Goal: Communication & Community: Answer question/provide support

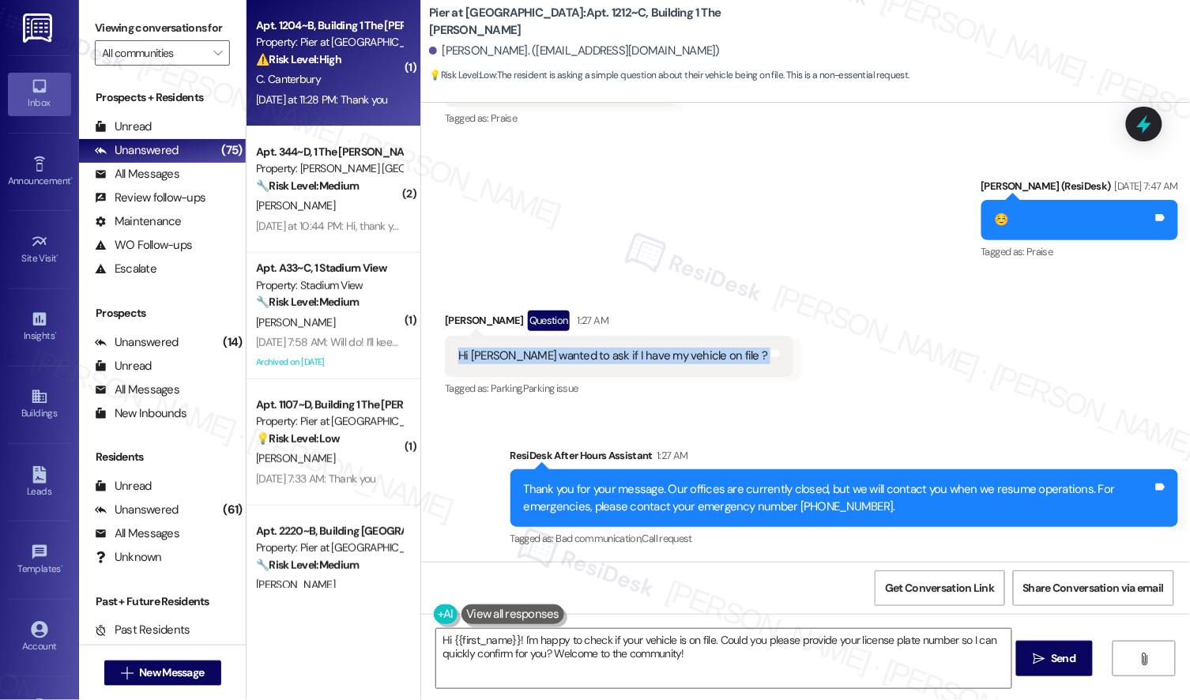
click at [364, 66] on div "⚠️ Risk Level: High The resident reports that their AC broke again shortly afte…" at bounding box center [329, 59] width 146 height 17
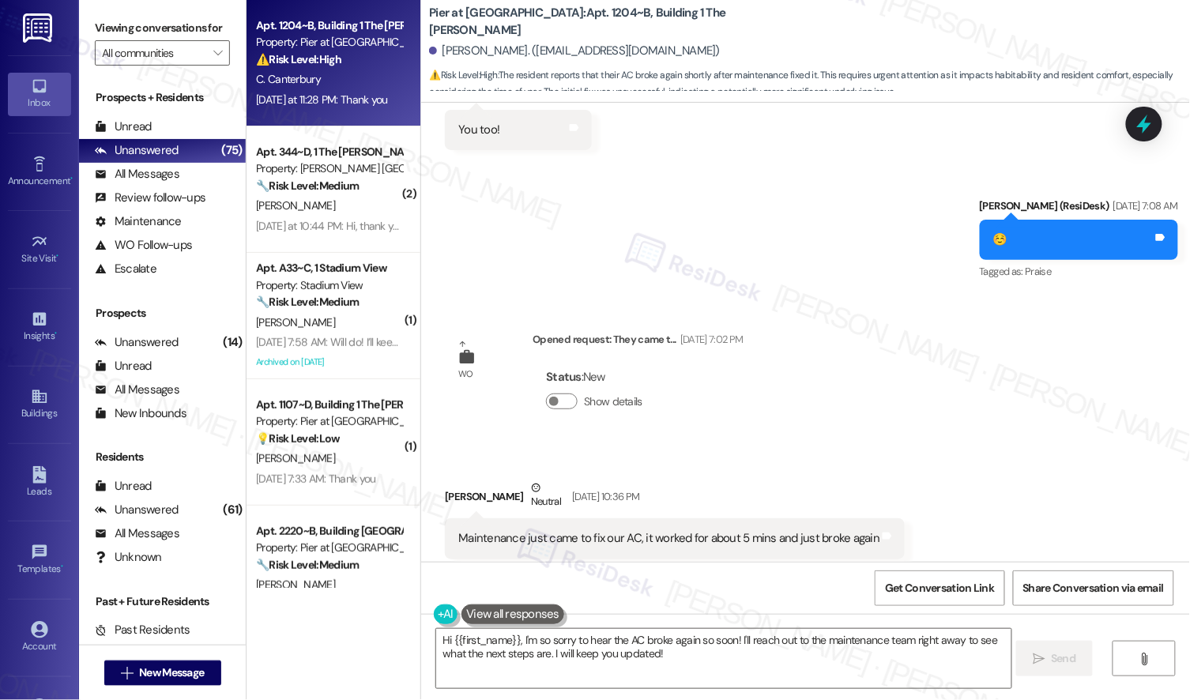
scroll to position [3802, 0]
click at [761, 532] on div "Maintenance just came to fix our AC, it worked for about 5 mins and just broke …" at bounding box center [668, 540] width 421 height 17
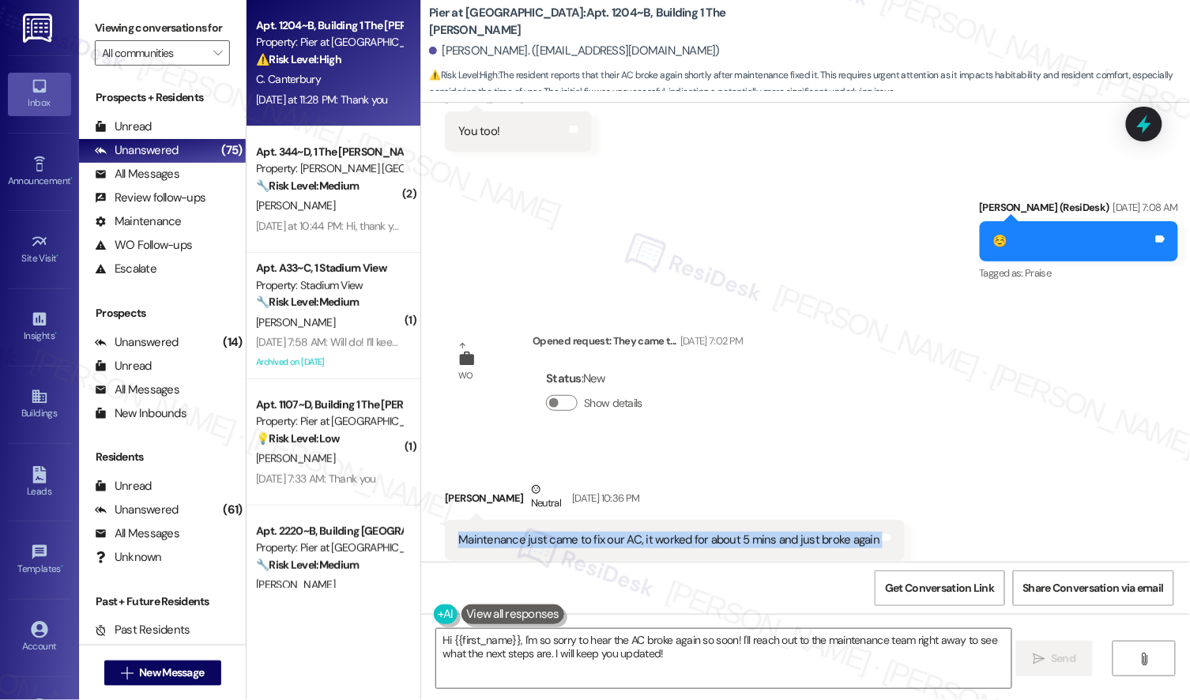
copy div "Maintenance just came to fix our AC, it worked for about 5 mins and just broke …"
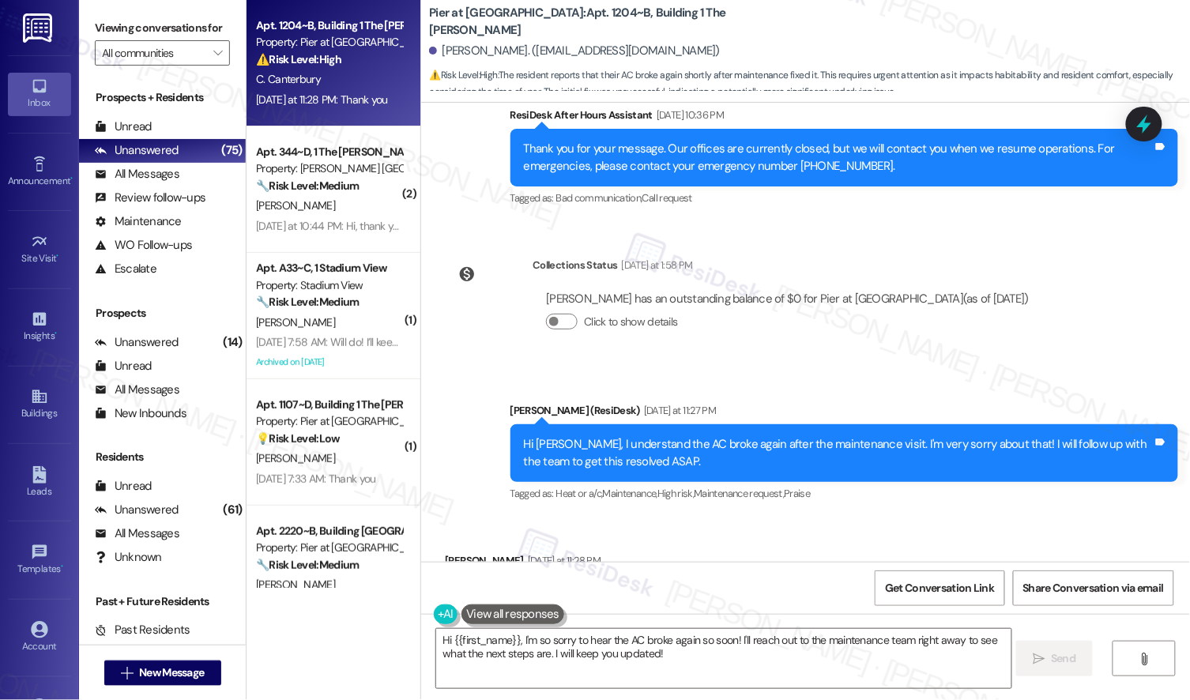
scroll to position [4395, 0]
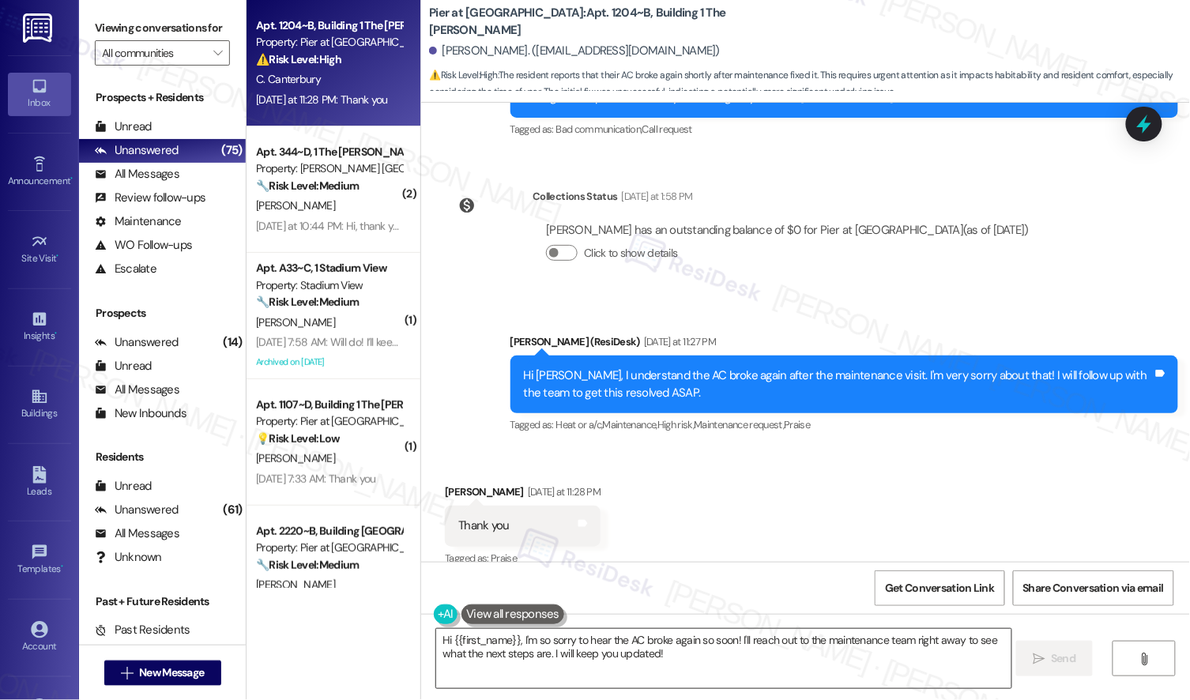
click at [637, 659] on textarea "Hi {{first_name}}, I'm so sorry to hear the AC broke again so soon! I'll reach …" at bounding box center [723, 658] width 574 height 59
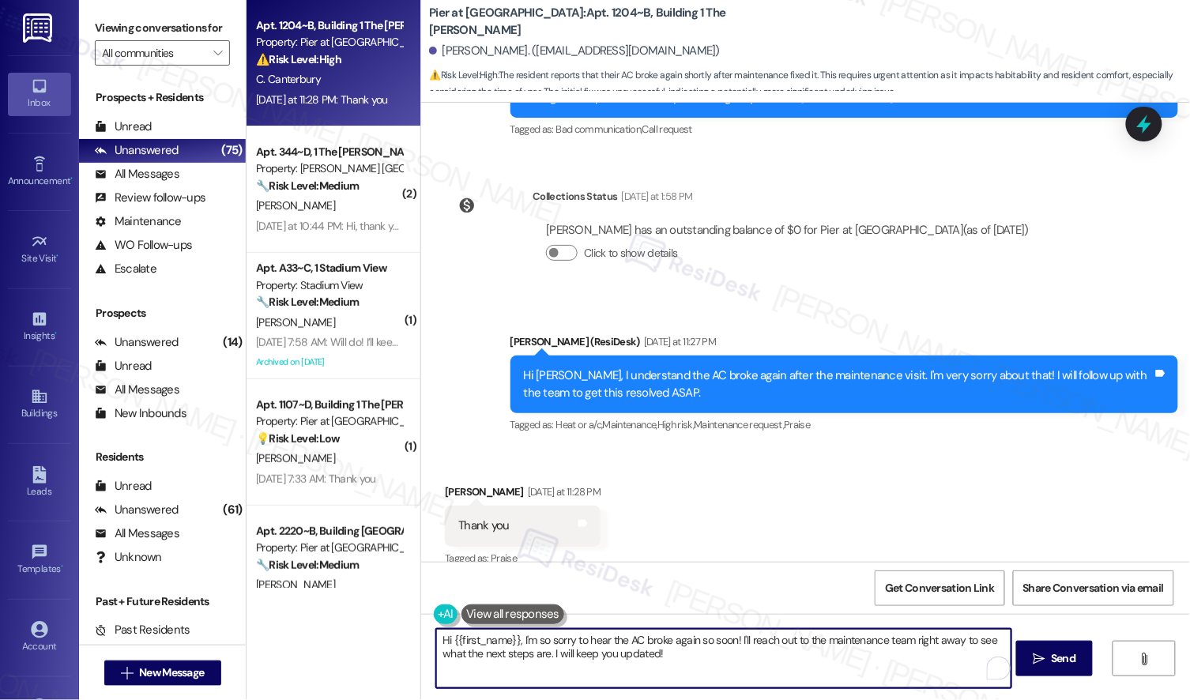
click at [637, 659] on textarea "Hi {{first_name}}, I'm so sorry to hear the AC broke again so soon! I'll reach …" at bounding box center [723, 658] width 574 height 59
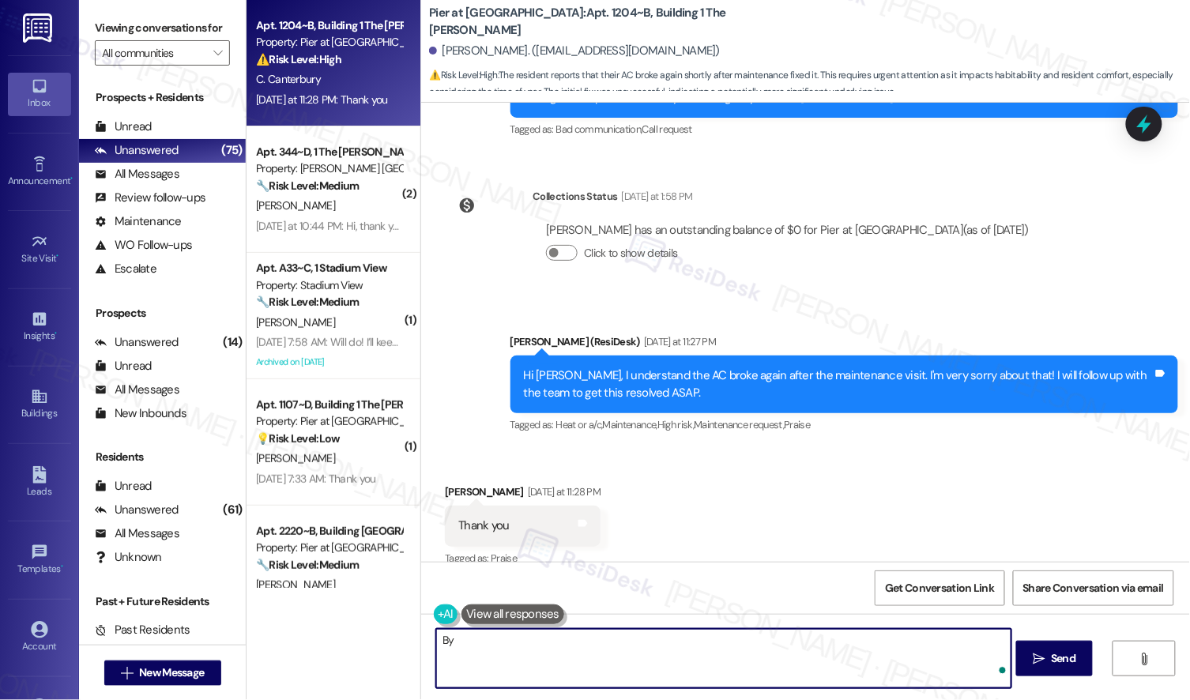
type textarea "B"
type textarea "Also, do we still have permission to enter the unit?"
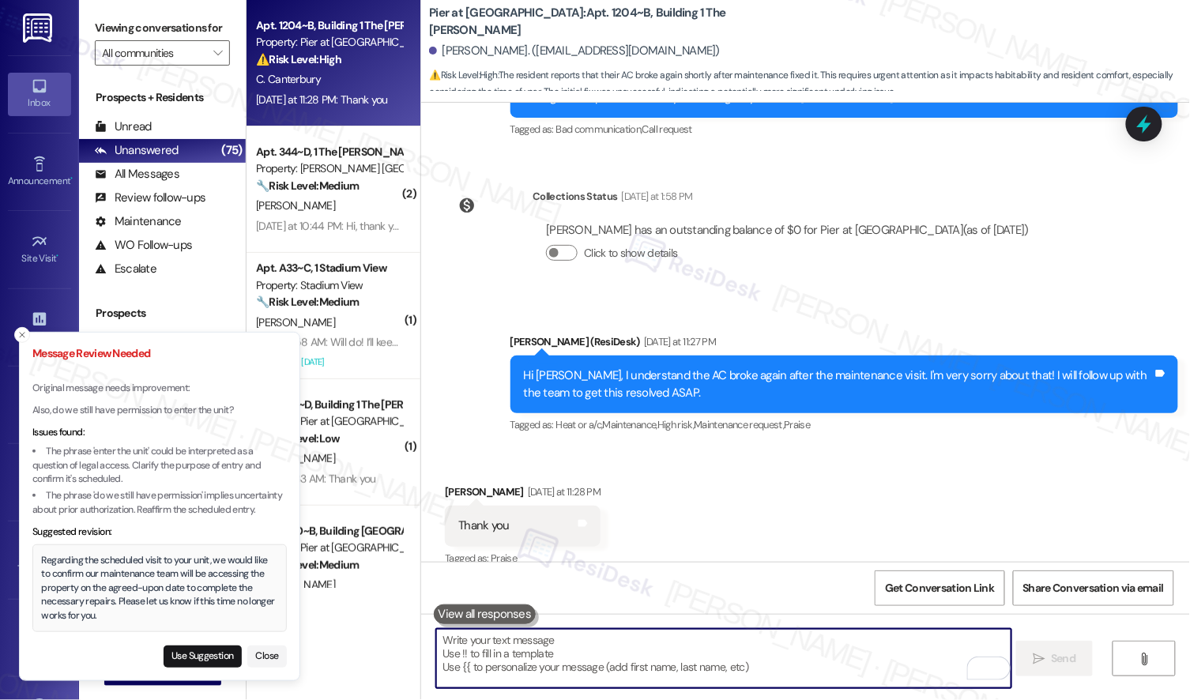
click at [117, 573] on div "Regarding the scheduled visit to your unit, we would like to confirm our mainte…" at bounding box center [160, 589] width 236 height 70
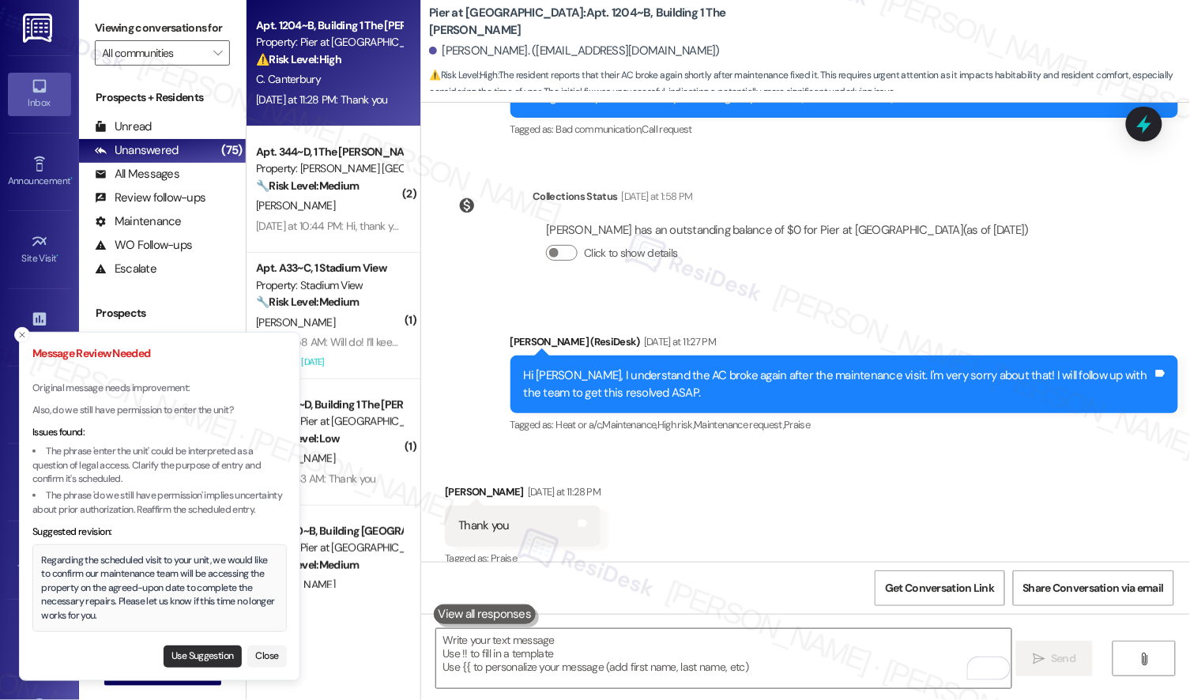
click at [216, 664] on button "Use Suggestion" at bounding box center [203, 657] width 78 height 22
type textarea "Regarding the scheduled visit to your unit, we would like to confirm our mainte…"
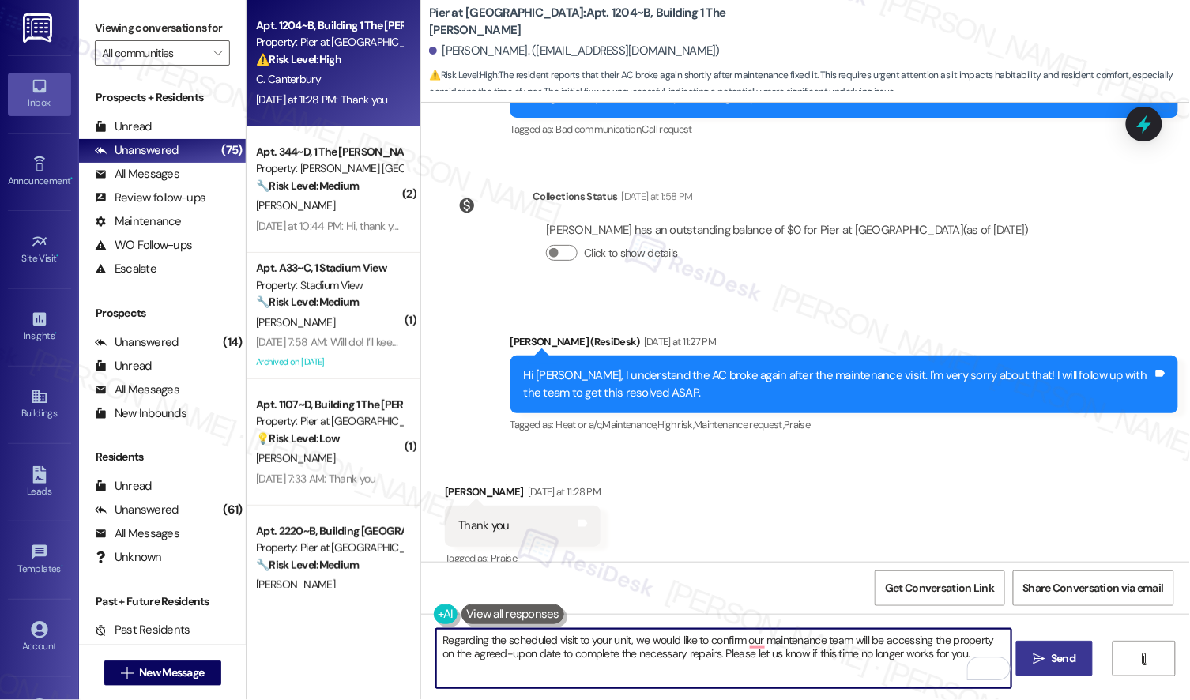
click at [1045, 665] on span " Send" at bounding box center [1055, 658] width 50 height 17
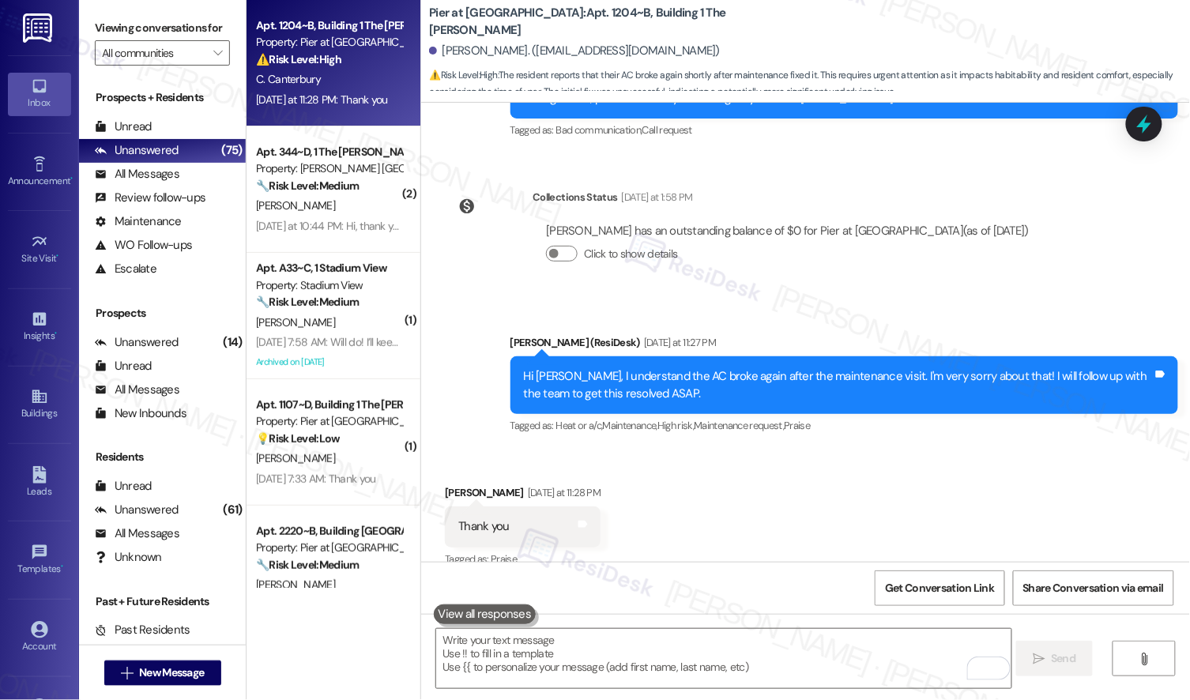
scroll to position [4522, 0]
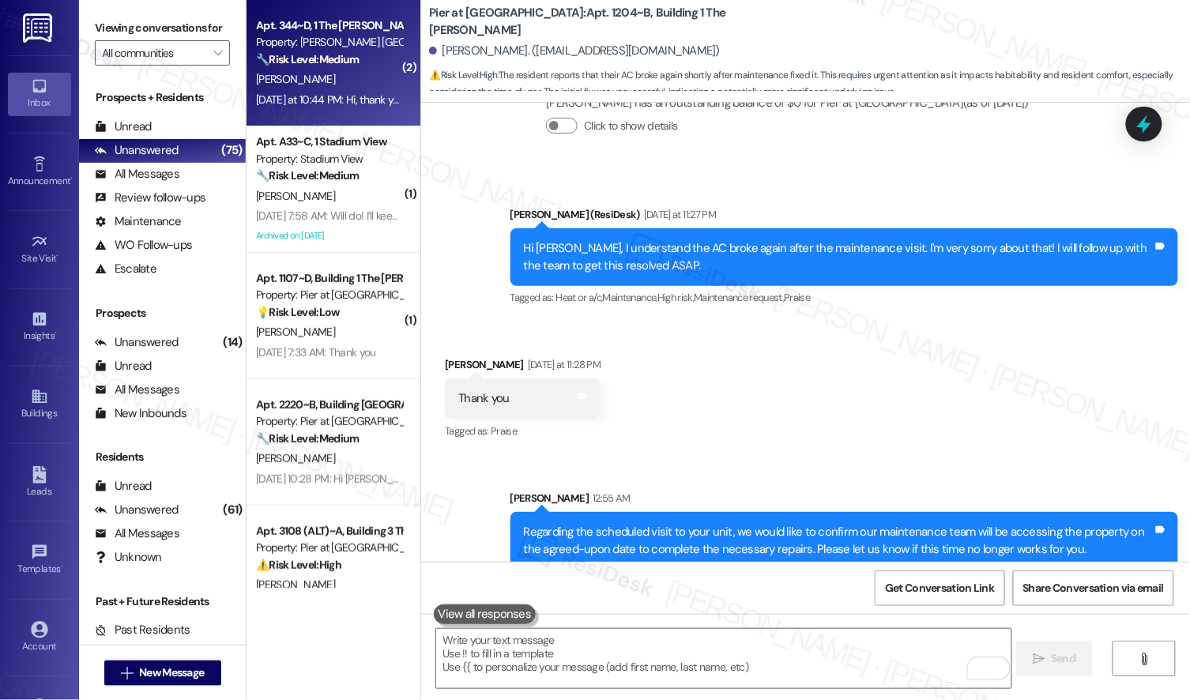
click at [345, 107] on div "Yesterday at 10:44 PM: Hi, thank you for the feedback. Also, I want to know; af…" at bounding box center [809, 99] width 1107 height 14
type textarea "Fetching suggested responses. Please feel free to read through the conversation…"
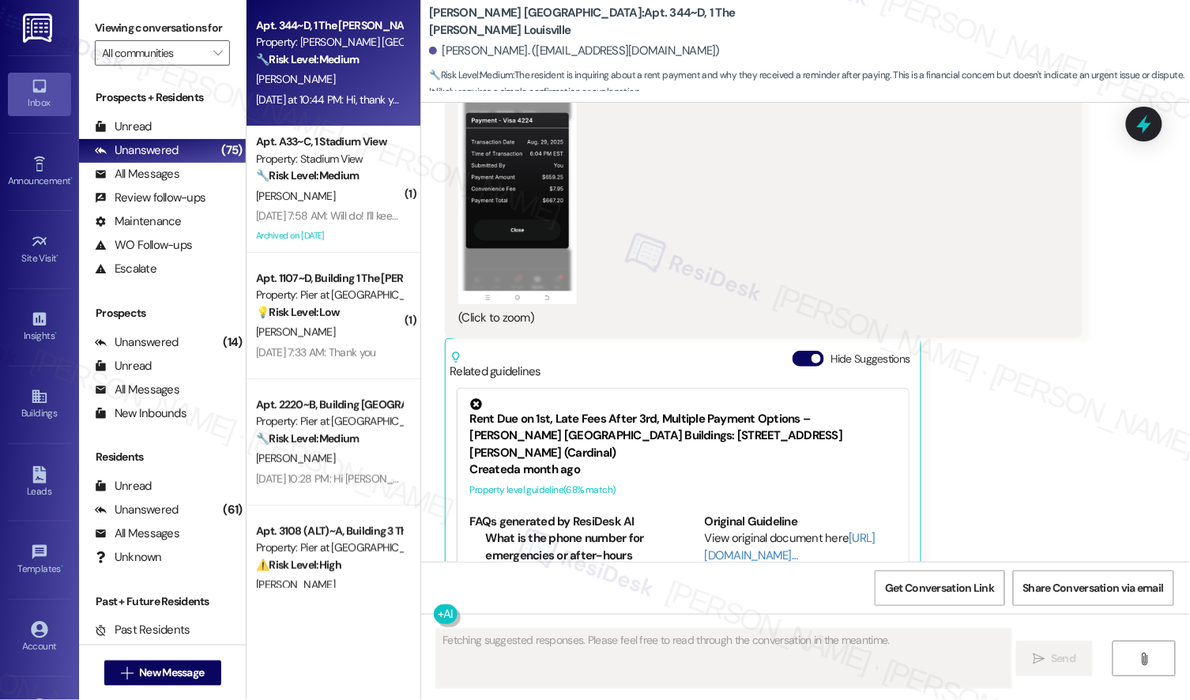
scroll to position [1587, 0]
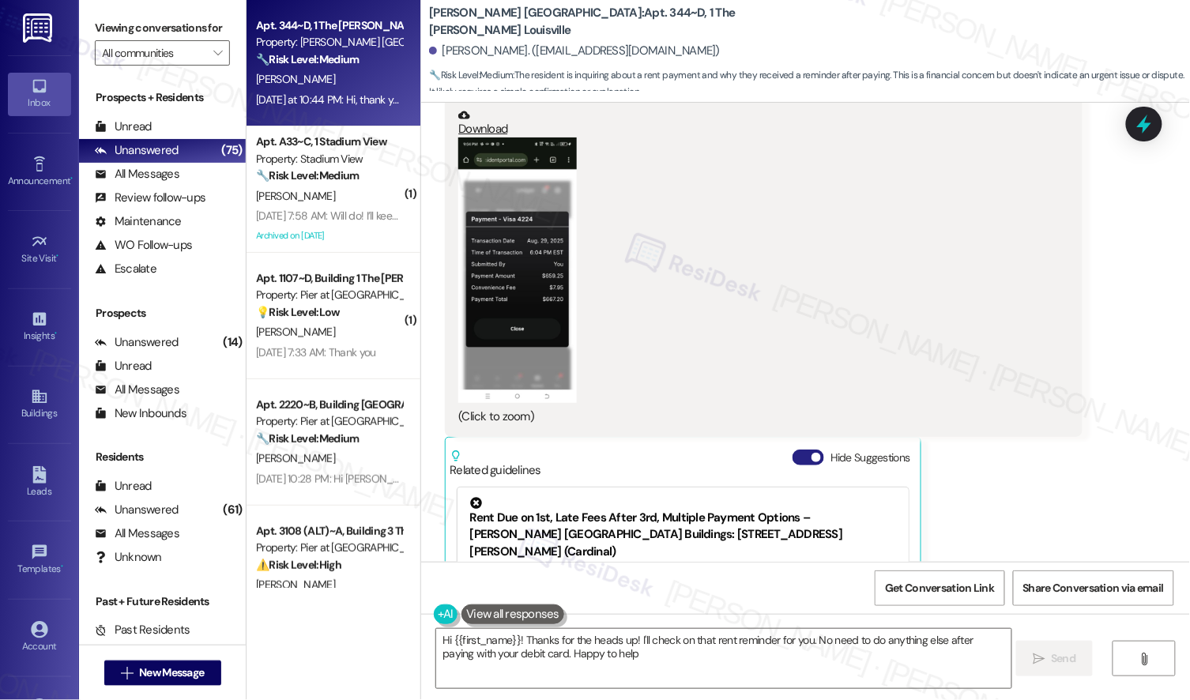
type textarea "Hi {{first_name}}! Thanks for the heads up! I'll check on that rent reminder fo…"
click at [800, 450] on button "Hide Suggestions" at bounding box center [809, 458] width 32 height 16
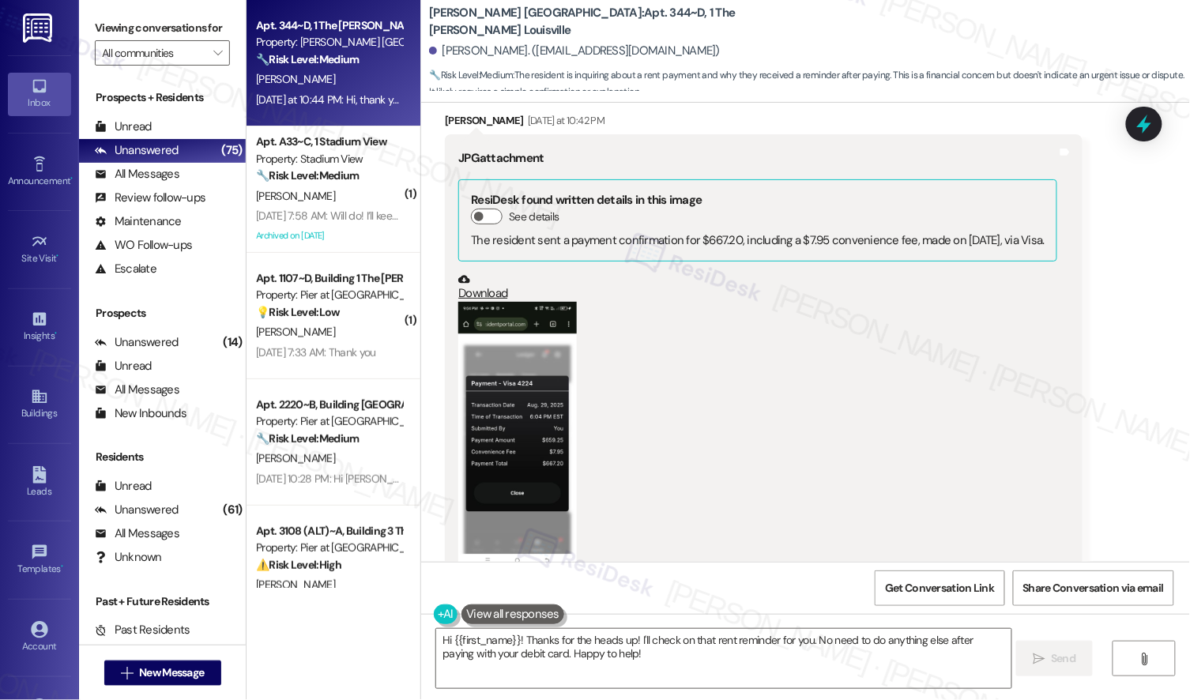
scroll to position [1424, 0]
click at [495, 423] on button "Zoom image" at bounding box center [517, 433] width 119 height 266
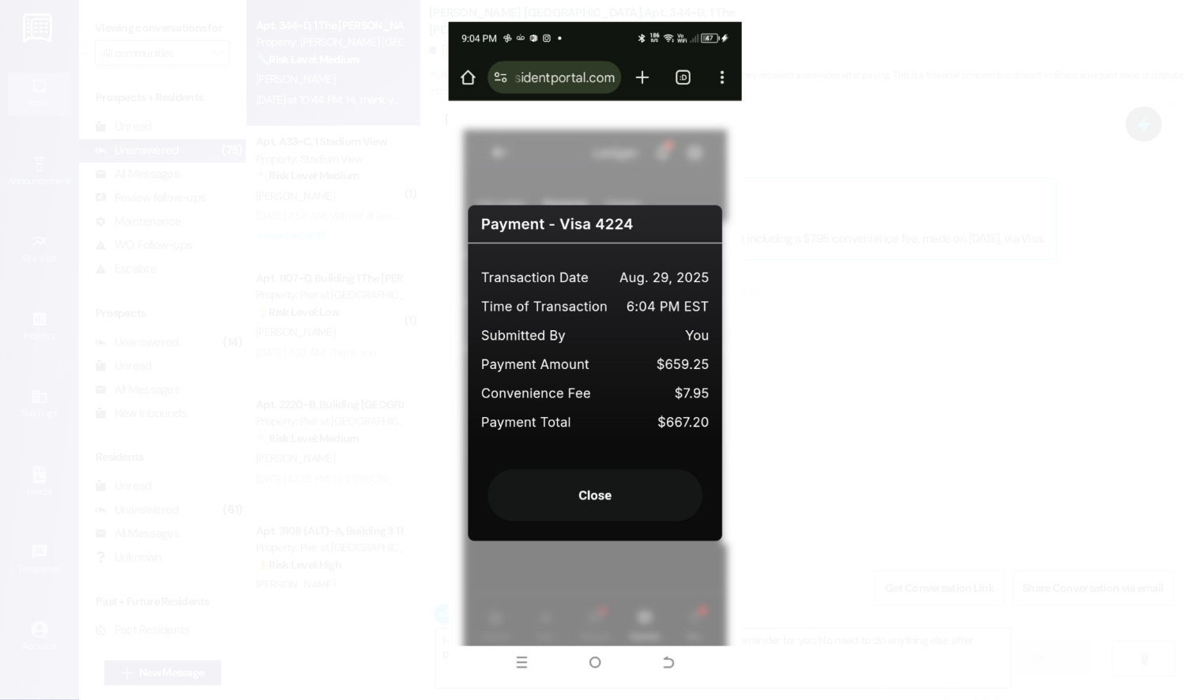
click at [793, 409] on button "Unzoom image" at bounding box center [595, 350] width 1190 height 700
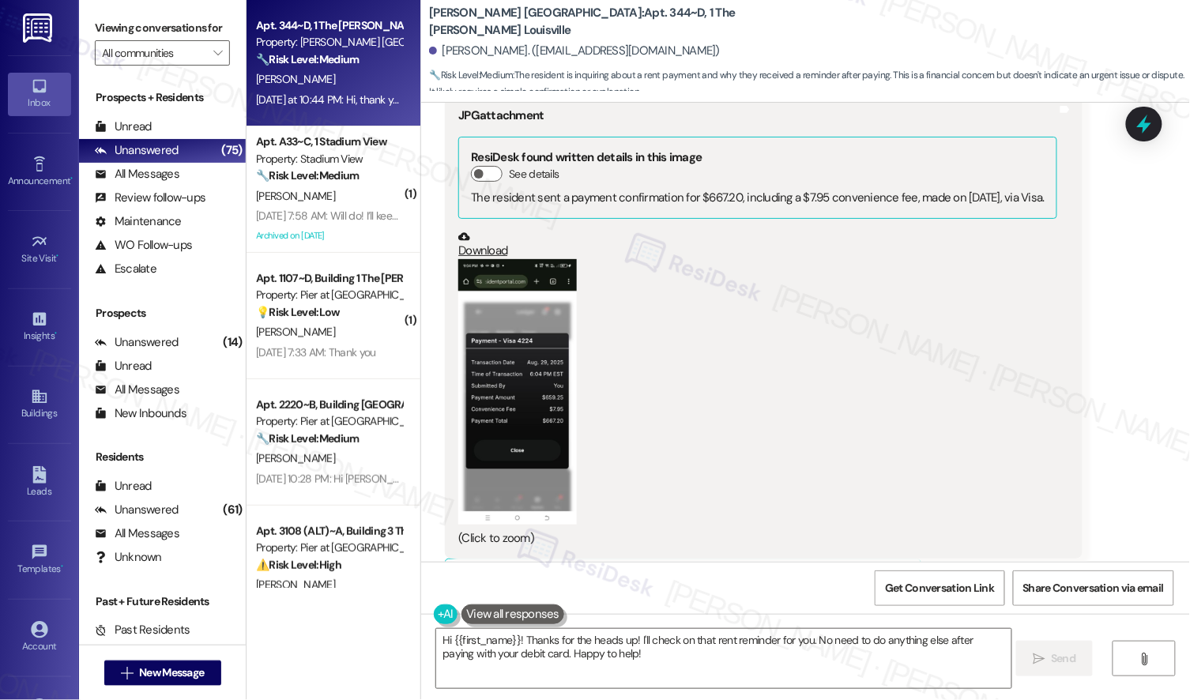
scroll to position [1463, 0]
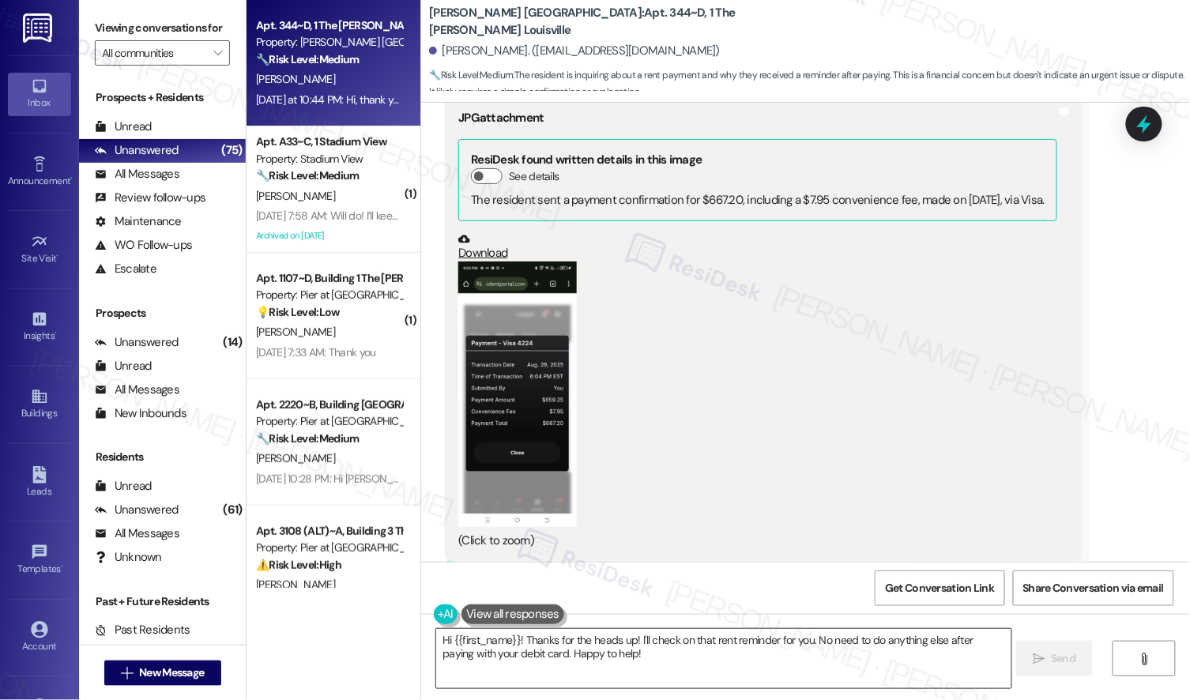
click at [563, 666] on textarea "Hi {{first_name}}! Thanks for the heads up! I'll check on that rent reminder fo…" at bounding box center [723, 658] width 574 height 59
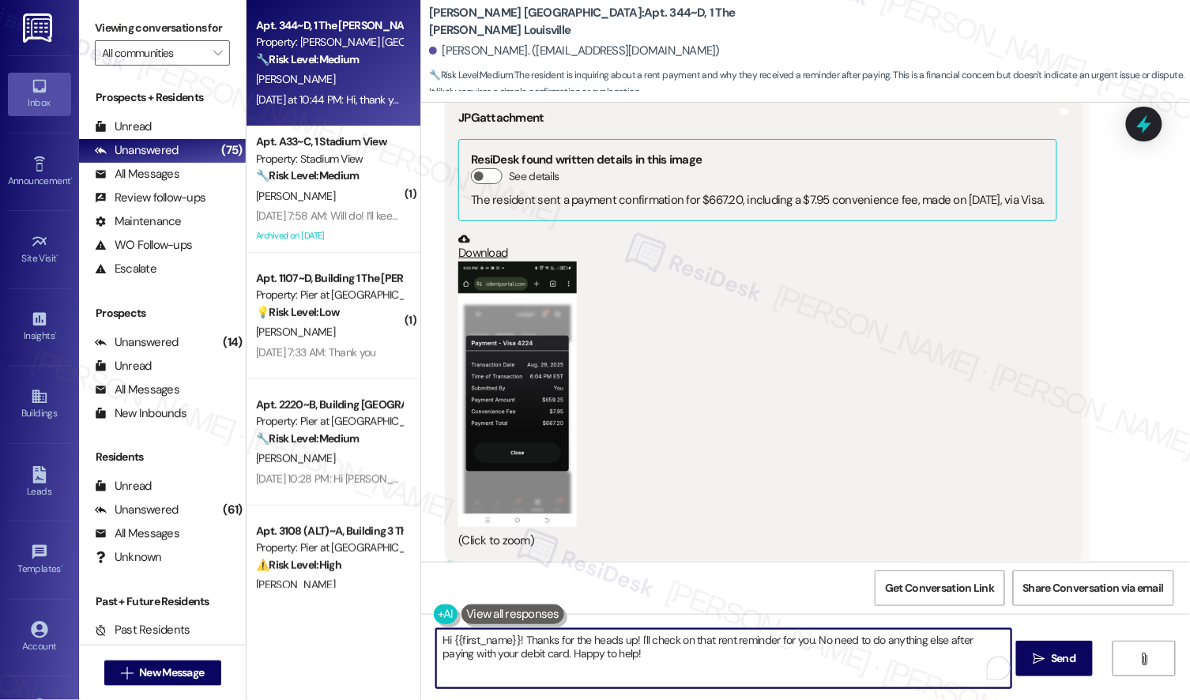
click at [563, 666] on textarea "Hi {{first_name}}! Thanks for the heads up! I'll check on that rent reminder fo…" at bounding box center [723, 658] width 574 height 59
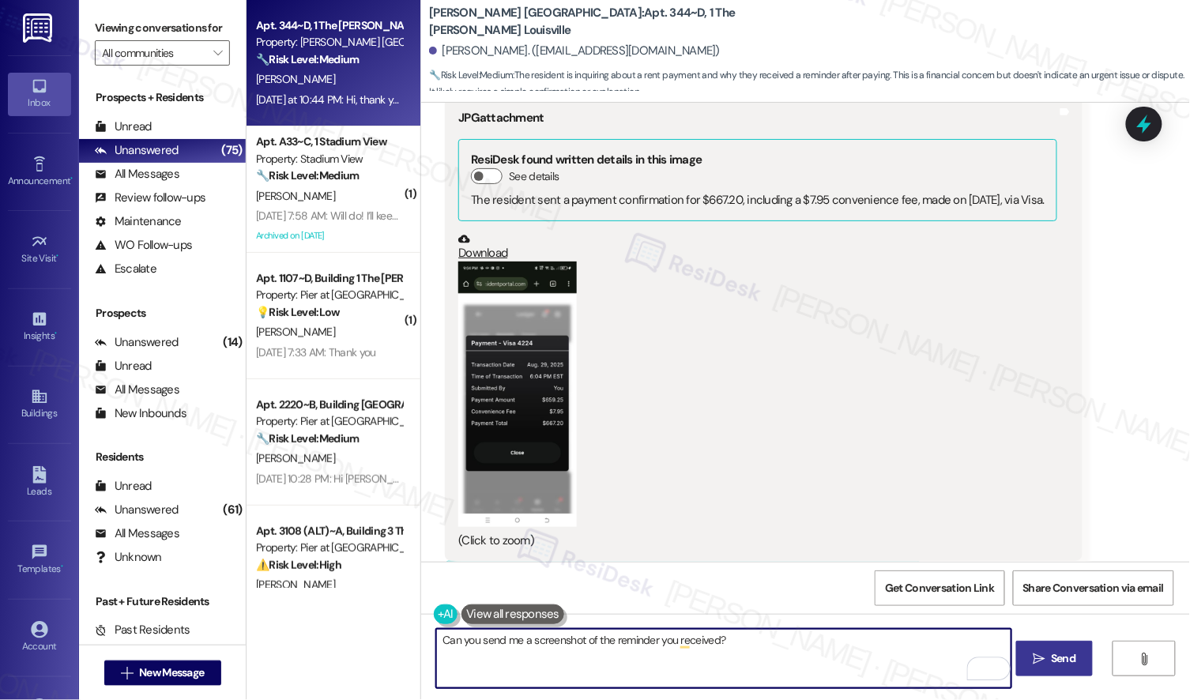
type textarea "Can you send me a screenshot of the reminder you received?"
click at [1042, 658] on icon "" at bounding box center [1039, 659] width 12 height 13
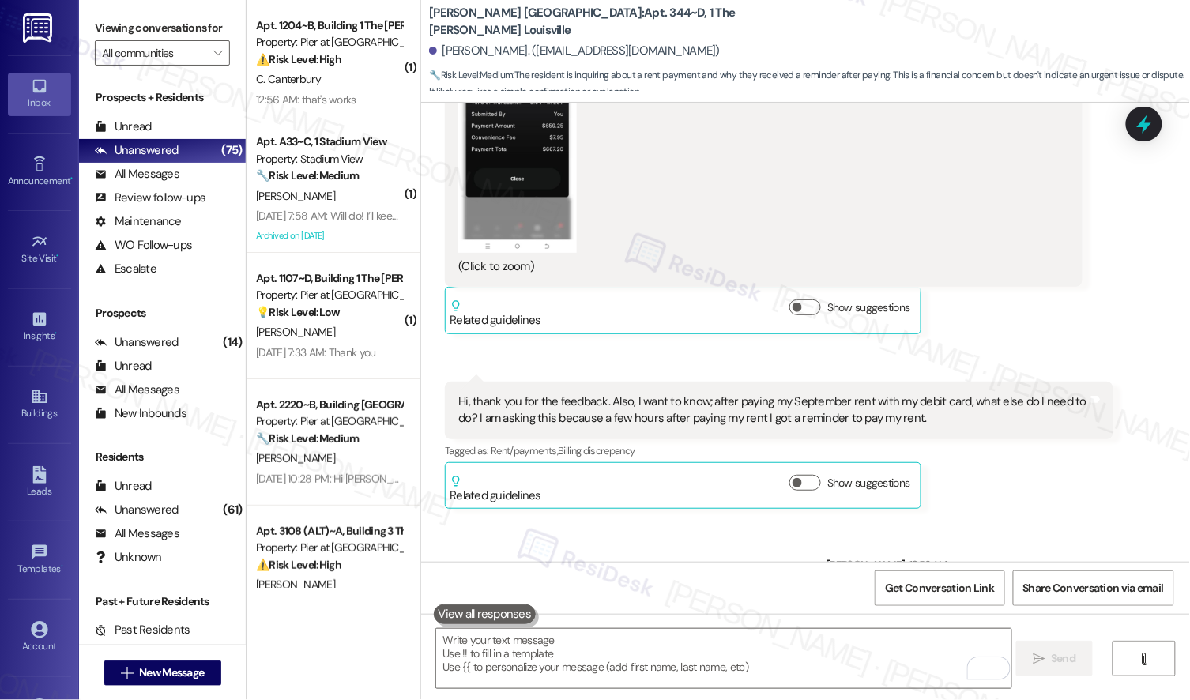
scroll to position [1785, 0]
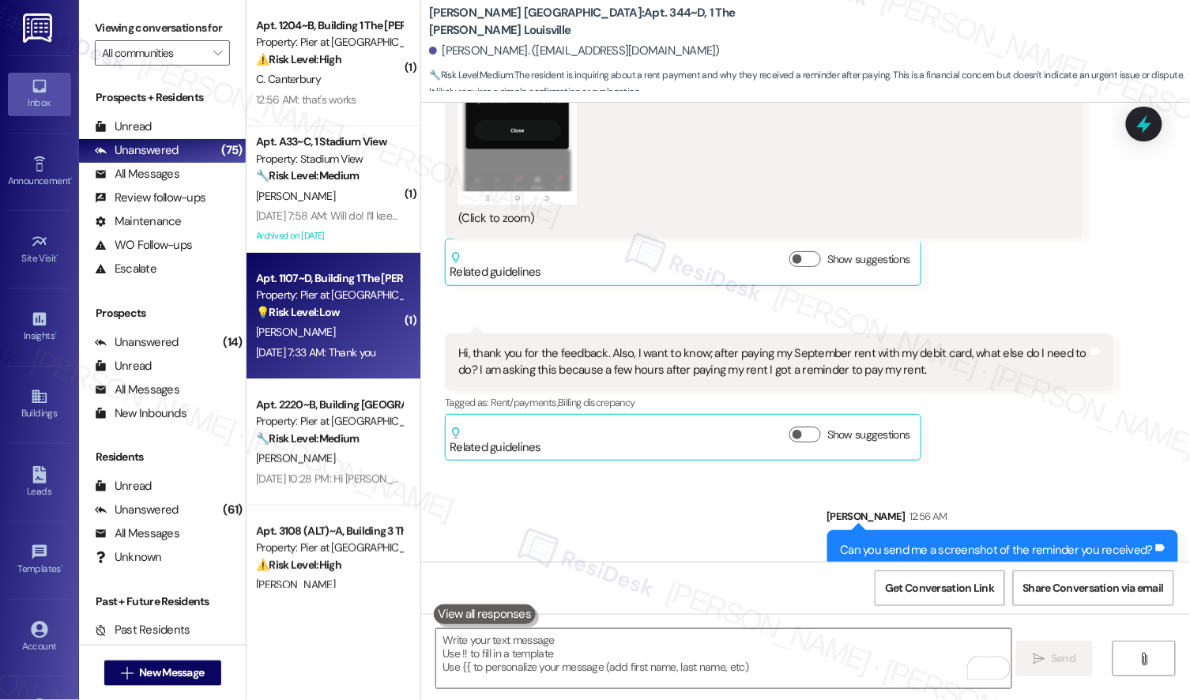
click at [329, 334] on div "K. Mitchell" at bounding box center [328, 332] width 149 height 20
type textarea "Fetching suggested responses. Please feel free to read through the conversation…"
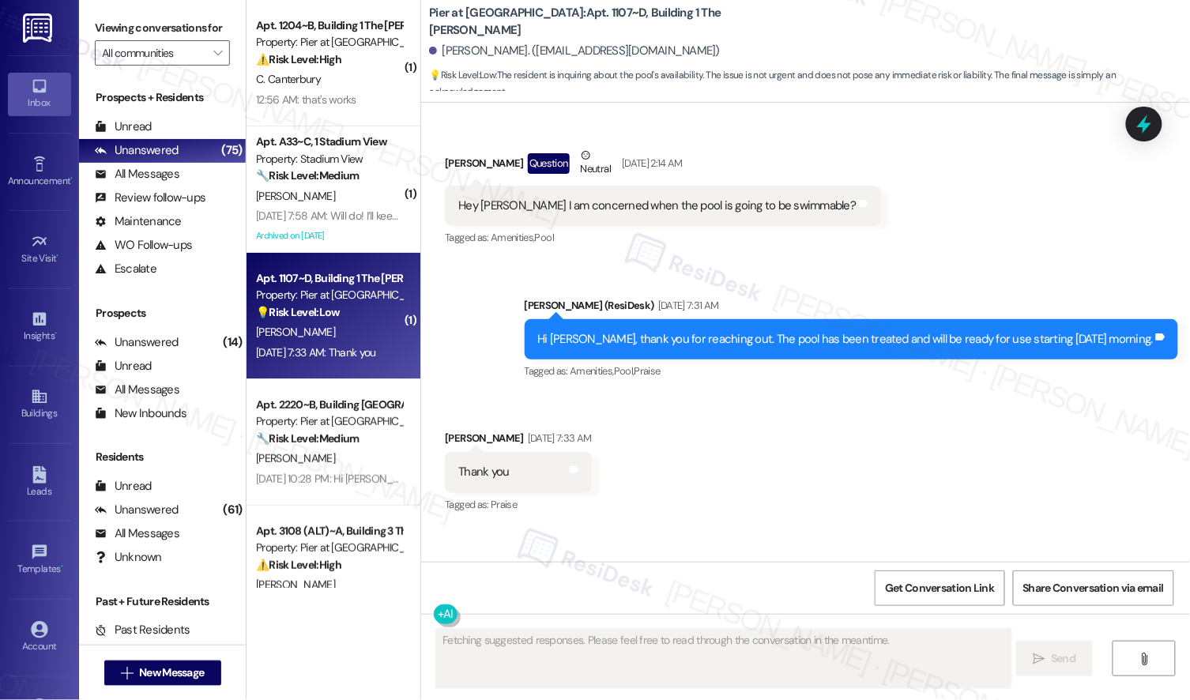
scroll to position [247, 0]
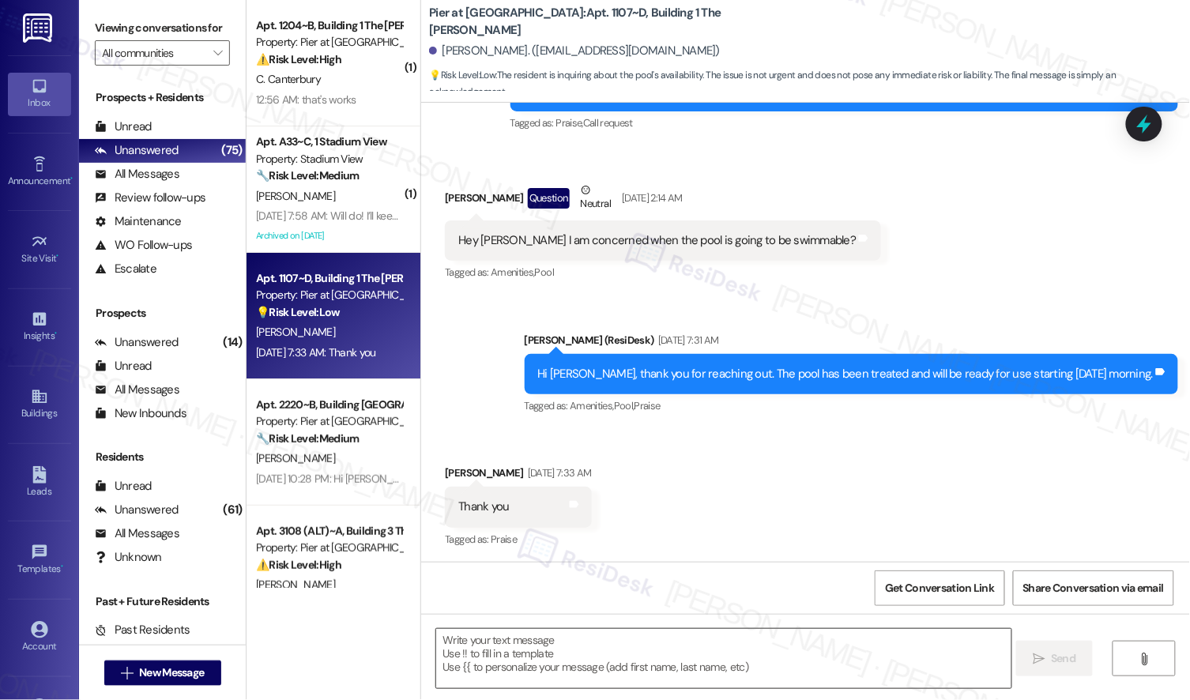
click at [559, 653] on textarea at bounding box center [723, 658] width 574 height 59
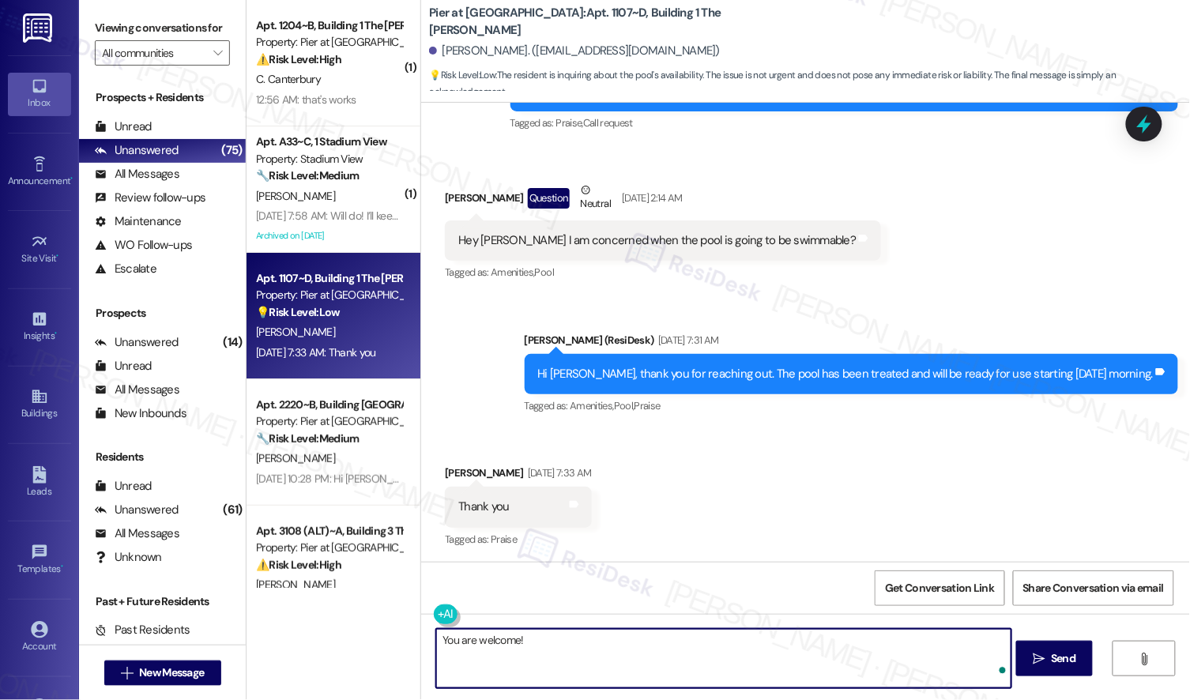
type textarea "You are welcome!"
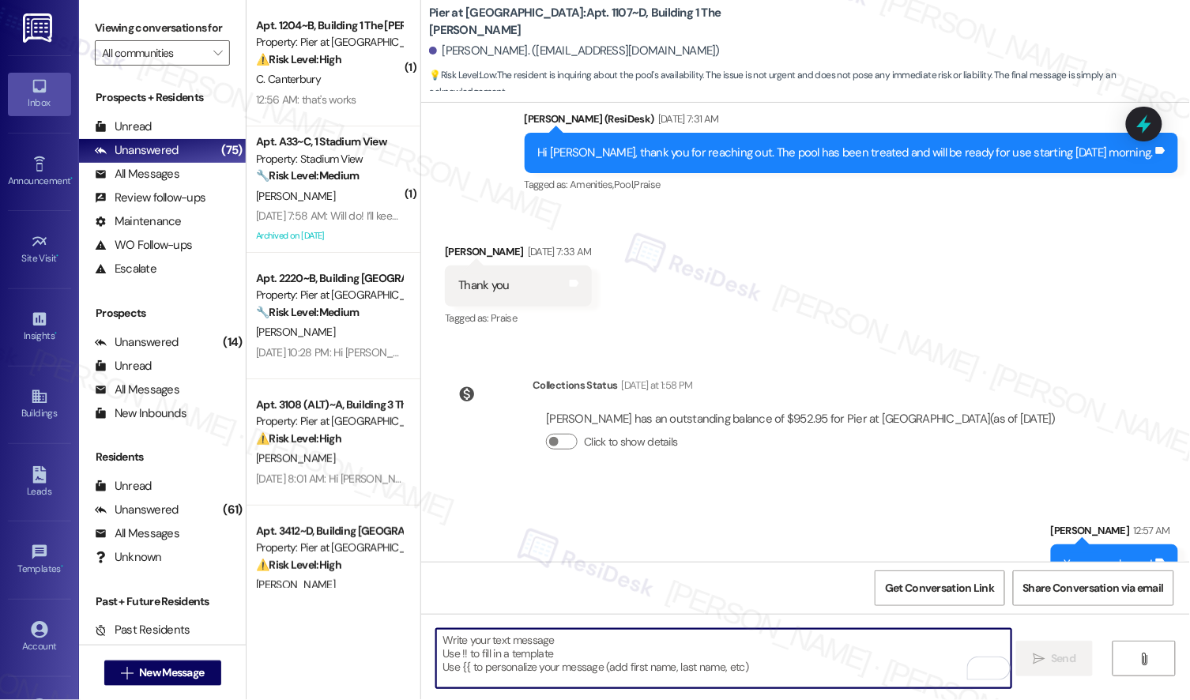
scroll to position [503, 0]
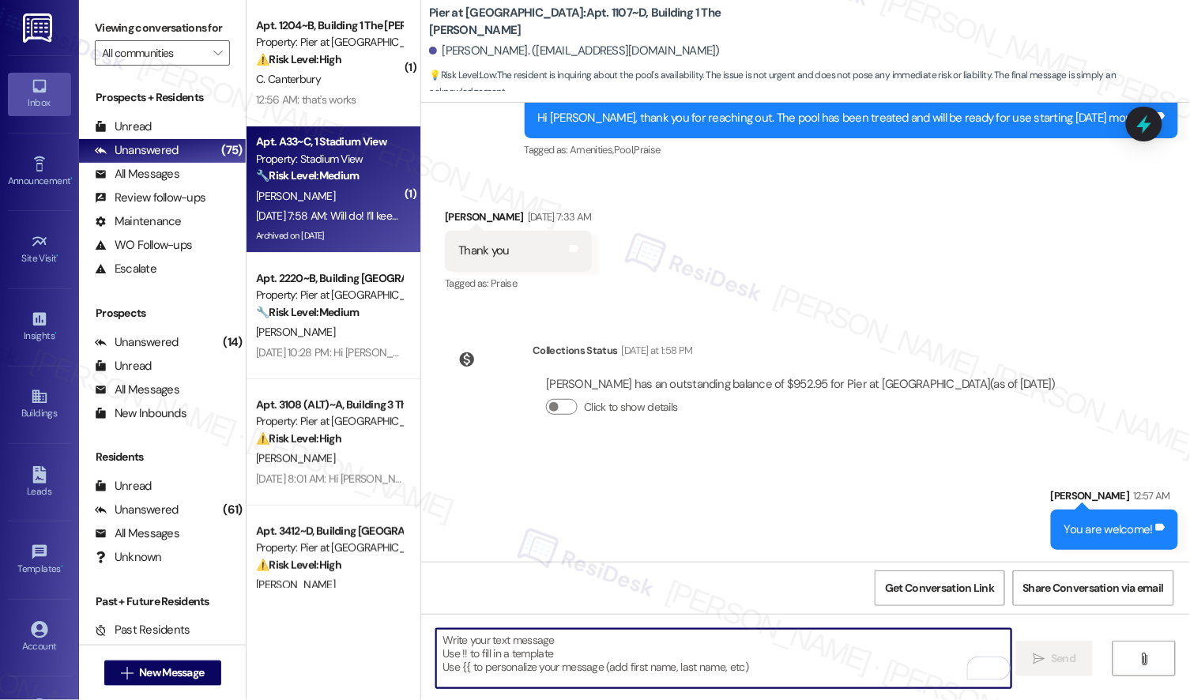
click at [309, 177] on strong "🔧 Risk Level: Medium" at bounding box center [307, 175] width 103 height 14
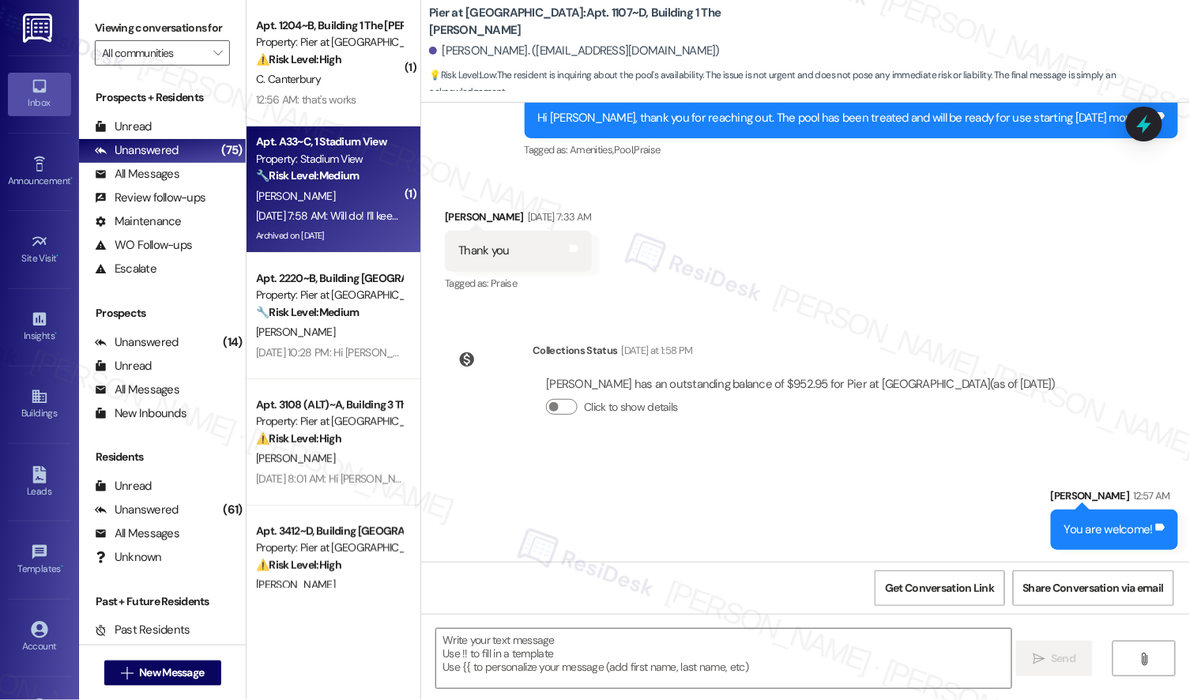
type textarea "Fetching suggested responses. Please feel free to read through the conversation…"
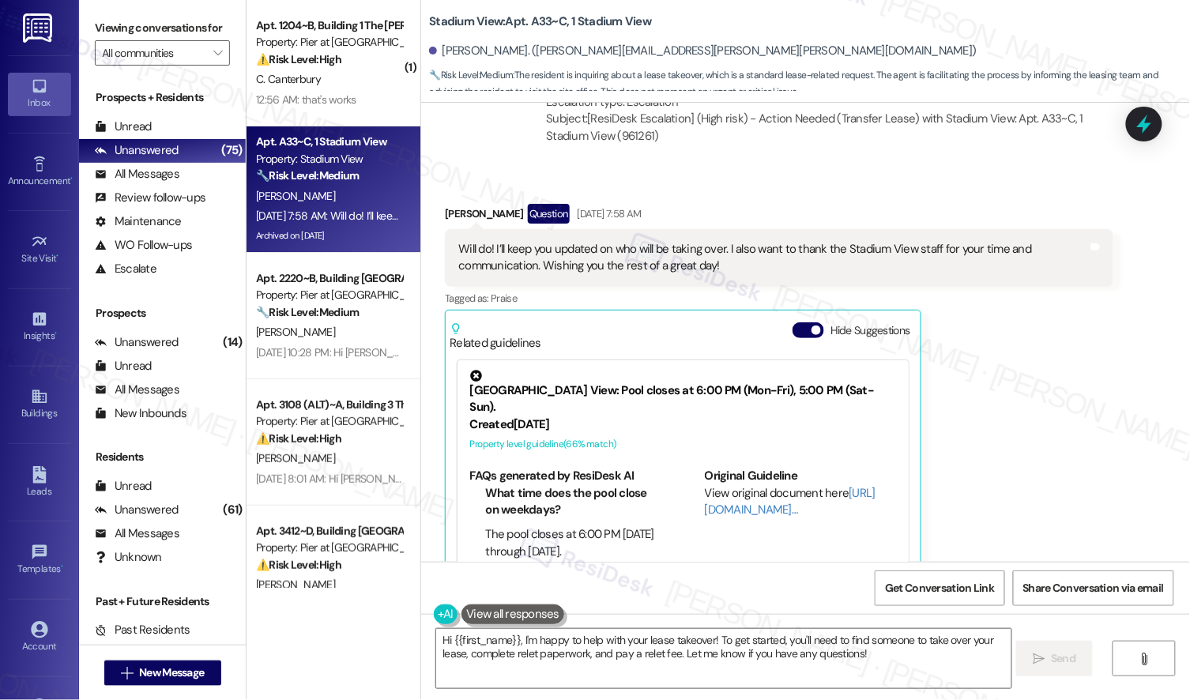
scroll to position [10231, 0]
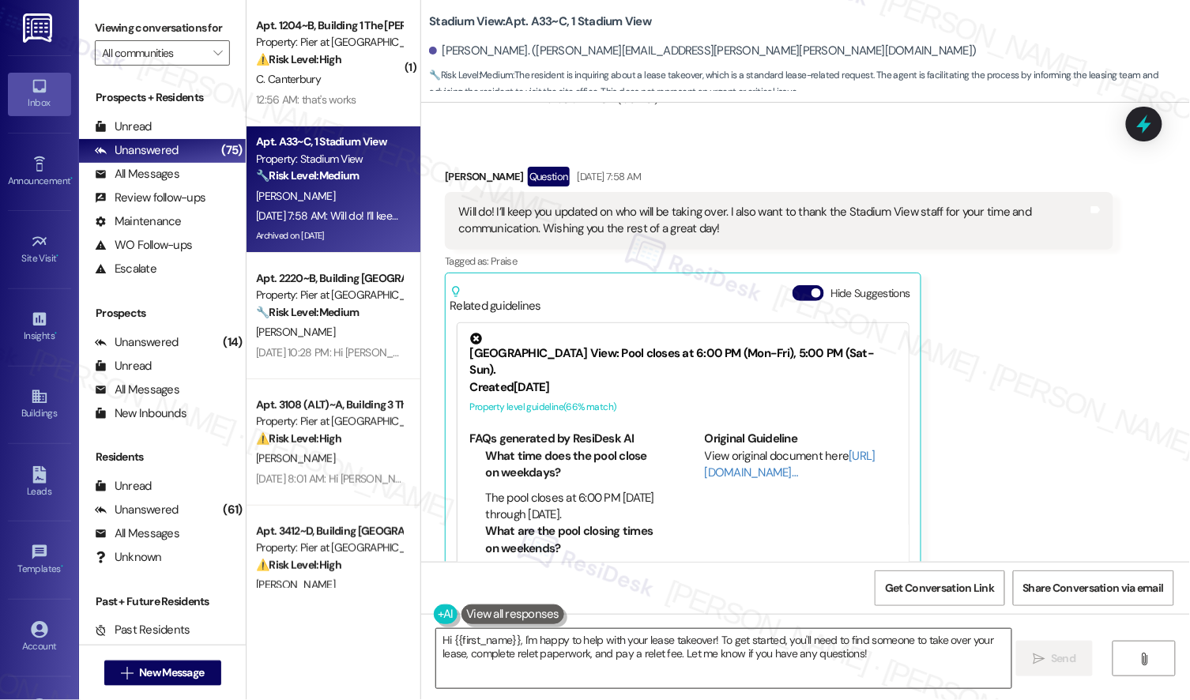
click at [783, 653] on textarea "Hi {{first_name}}, I'm happy to help with your lease takeover! To get started, …" at bounding box center [723, 658] width 574 height 59
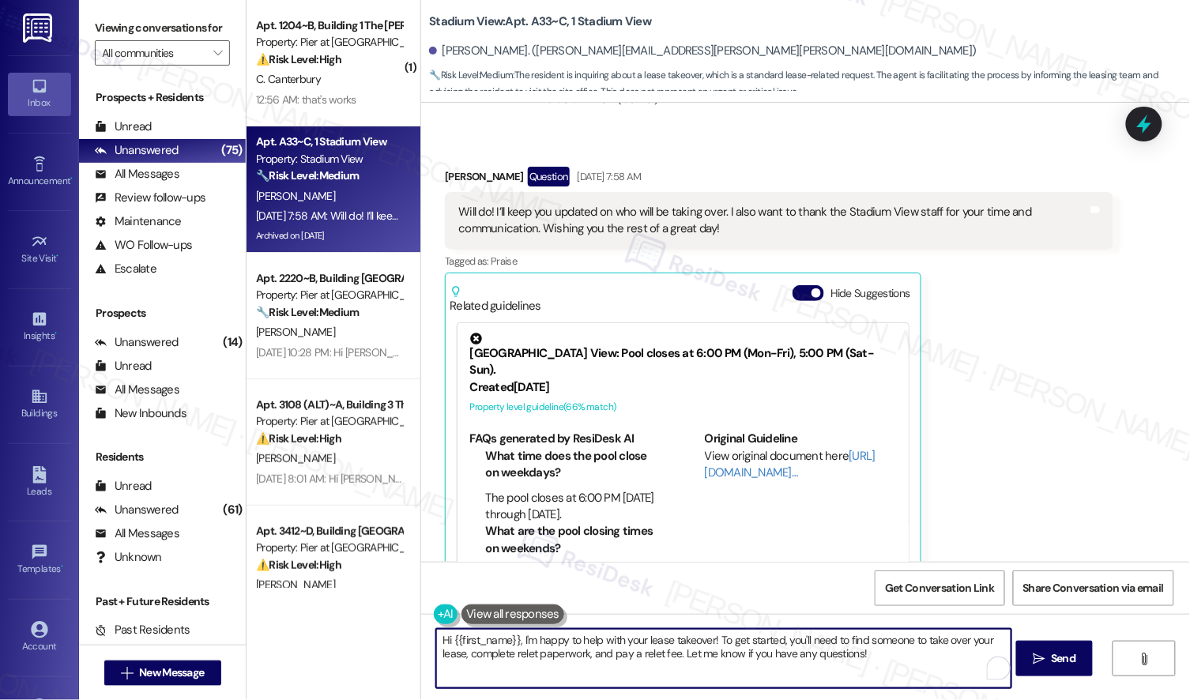
click at [783, 653] on textarea "Hi {{first_name}}, I'm happy to help with your lease takeover! To get started, …" at bounding box center [723, 658] width 574 height 59
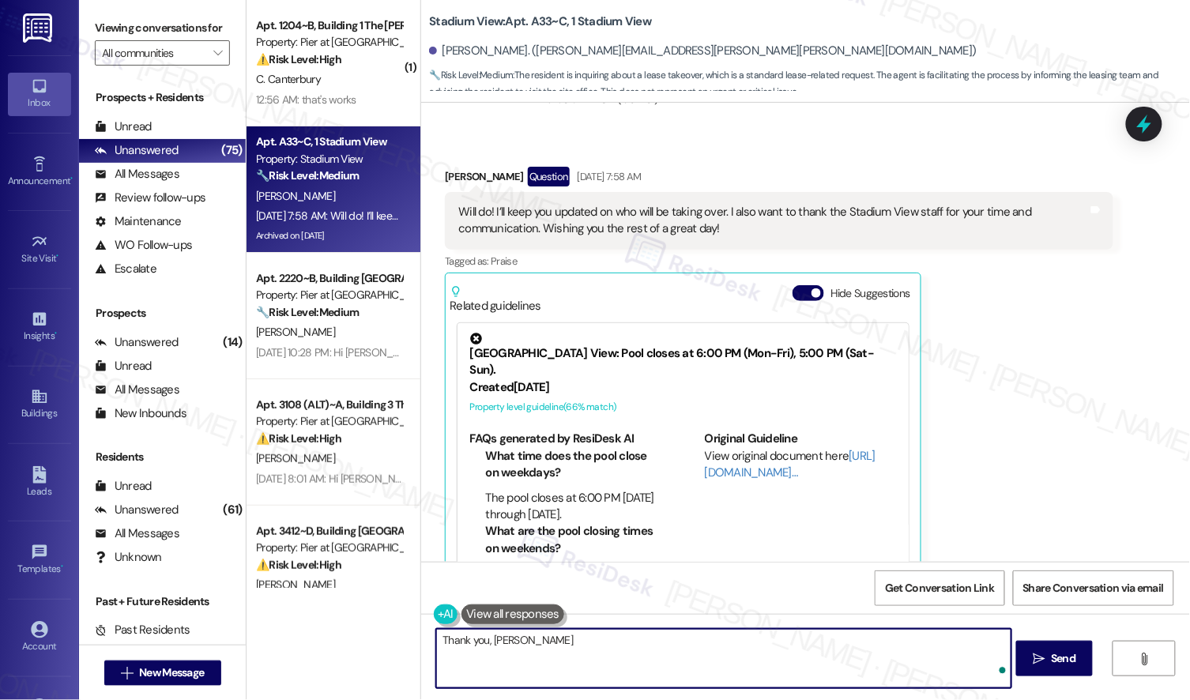
type textarea "Thank you, Alex!"
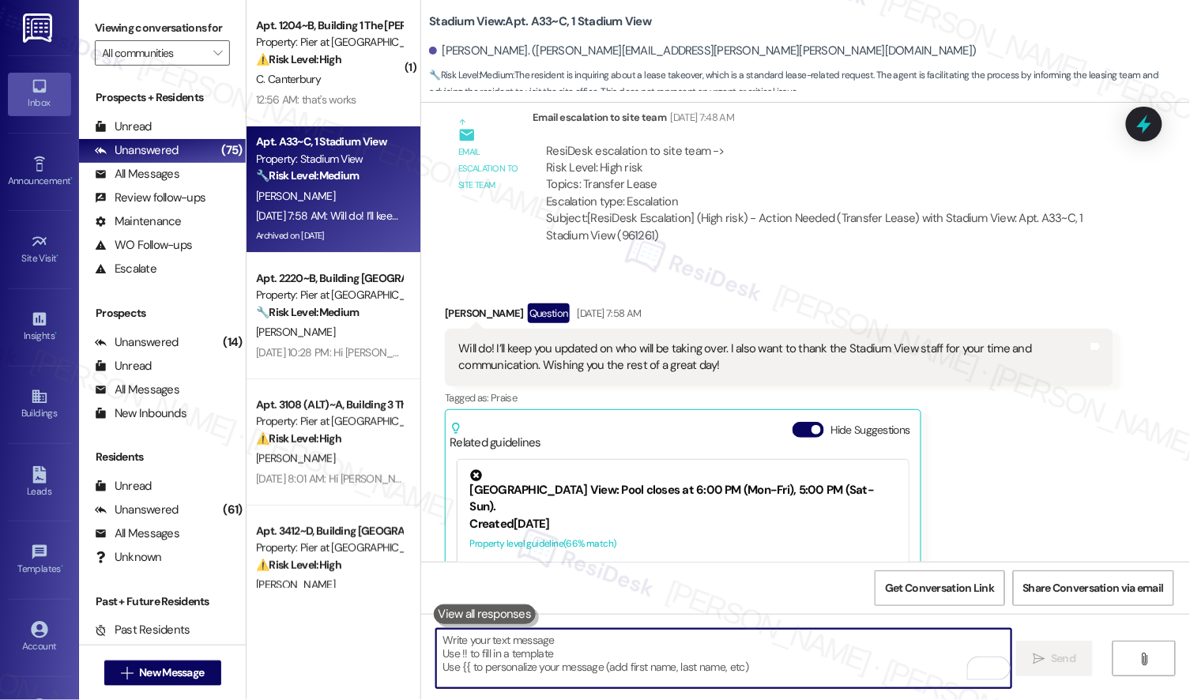
scroll to position [10085, 0]
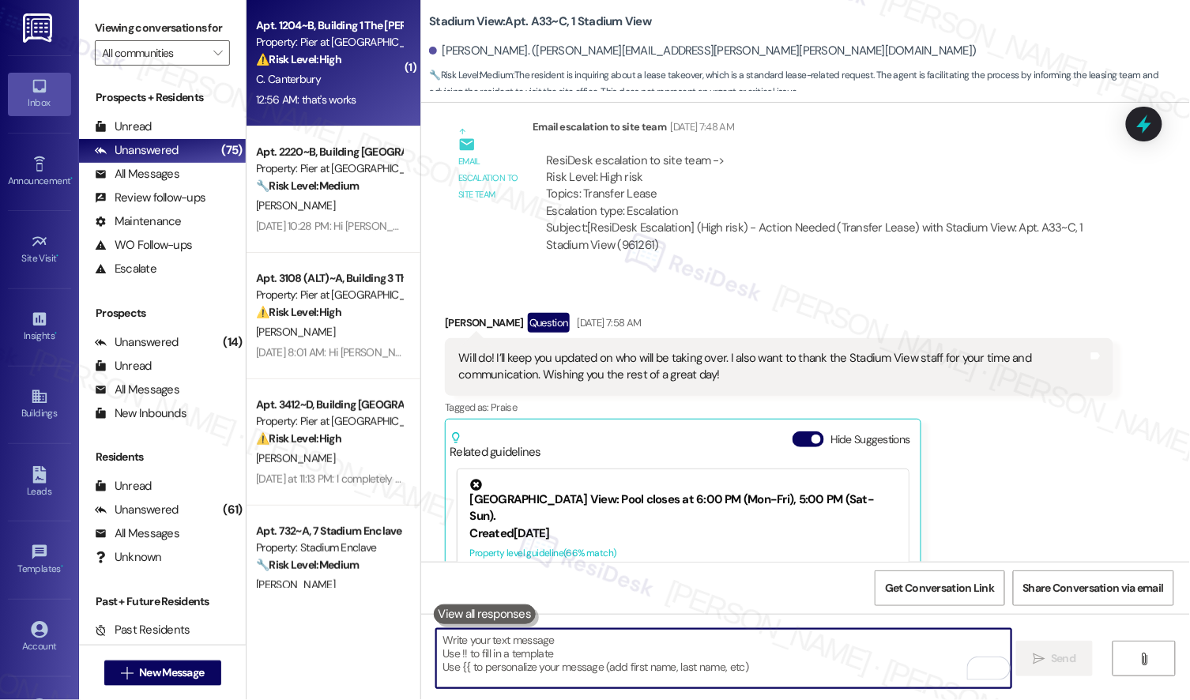
click at [337, 97] on div "12:56 AM: that's works 12:56 AM: that's works" at bounding box center [306, 99] width 100 height 14
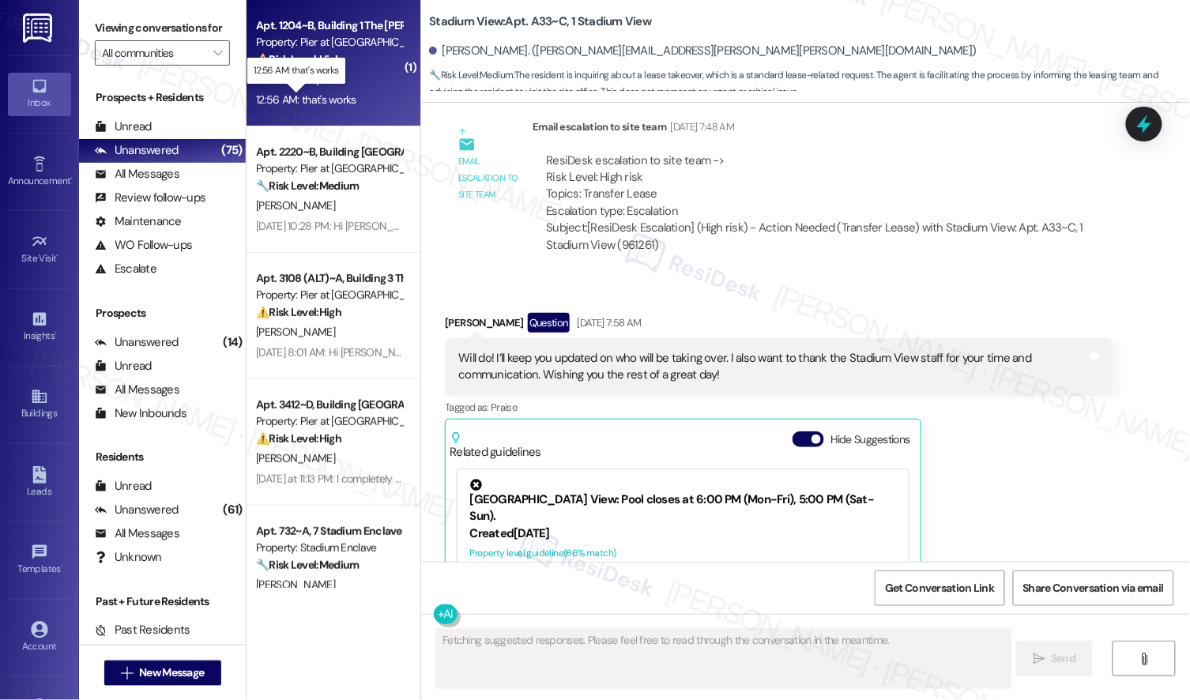
scroll to position [4679, 0]
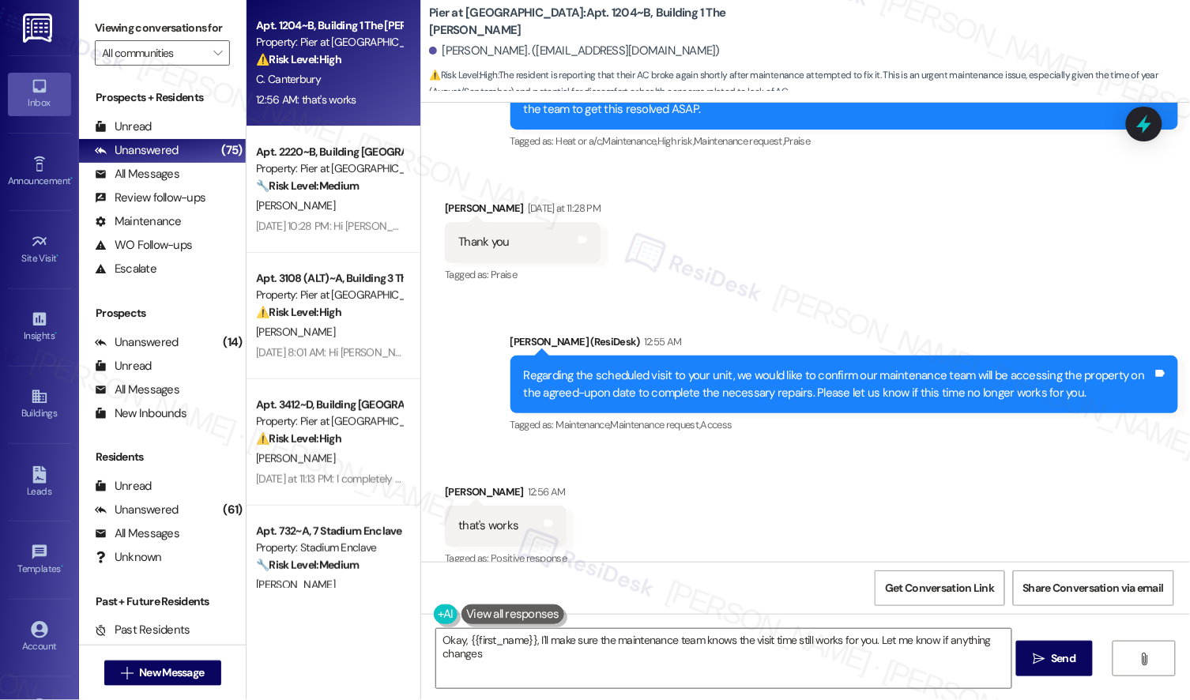
type textarea "Okay, {{first_name}}, I'll make sure the maintenance team knows the visit time …"
click at [728, 424] on div "Sent via SMS Emily (ResiDesk) 12:55 AM Regarding the scheduled visit to your un…" at bounding box center [844, 385] width 691 height 126
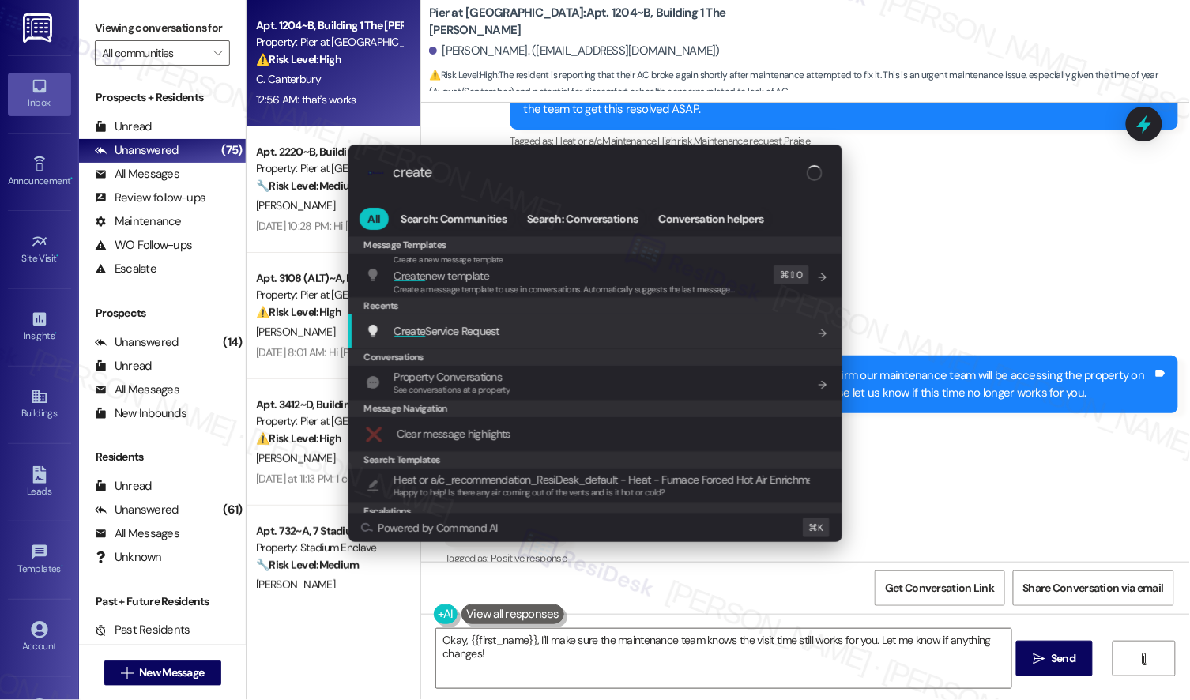
type input "create"
click at [491, 341] on div "Create Service Request Add shortcut" at bounding box center [595, 331] width 494 height 34
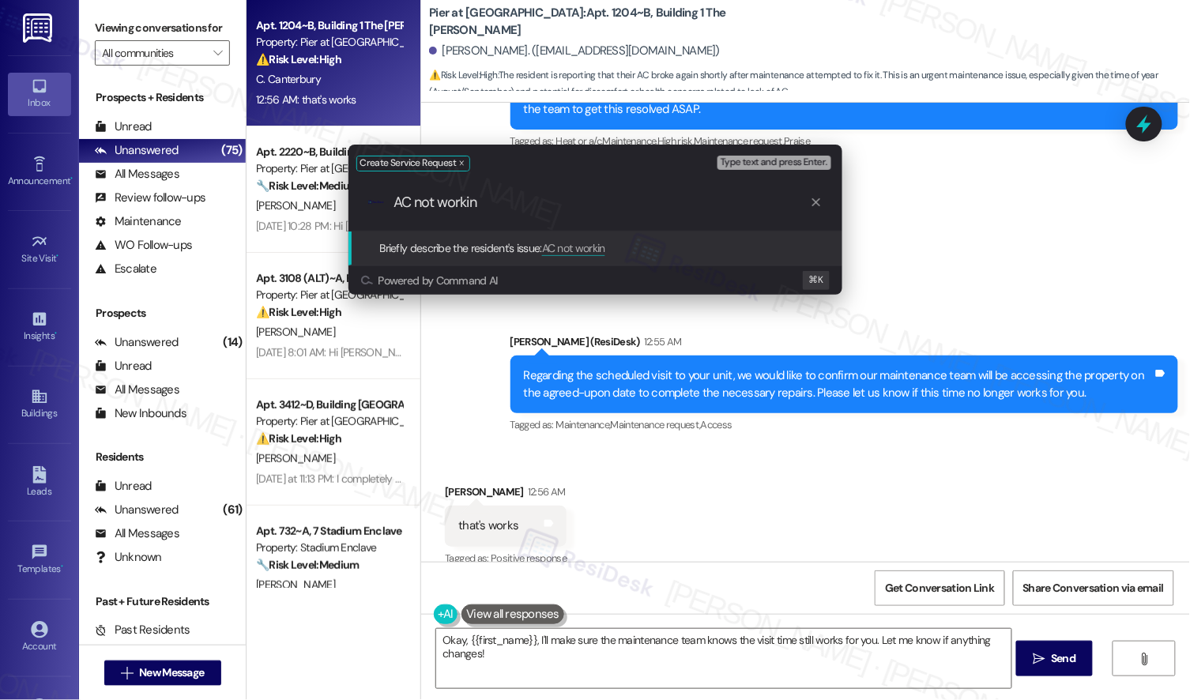
type input "AC not working"
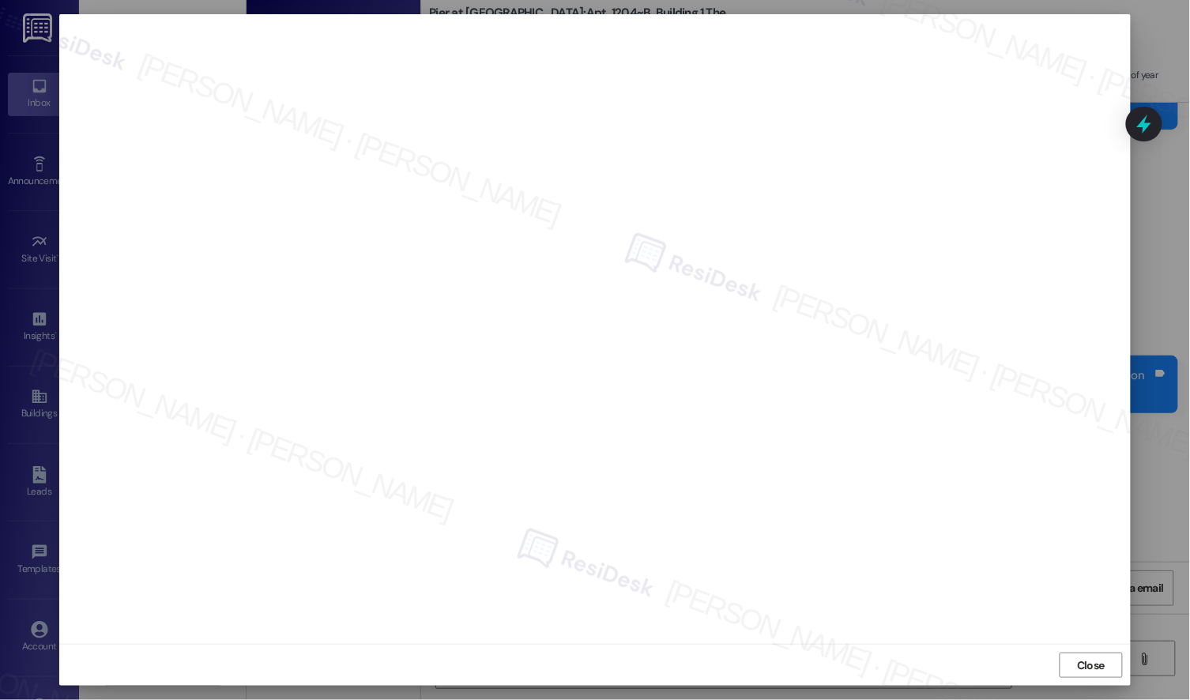
click at [1060, 653] on button "Close" at bounding box center [1091, 665] width 63 height 25
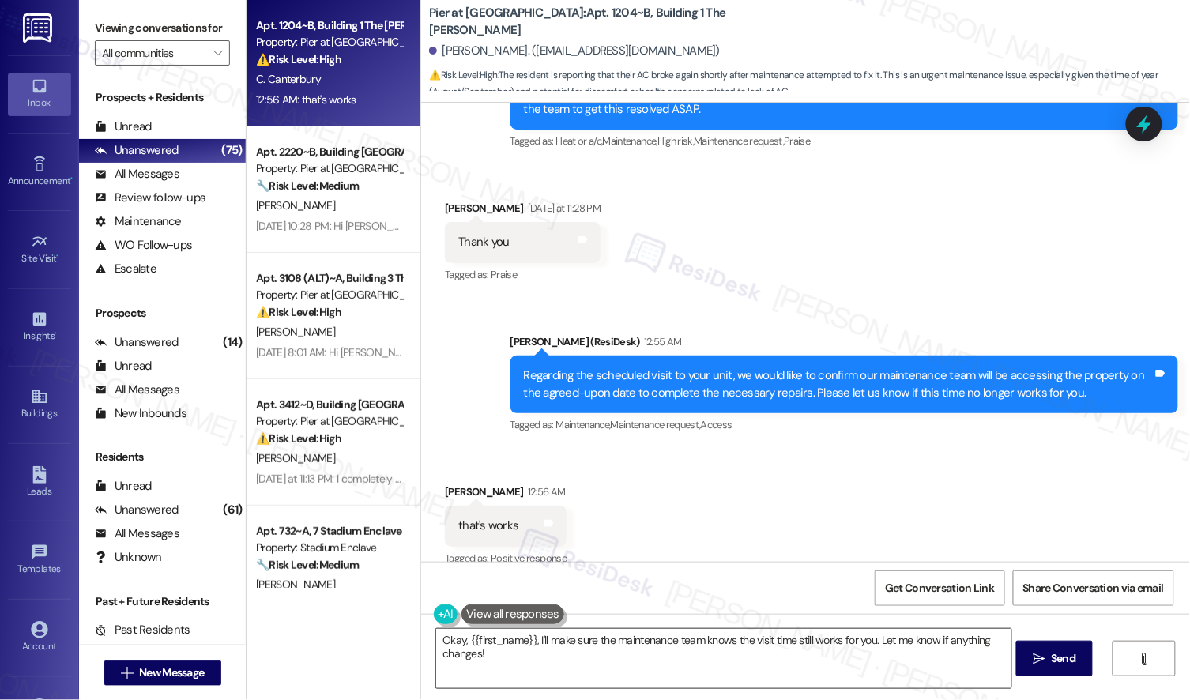
click at [483, 652] on textarea "Okay, {{first_name}}, I'll make sure the maintenance team knows the visit time …" at bounding box center [723, 658] width 574 height 59
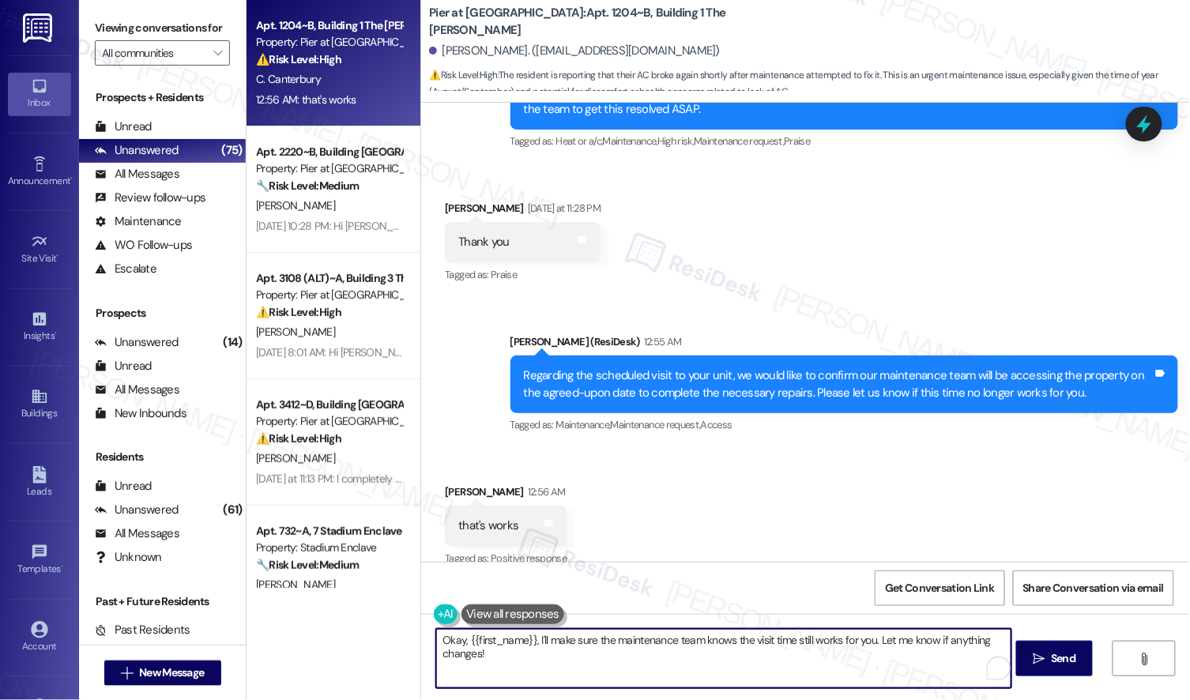
click at [483, 652] on textarea "Okay, {{first_name}}, I'll make sure the maintenance team knows the visit time …" at bounding box center [723, 658] width 574 height 59
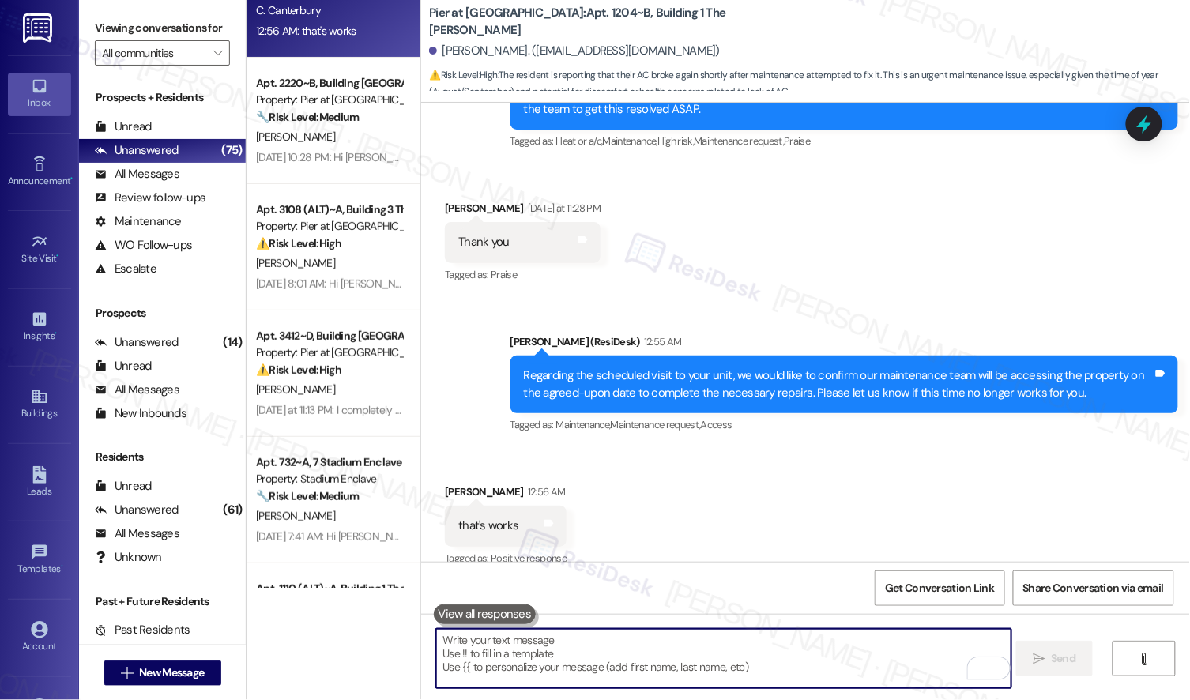
scroll to position [91, 0]
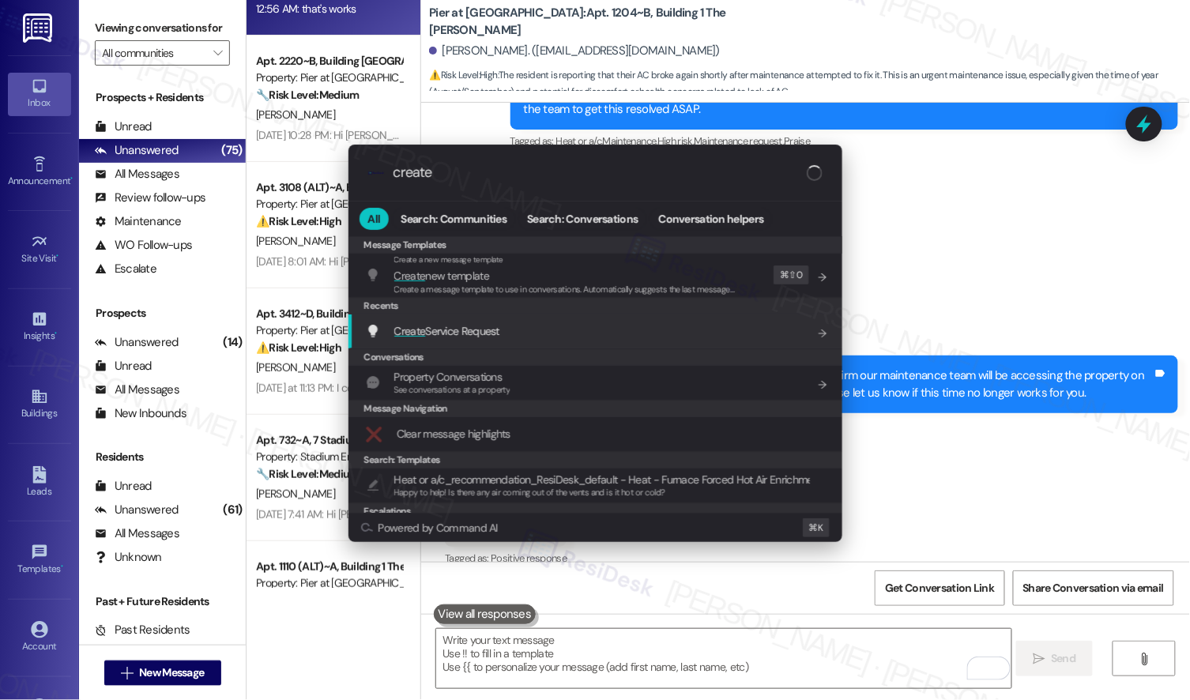
type input "create"
click at [536, 343] on div "Create Service Request Add shortcut" at bounding box center [595, 331] width 494 height 34
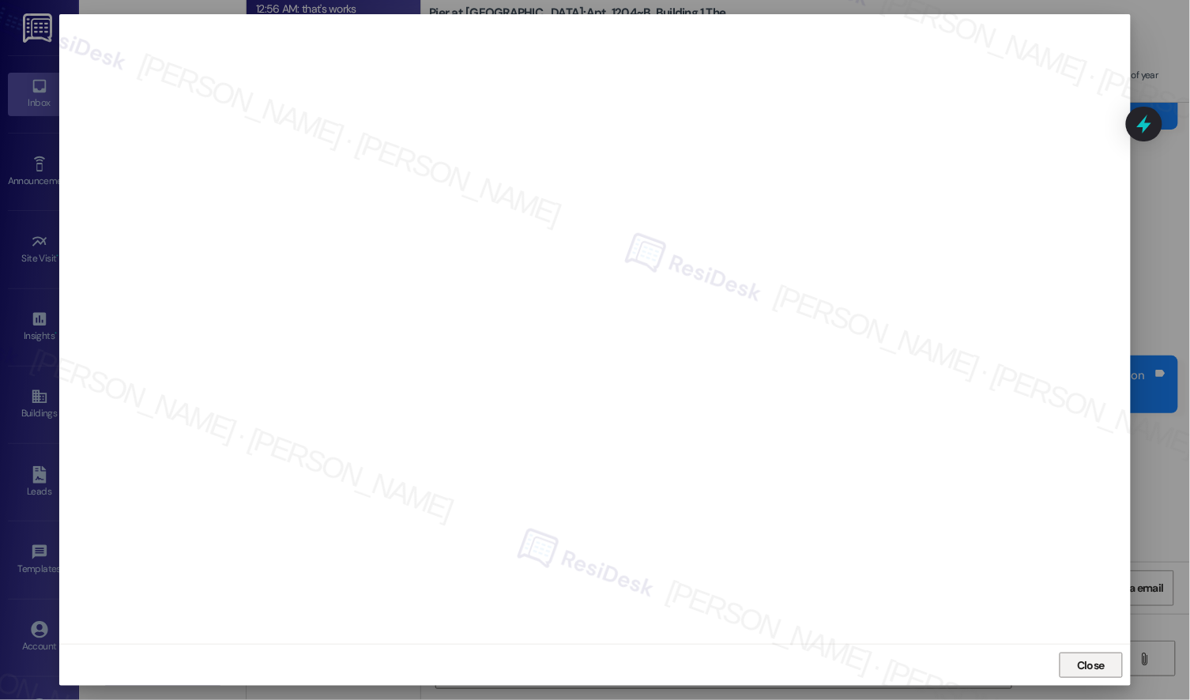
click at [1080, 664] on span "Close" at bounding box center [1091, 665] width 28 height 17
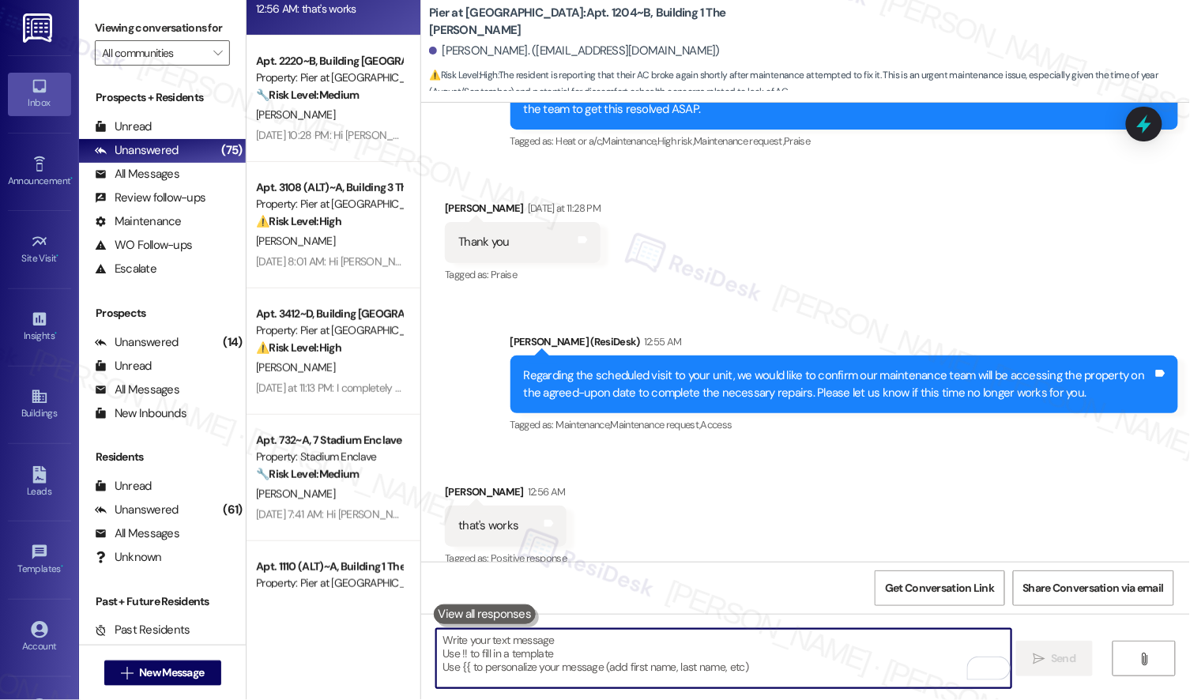
click at [751, 653] on textarea "To enrich screen reader interactions, please activate Accessibility in Grammarl…" at bounding box center [723, 658] width 574 height 59
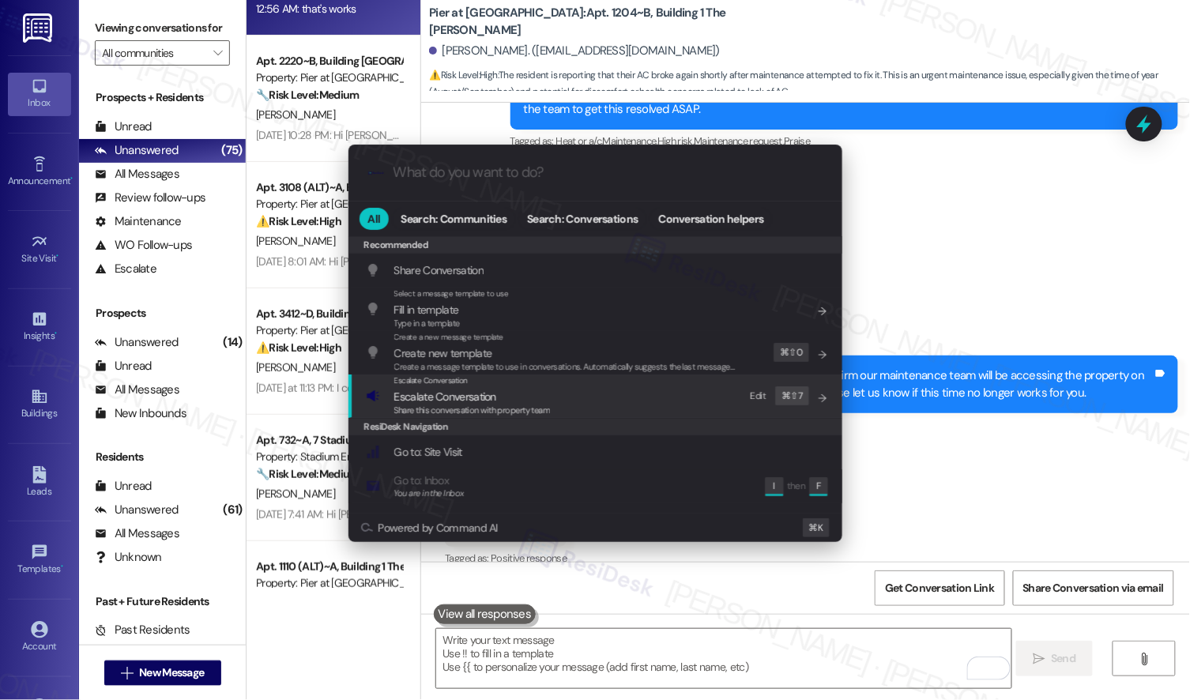
click at [587, 394] on div "Escalate Conversation Escalate Conversation Share this conversation with proper…" at bounding box center [597, 396] width 462 height 43
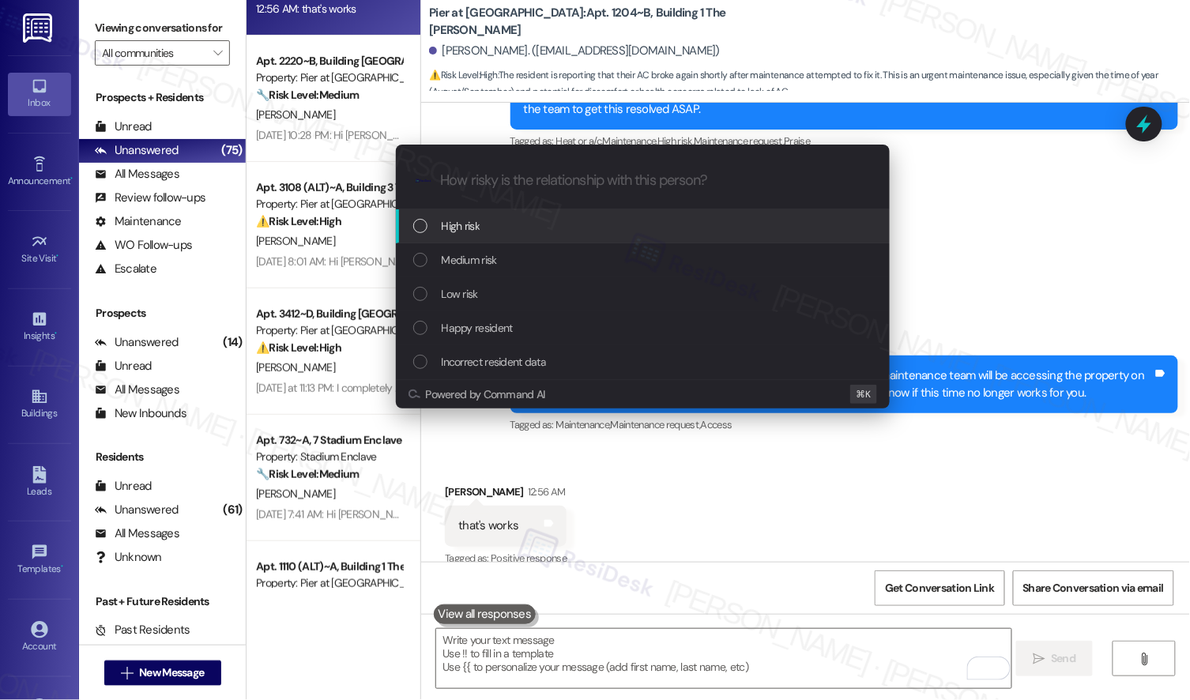
click at [620, 234] on div "High risk" at bounding box center [644, 225] width 462 height 17
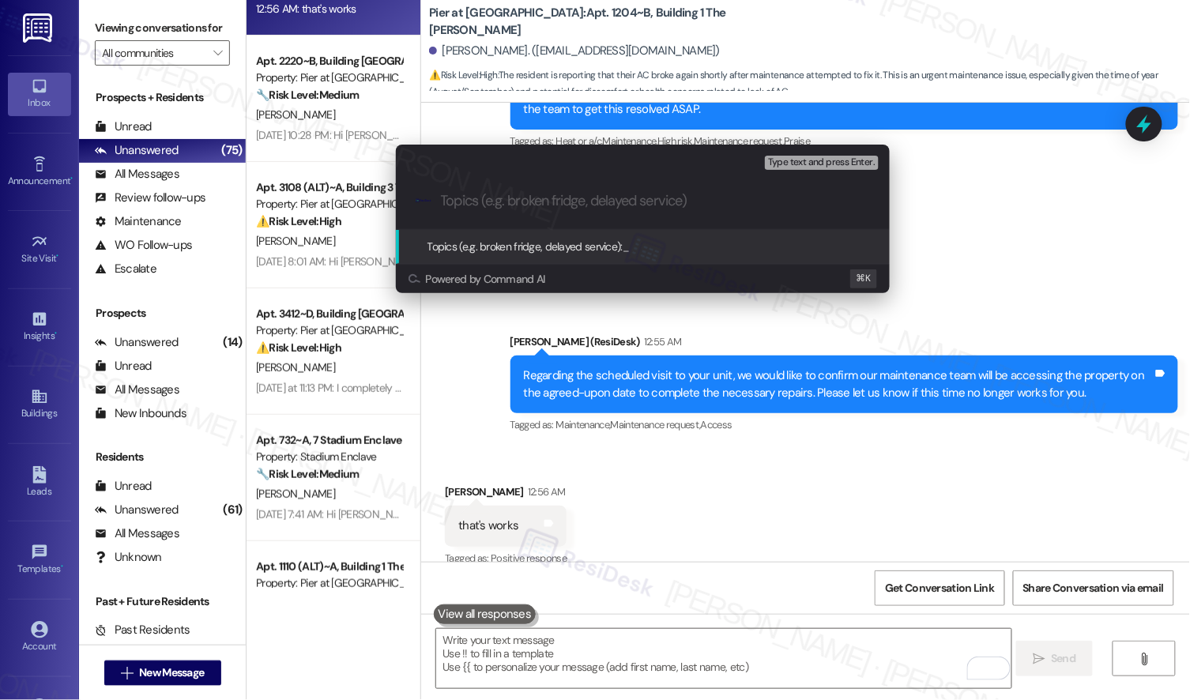
paste input "12926378"
click at [439, 202] on div ".cls-1{fill:#0a055f;}.cls-2{fill:#0cc4c4;} resideskLogoBlueOrange 12926378" at bounding box center [643, 201] width 494 height 56
click at [446, 205] on input "12926378" at bounding box center [649, 201] width 416 height 17
paste input "Work order submitted by Residesk |"
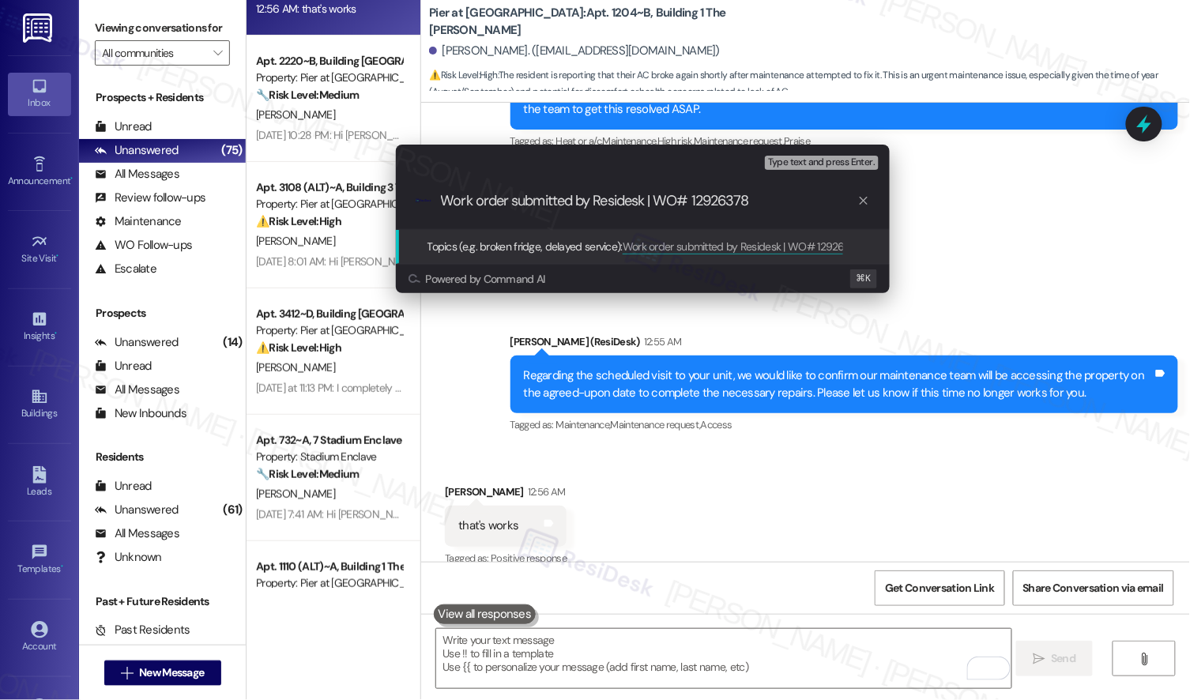
click at [805, 209] on input "Work order submitted by Residesk | WO# 12926378" at bounding box center [649, 201] width 416 height 17
type input "Work order submitted by Residesk | WO# 12926378 - AC Issues"
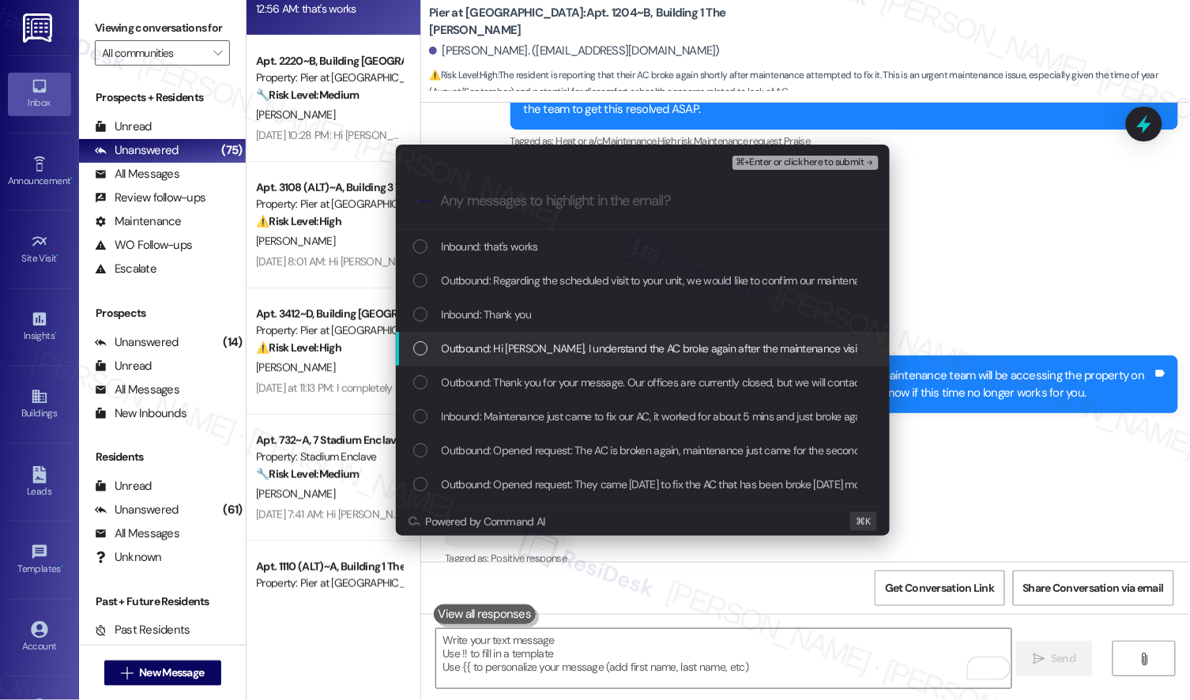
click at [761, 341] on span "Outbound: Hi Celsey, I understand the AC broke again after the maintenance visi…" at bounding box center [834, 348] width 785 height 17
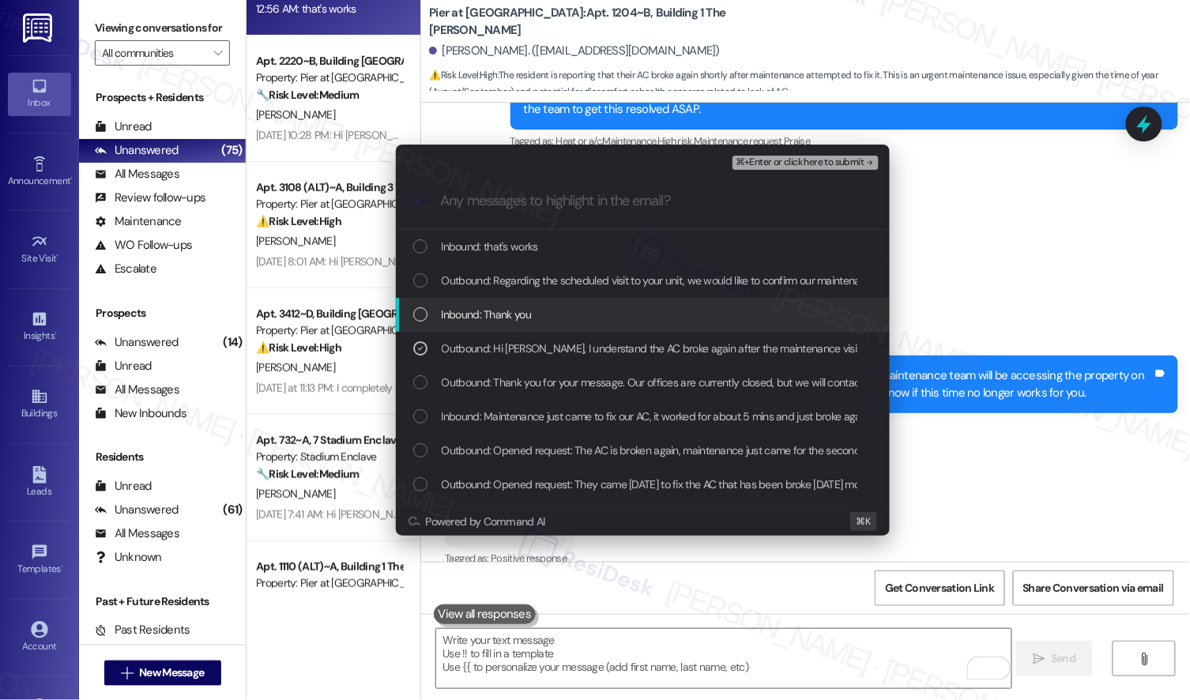
click at [763, 309] on div "Inbound: Thank you" at bounding box center [644, 314] width 462 height 17
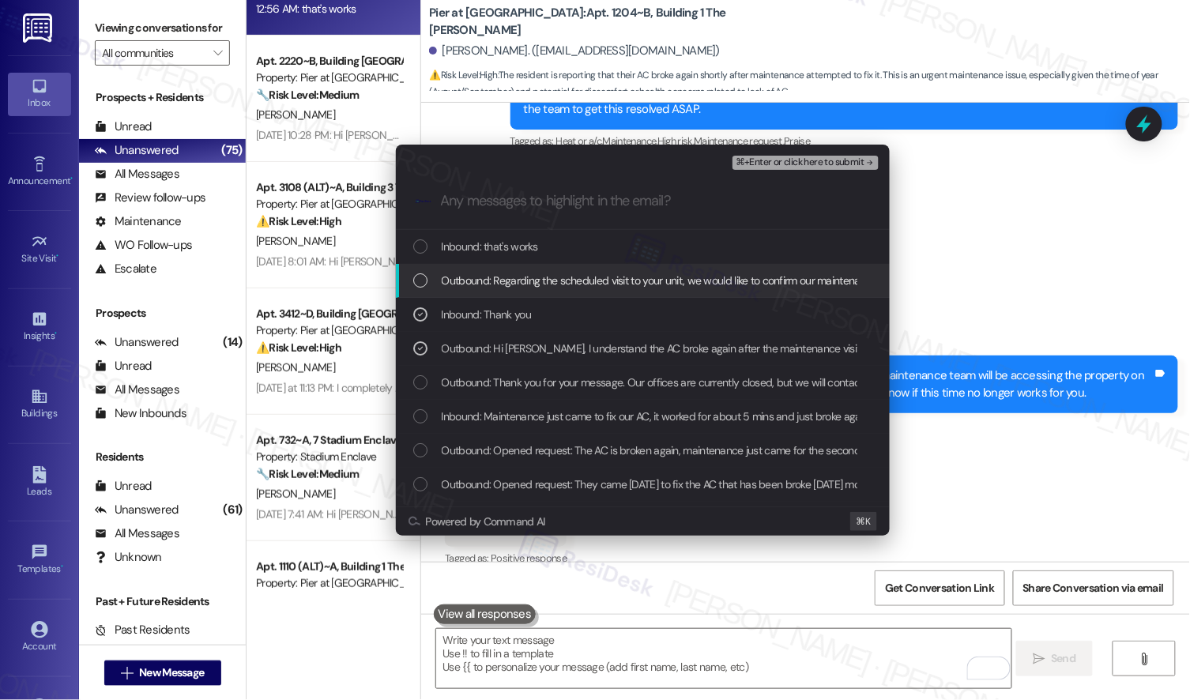
click at [774, 280] on span "Outbound: Regarding the scheduled visit to your unit, we would like to confirm …" at bounding box center [1009, 280] width 1134 height 17
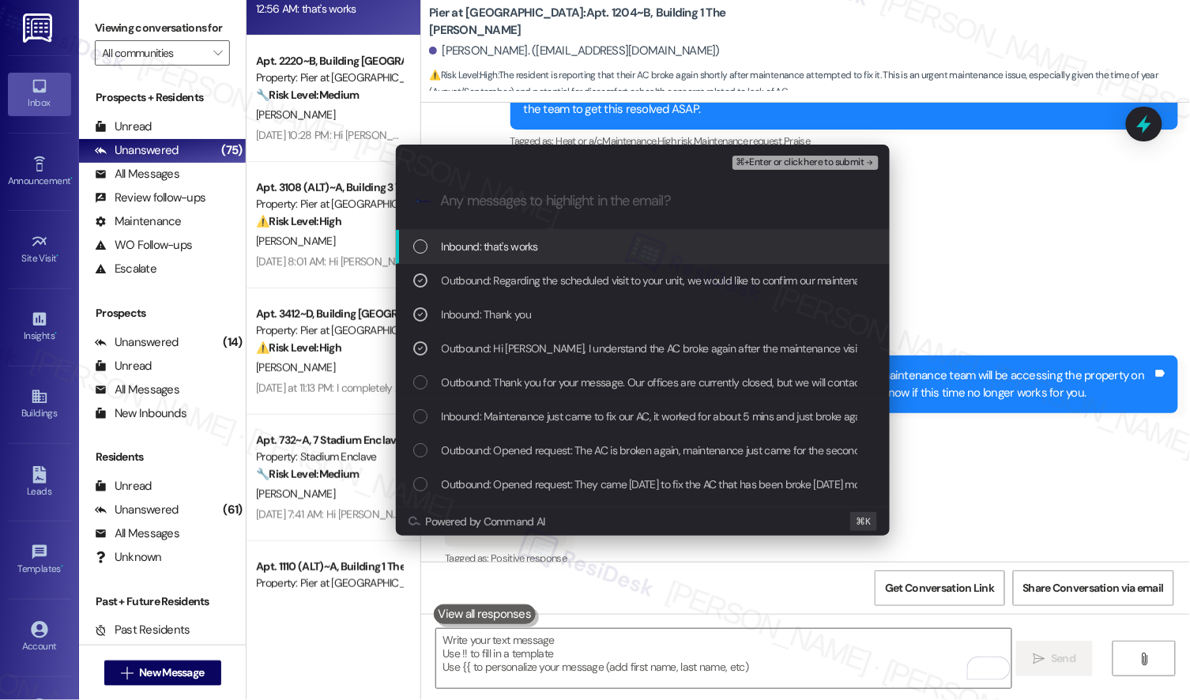
click at [790, 232] on div "Inbound: that's works" at bounding box center [643, 247] width 494 height 34
click at [824, 167] on span "⌘+Enter or click here to submit" at bounding box center [800, 162] width 128 height 11
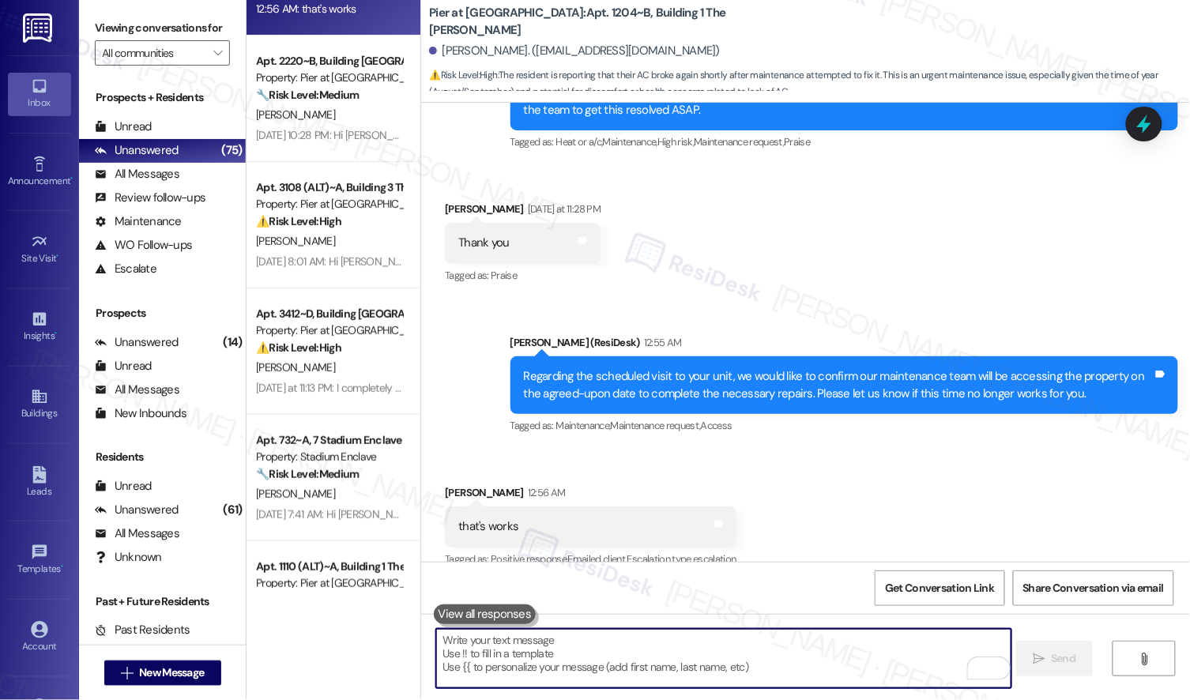
scroll to position [4679, 0]
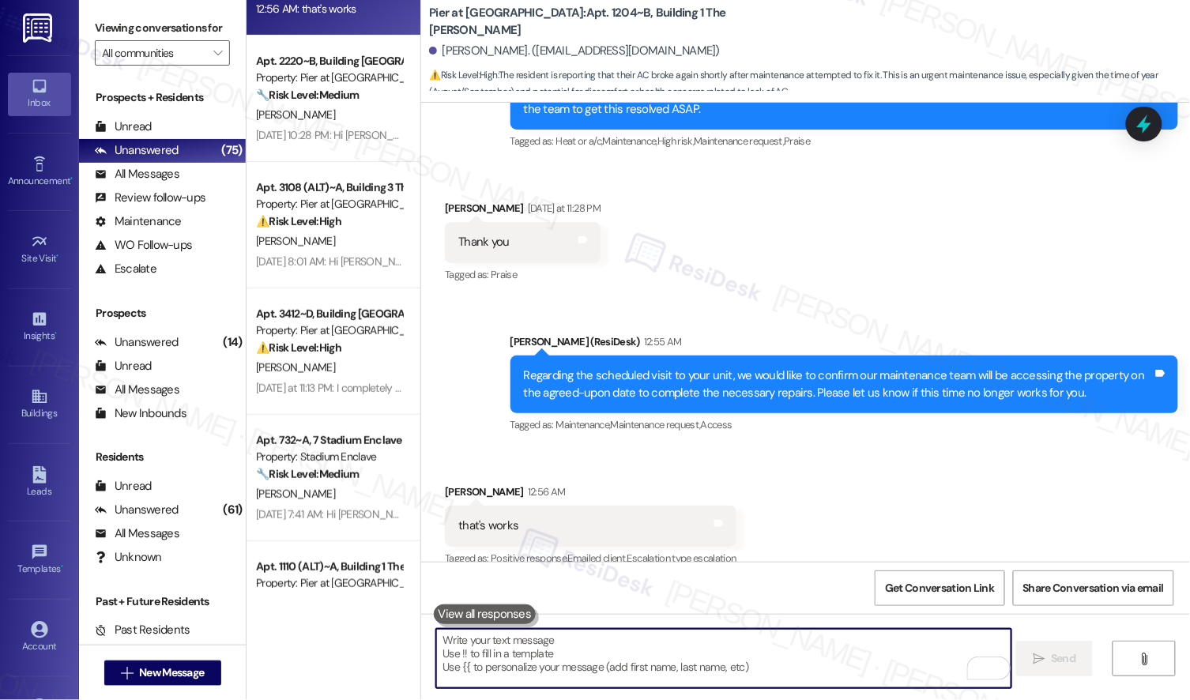
click at [770, 672] on textarea "To enrich screen reader interactions, please activate Accessibility in Grammarl…" at bounding box center [723, 658] width 574 height 59
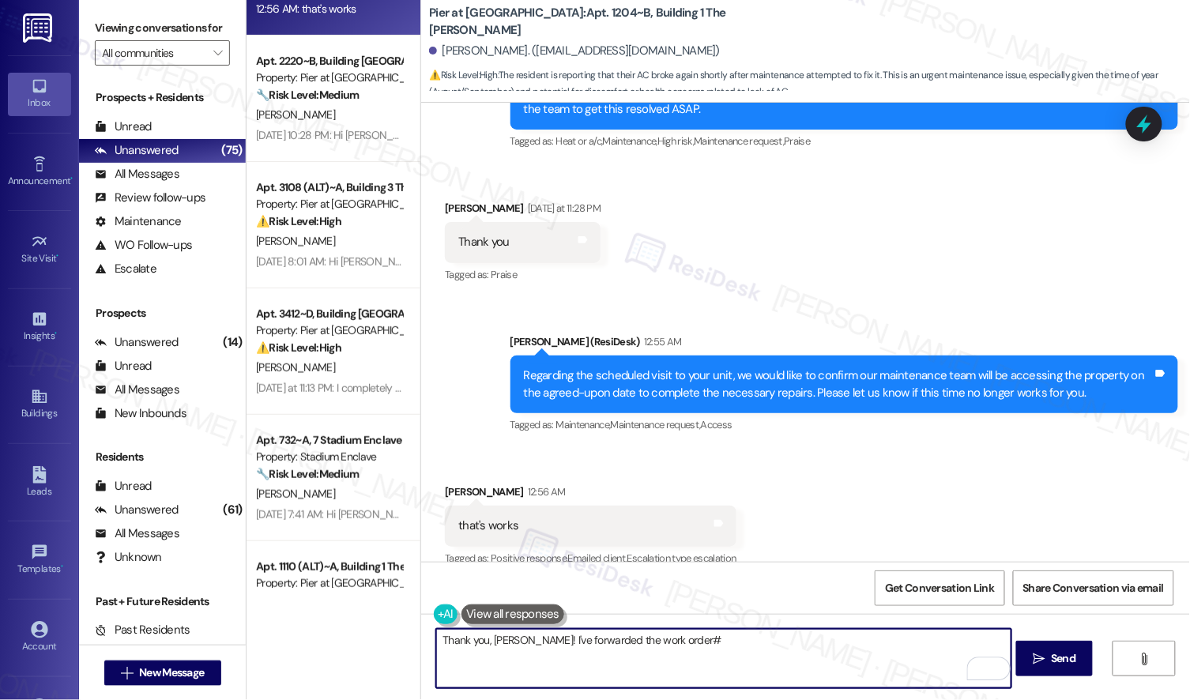
paste textarea "Work order submitted by Residesk | WO# 12926378 - AC Issues"
drag, startPoint x: 857, startPoint y: 641, endPoint x: 665, endPoint y: 639, distance: 192.0
click at [665, 639] on textarea "Thank you, Celsey! I've forwarded the work order# Work order submitted by Resid…" at bounding box center [723, 658] width 574 height 59
click at [816, 646] on textarea "Thank you, Celsey! I've forwarded the work order# 12926378 - AC Issues" at bounding box center [723, 658] width 574 height 59
type textarea "Thank you, Celsey! I've forwarded the work order# 12926378 to our maintenance t…"
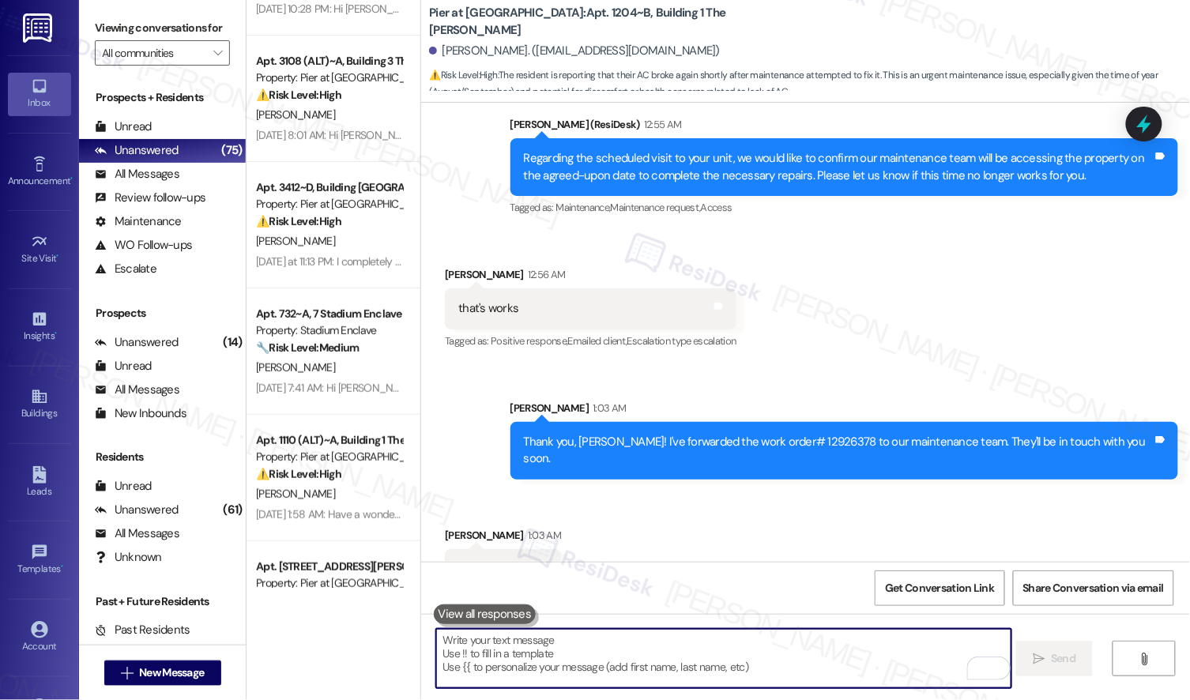
scroll to position [4898, 0]
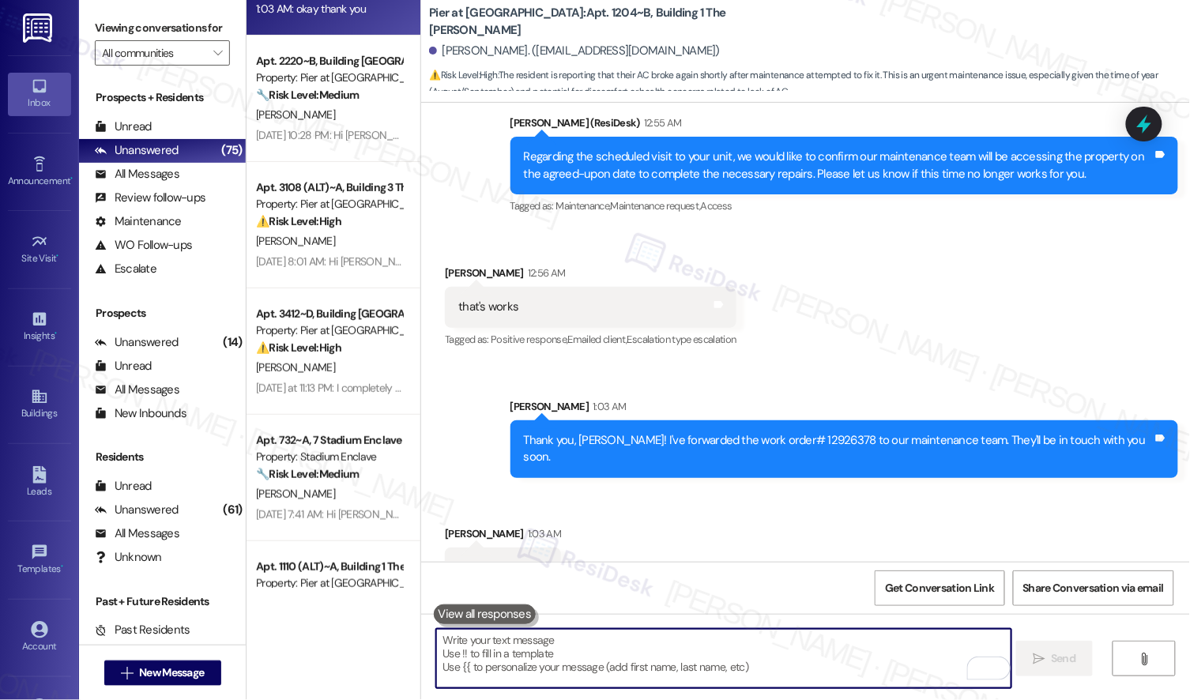
click at [561, 657] on textarea "To enrich screen reader interactions, please activate Accessibility in Grammarl…" at bounding box center [723, 658] width 574 height 59
click at [552, 657] on textarea "To enrich screen reader interactions, please activate Accessibility in Grammarl…" at bounding box center [723, 658] width 574 height 59
click at [617, 657] on textarea "To enrich screen reader interactions, please activate Accessibility in Grammarl…" at bounding box center [723, 658] width 574 height 59
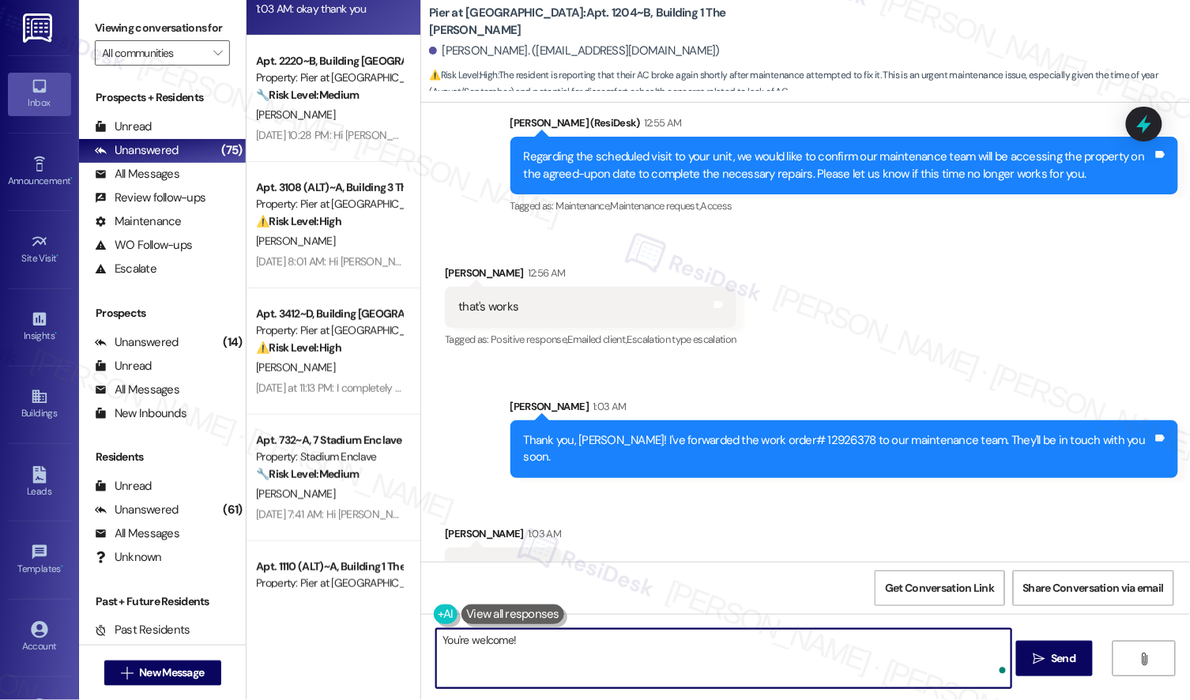
type textarea "You're welcome!"
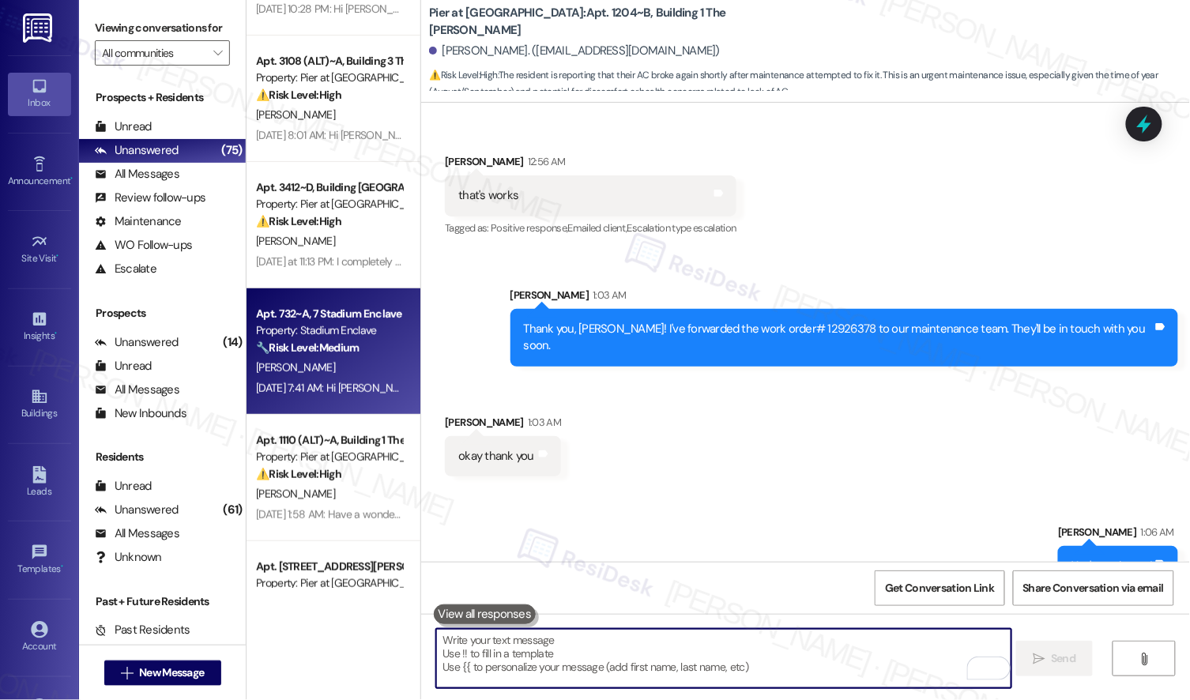
scroll to position [0, 0]
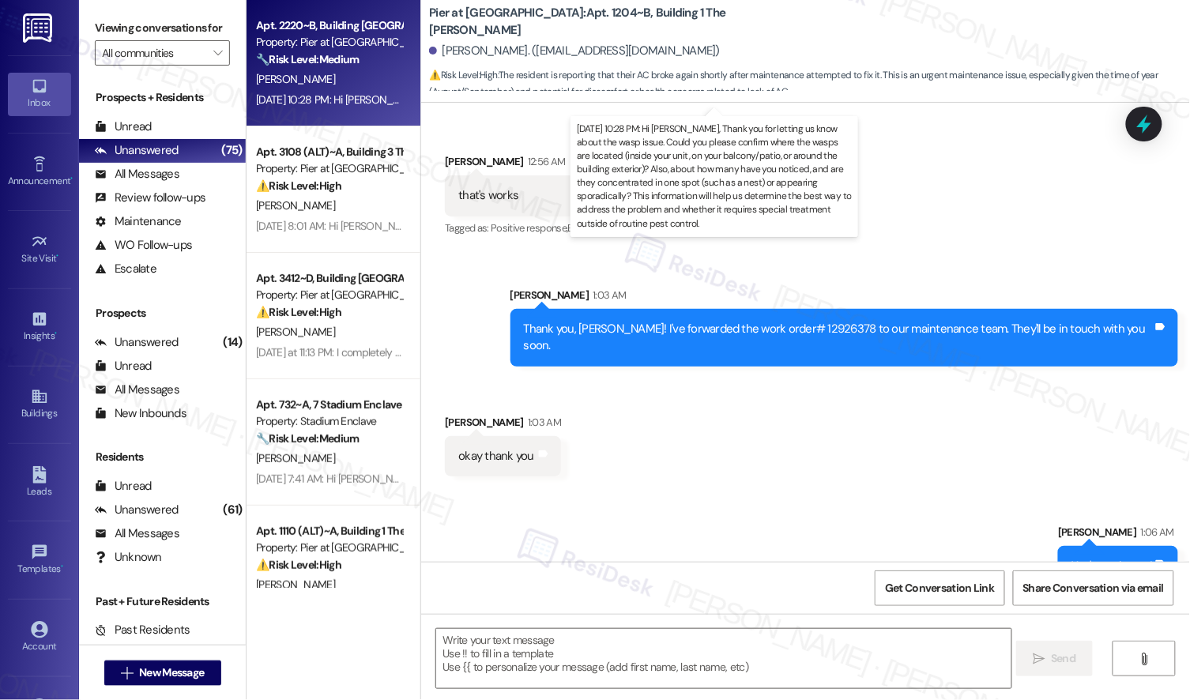
type textarea "Fetching suggested responses. Please feel free to read through the conversation…"
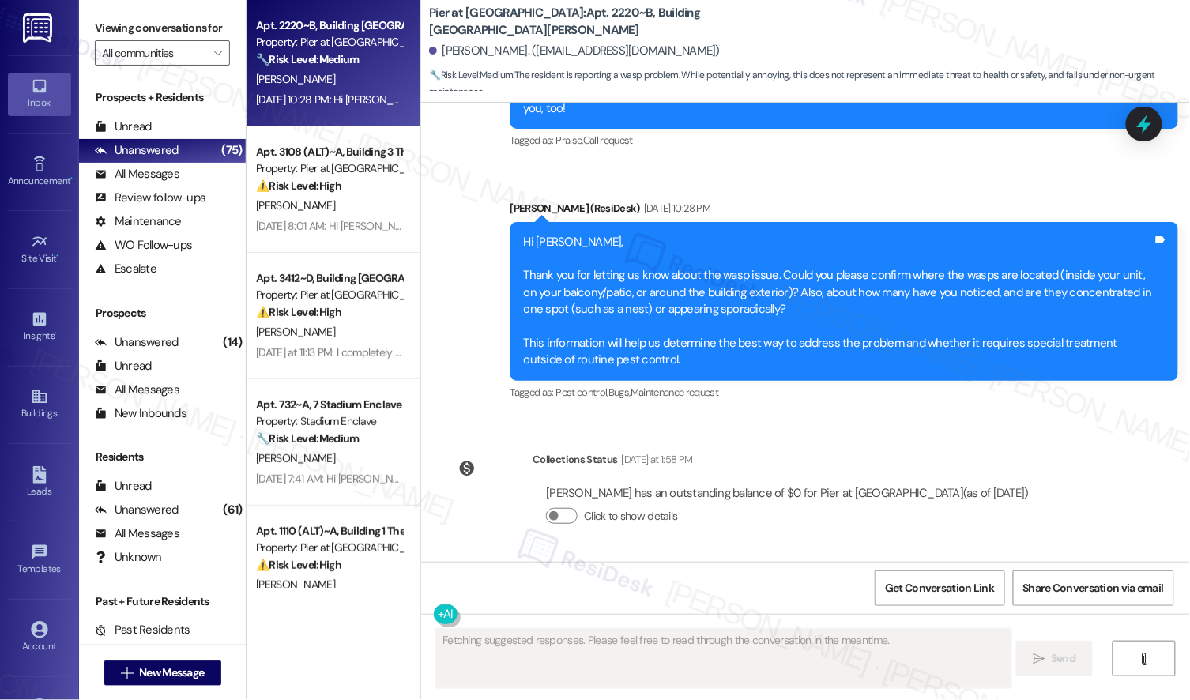
scroll to position [640, 0]
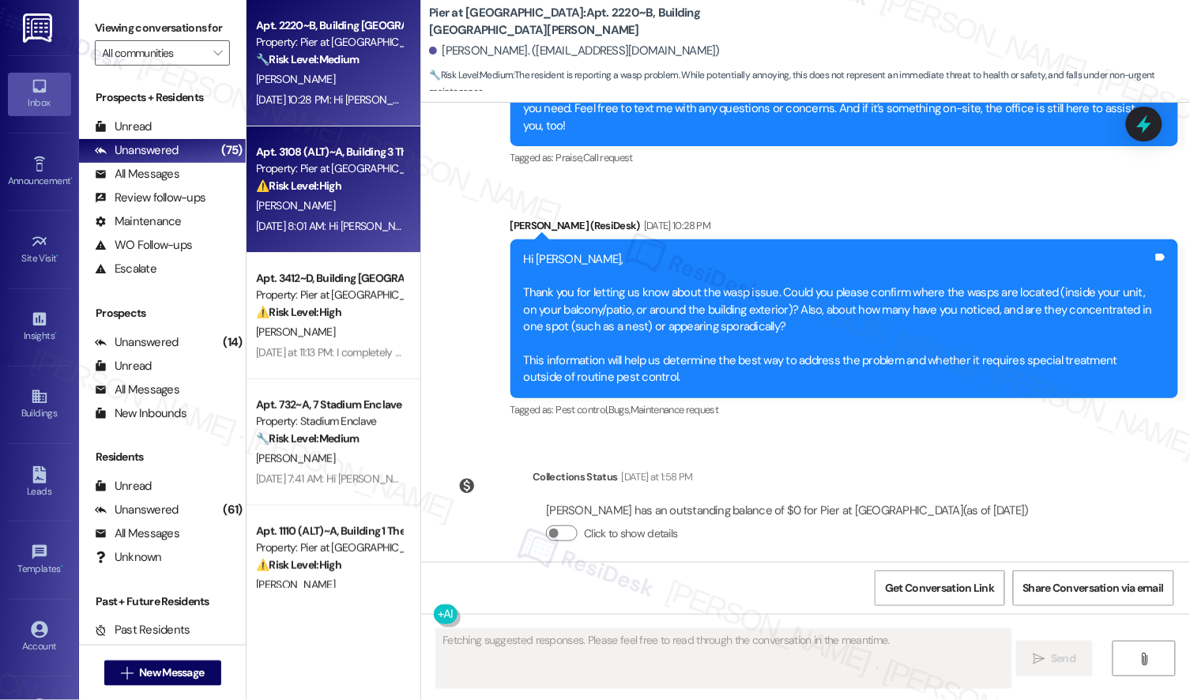
click at [298, 169] on div "Property: Pier at [GEOGRAPHIC_DATA]" at bounding box center [329, 168] width 146 height 17
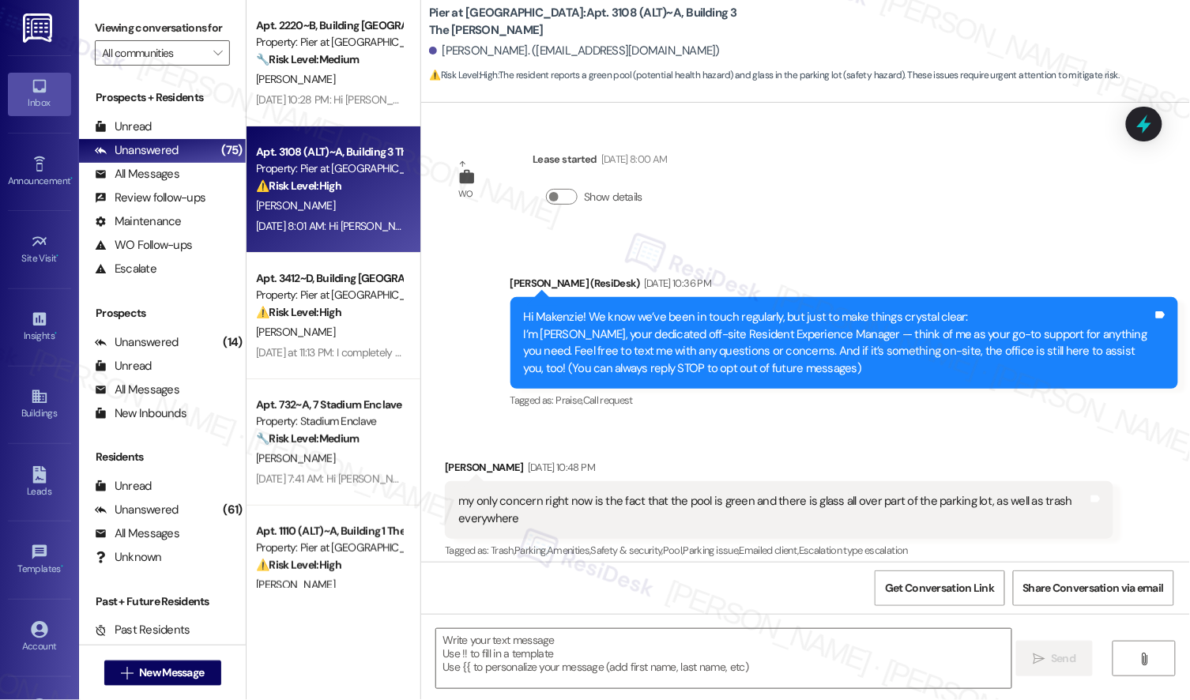
scroll to position [12, 0]
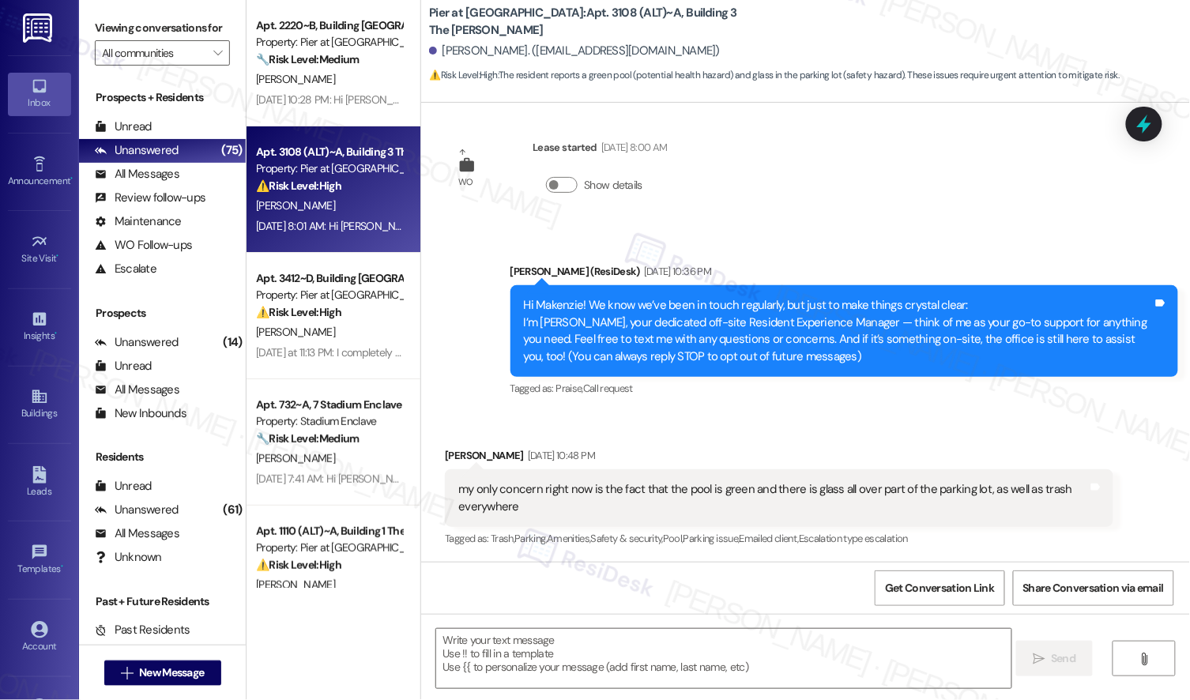
type textarea "Fetching suggested responses. Please feel free to read through the conversation…"
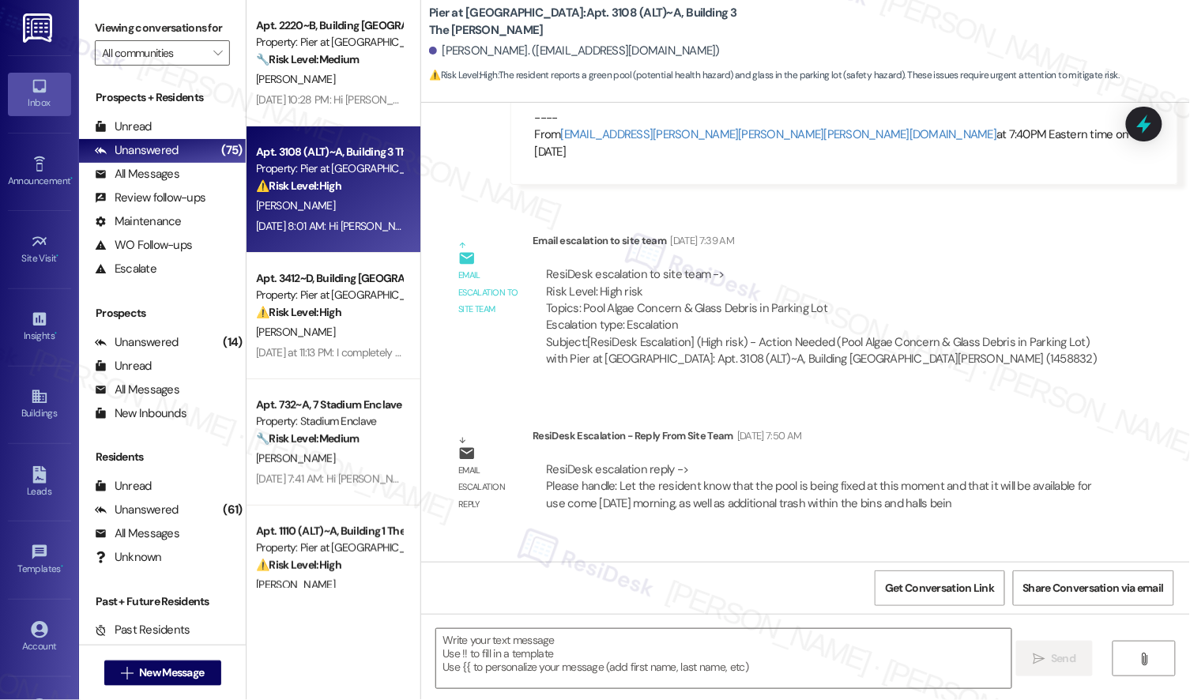
scroll to position [1014, 0]
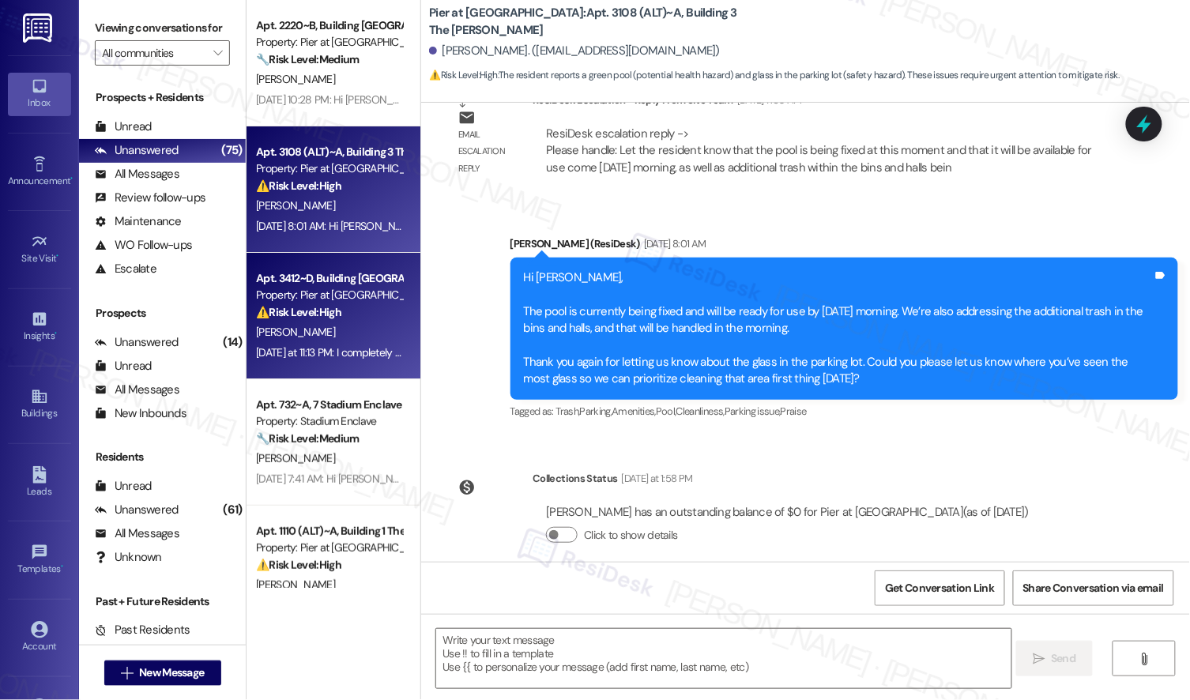
click at [347, 329] on div "[PERSON_NAME]" at bounding box center [328, 332] width 149 height 20
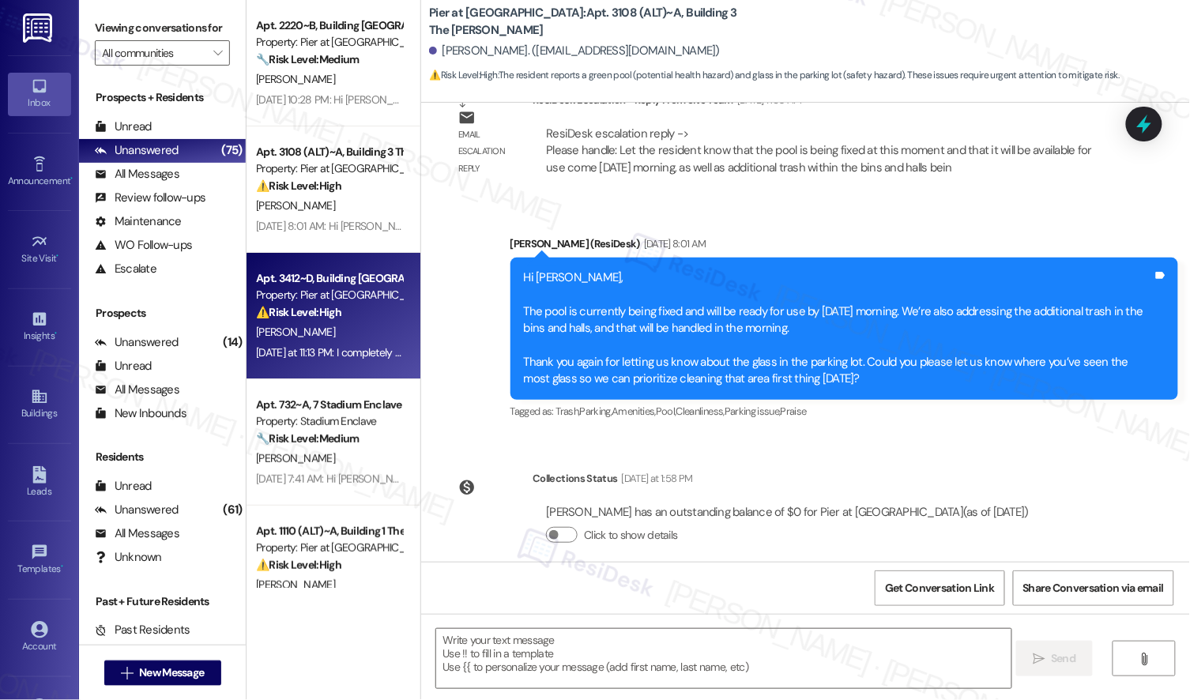
type textarea "Fetching suggested responses. Please feel free to read through the conversation…"
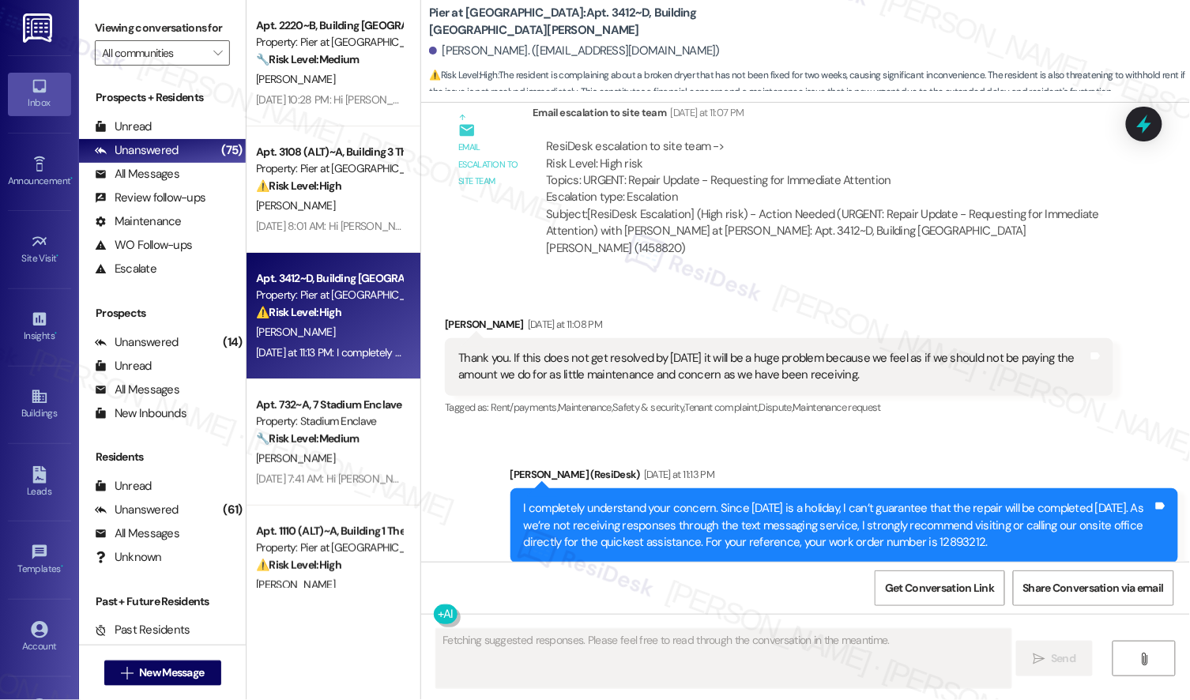
scroll to position [2553, 0]
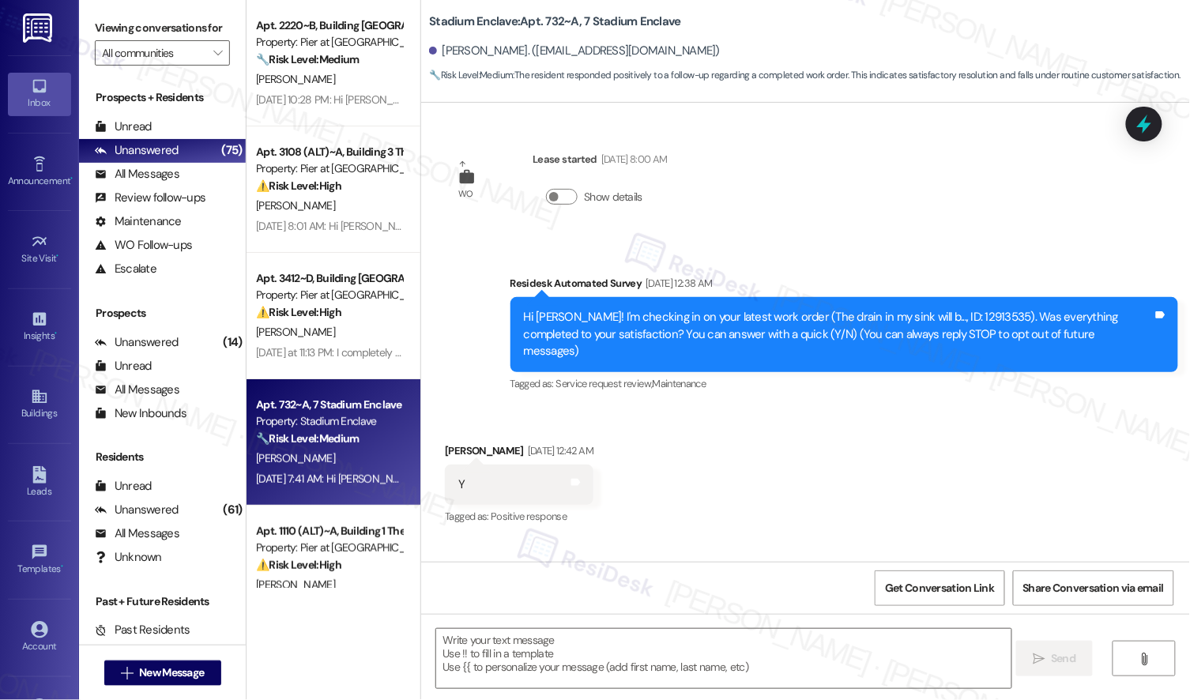
type textarea "Fetching suggested responses. Please feel free to read through the conversation…"
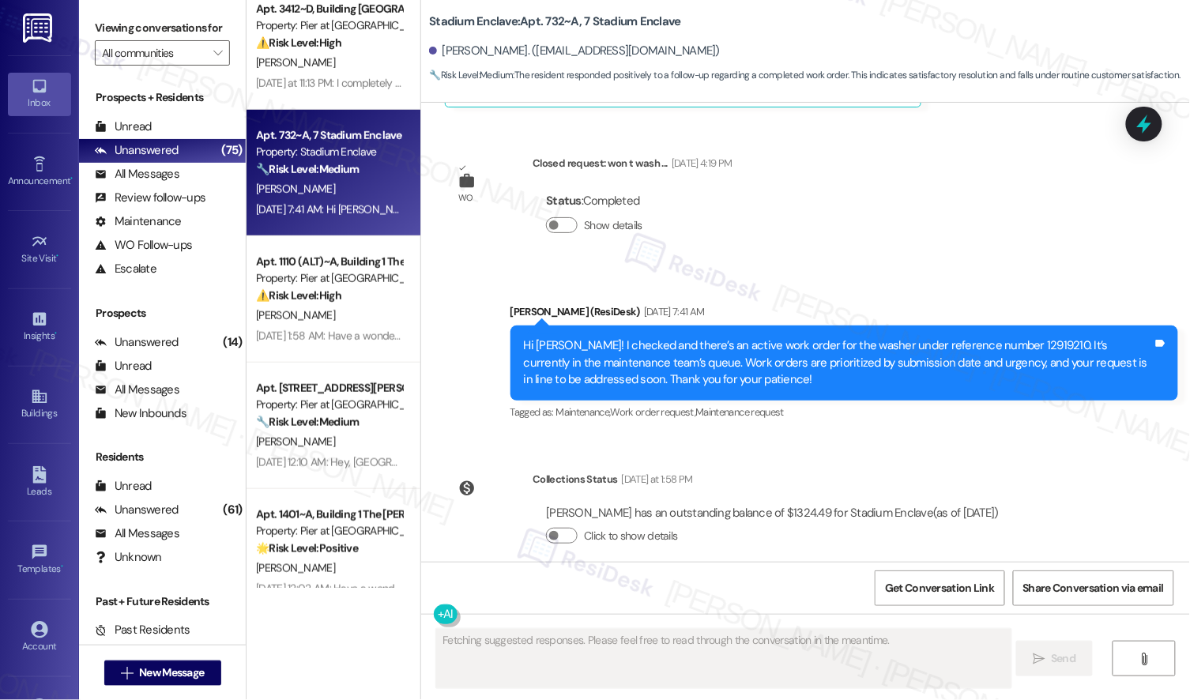
scroll to position [273, 0]
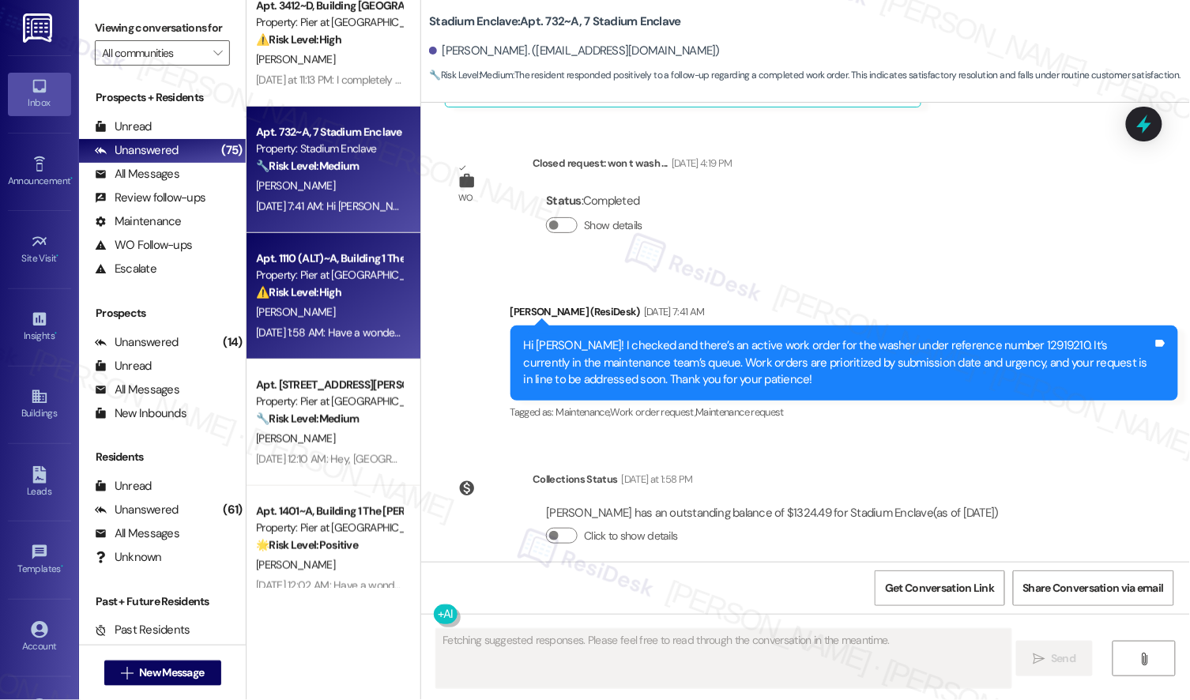
click at [318, 292] on strong "⚠️ Risk Level: High" at bounding box center [298, 292] width 85 height 14
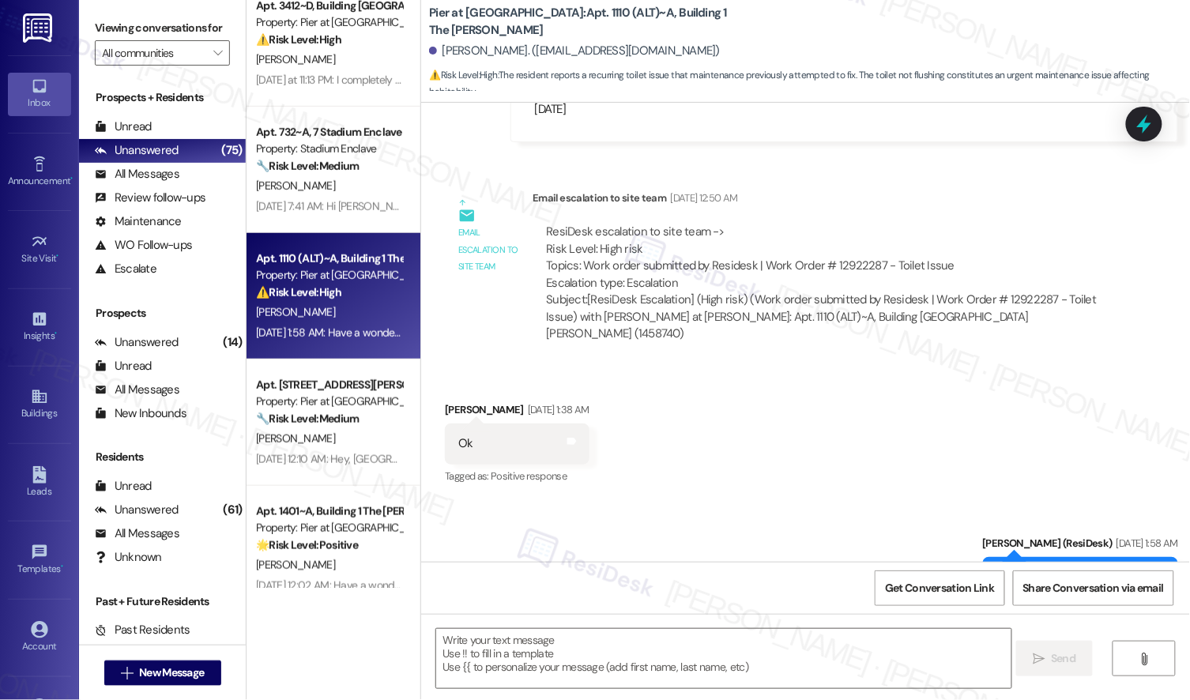
scroll to position [1068, 0]
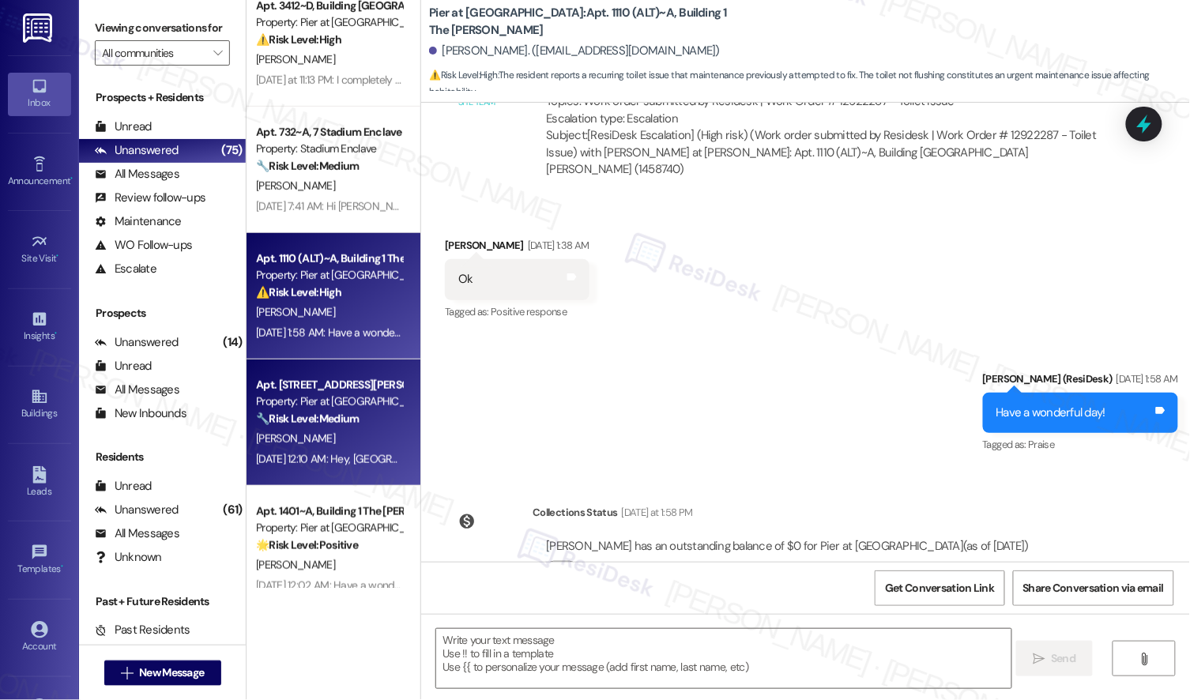
click at [256, 394] on div "Property: Pier at [GEOGRAPHIC_DATA]" at bounding box center [329, 402] width 146 height 17
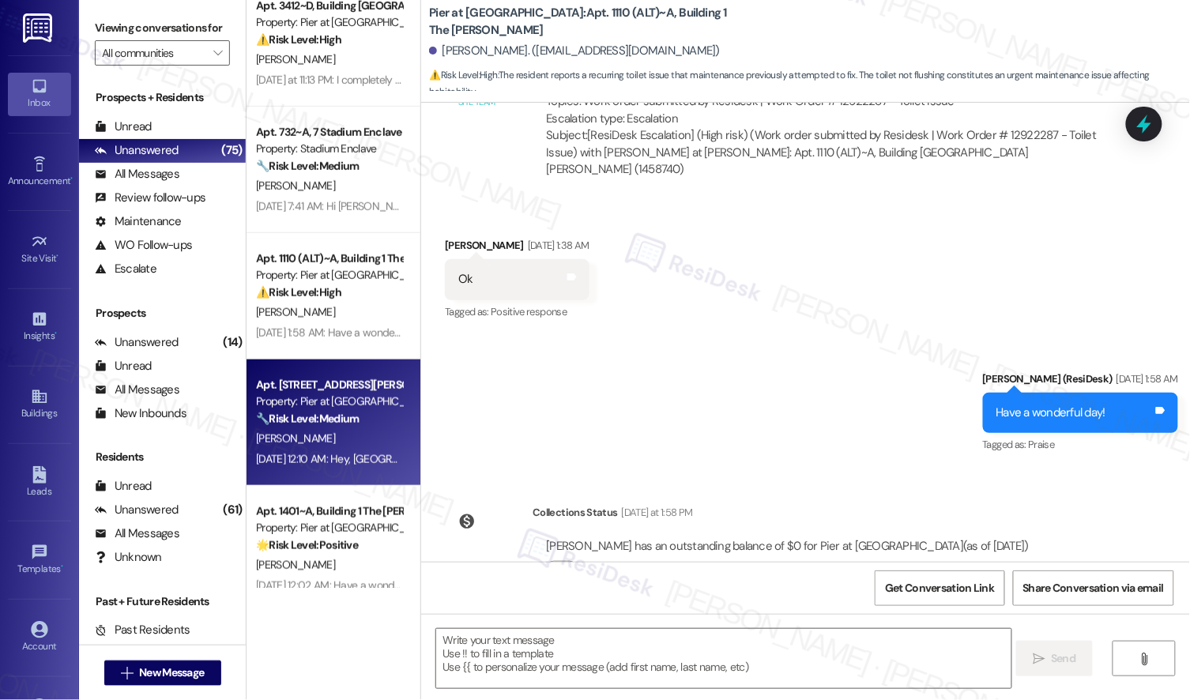
type textarea "Fetching suggested responses. Please feel free to read through the conversation…"
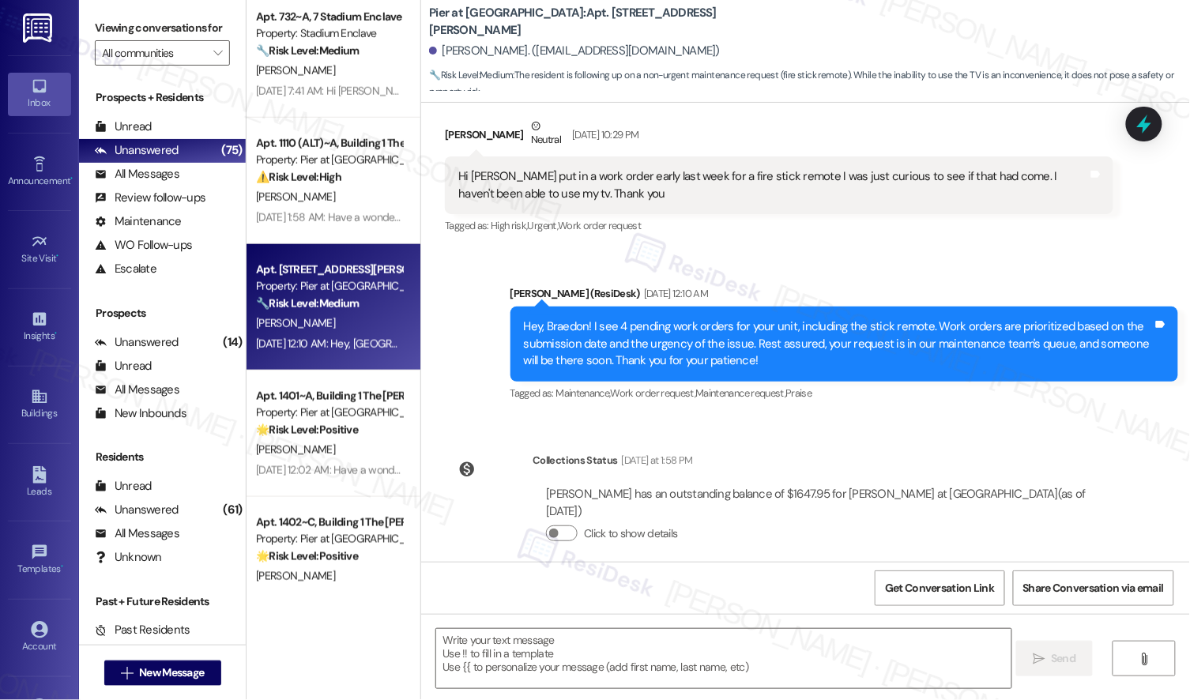
scroll to position [478, 0]
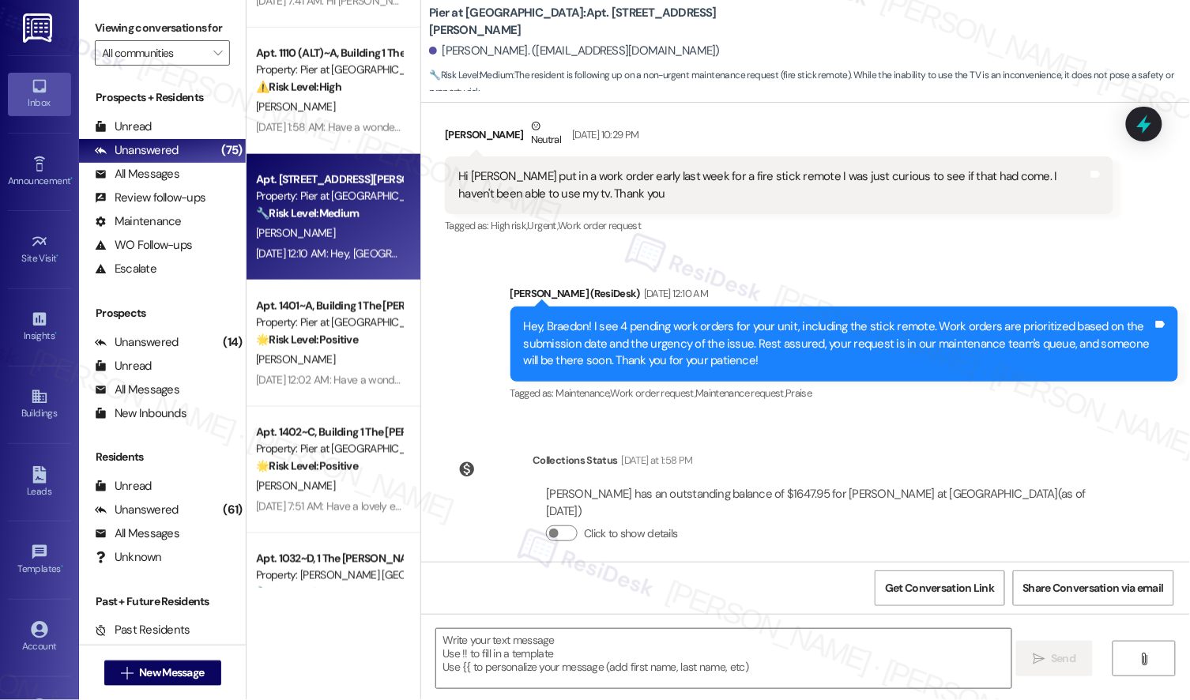
click at [324, 397] on div "Apt. 1401~A, Building 1 The Pier Conway Property: Pier at Conway 🌟 Risk Level: …" at bounding box center [334, 344] width 174 height 126
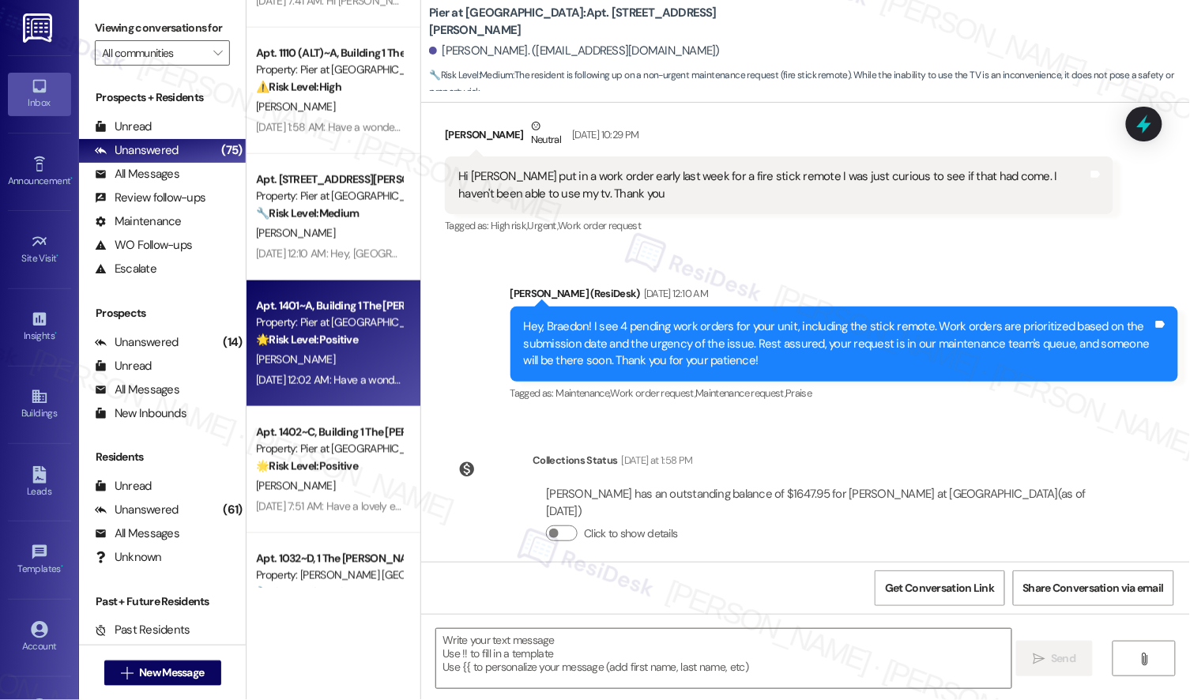
click at [324, 397] on div "Apt. 1401~A, Building 1 The Pier Conway Property: Pier at Conway 🌟 Risk Level: …" at bounding box center [334, 344] width 174 height 126
type textarea "Fetching suggested responses. Please feel free to read through the conversation…"
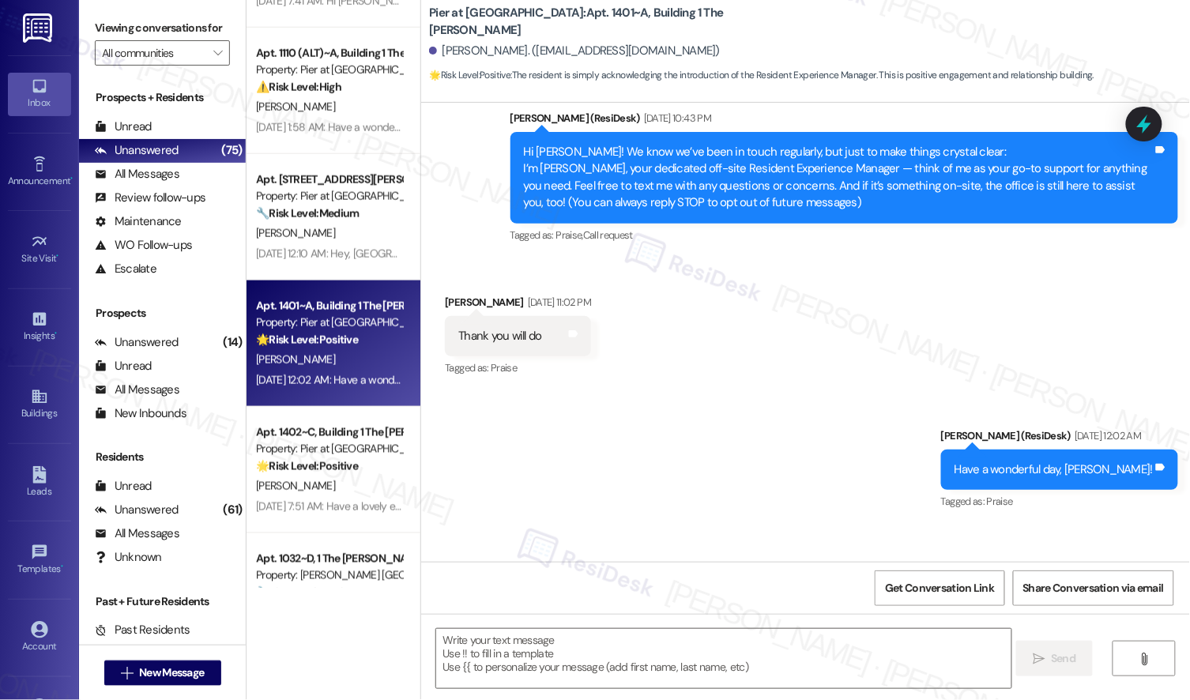
scroll to position [247, 0]
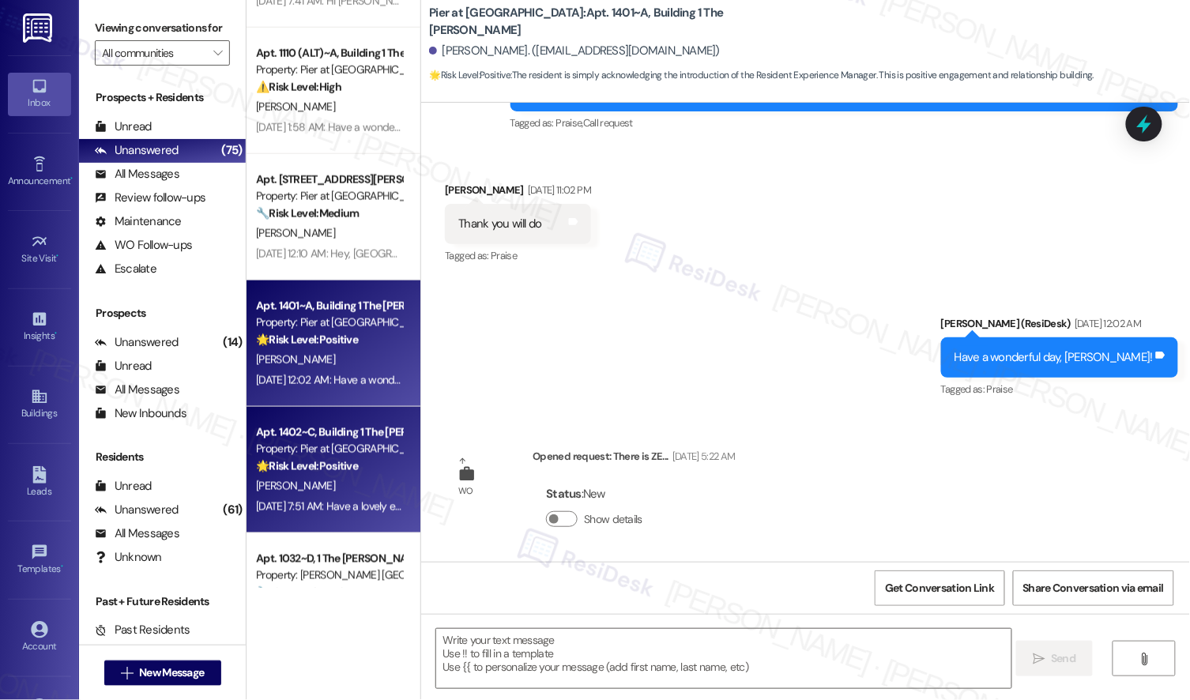
click at [323, 461] on strong "🌟 Risk Level: Positive" at bounding box center [307, 466] width 102 height 14
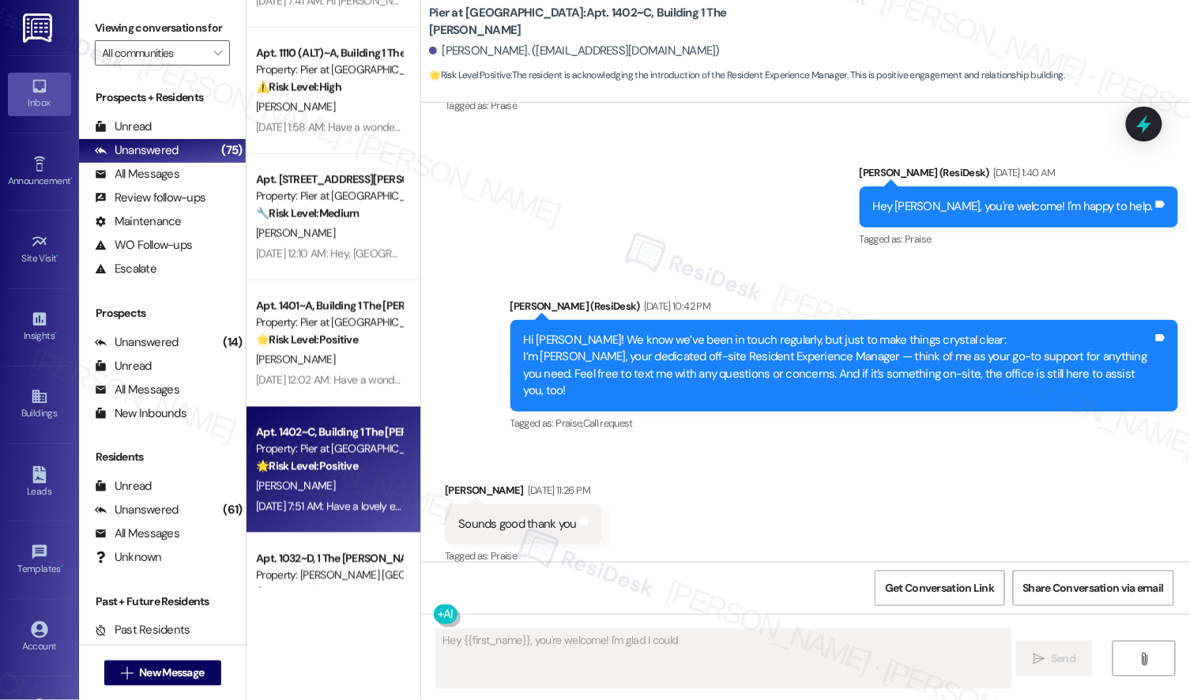
scroll to position [1677, 0]
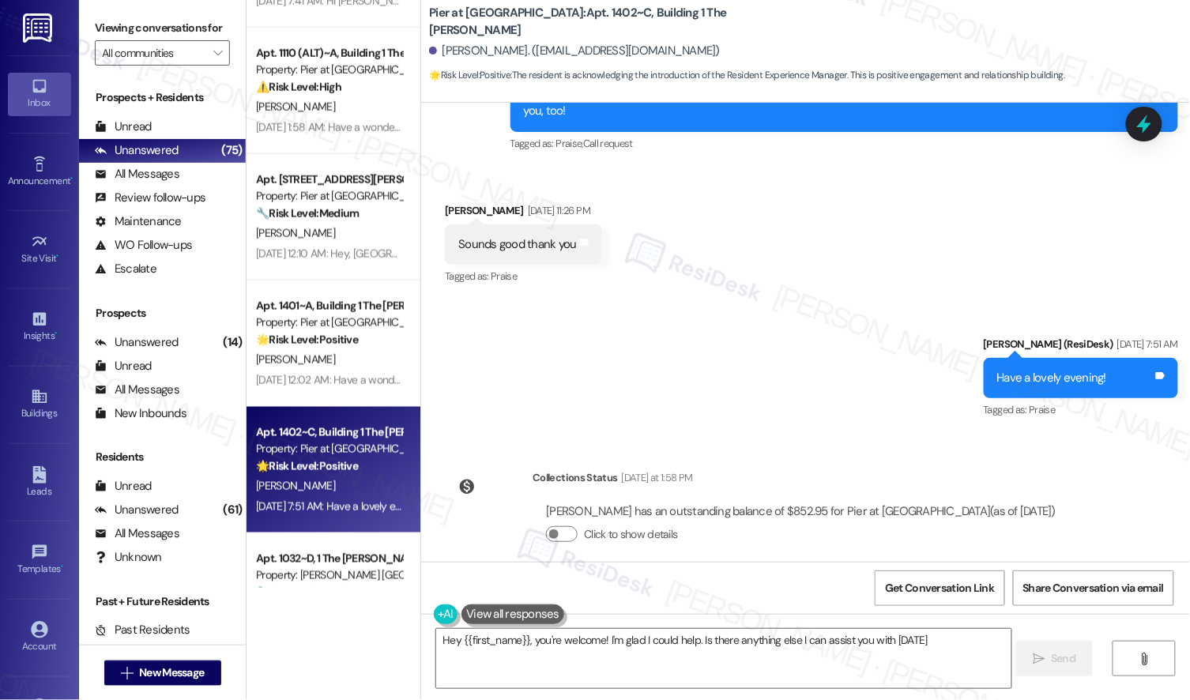
type textarea "Hey {{first_name}}, you're welcome! I'm glad I could help. Is there anything el…"
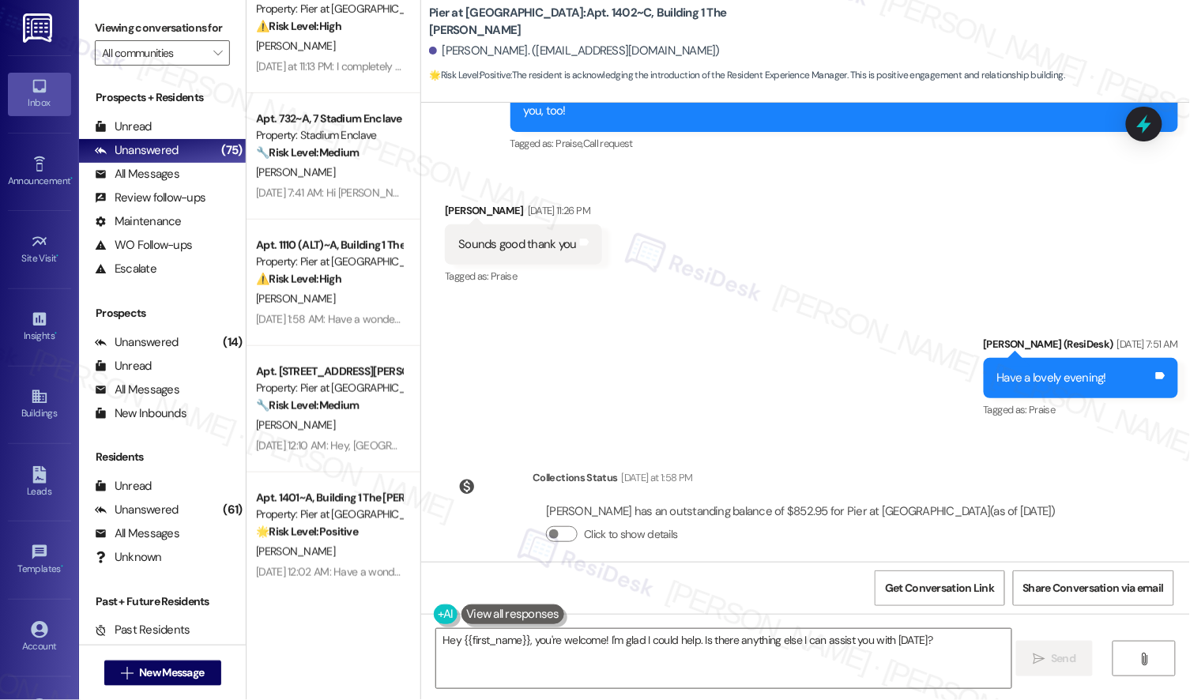
scroll to position [0, 0]
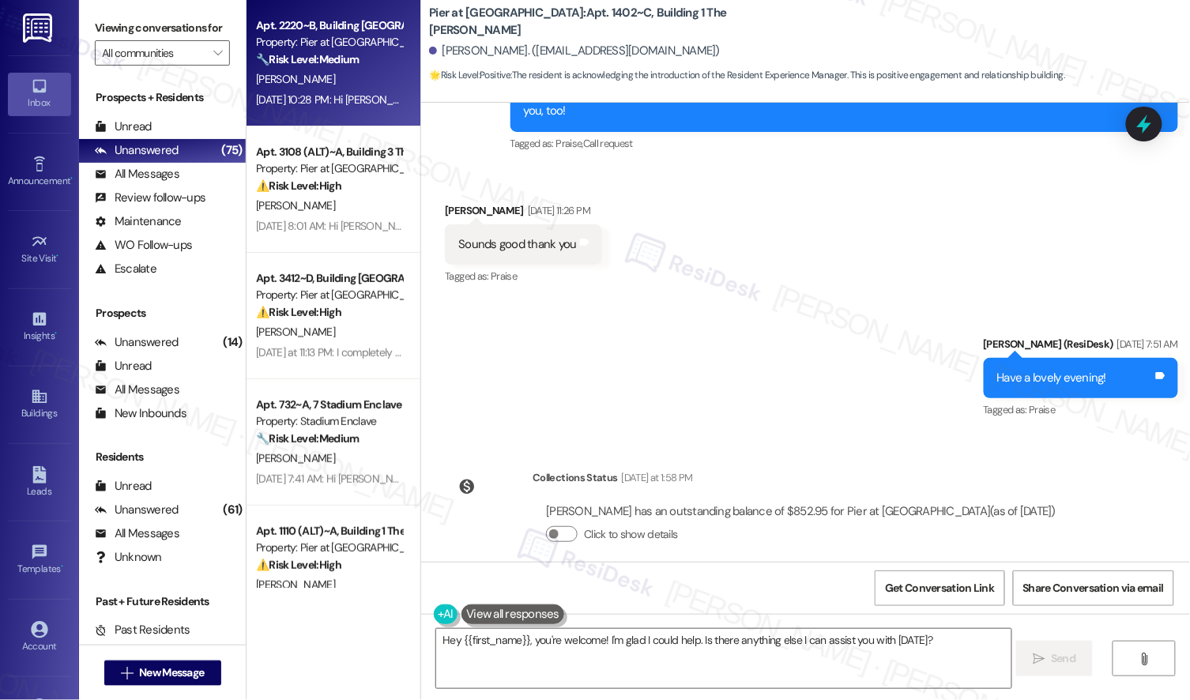
click at [376, 69] on div "Apt. 2220~B, Building 2 The Pier Conway Property: Pier at Conway 🔧 Risk Level: …" at bounding box center [328, 43] width 149 height 54
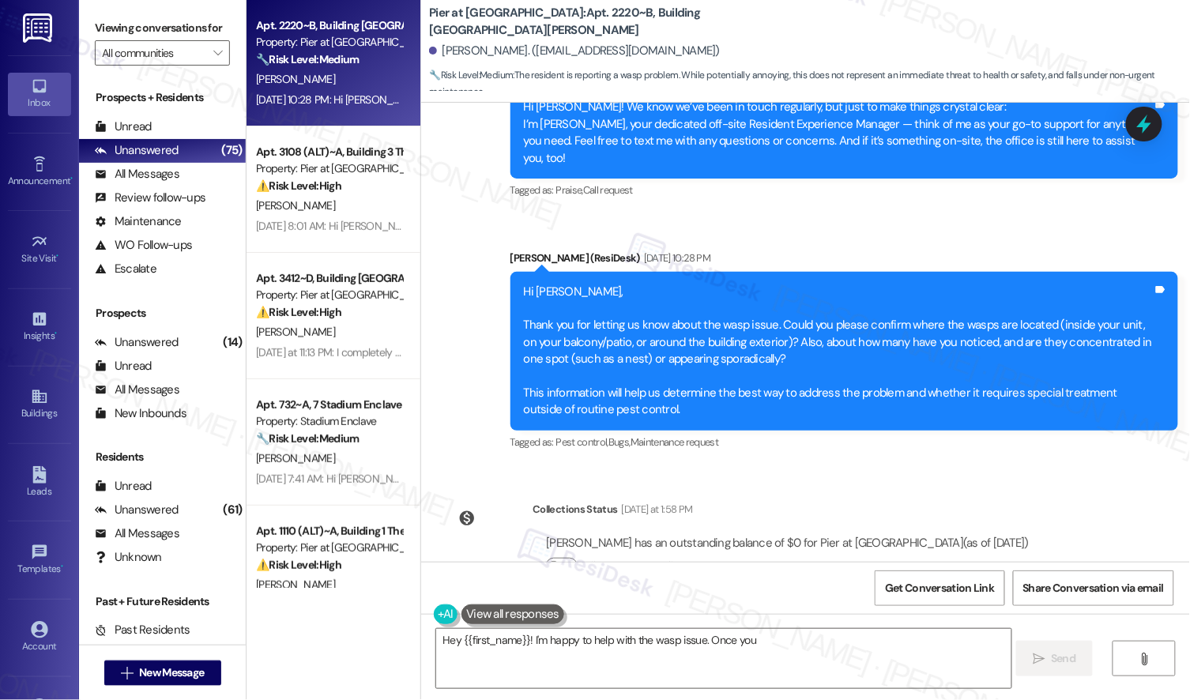
scroll to position [640, 0]
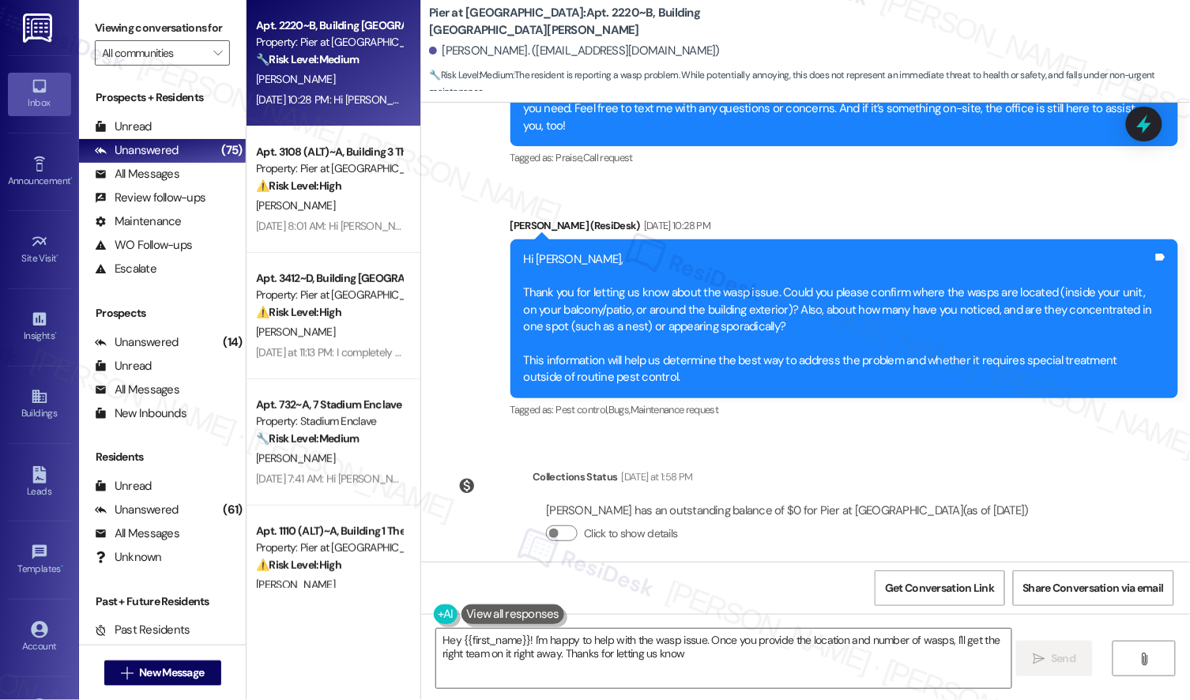
type textarea "Hey {{first_name}}! I'm happy to help with the wasp issue. Once you provide the…"
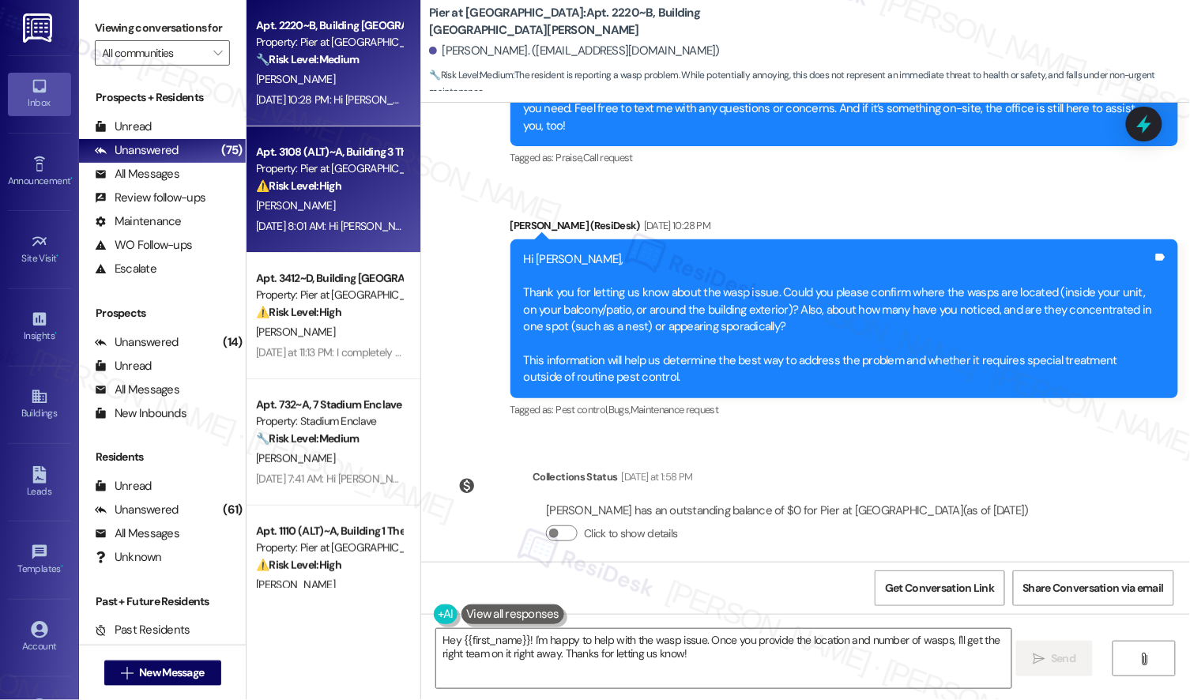
click at [345, 247] on div "Apt. 3108 (ALT)~A, Building 3 The Pier Conway Property: Pier at Conway ⚠️ Risk …" at bounding box center [334, 189] width 174 height 126
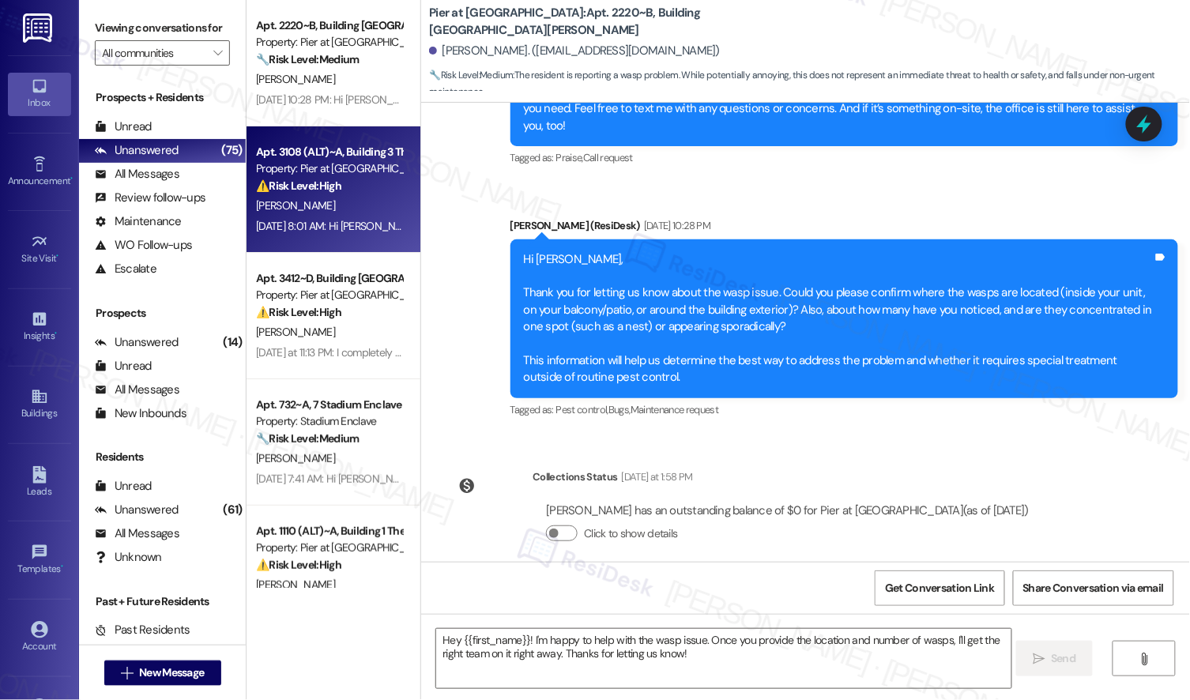
type textarea "Fetching suggested responses. Please feel free to read through the conversation…"
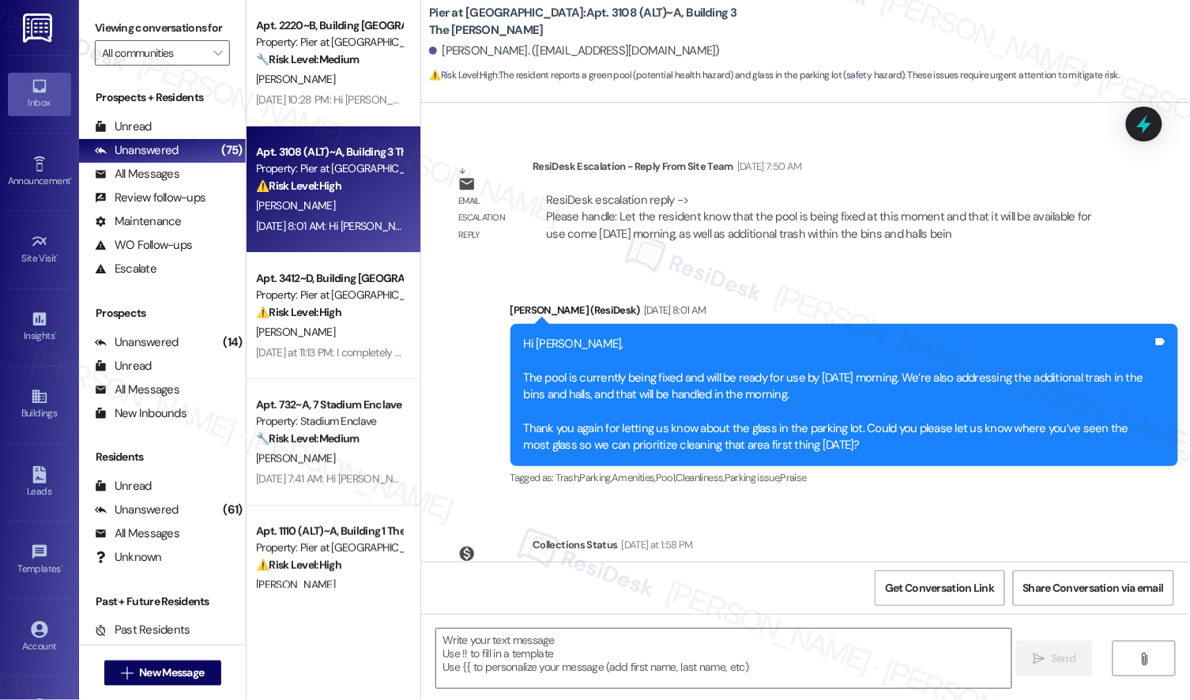
scroll to position [1014, 0]
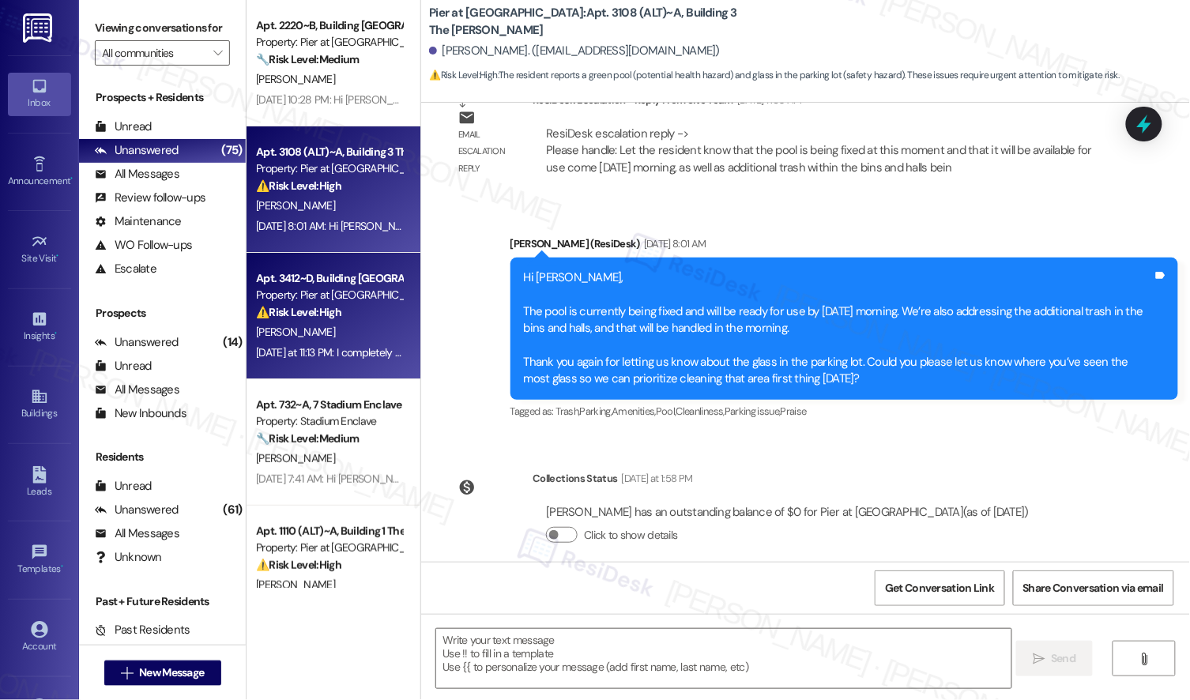
click at [296, 319] on div "⚠️ Risk Level: High The resident is complaining about a broken dryer that has n…" at bounding box center [329, 312] width 146 height 17
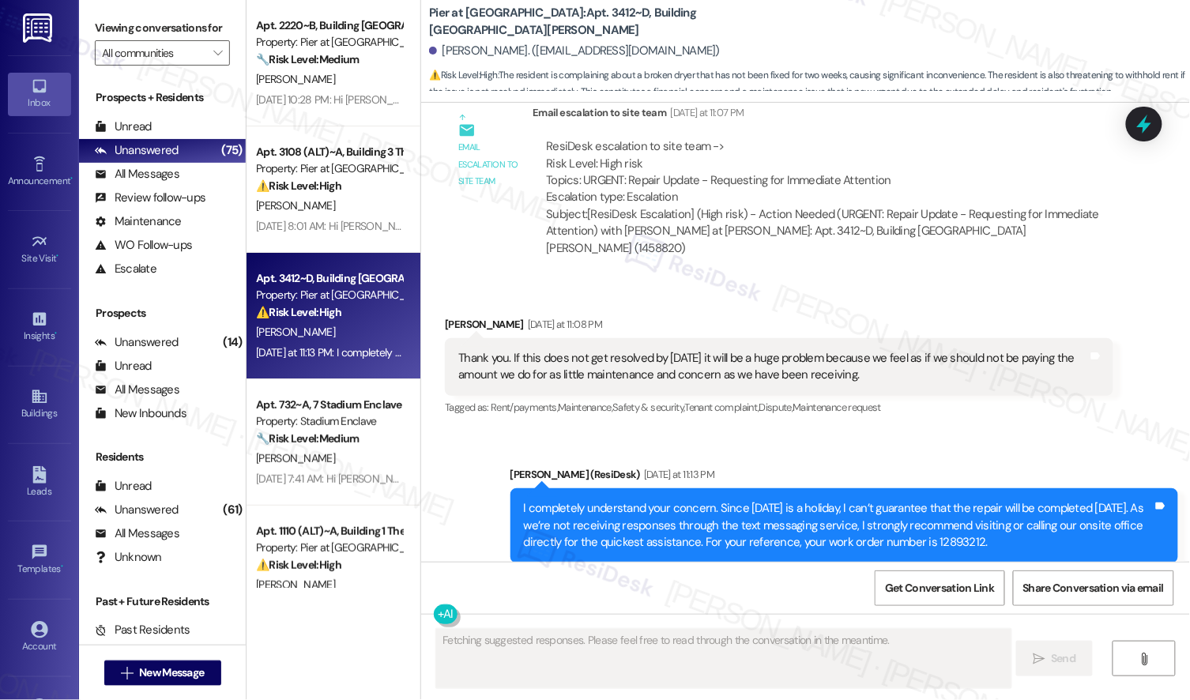
scroll to position [2553, 0]
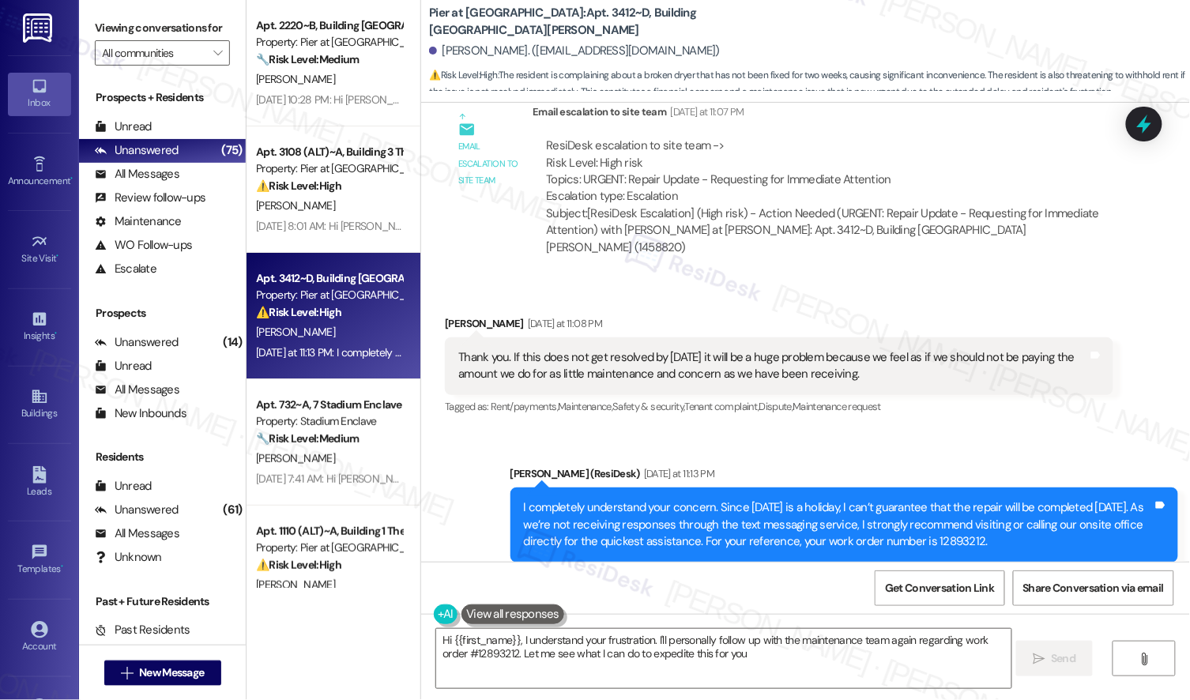
type textarea "Hi {{first_name}}, I understand your frustration. I'll personally follow up wit…"
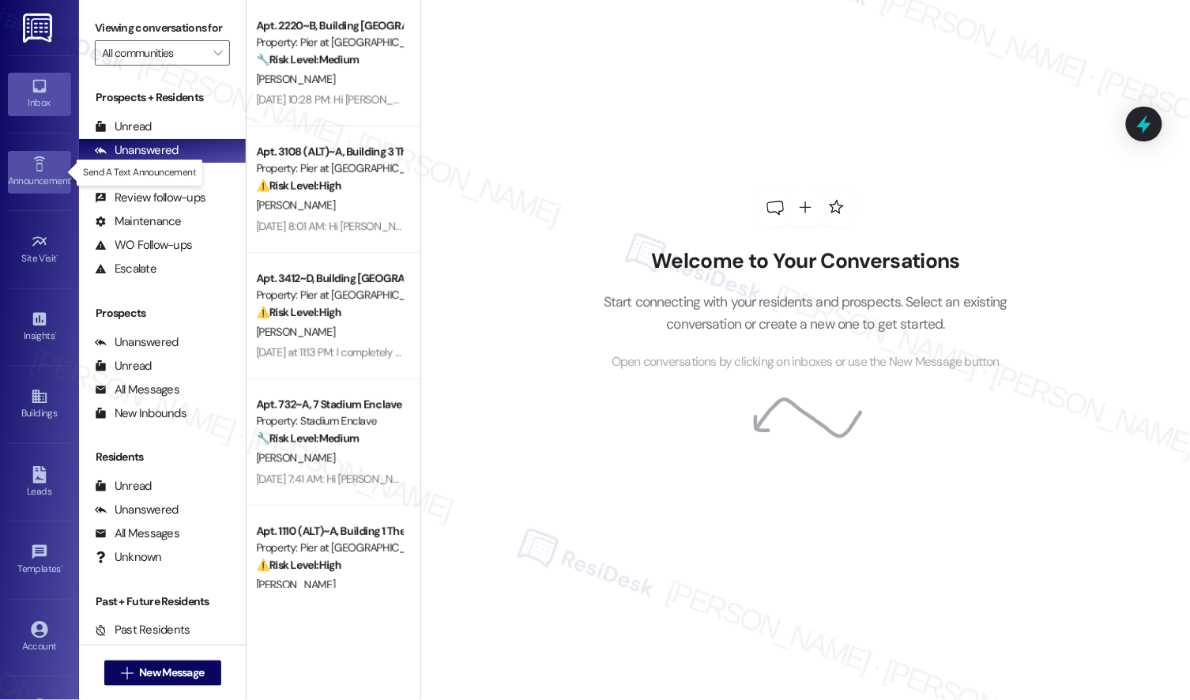
click at [32, 162] on icon at bounding box center [39, 164] width 17 height 17
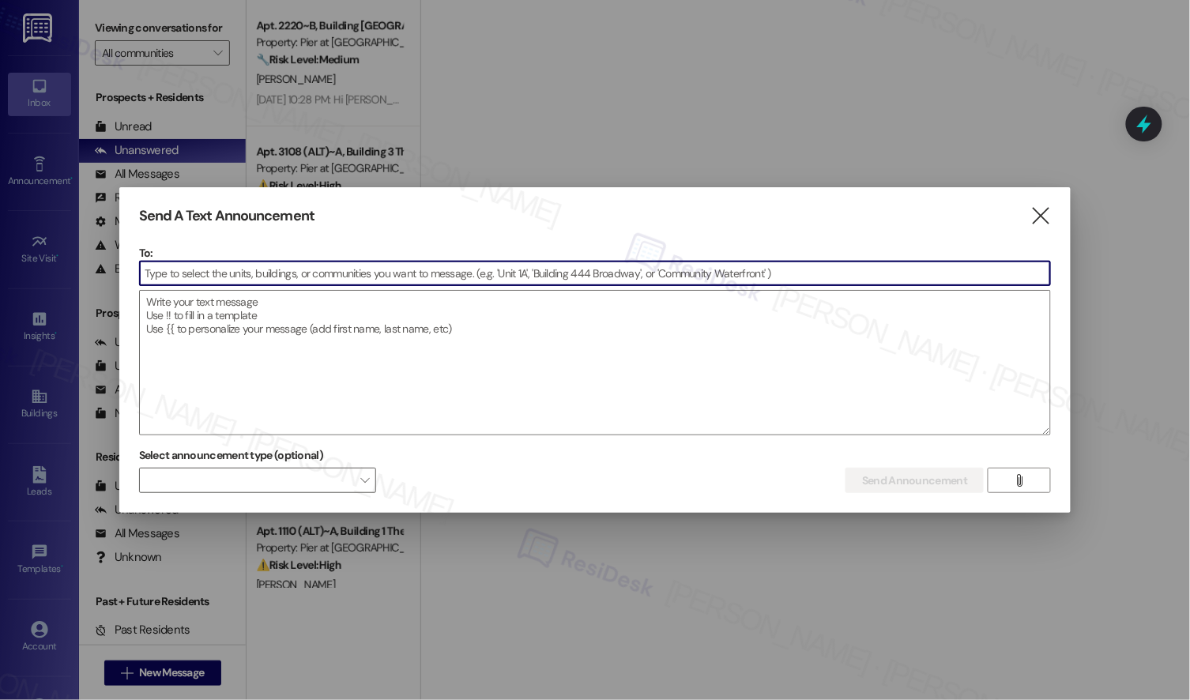
click at [329, 269] on input at bounding box center [595, 274] width 911 height 24
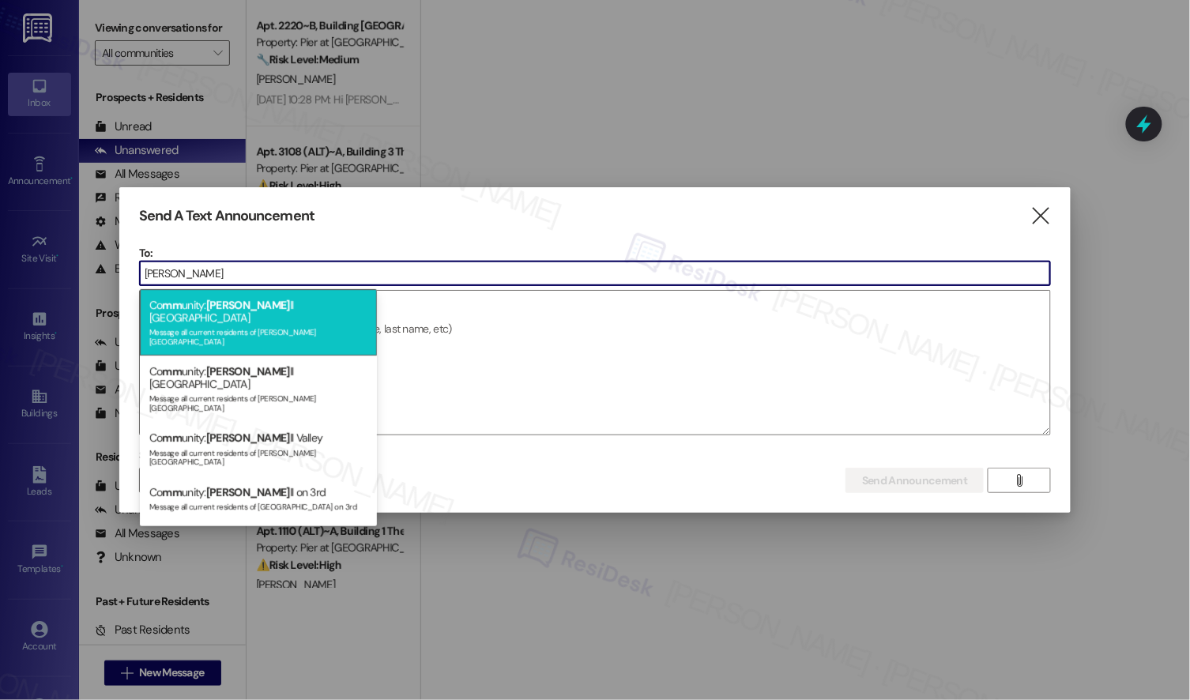
type input "marsha"
click at [320, 303] on div "Co mm unity: Marsha ll Louisville Message all current residents of Marshall Lou…" at bounding box center [258, 322] width 237 height 66
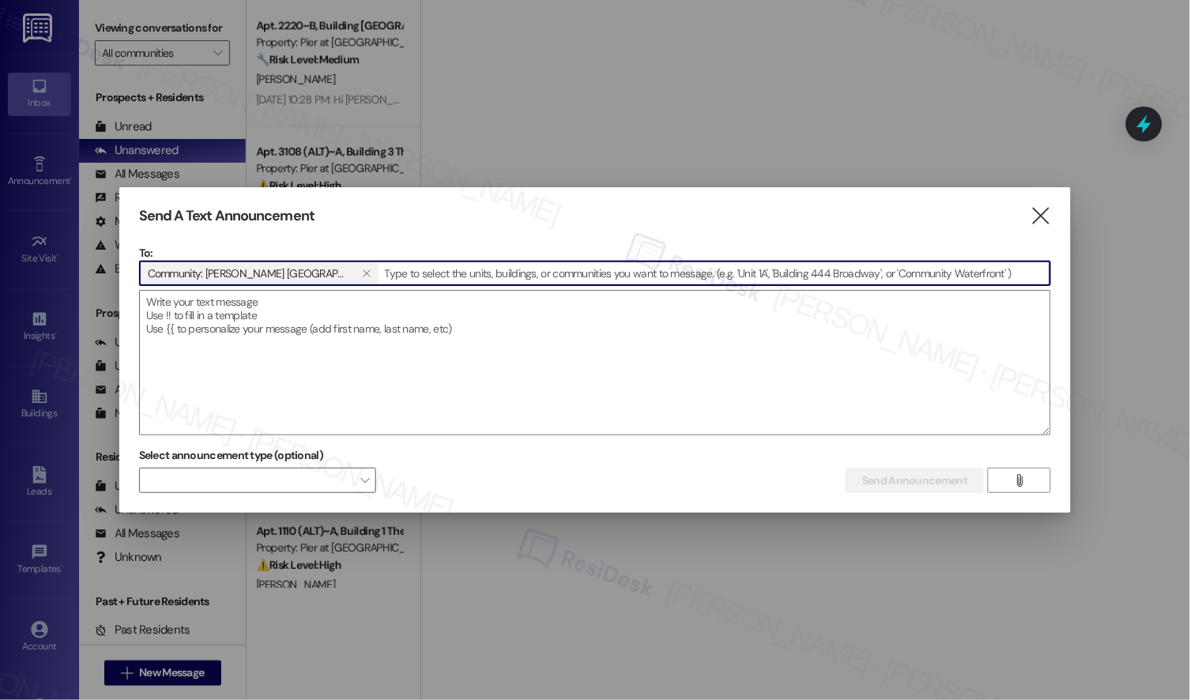
click at [320, 303] on textarea at bounding box center [595, 363] width 911 height 144
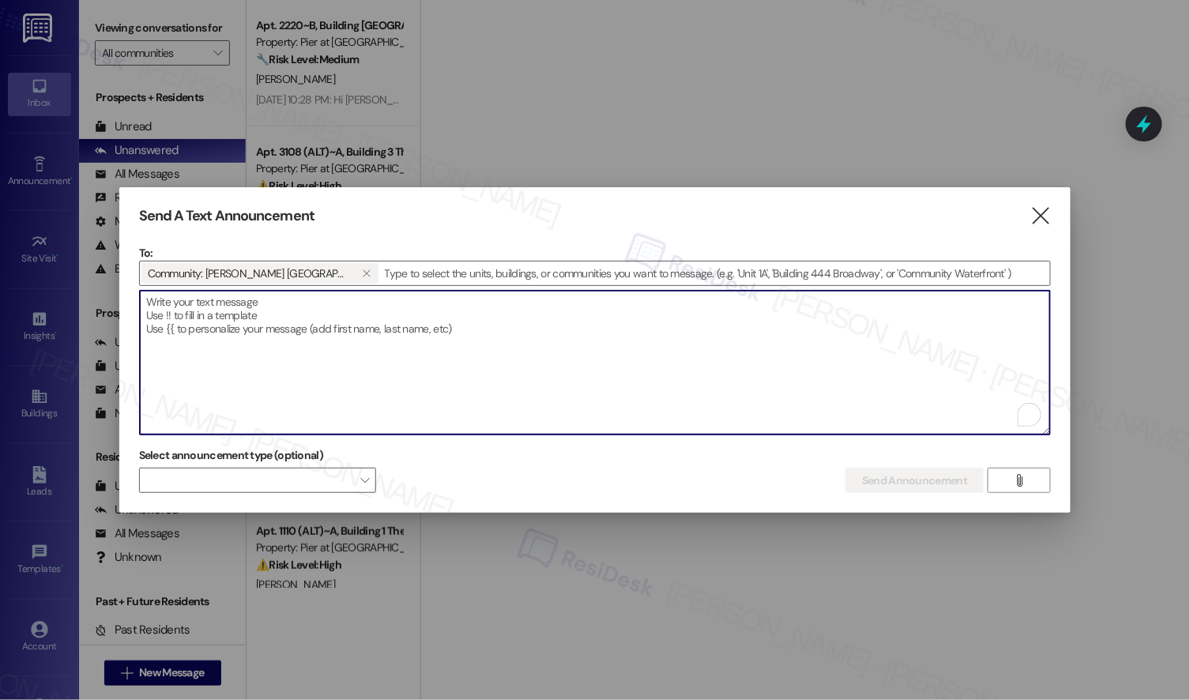
paste textarea "Great news! You can now text me for maintenance issues — no more messy apps or …"
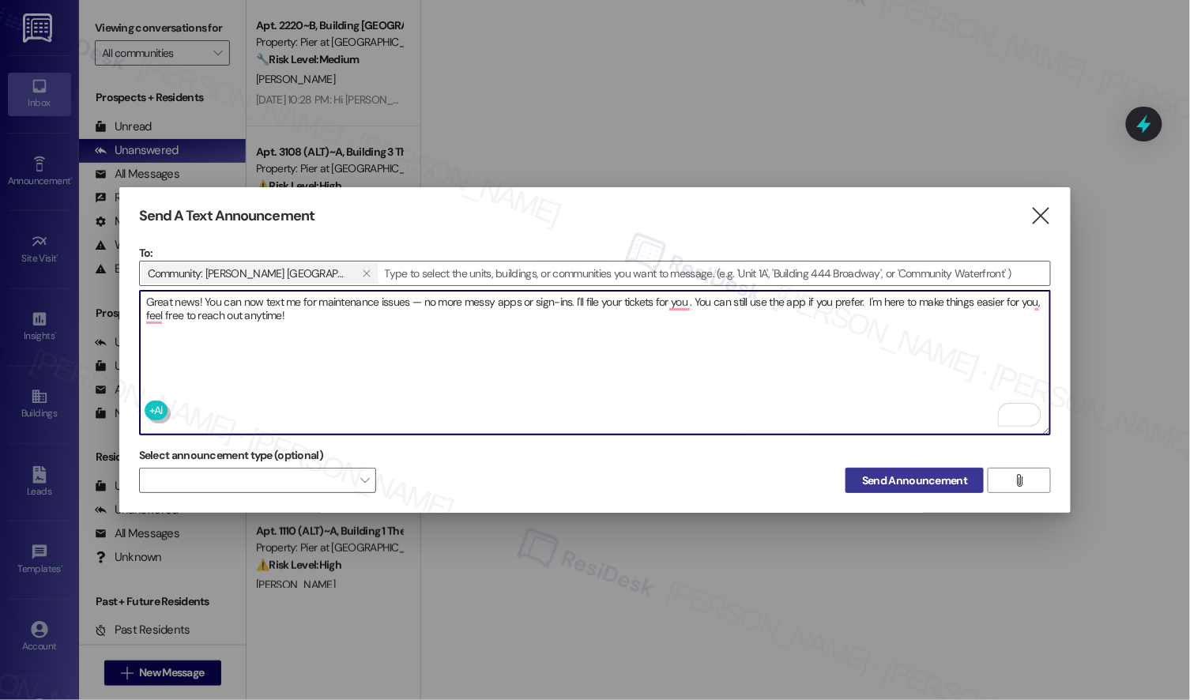
type textarea "Great news! You can now text me for maintenance issues — no more messy apps or …"
click at [894, 476] on span "Send Announcement" at bounding box center [914, 481] width 105 height 17
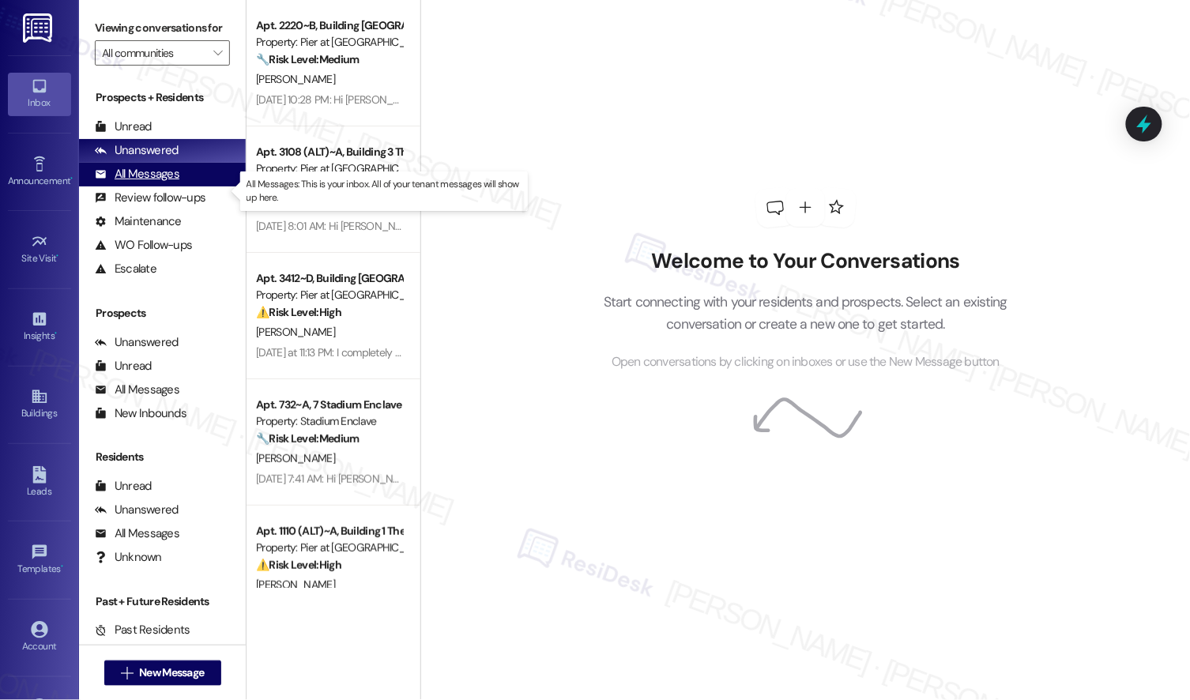
click at [131, 183] on div "All Messages" at bounding box center [137, 174] width 85 height 17
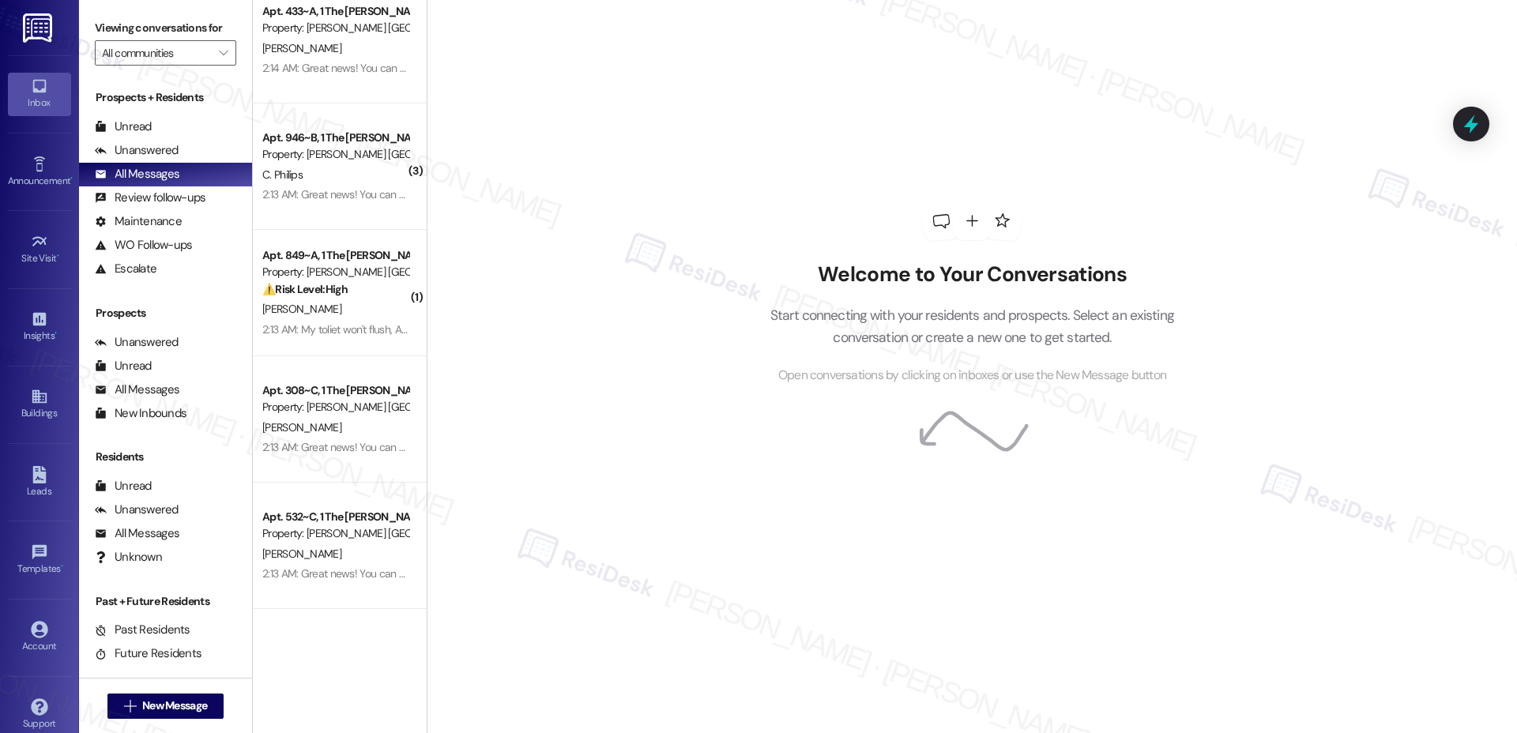
scroll to position [436, 0]
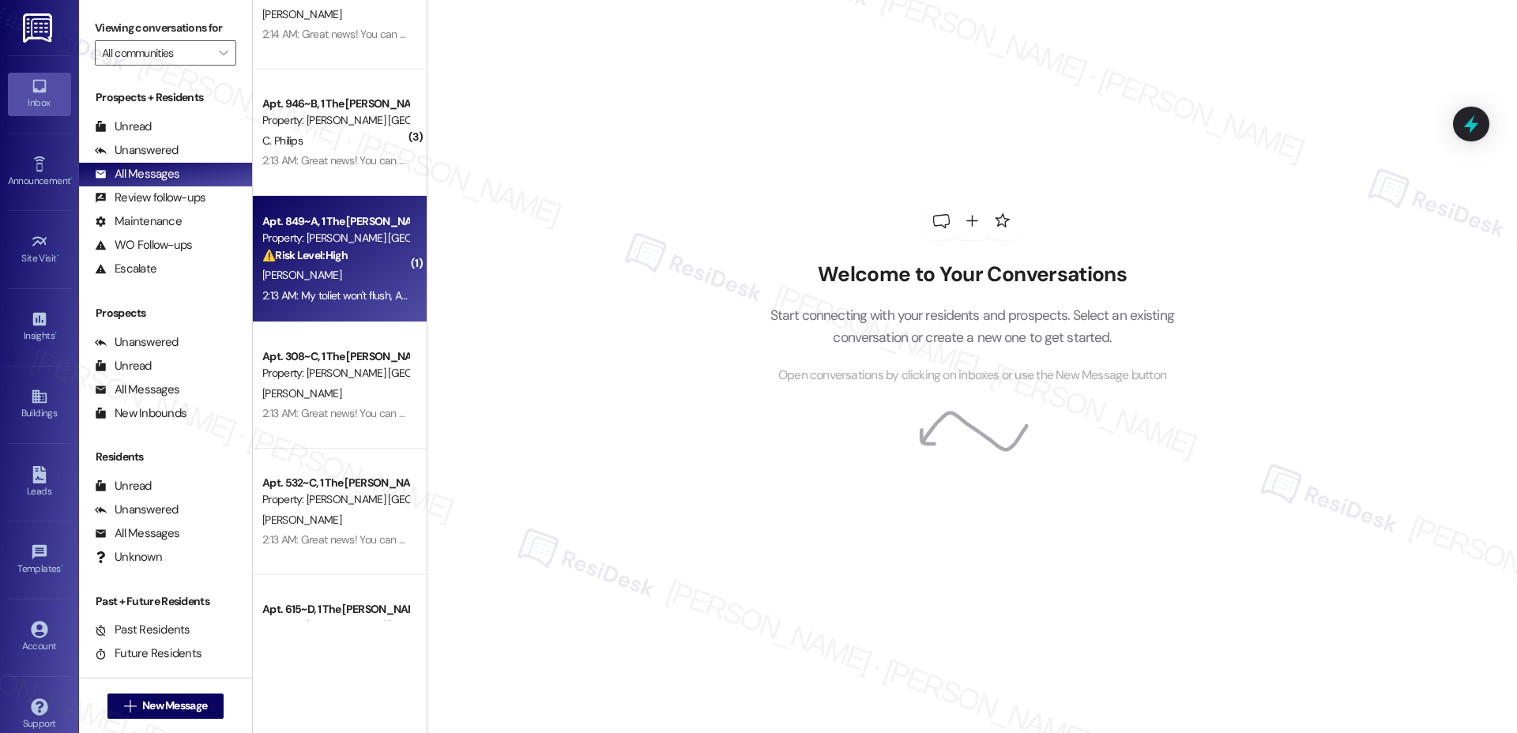
click at [311, 273] on div "K. Campbell" at bounding box center [335, 276] width 149 height 20
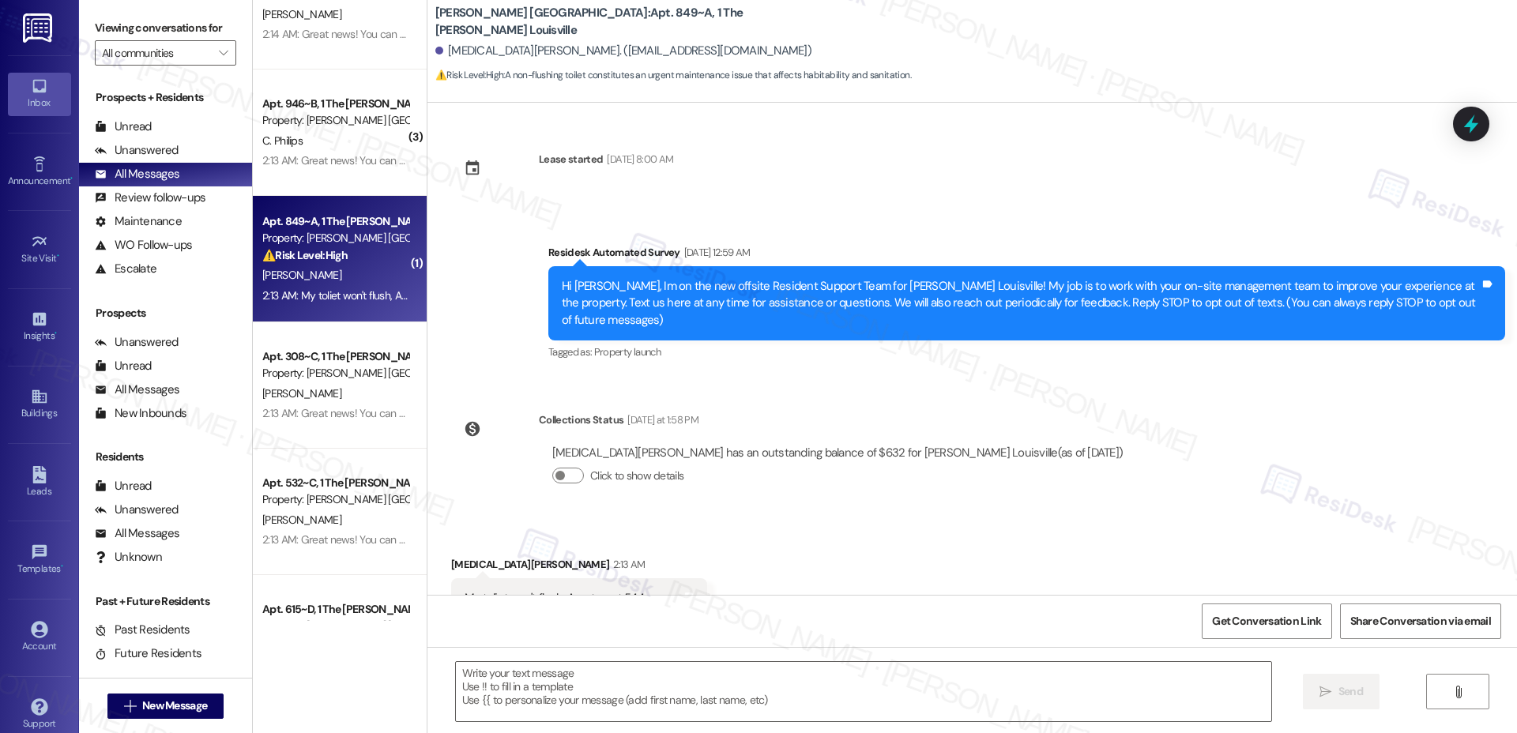
scroll to position [43, 0]
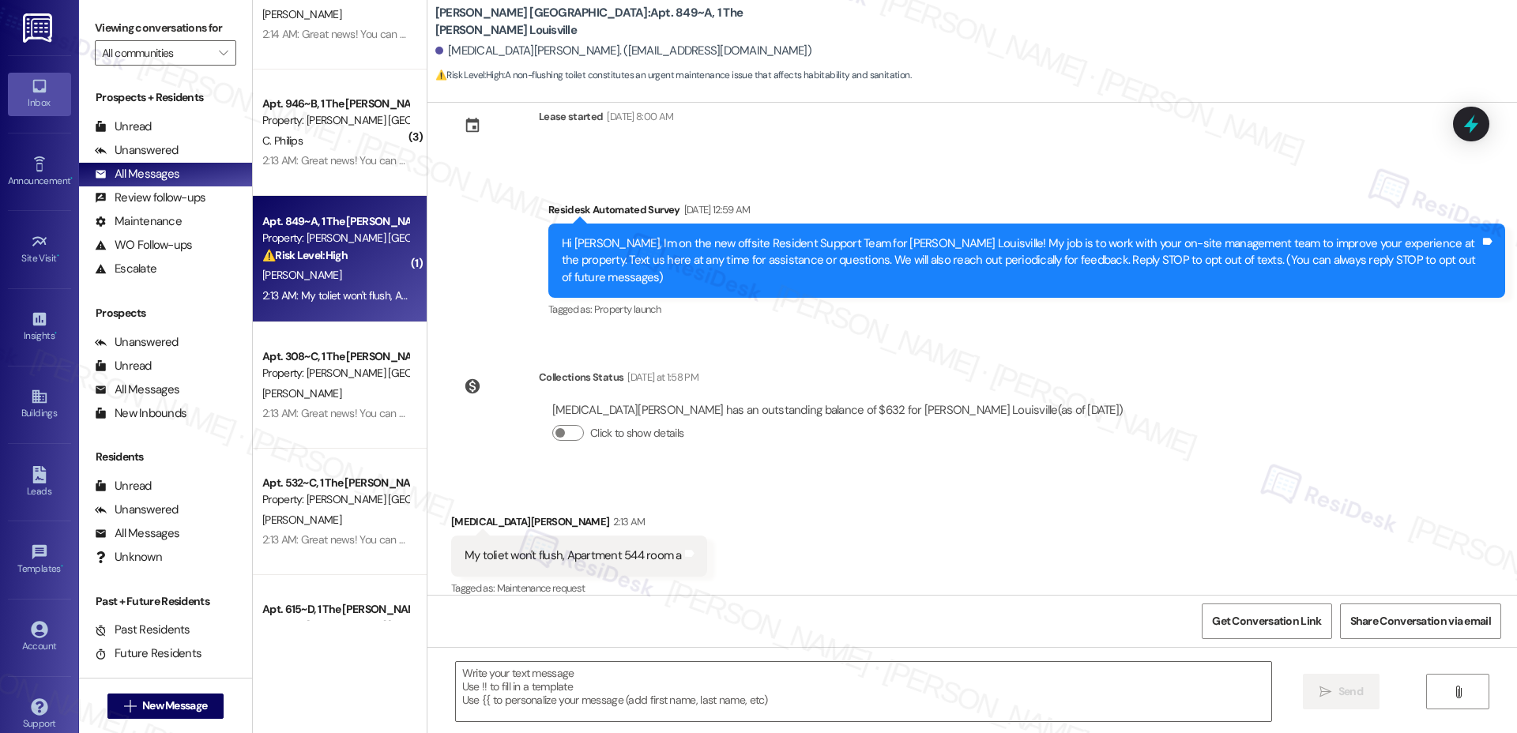
type textarea "Fetching suggested responses. Please feel free to read through the conversation…"
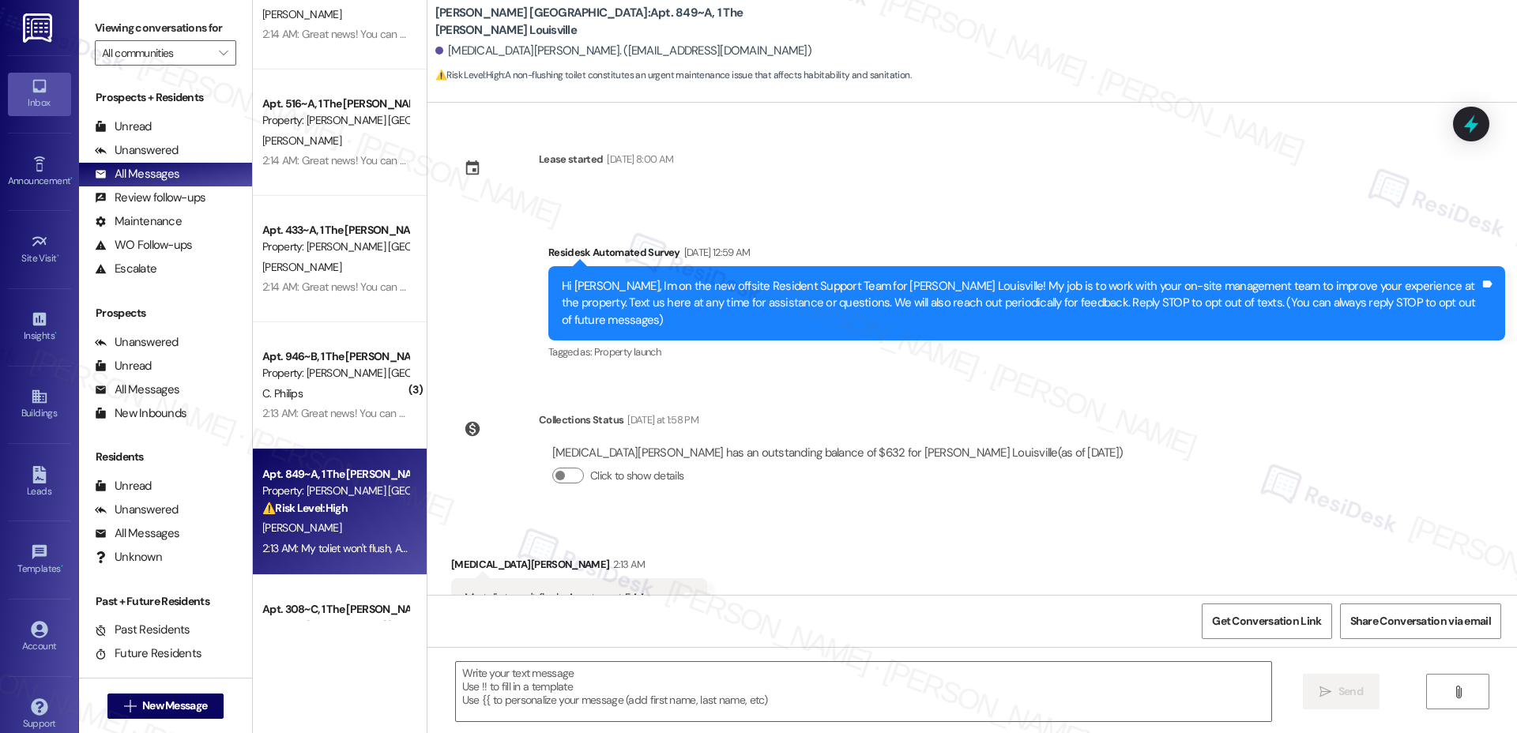
scroll to position [43, 0]
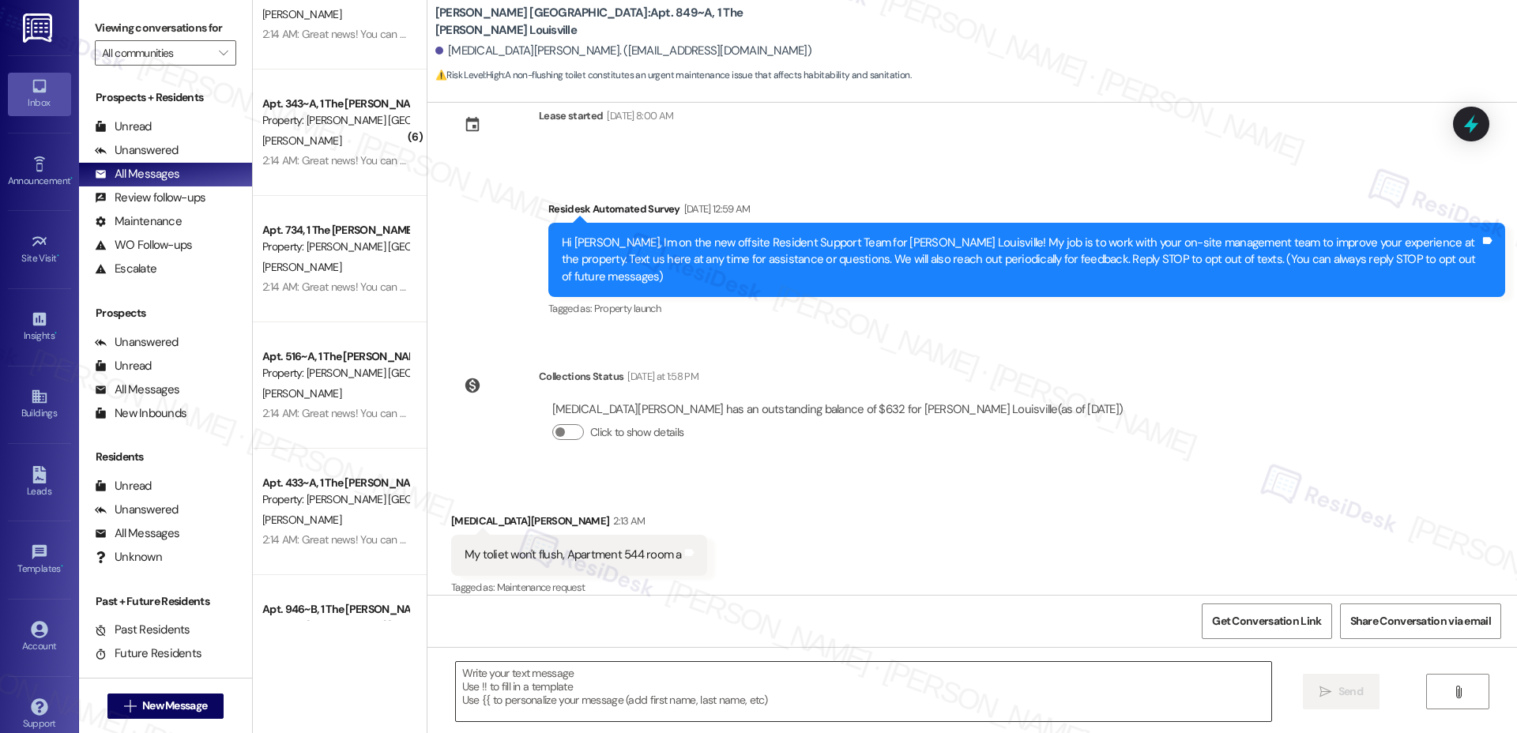
click at [496, 694] on textarea at bounding box center [863, 691] width 815 height 59
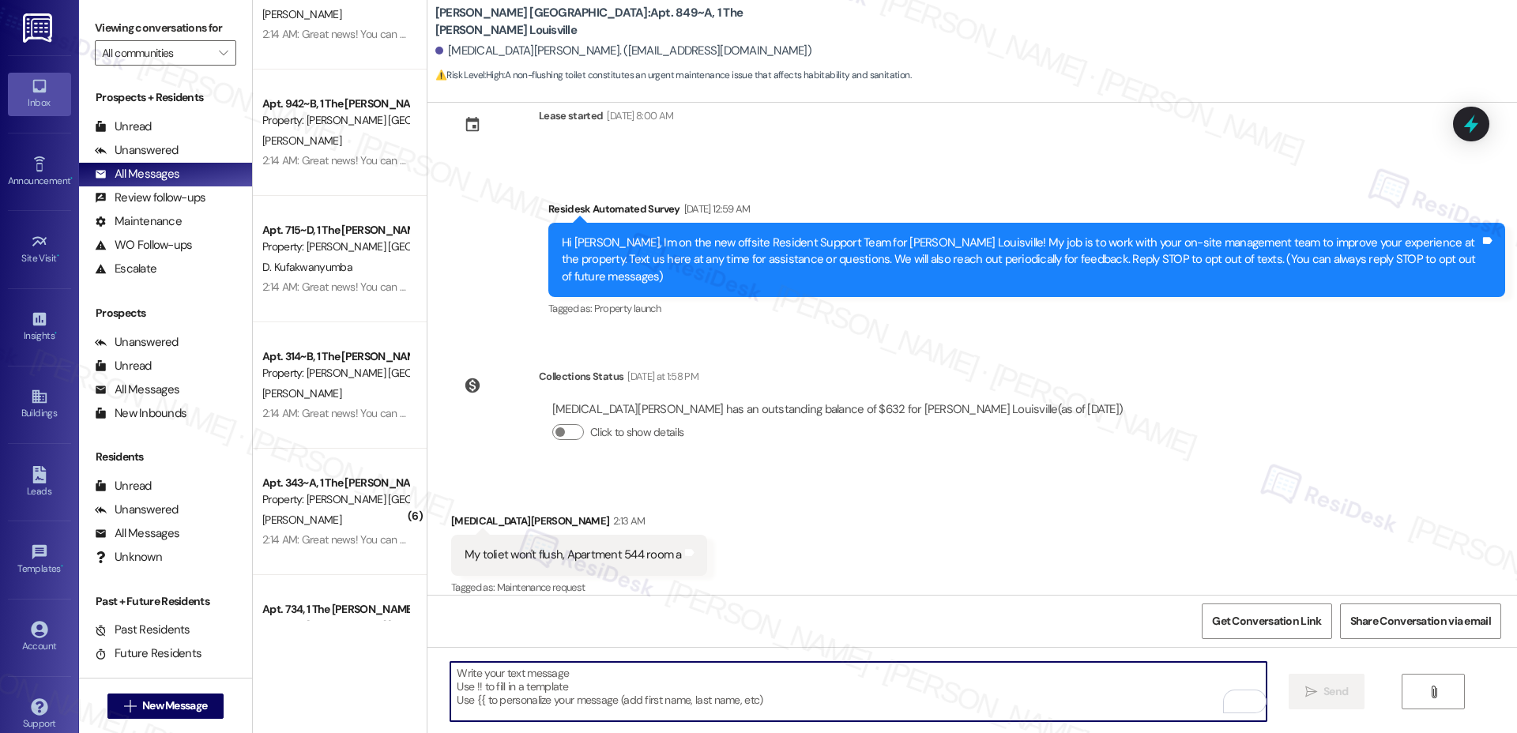
click at [548, 547] on div "My toliet won't flush, Apartment 544 room a" at bounding box center [573, 555] width 217 height 17
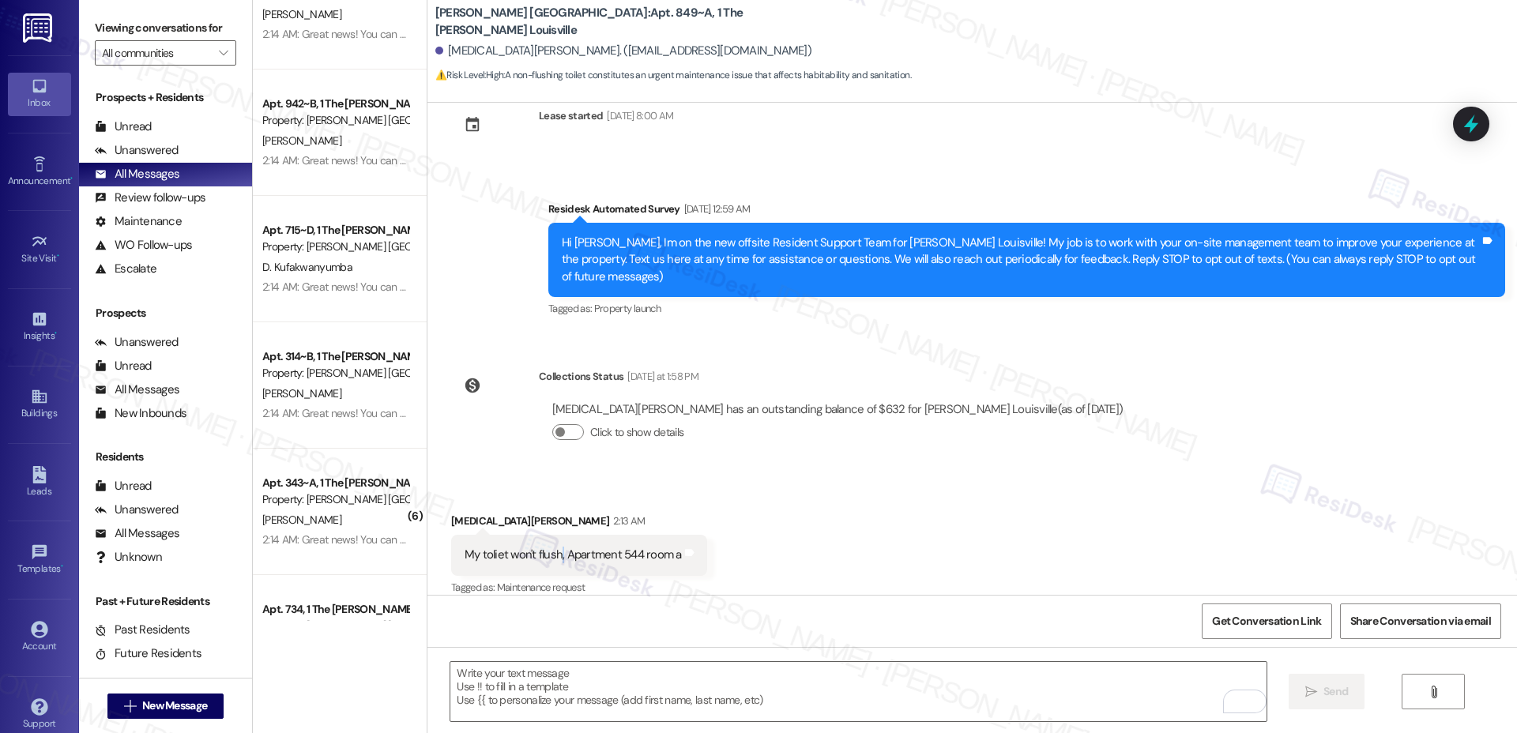
click at [548, 547] on div "My toliet won't flush, Apartment 544 room a" at bounding box center [573, 555] width 217 height 17
copy div "My toliet won't flush, Apartment 544 room a Tags and notes"
click at [500, 694] on textarea "To enrich screen reader interactions, please activate Accessibility in Grammarl…" at bounding box center [857, 691] width 815 height 59
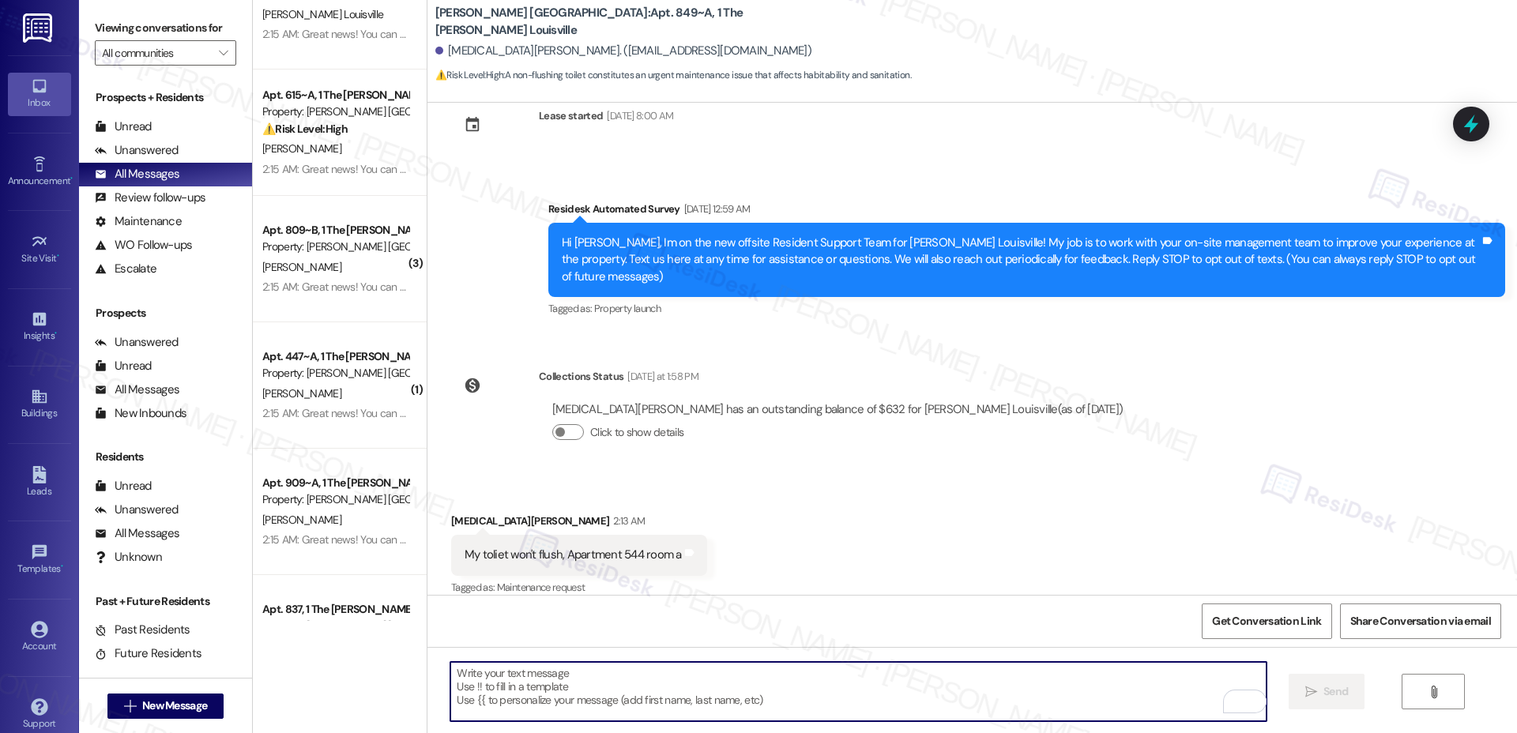
paste textarea "Hi, thanks for letting us know. Can you confirm if the toilet handle feels loos…"
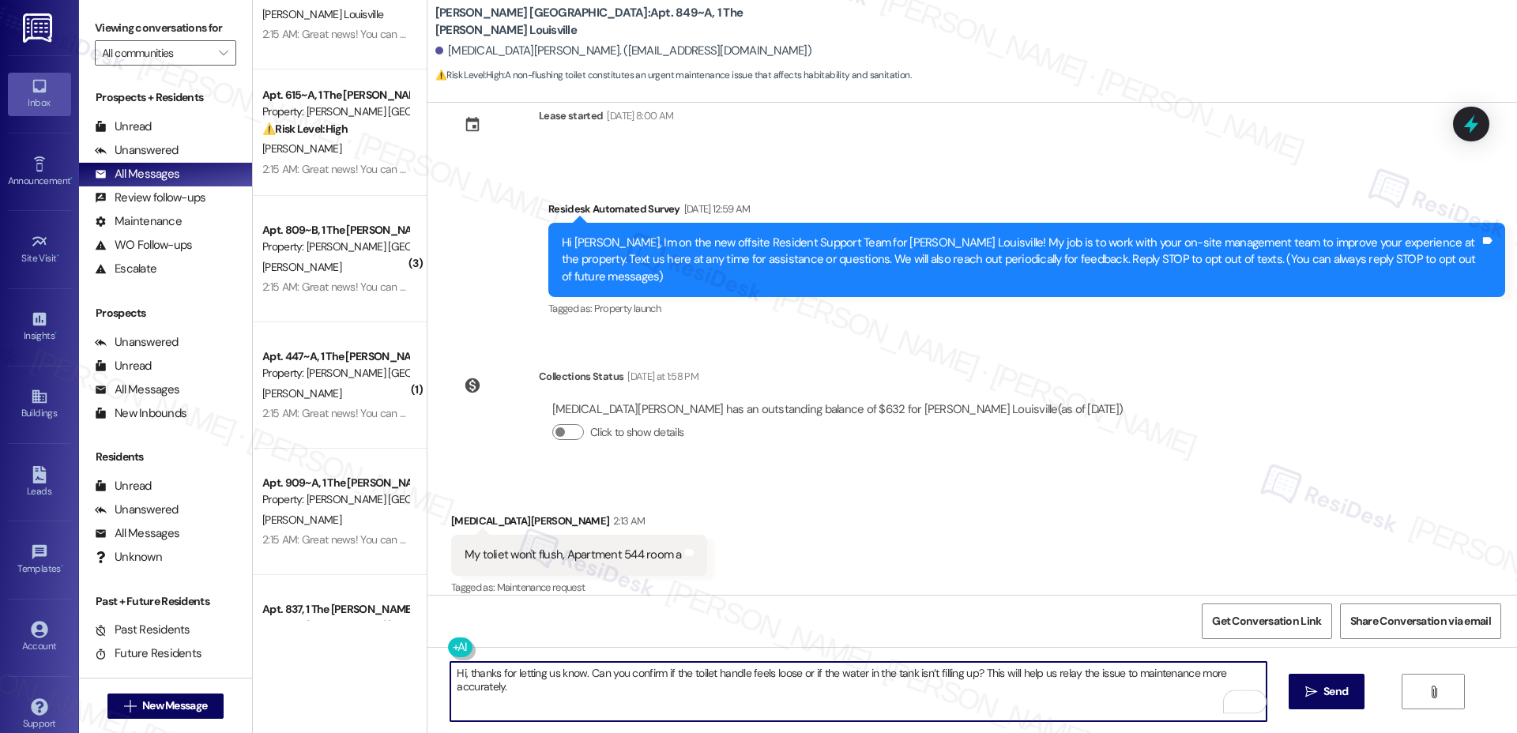
click at [451, 513] on div "Kyra Campbell 2:13 AM" at bounding box center [579, 524] width 256 height 22
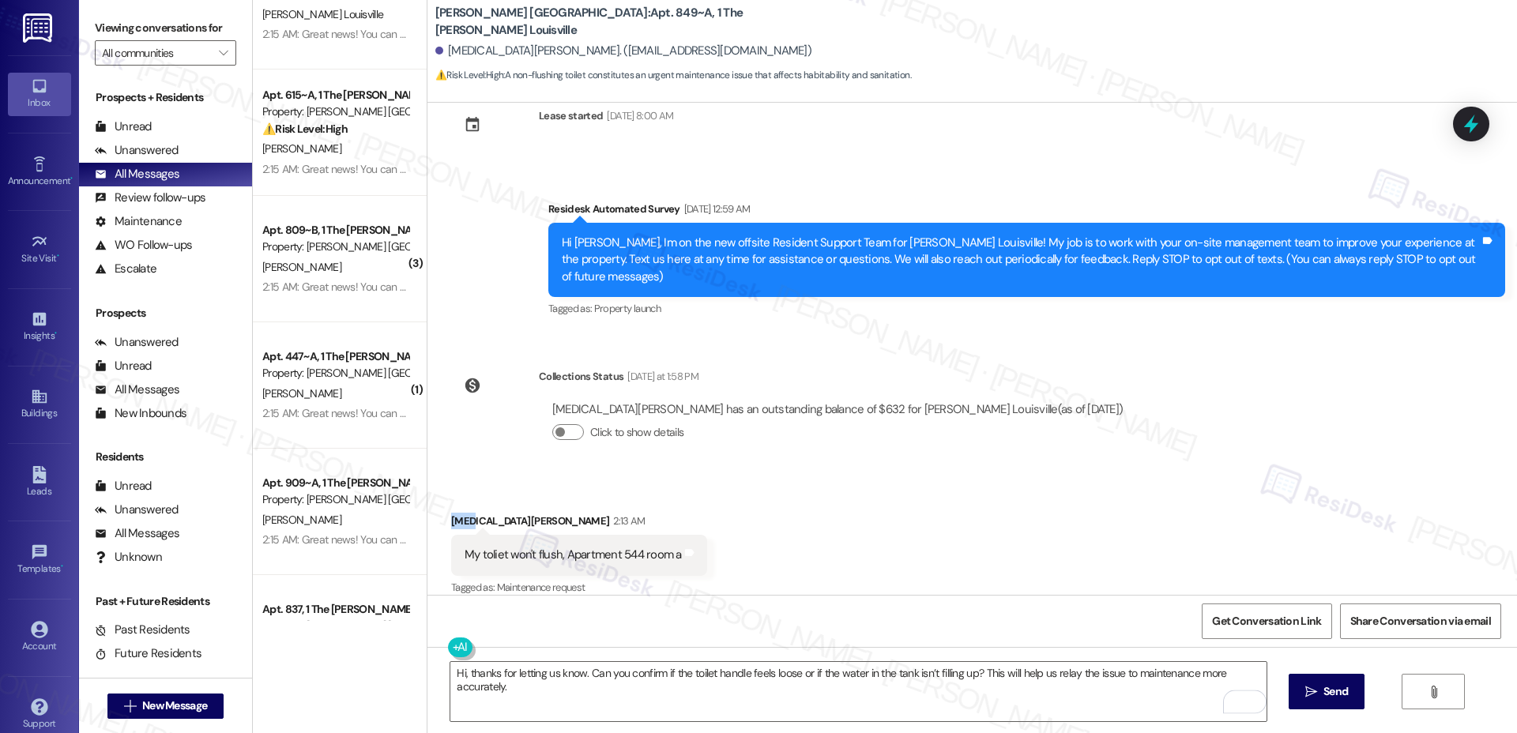
copy div "Kyra"
click at [453, 674] on textarea "Hi, thanks for letting us know. Can you confirm if the toilet handle feels loos…" at bounding box center [857, 691] width 815 height 59
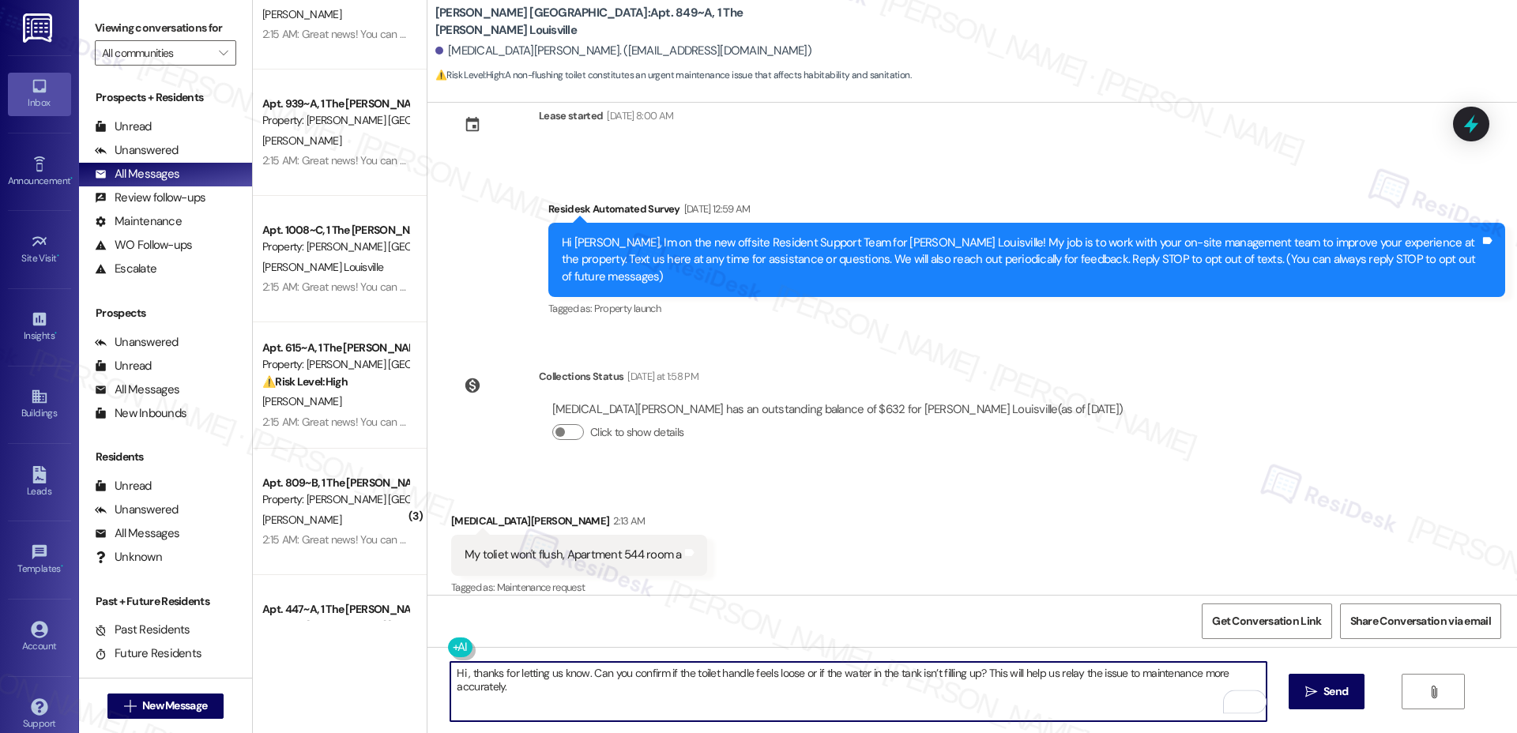
paste textarea "Kyra"
click at [574, 687] on textarea "Hi Kyra, thanks for letting us know. Can you confirm if the toilet handle feels…" at bounding box center [857, 691] width 815 height 59
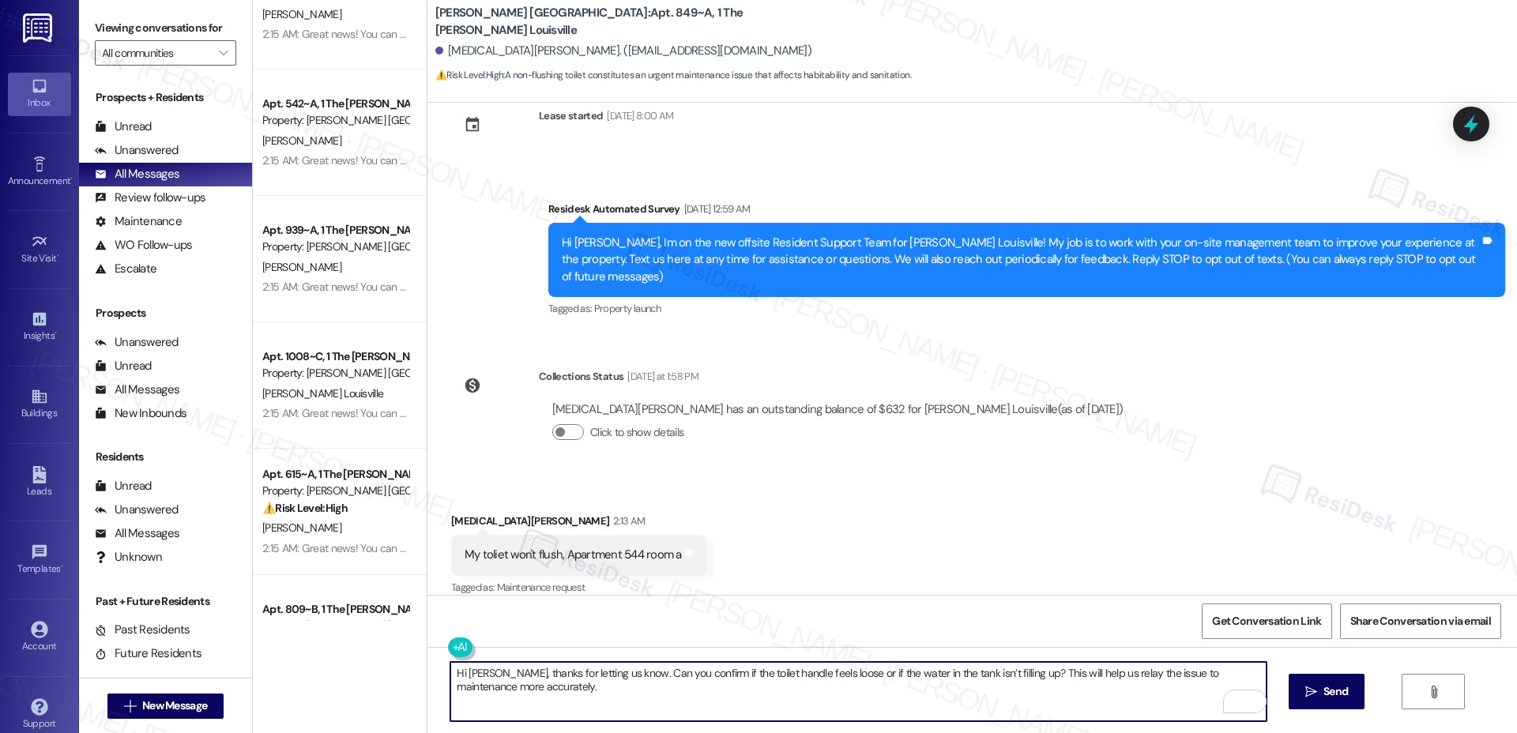
click at [563, 672] on textarea "Hi Kyra, thanks for letting us know. Can you confirm if the toilet handle feels…" at bounding box center [857, 691] width 815 height 59
type textarea "Hi Kyra, thanks for letting me know. Can you confirm if the toilet handle feels…"
click at [1189, 684] on span " Send" at bounding box center [1327, 692] width 50 height 17
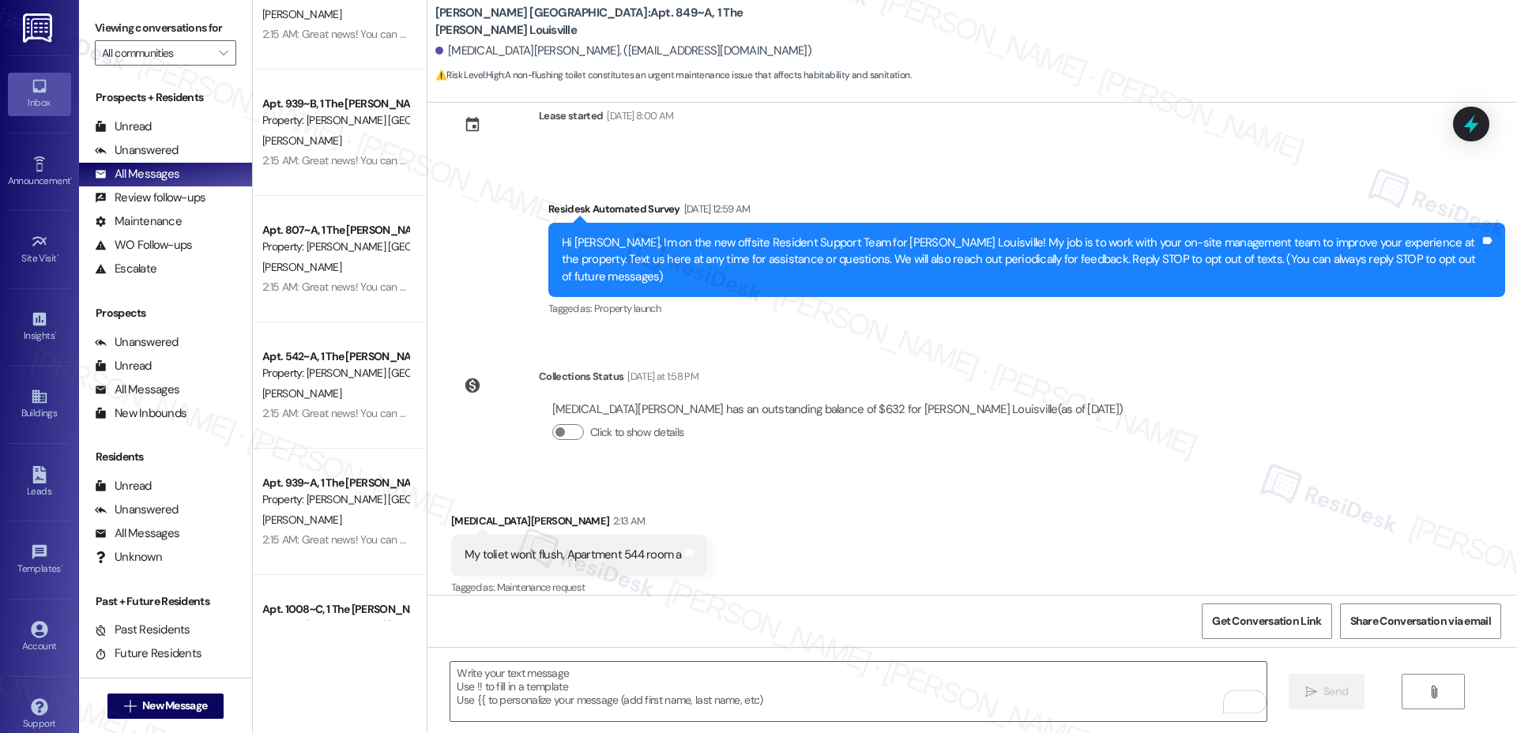
scroll to position [43, 0]
click at [405, 247] on div "Apt. 323~D, 1 The Marshall Louisville Property: Marshall Louisville J. Parker 2…" at bounding box center [340, 259] width 174 height 126
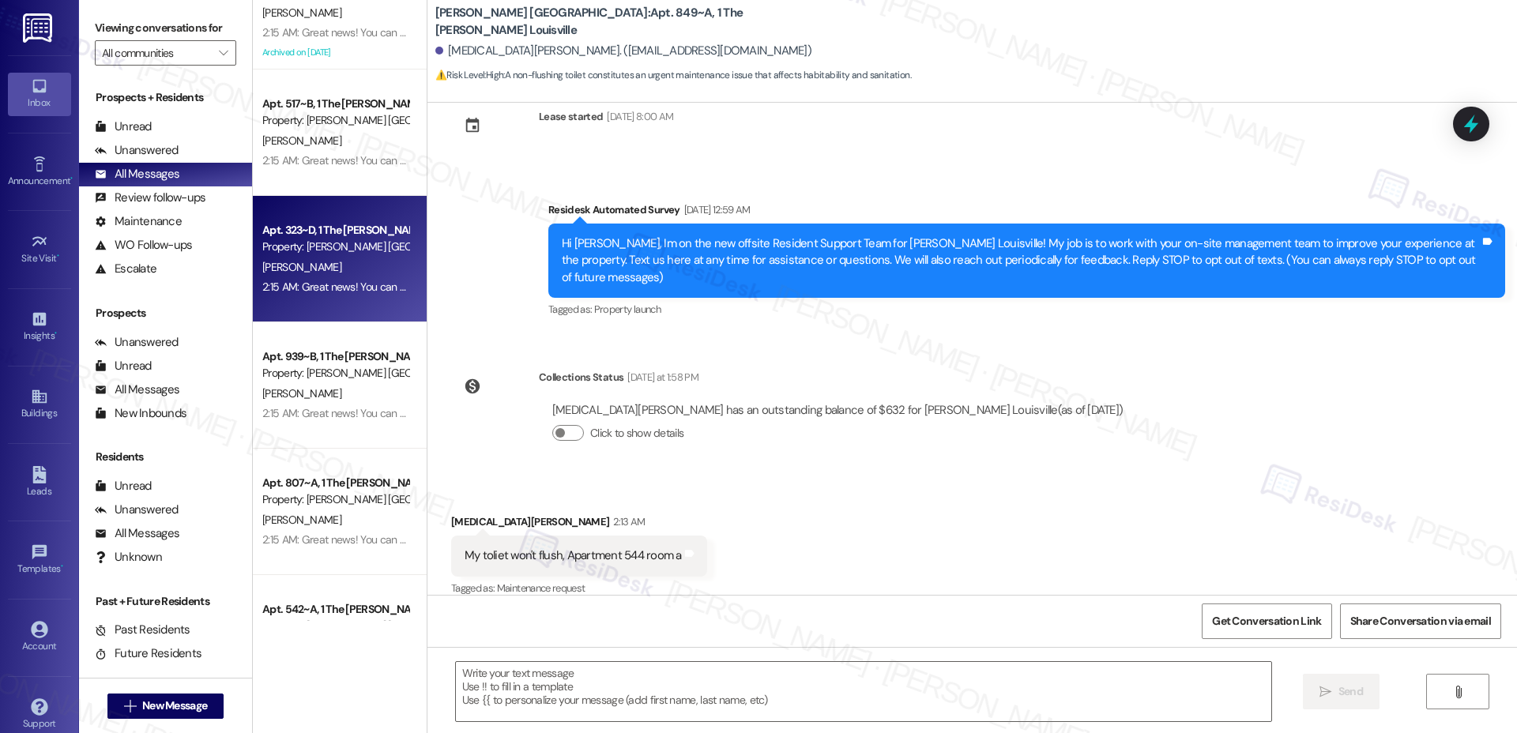
type textarea "Fetching suggested responses. Please feel free to read through the conversation…"
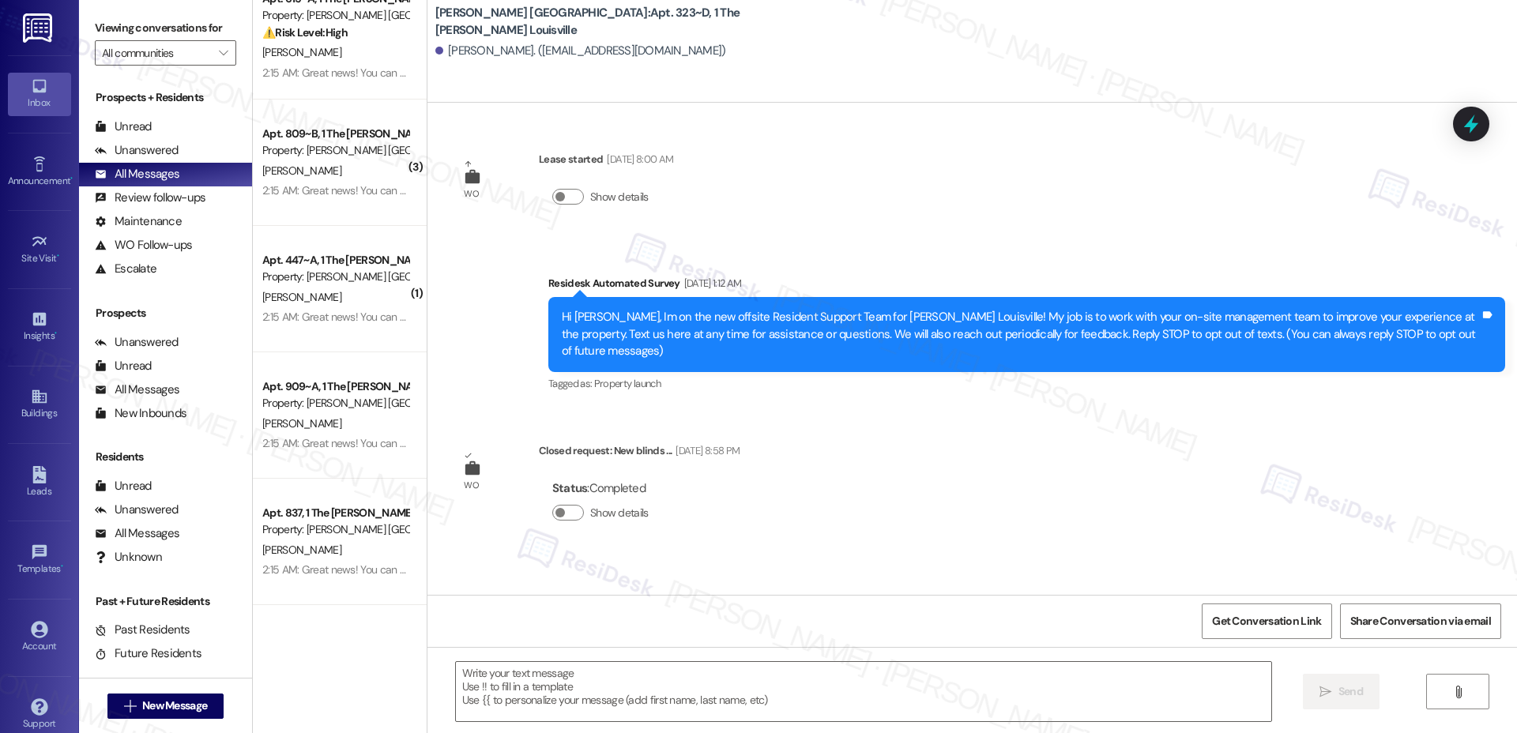
scroll to position [1932, 0]
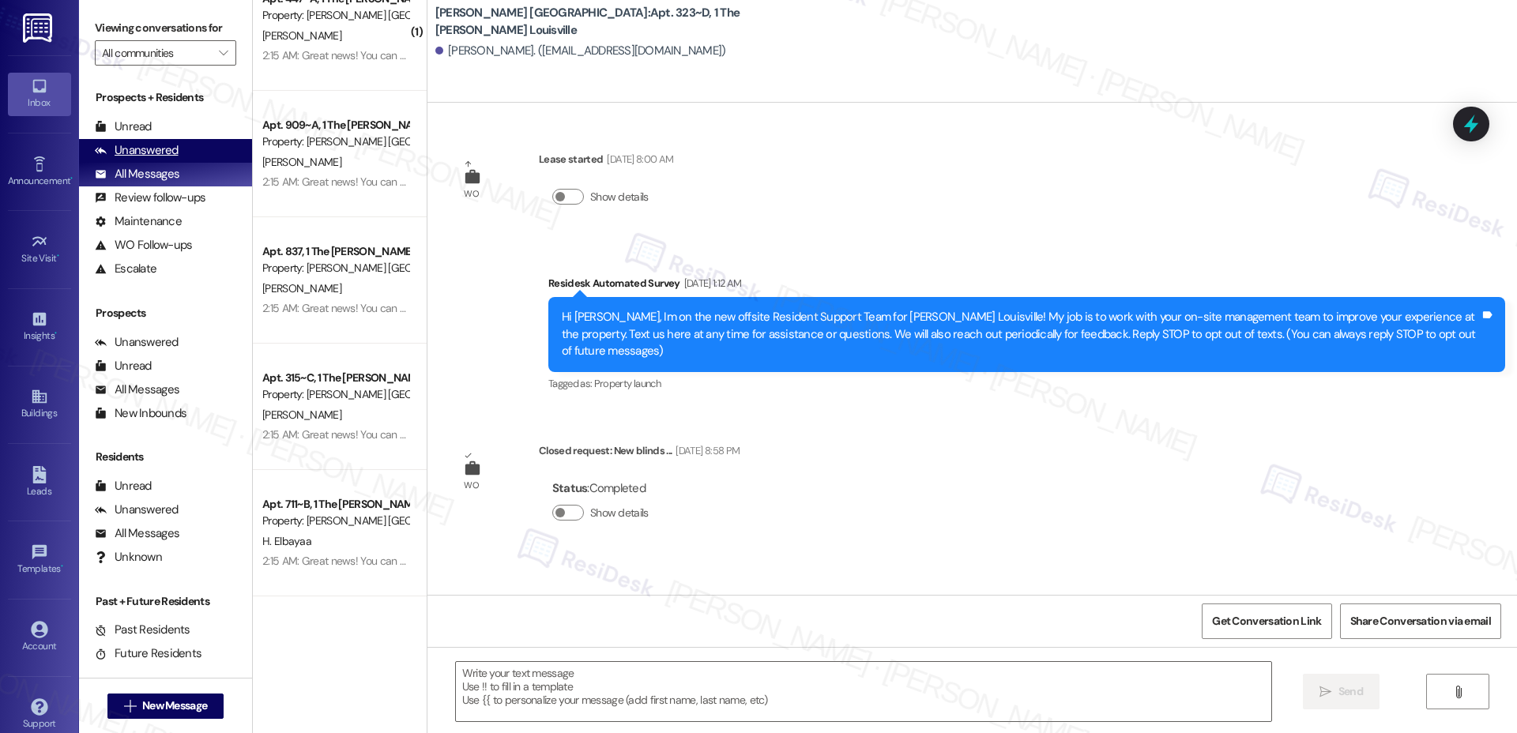
click at [168, 142] on div "Unanswered" at bounding box center [137, 150] width 84 height 17
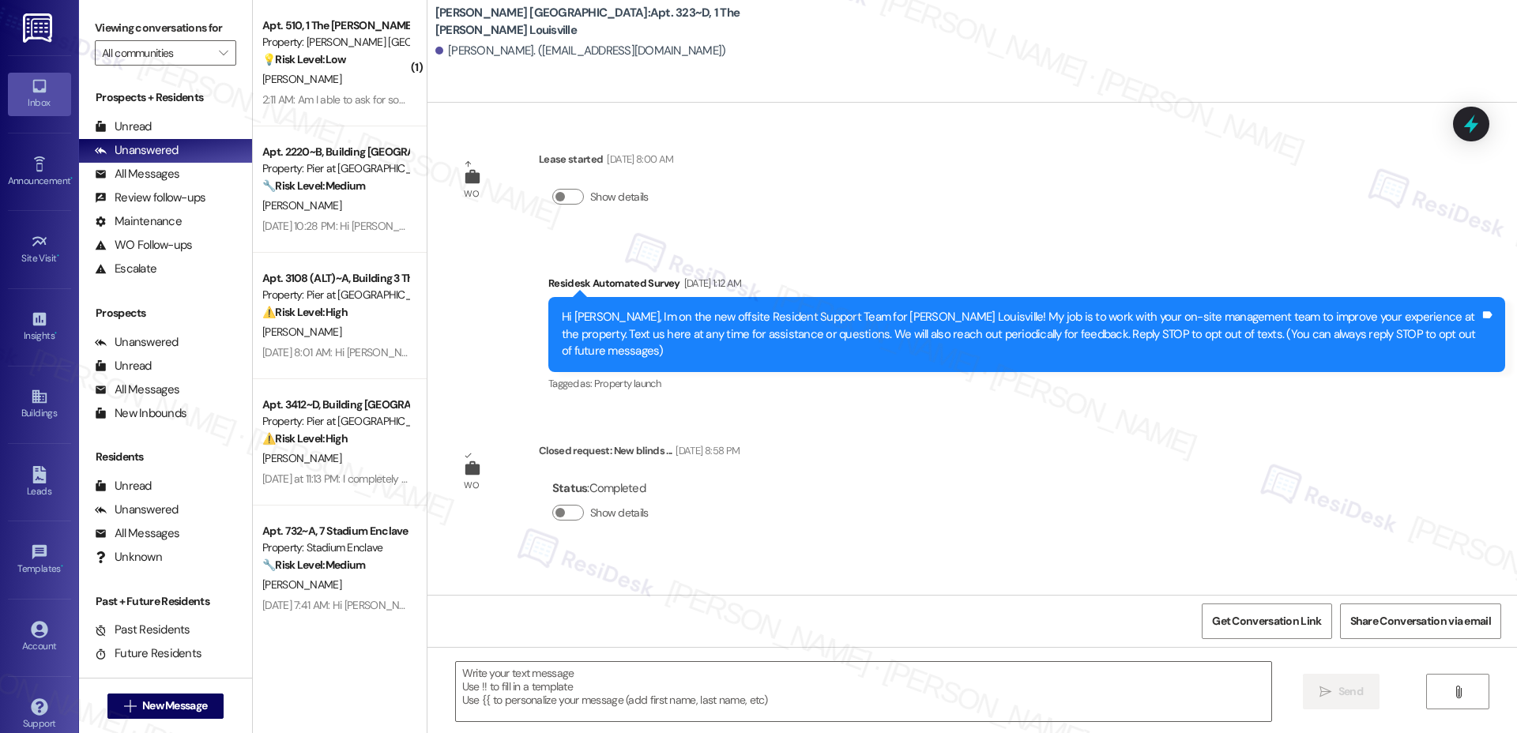
type textarea "Fetching suggested responses. Please feel free to read through the conversation…"
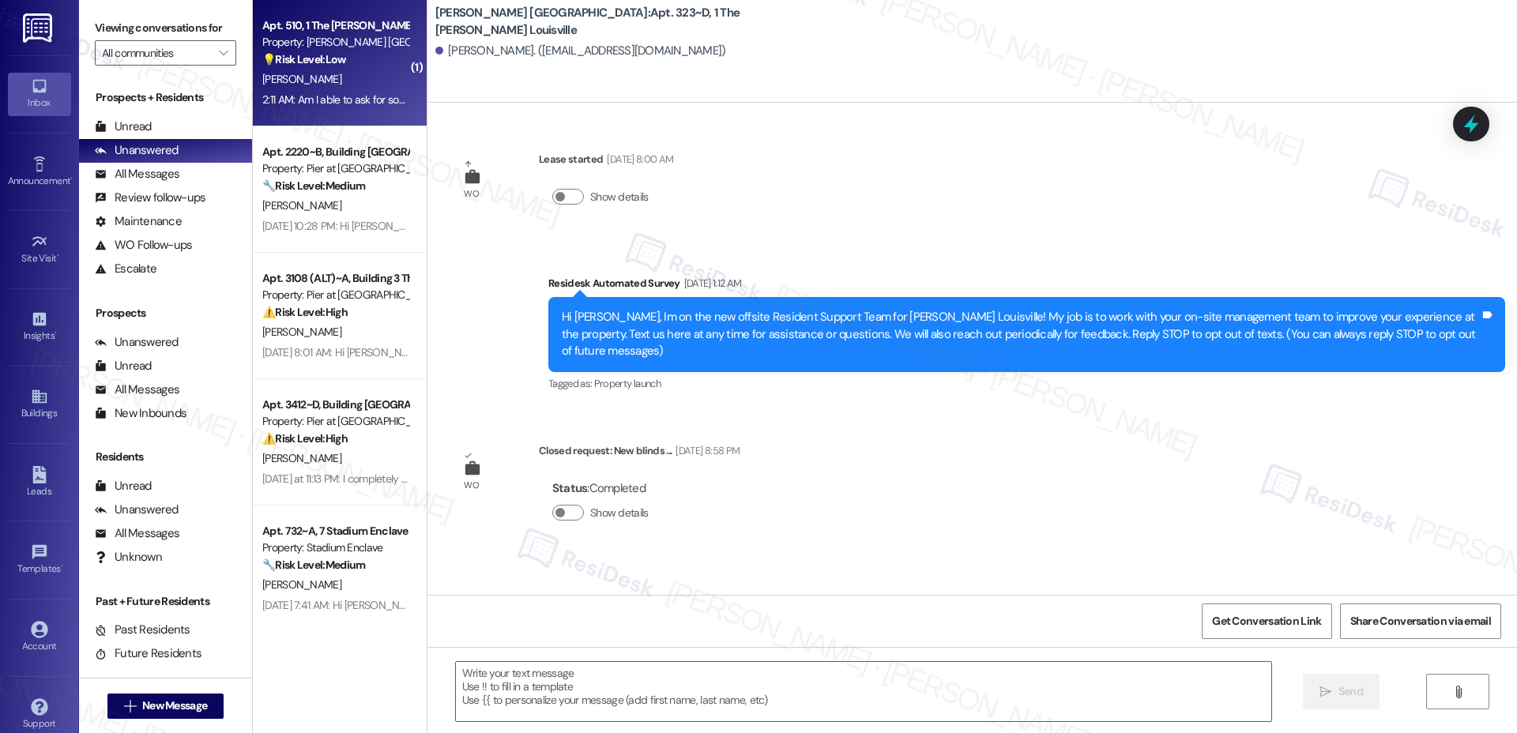
click at [360, 76] on div "S. Weathers" at bounding box center [335, 80] width 149 height 20
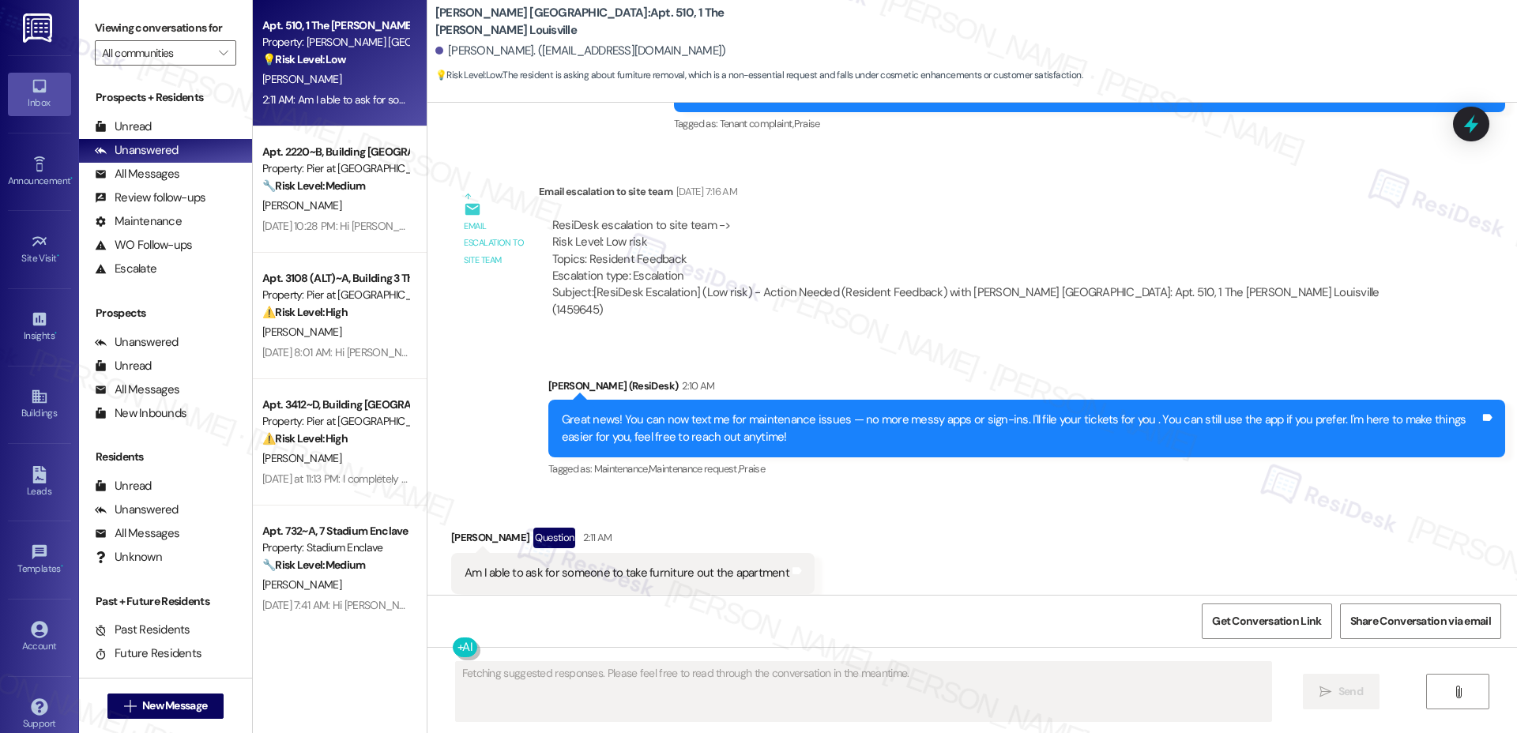
scroll to position [659, 0]
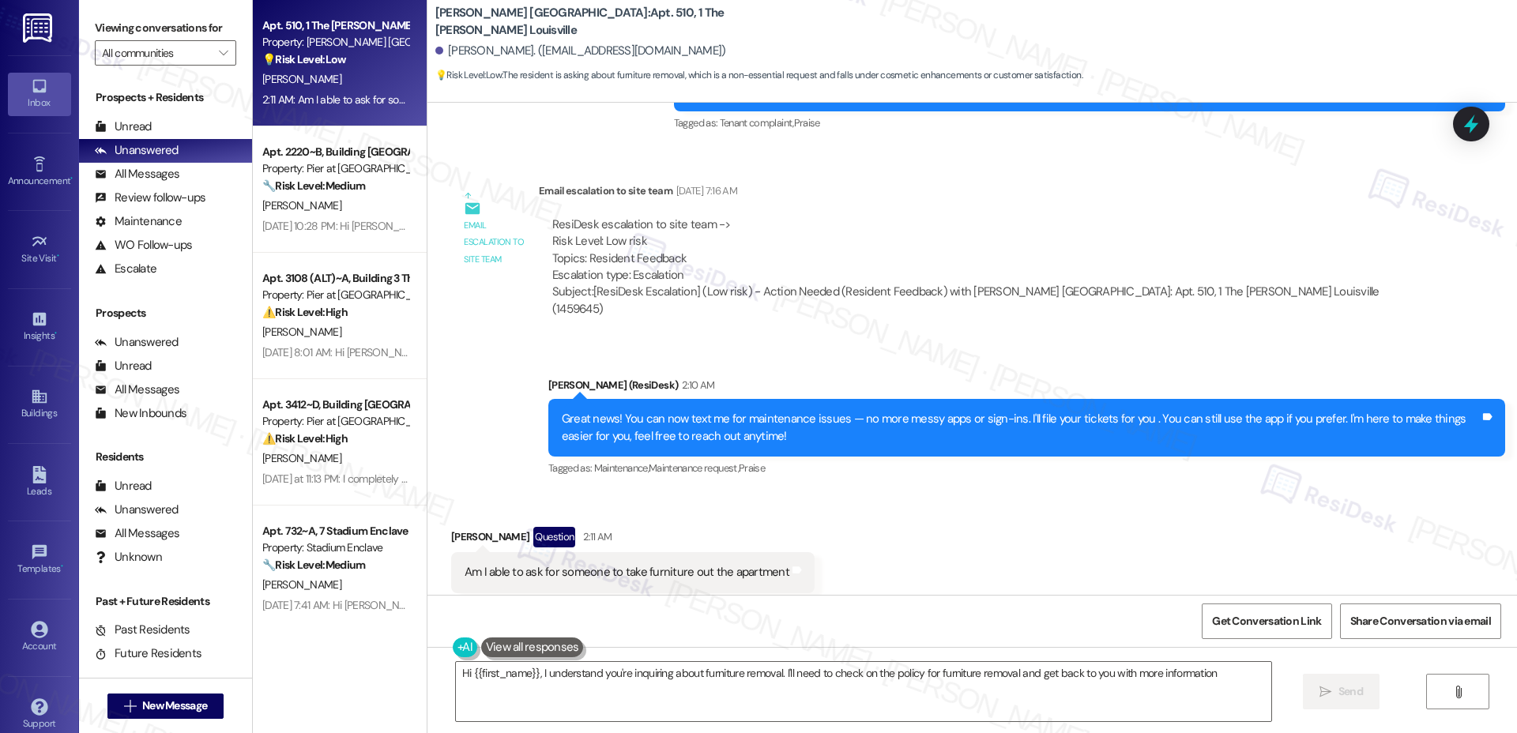
type textarea "Hi {{first_name}}, I understand you're inquiring about furniture removal. I'll …"
click at [1189, 678] on textarea "Hi {{first_name}}, I understand you're inquiring about furniture removal. I'll …" at bounding box center [863, 691] width 815 height 59
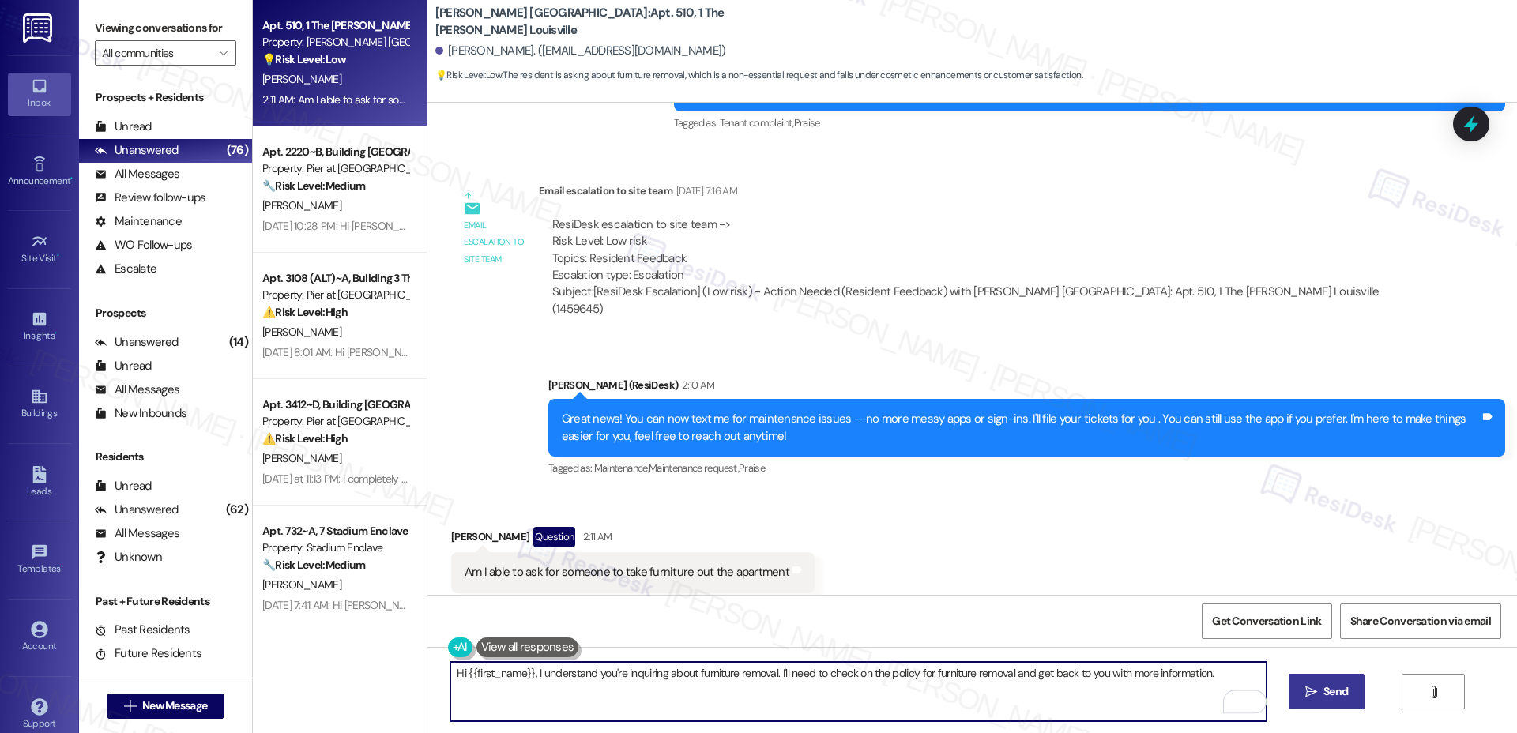
click at [1189, 691] on span "Send" at bounding box center [1336, 692] width 24 height 17
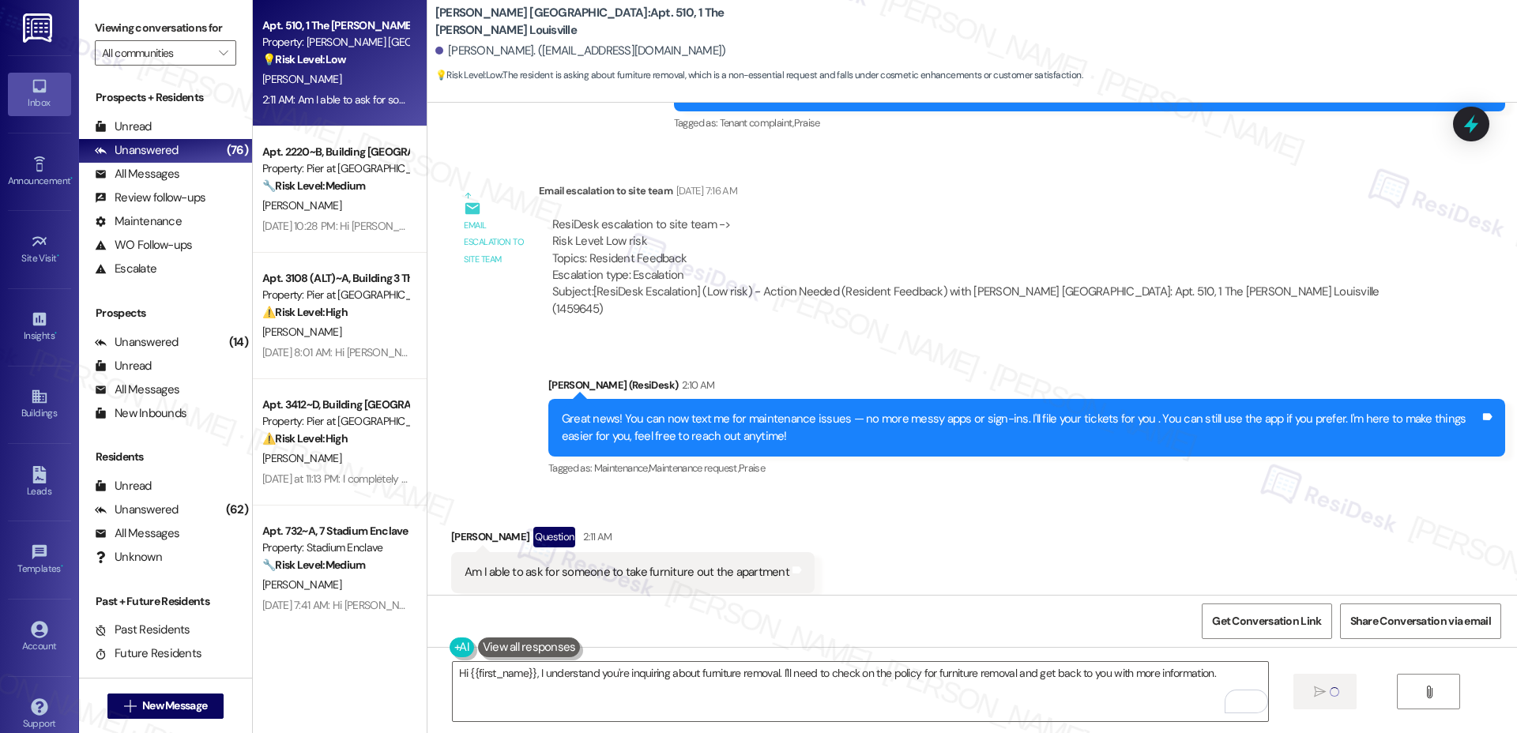
click at [1154, 491] on div "Received via SMS Sonee Weathers Question 2:11 AM Am I able to ask for someone t…" at bounding box center [972, 559] width 1090 height 137
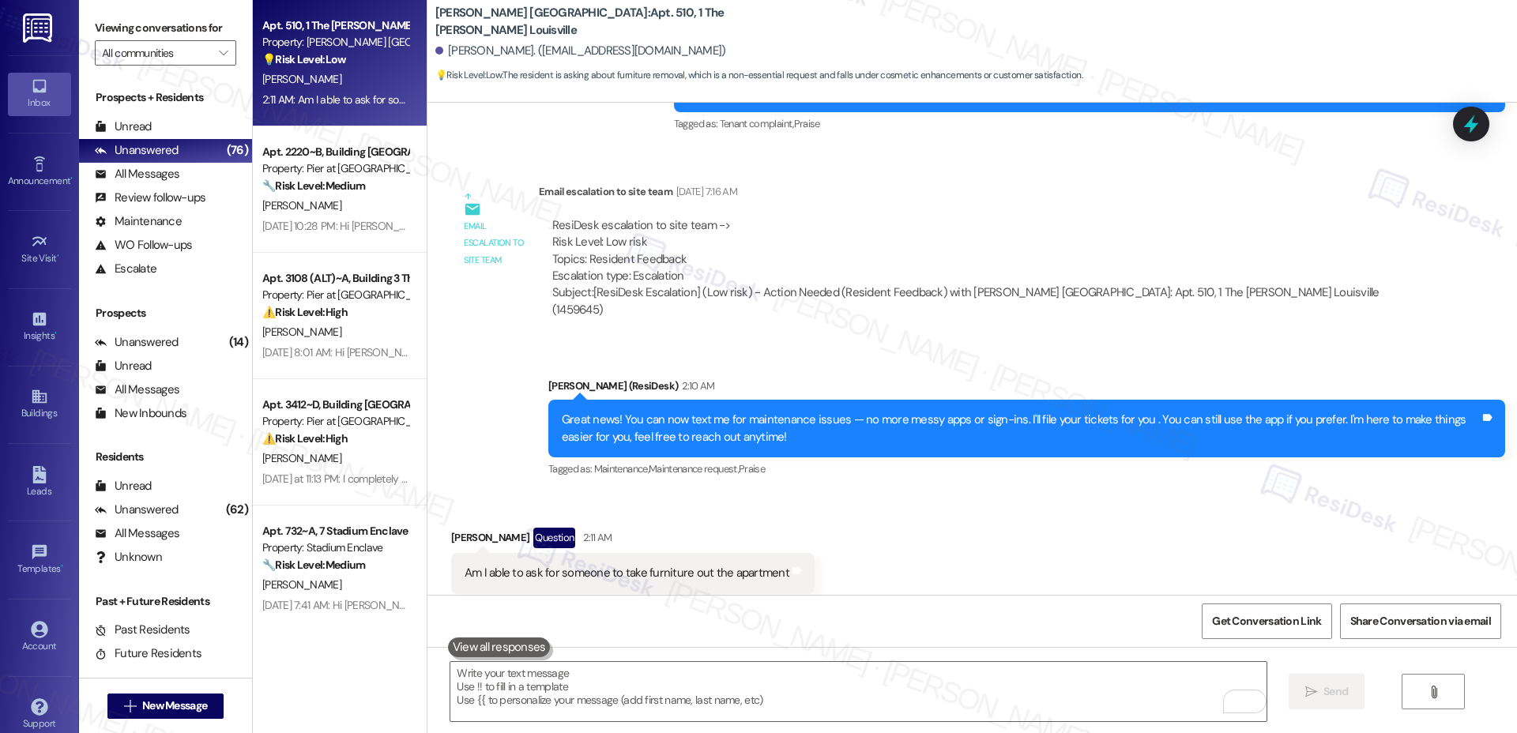
scroll to position [770, 0]
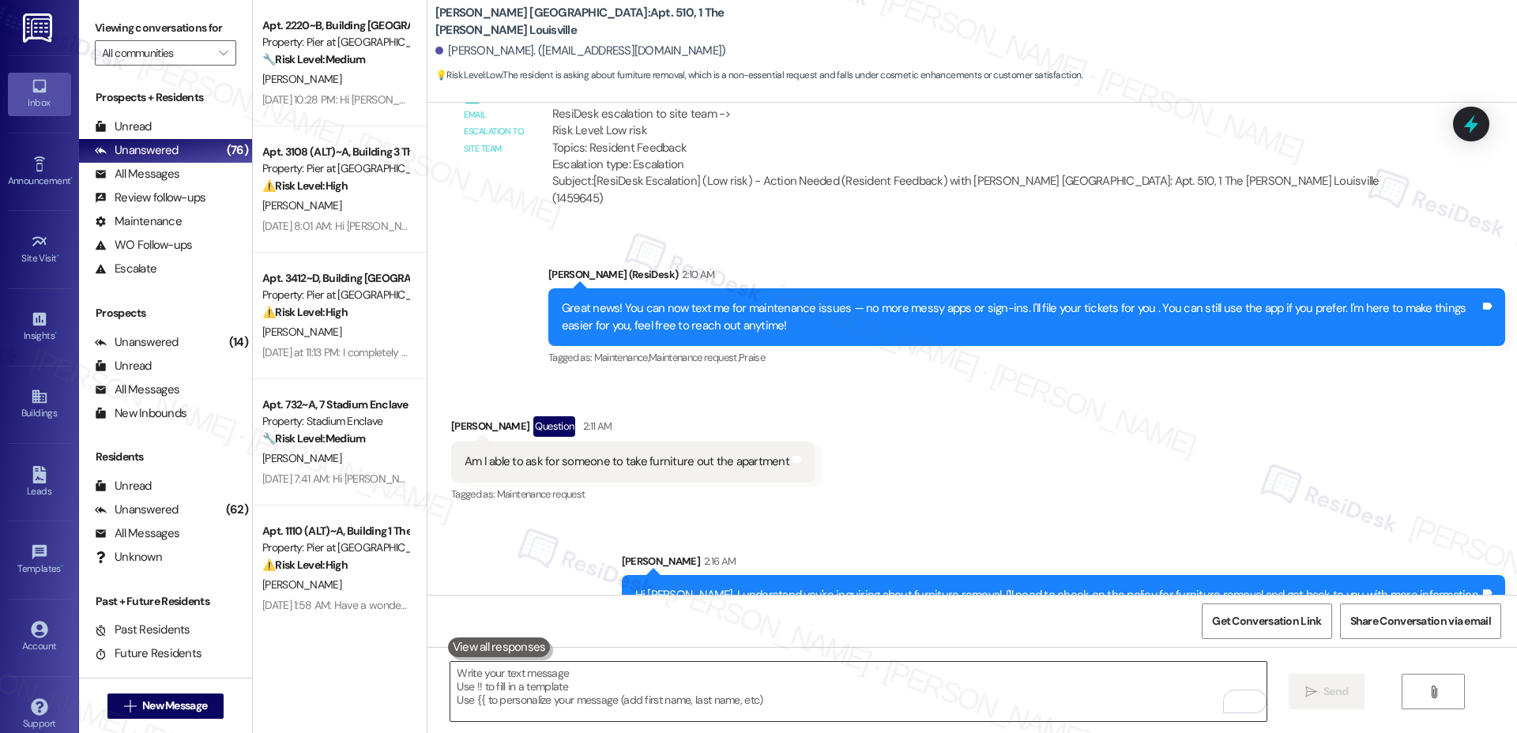
click at [910, 679] on textarea "To enrich screen reader interactions, please activate Accessibility in Grammarl…" at bounding box center [857, 691] width 815 height 59
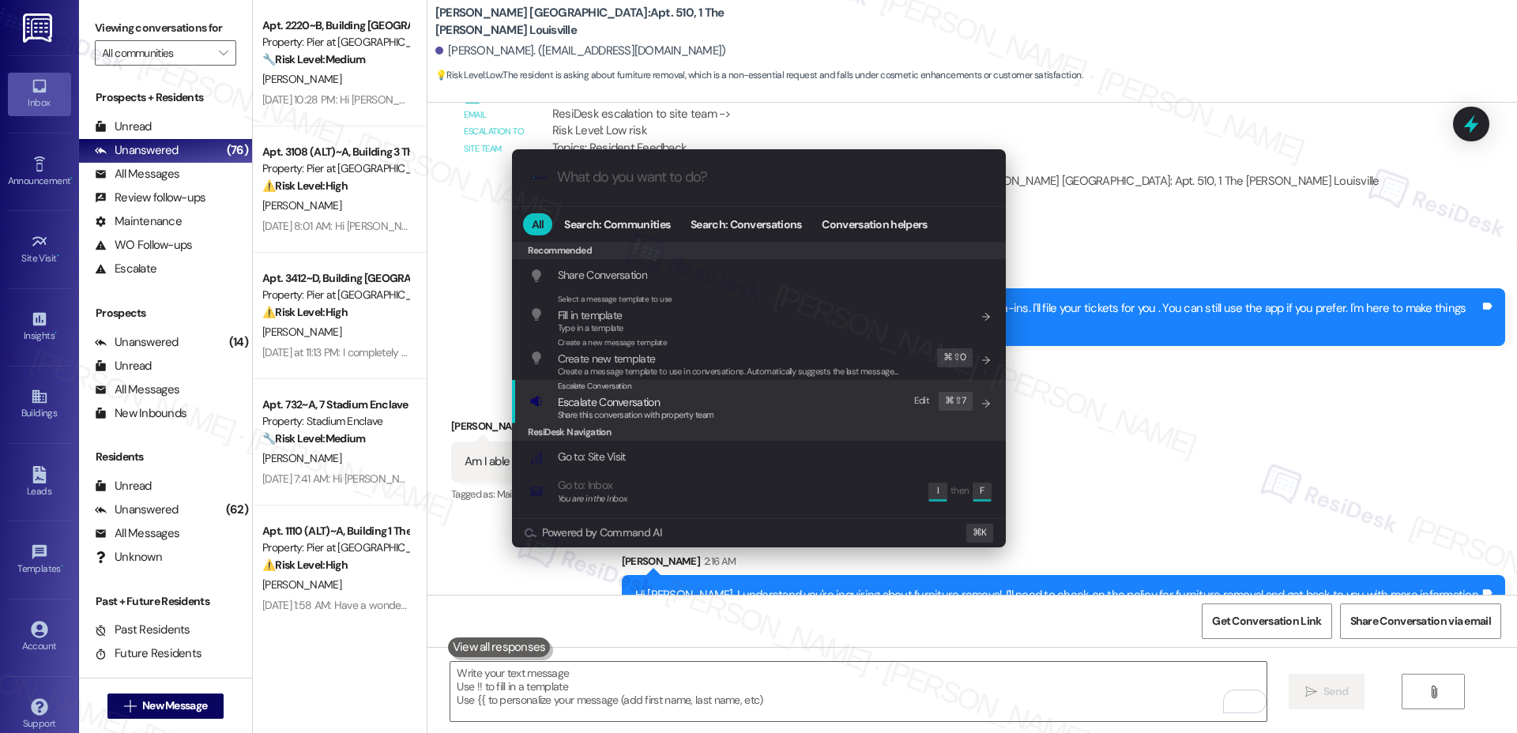
click at [718, 405] on div "Escalate Conversation Escalate Conversation Share this conversation with proper…" at bounding box center [760, 401] width 462 height 43
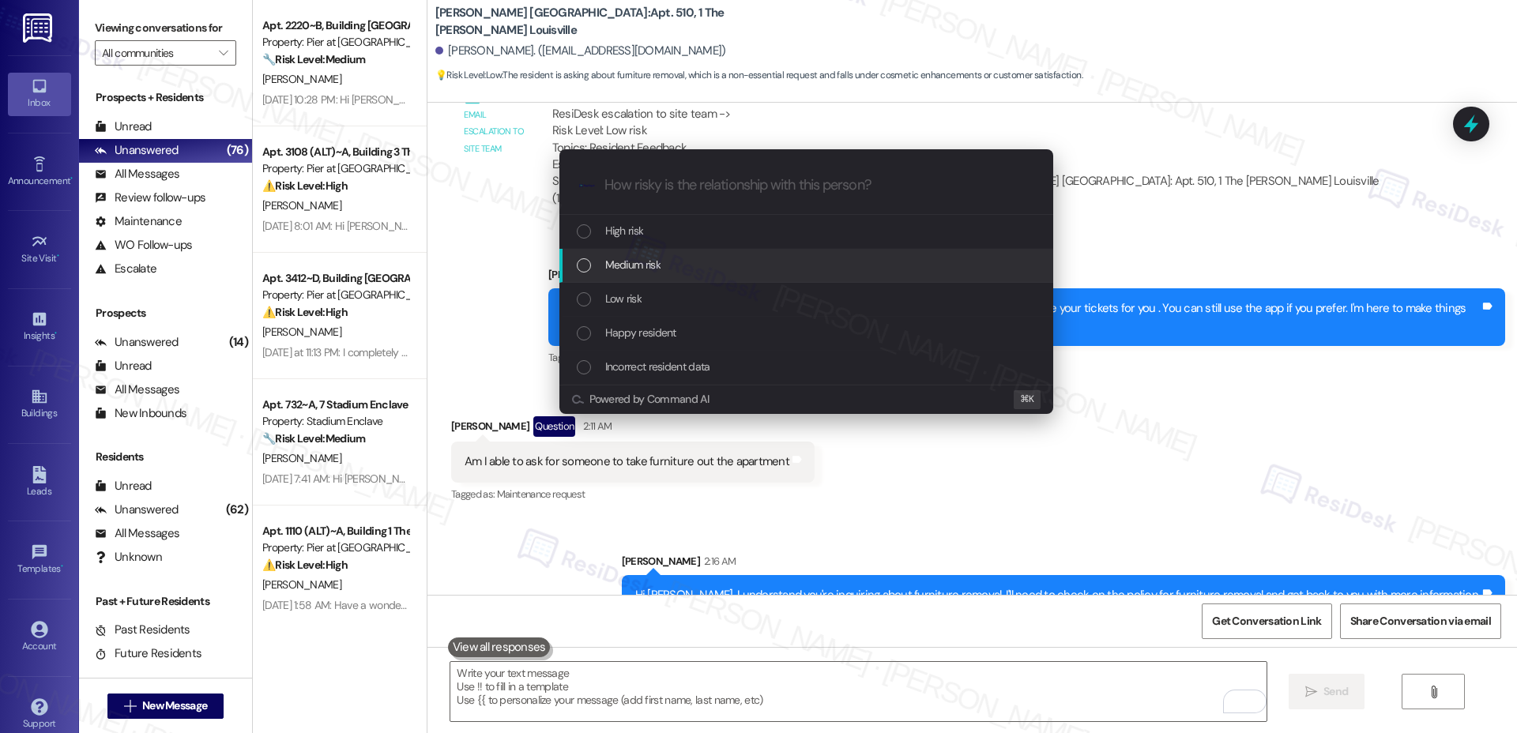
click at [742, 264] on div "Medium risk" at bounding box center [808, 264] width 462 height 17
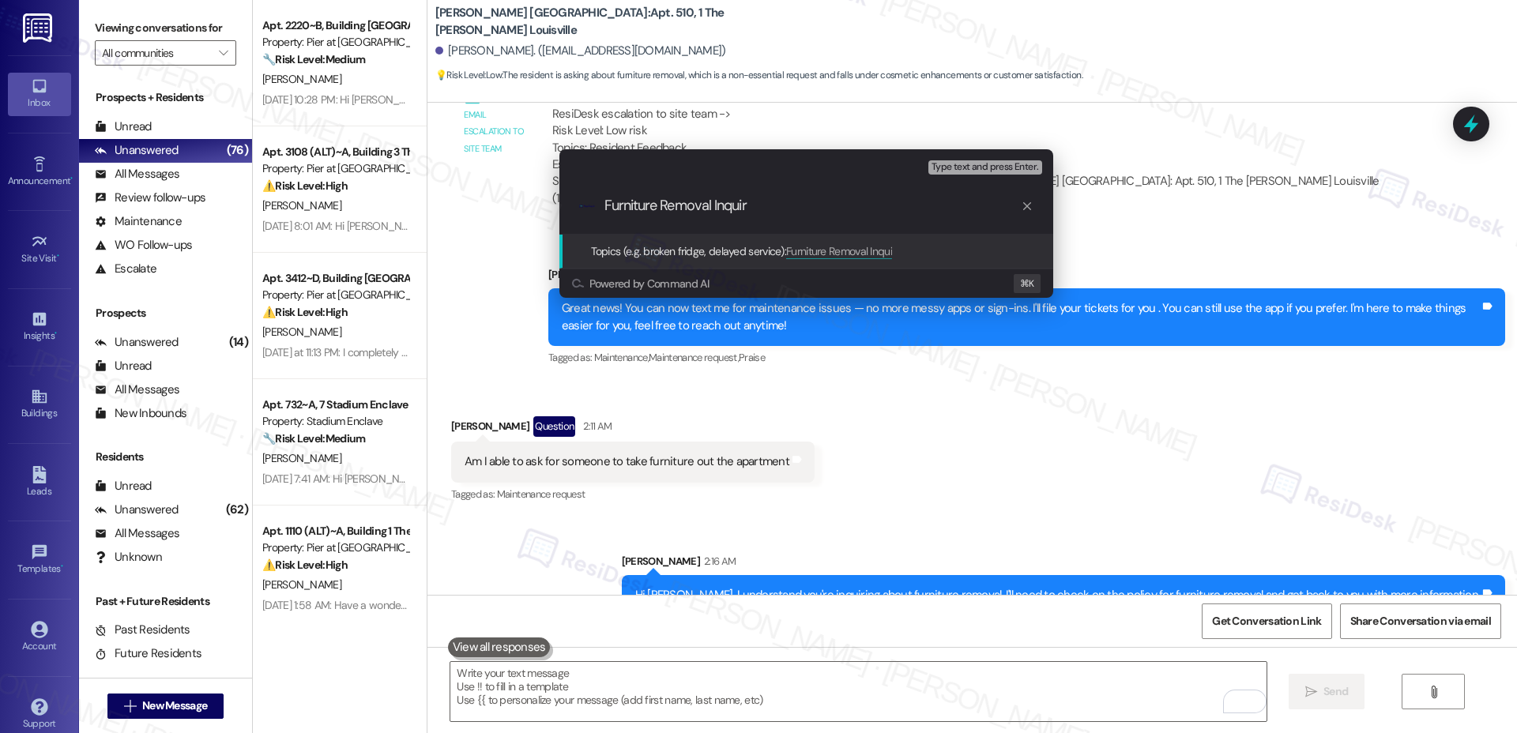
type input "Furniture Removal Inquiry"
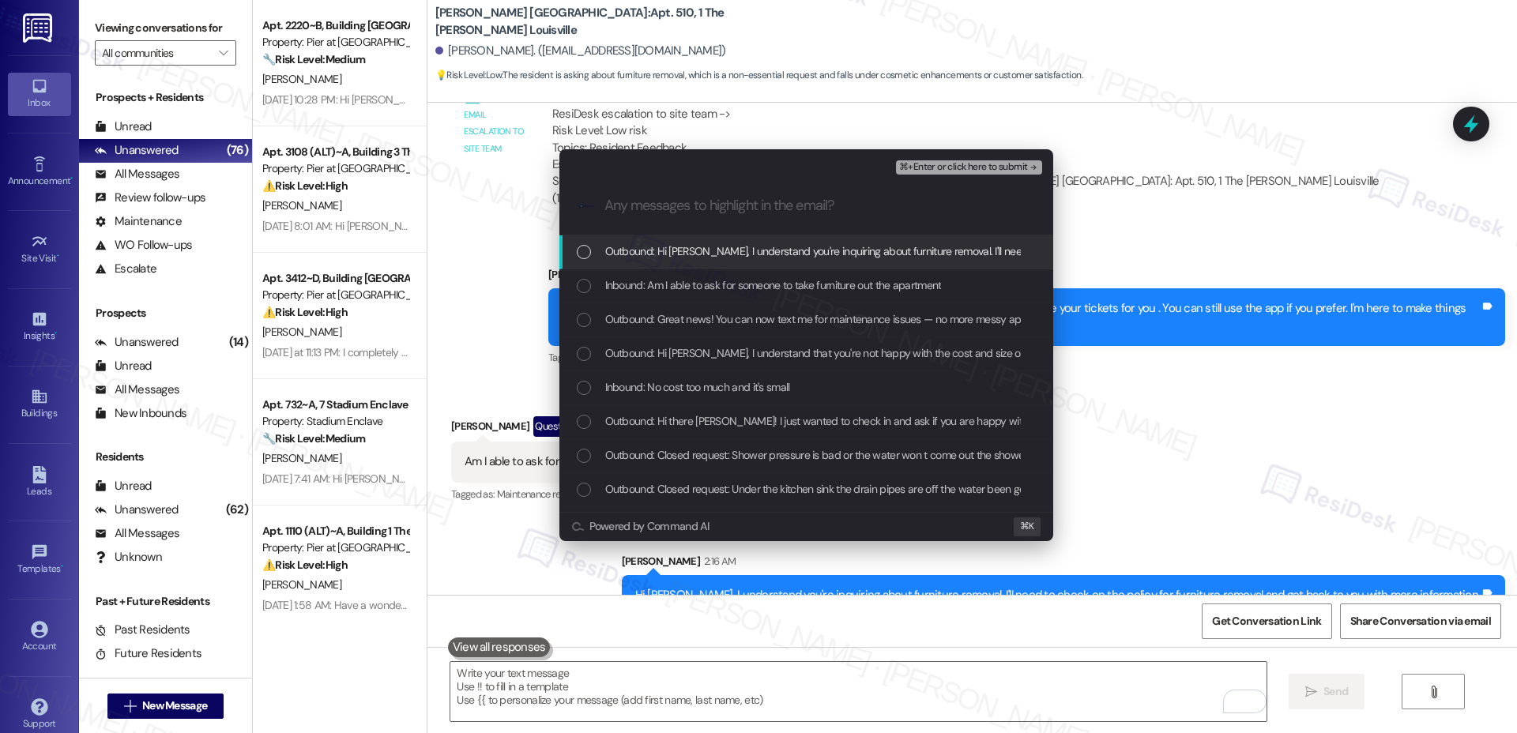
click at [723, 259] on span "Outbound: Hi Sonee, I understand you're inquiring about furniture removal. I'll…" at bounding box center [1016, 251] width 822 height 17
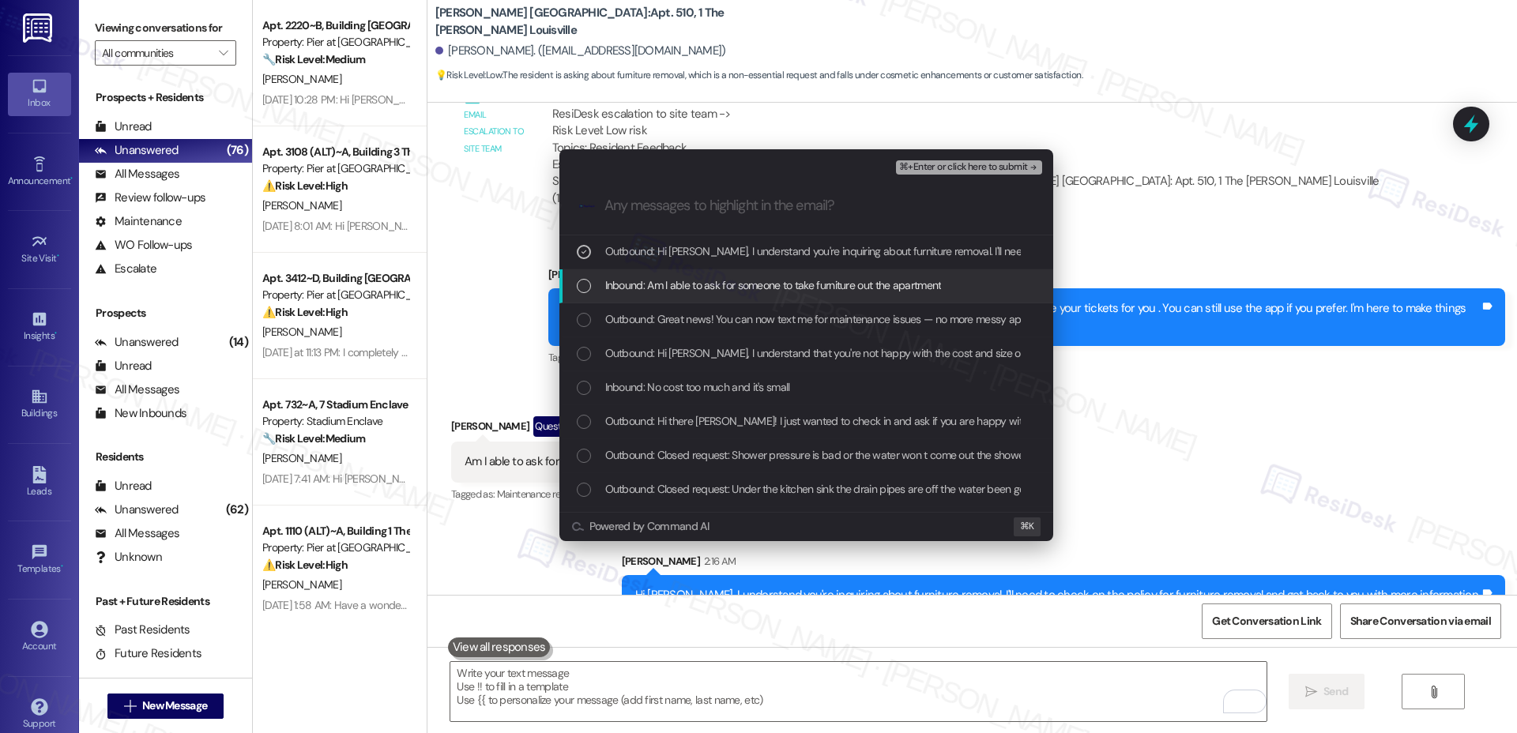
click at [709, 292] on span "Inbound: Am I able to ask for someone to take furniture out the apartment" at bounding box center [773, 285] width 337 height 17
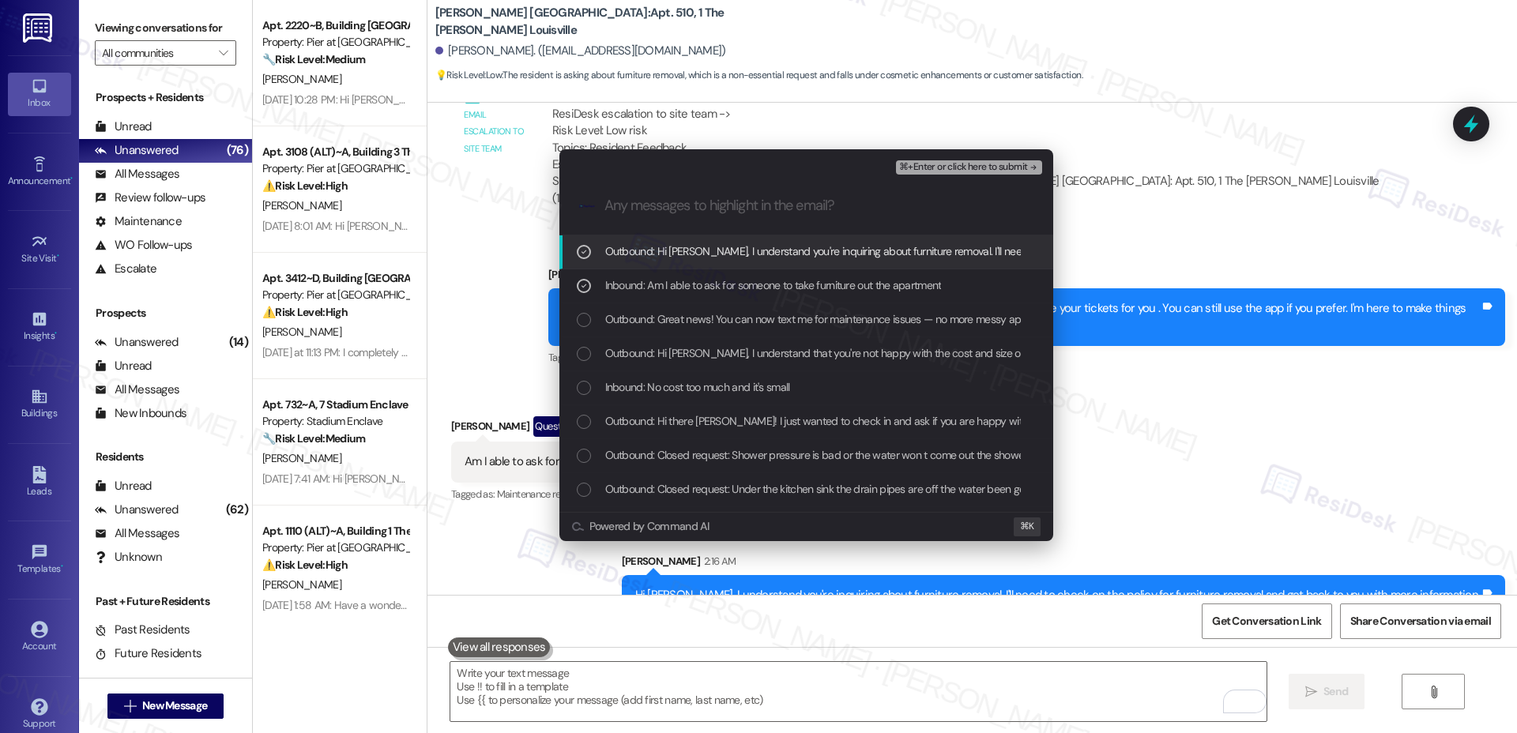
click at [942, 165] on span "⌘+Enter or click here to submit" at bounding box center [963, 167] width 128 height 11
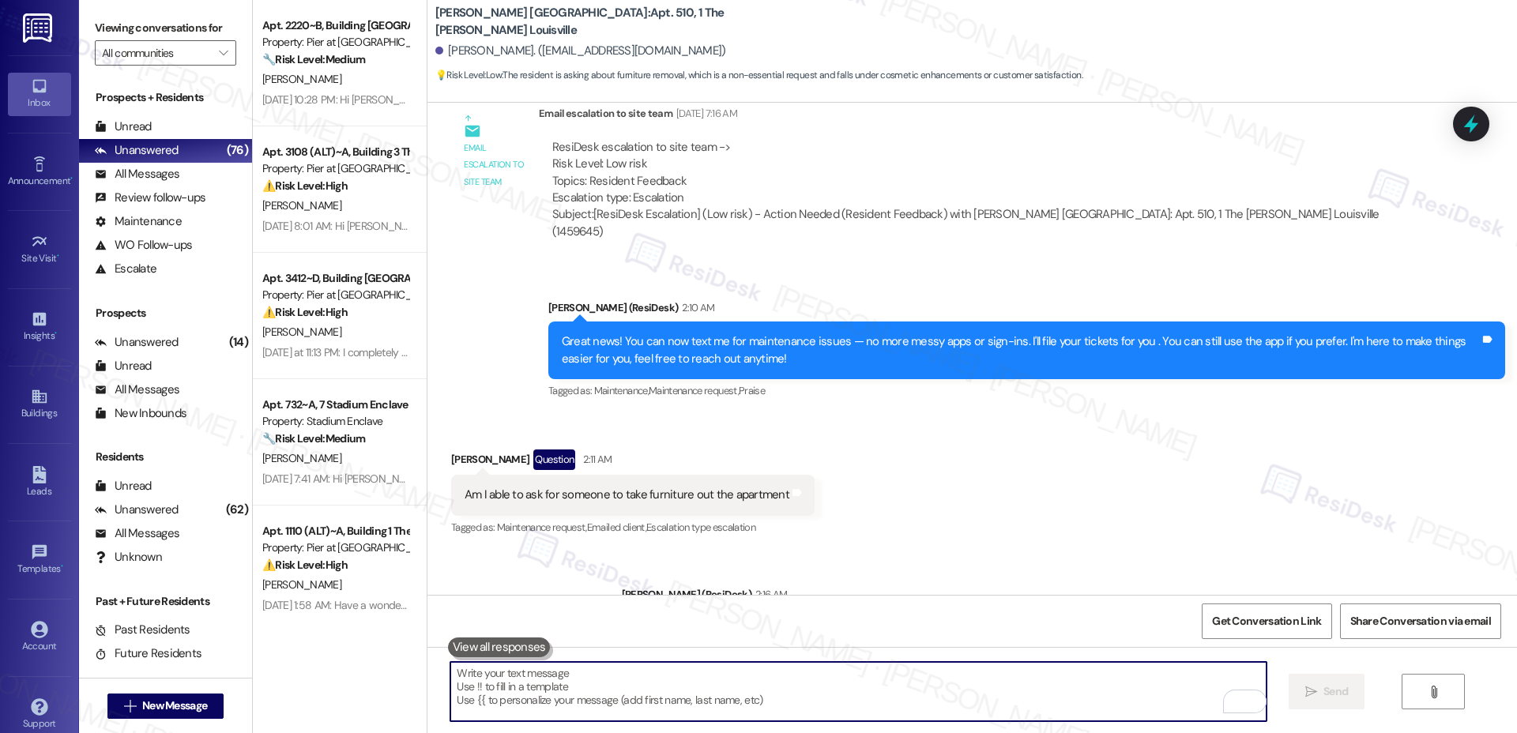
scroll to position [793, 0]
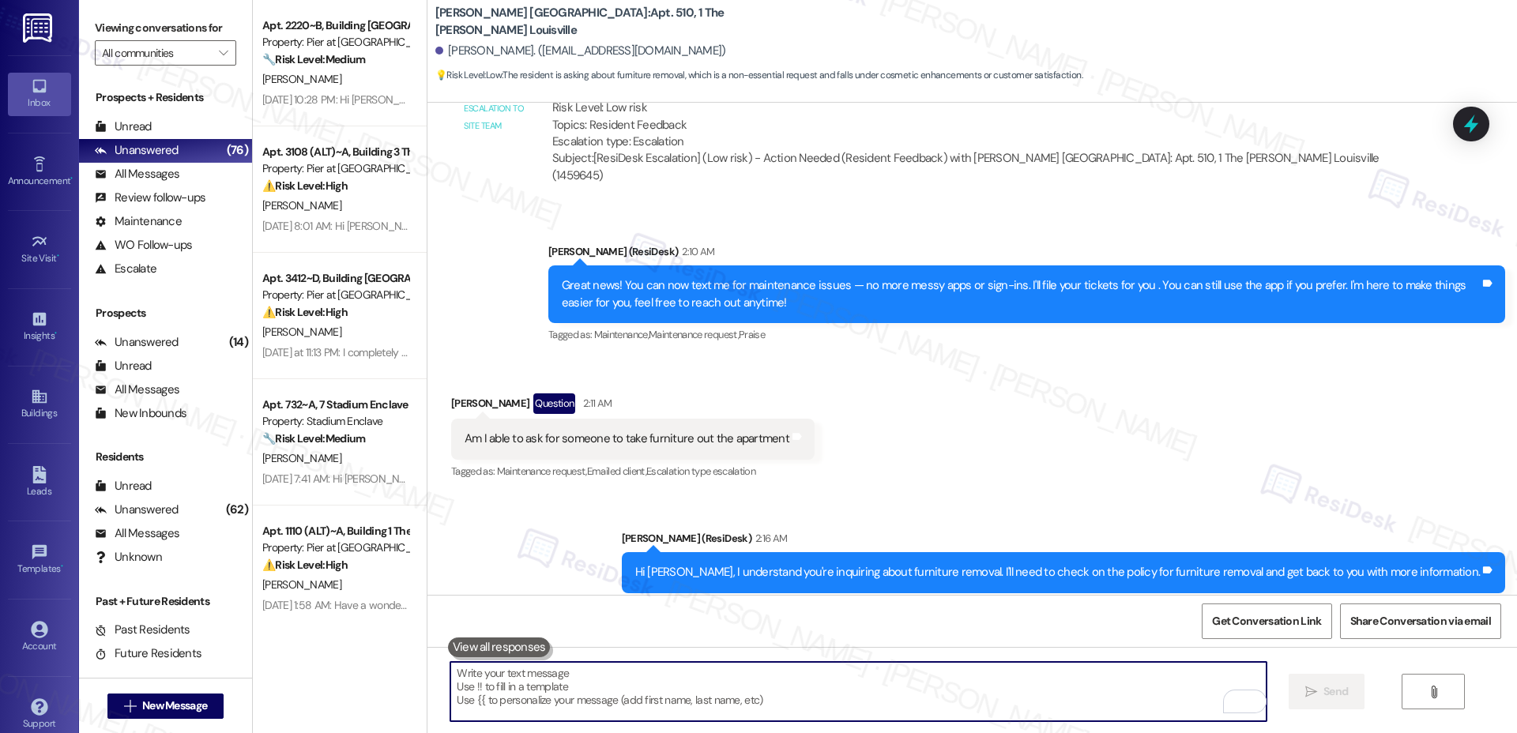
click at [370, 90] on div "Aug 29, 2025 at 10:28 PM: Hi Omari, Thank you for letting us know about the was…" at bounding box center [335, 100] width 149 height 20
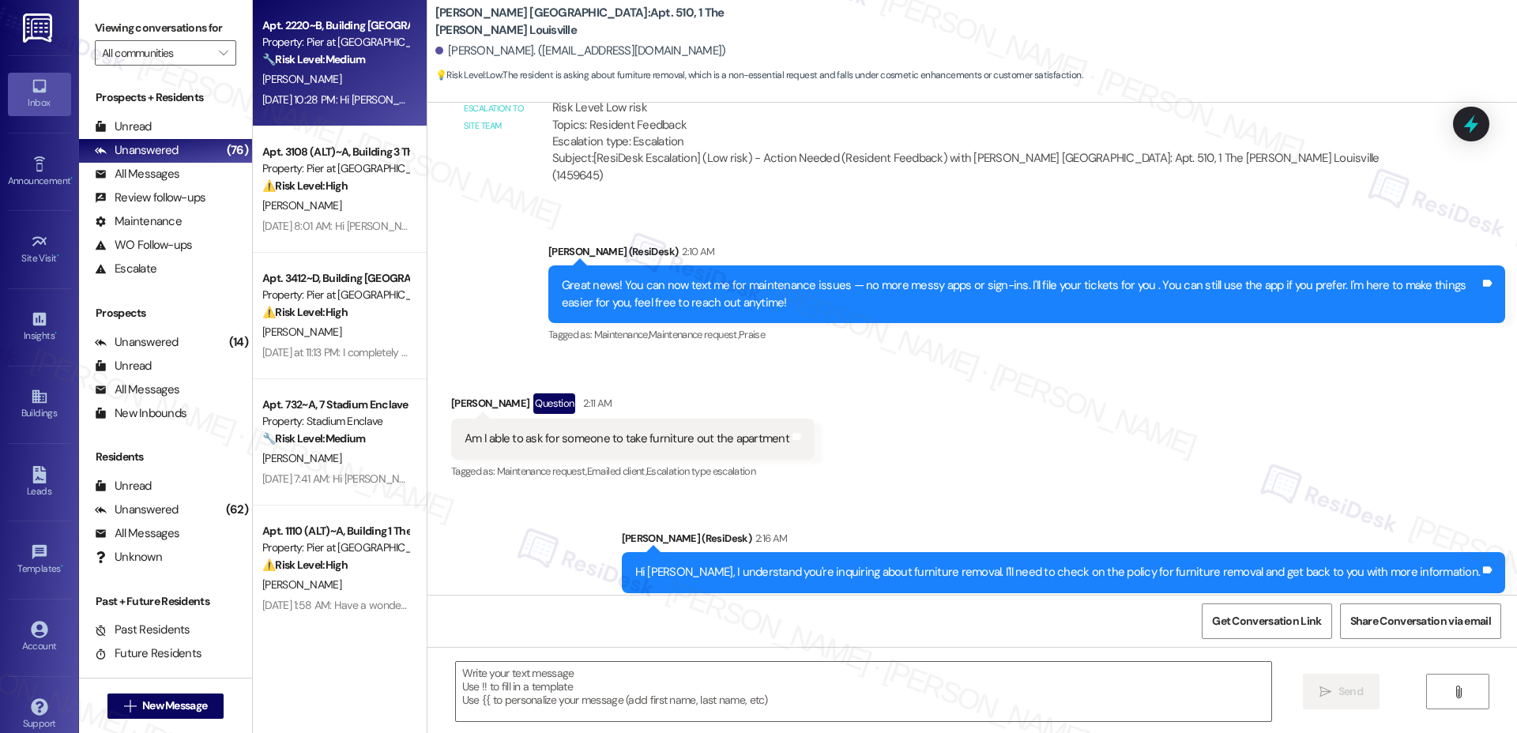
type textarea "Fetching suggested responses. Please feel free to read through the conversation…"
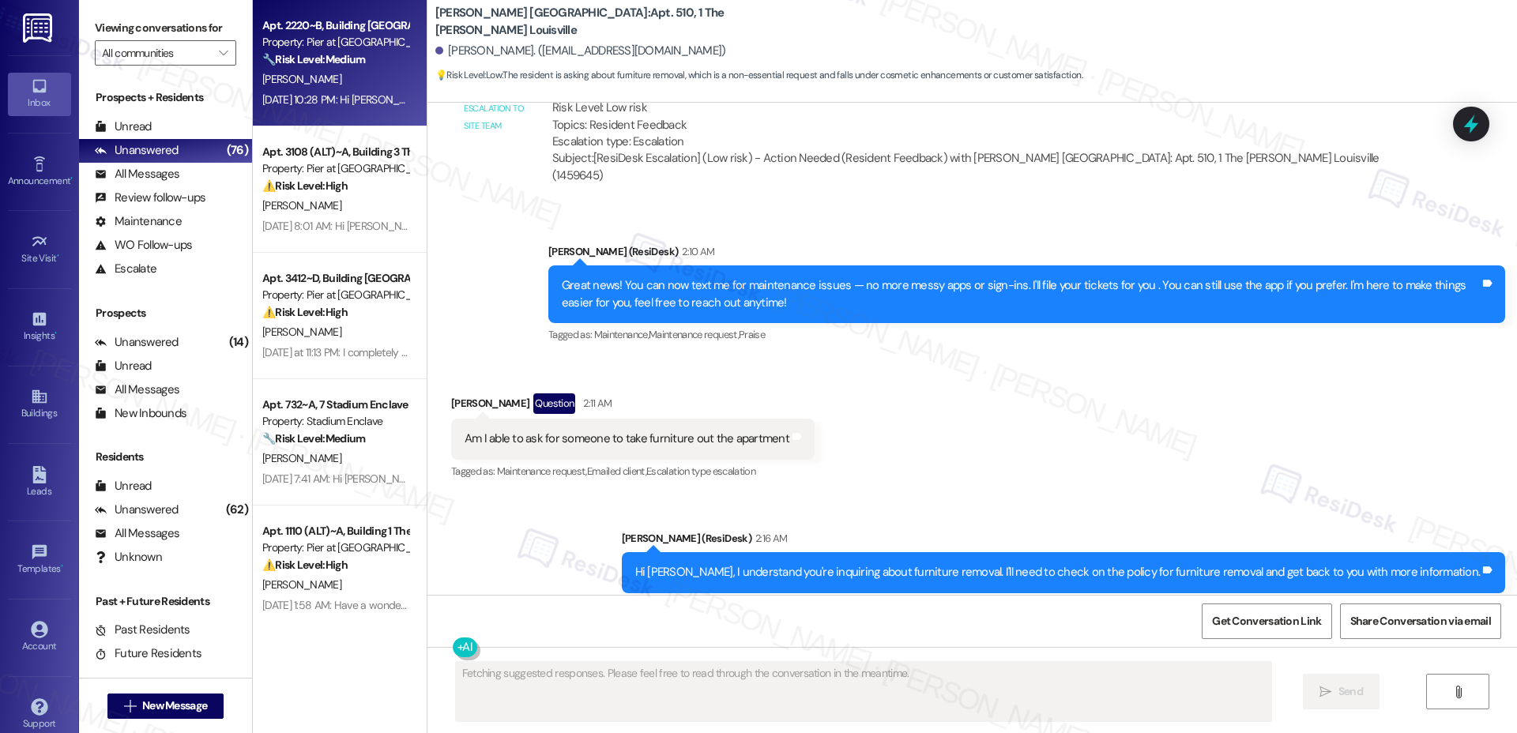
scroll to position [556, 0]
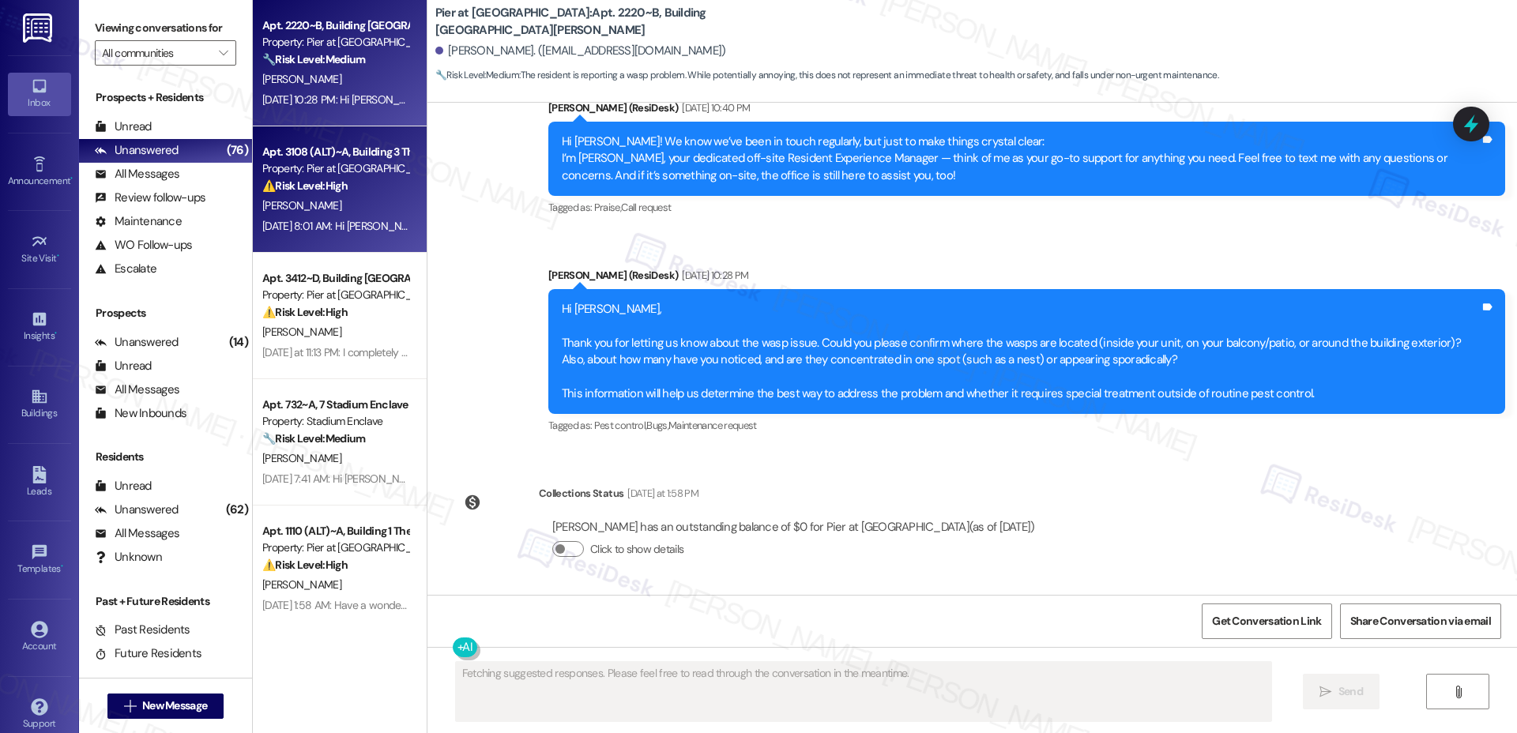
click at [383, 156] on div "Apt. 3108 (ALT)~A, Building 3 The [PERSON_NAME]" at bounding box center [335, 152] width 146 height 17
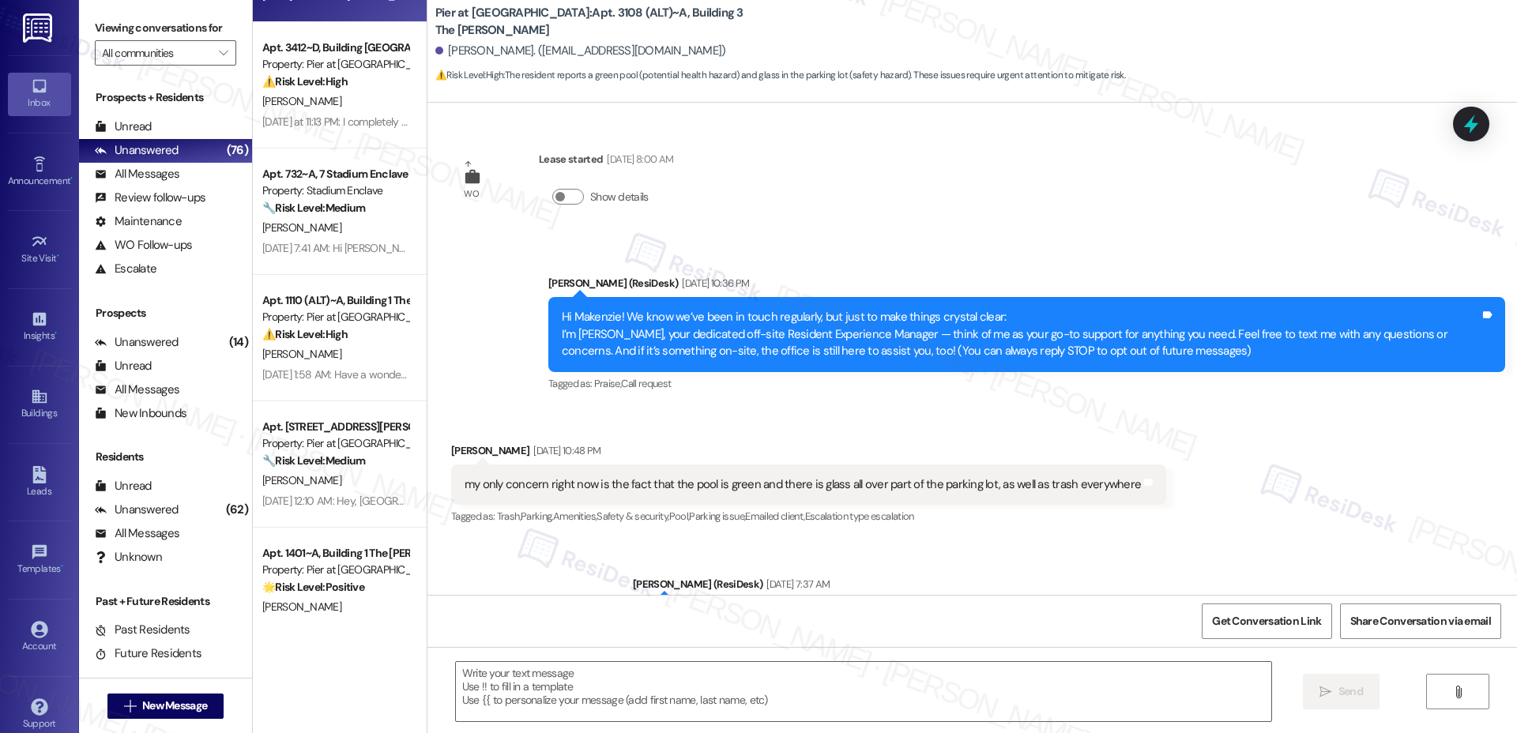
scroll to position [239, 0]
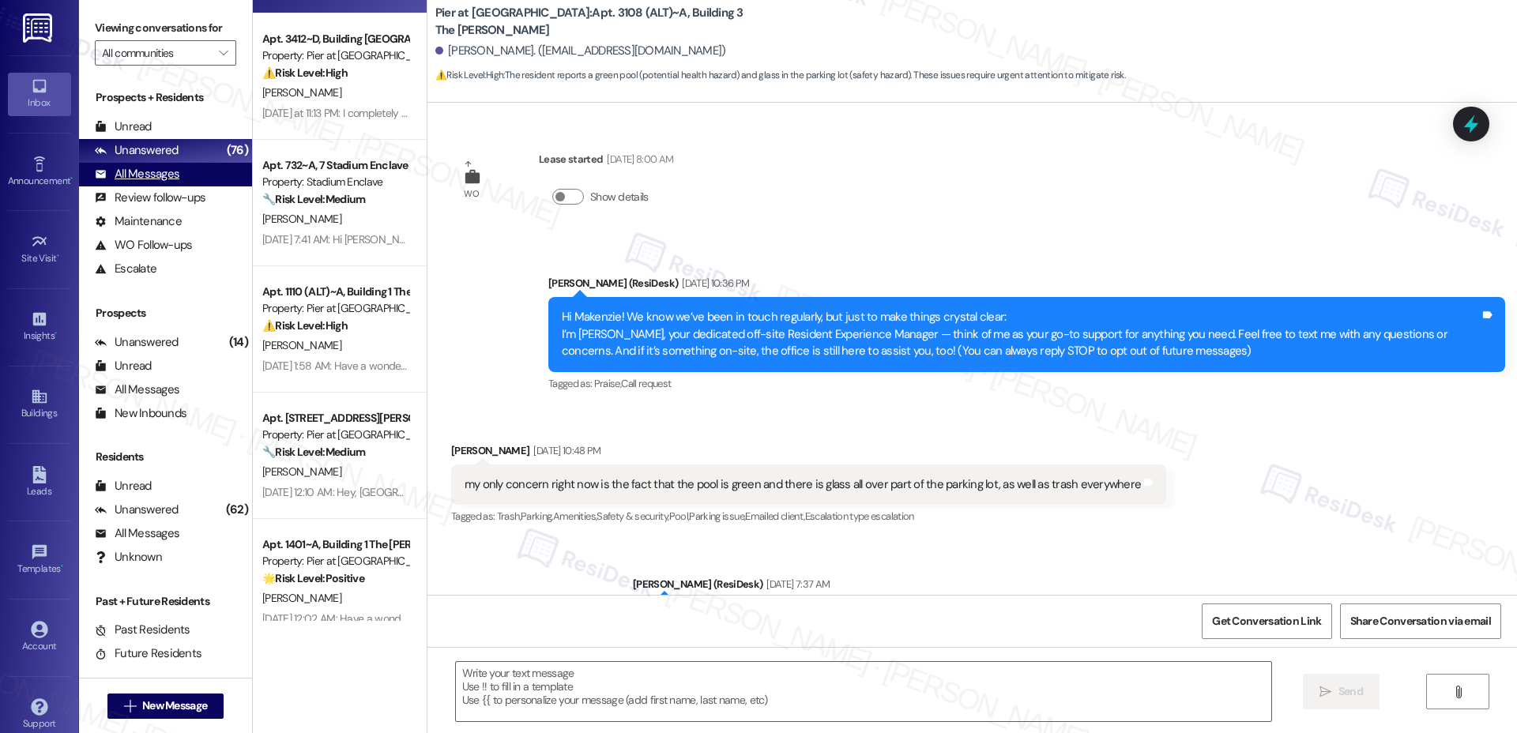
click at [151, 168] on div "All Messages" at bounding box center [137, 174] width 85 height 17
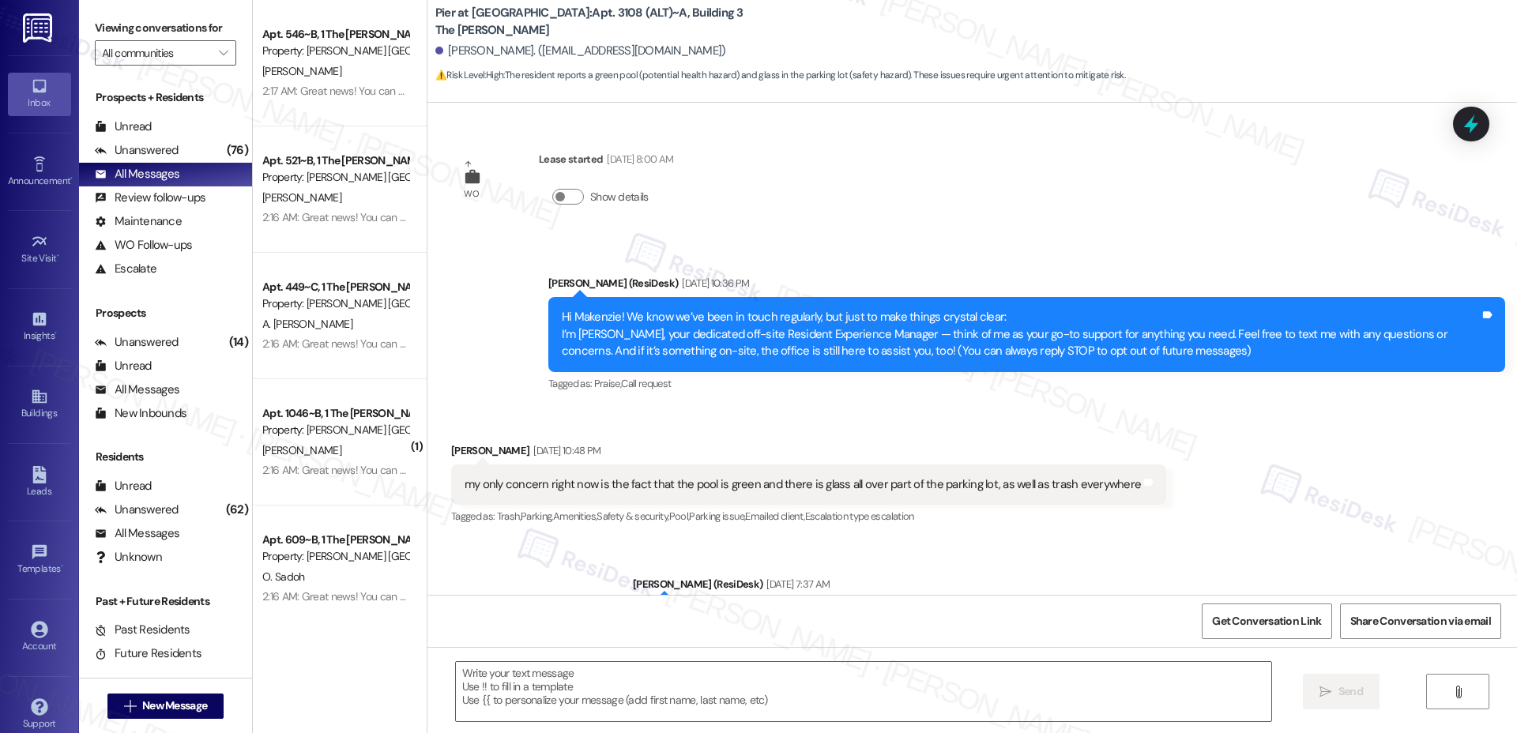
type textarea "Fetching suggested responses. Please feel free to read through the conversation…"
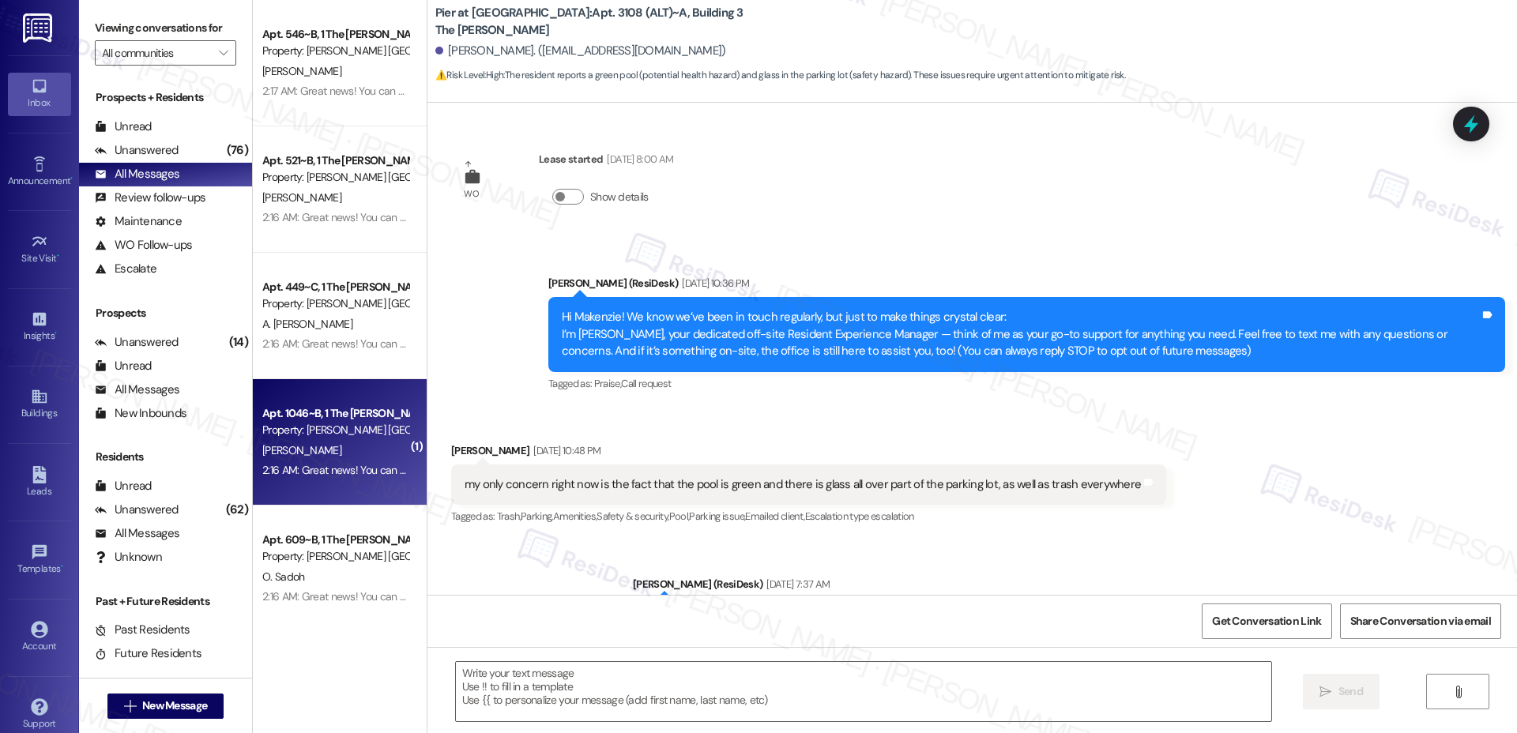
click at [333, 435] on div "Property: Marshall Louisville" at bounding box center [335, 430] width 146 height 17
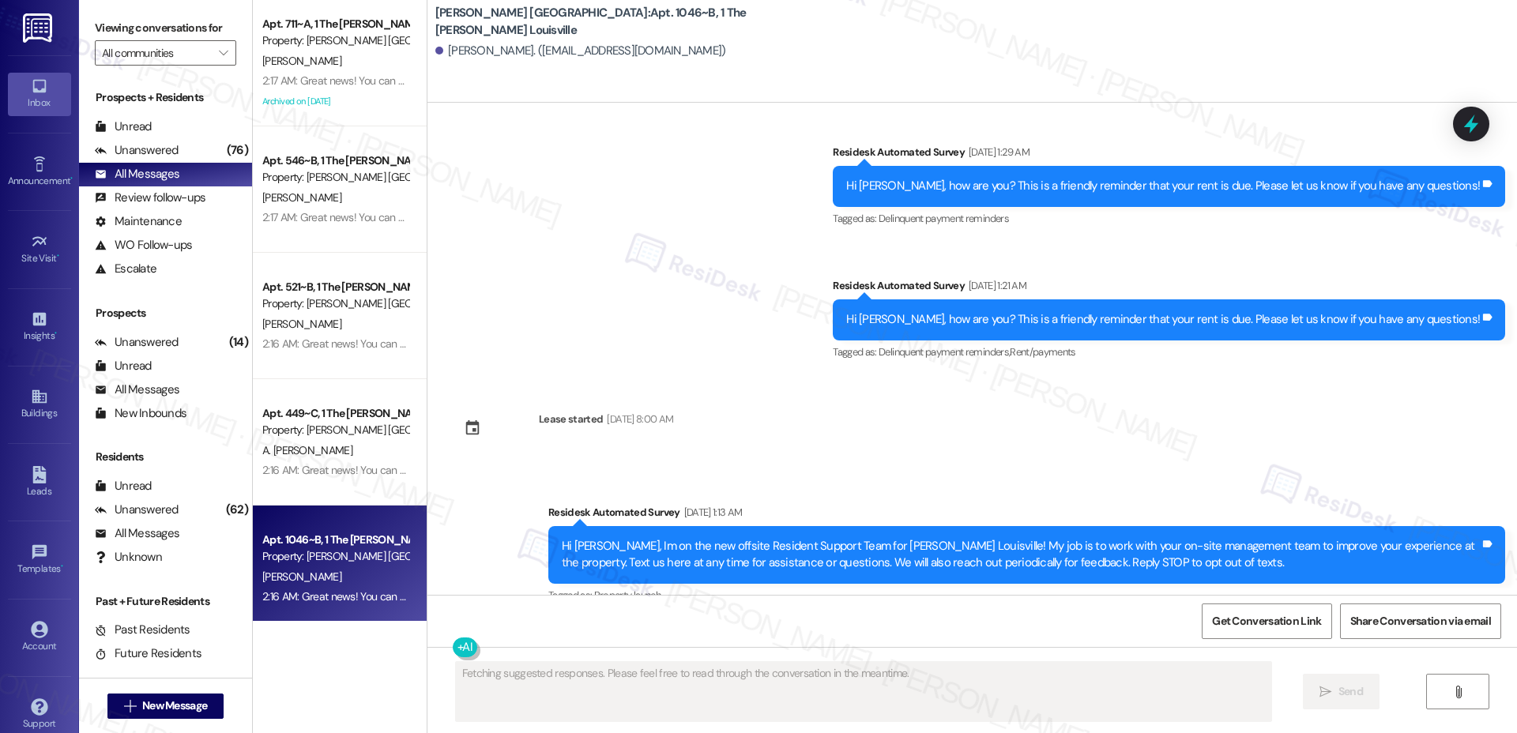
scroll to position [3435, 0]
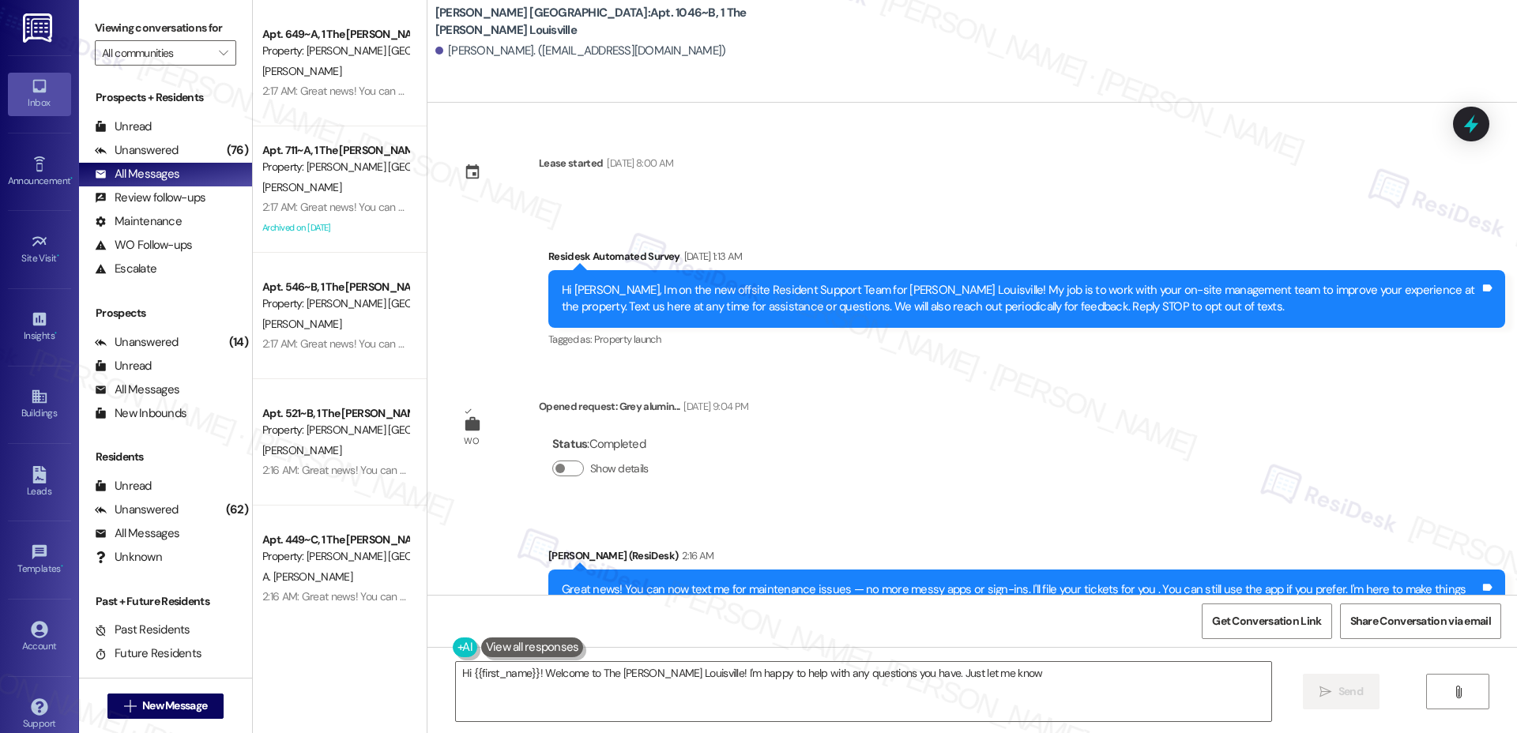
type textarea "Hi {{first_name}}! Welcome to The Marshall Louisville! I'm happy to help with a…"
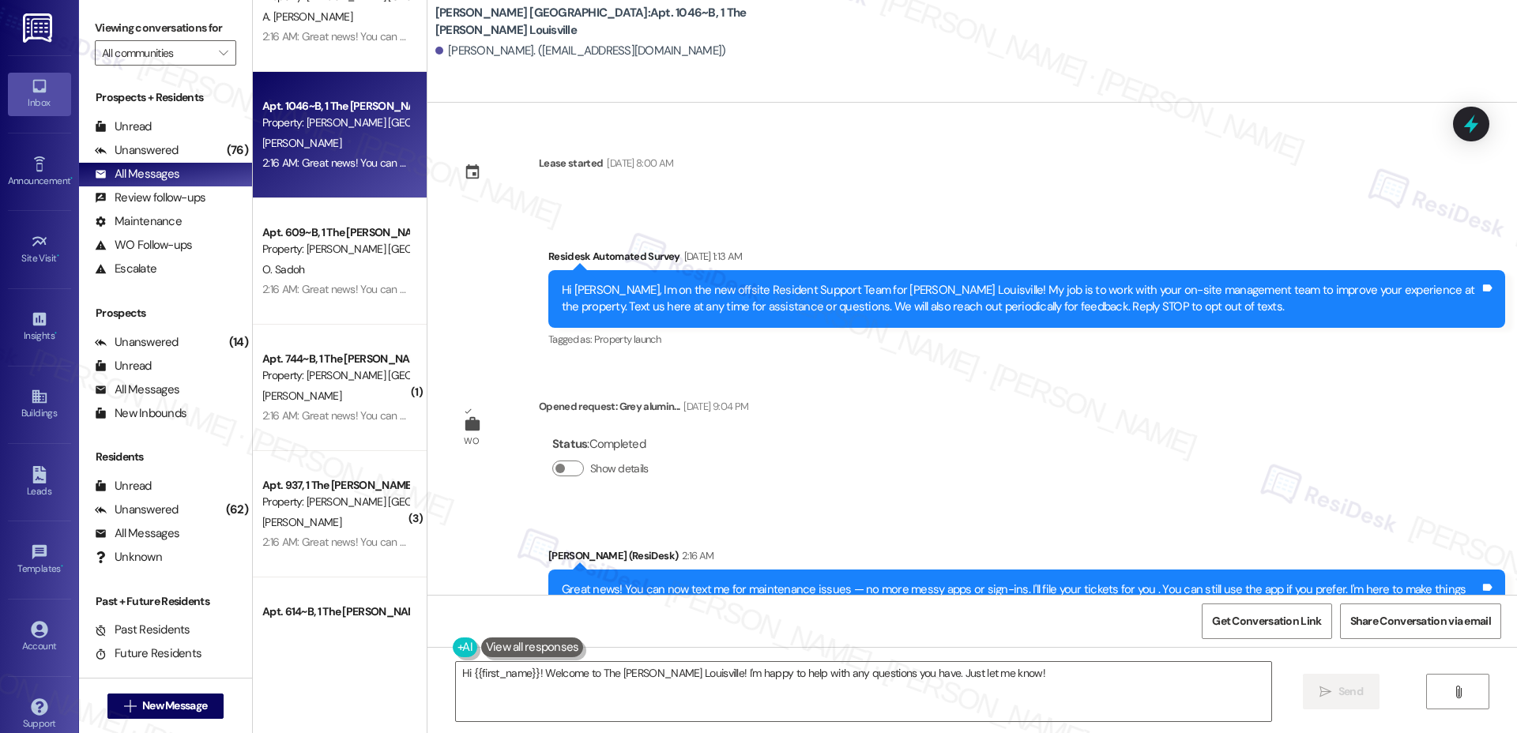
scroll to position [667, 0]
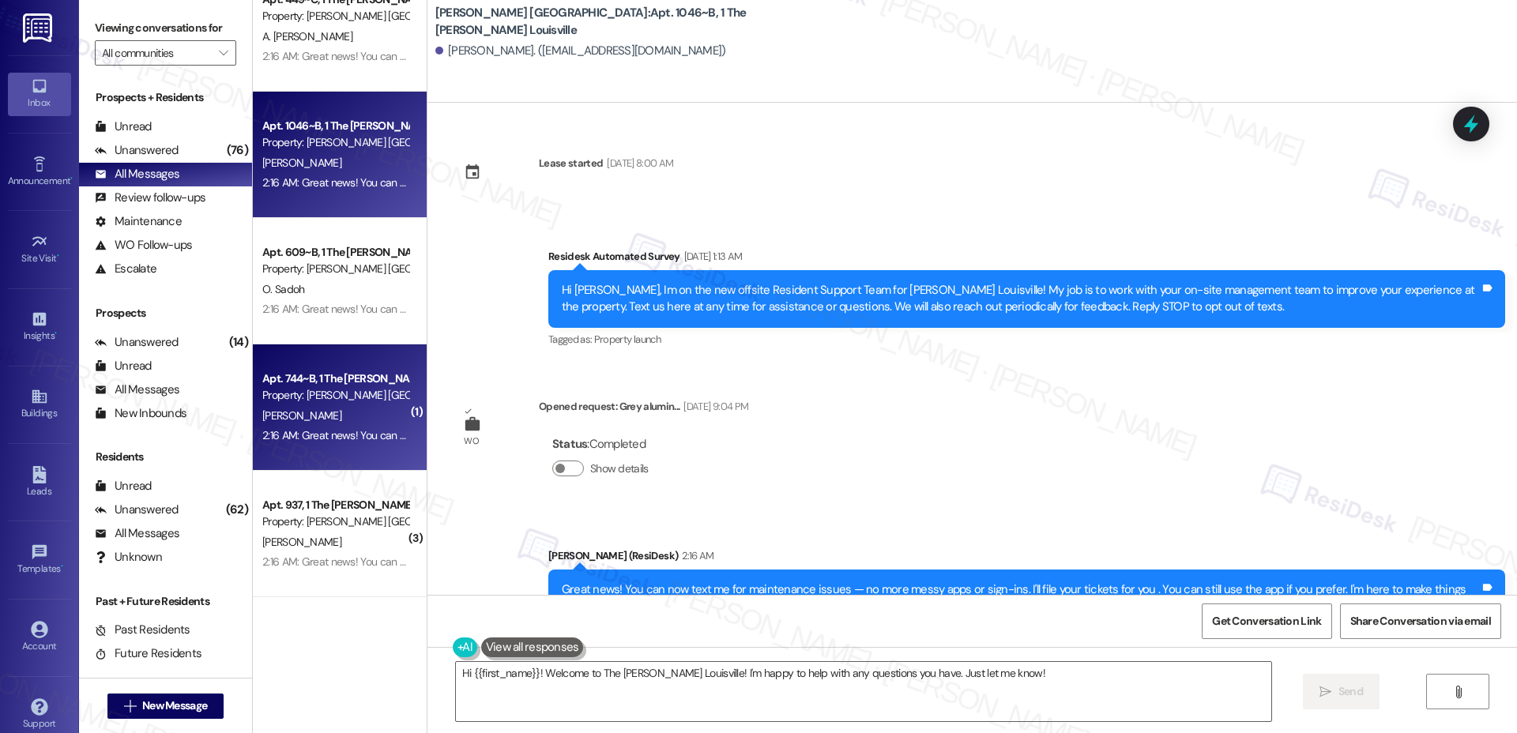
click at [318, 405] on div "Apt. 744~B, 1 The Marshall Louisville Property: Marshall Louisville" at bounding box center [335, 387] width 149 height 37
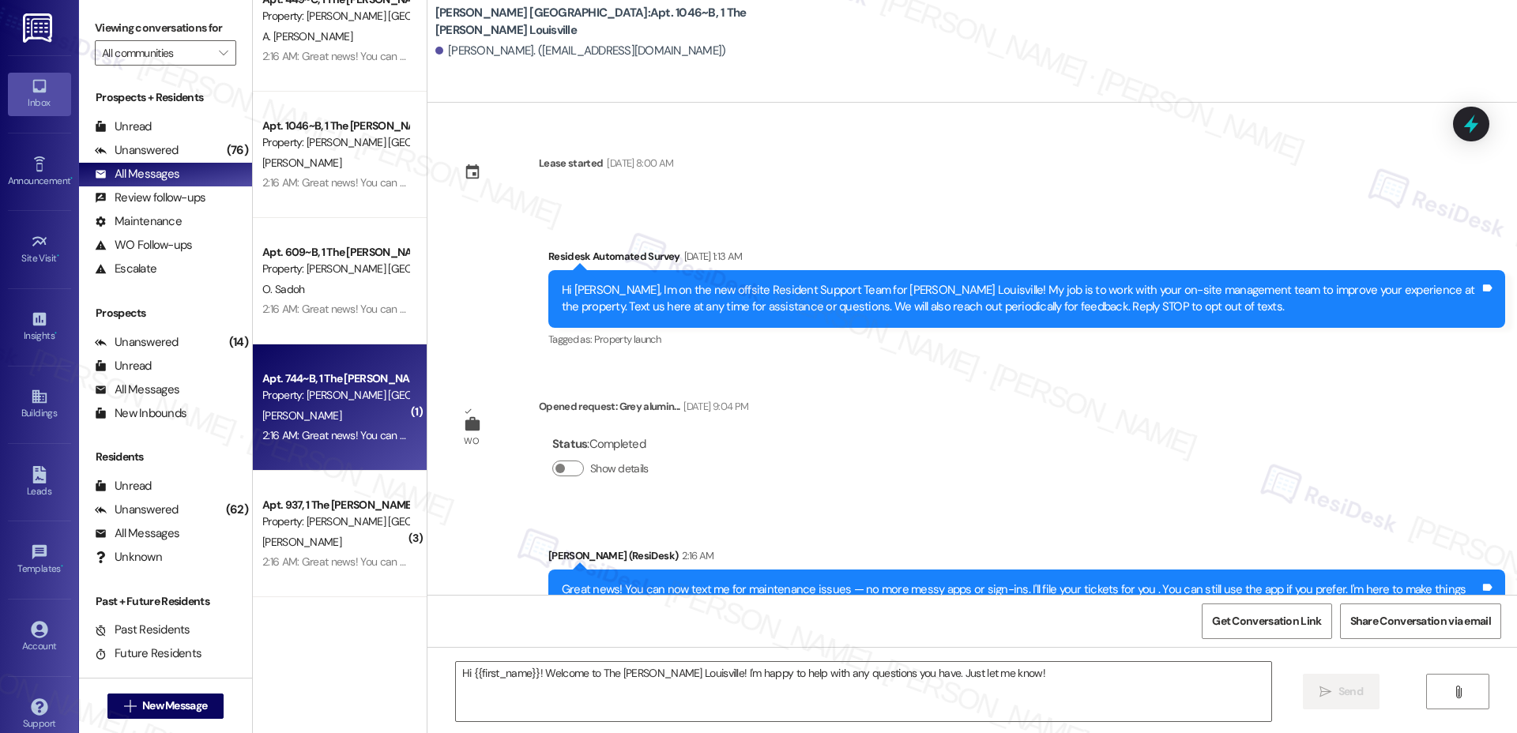
type textarea "Fetching suggested responses. Please feel free to read through the conversation…"
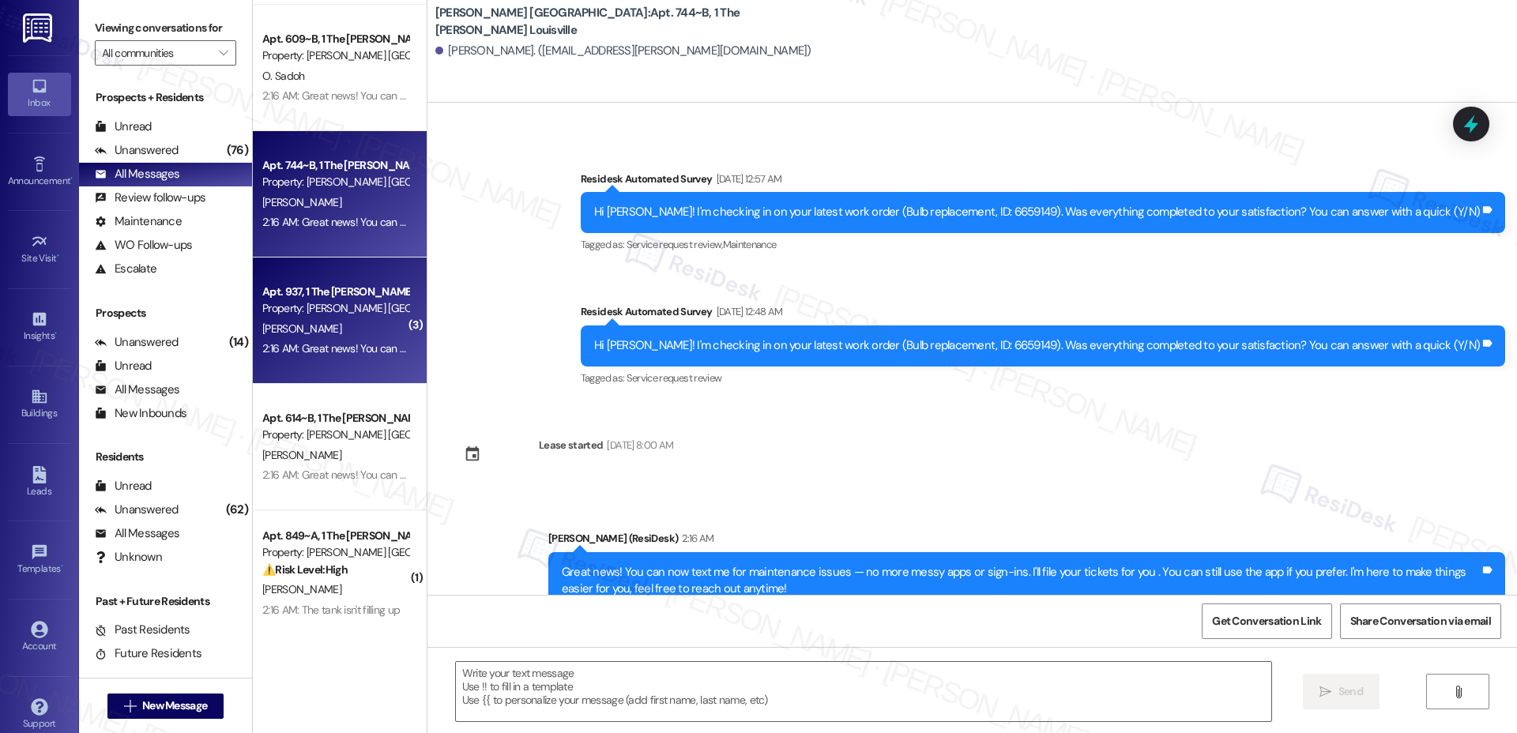
scroll to position [1139, 0]
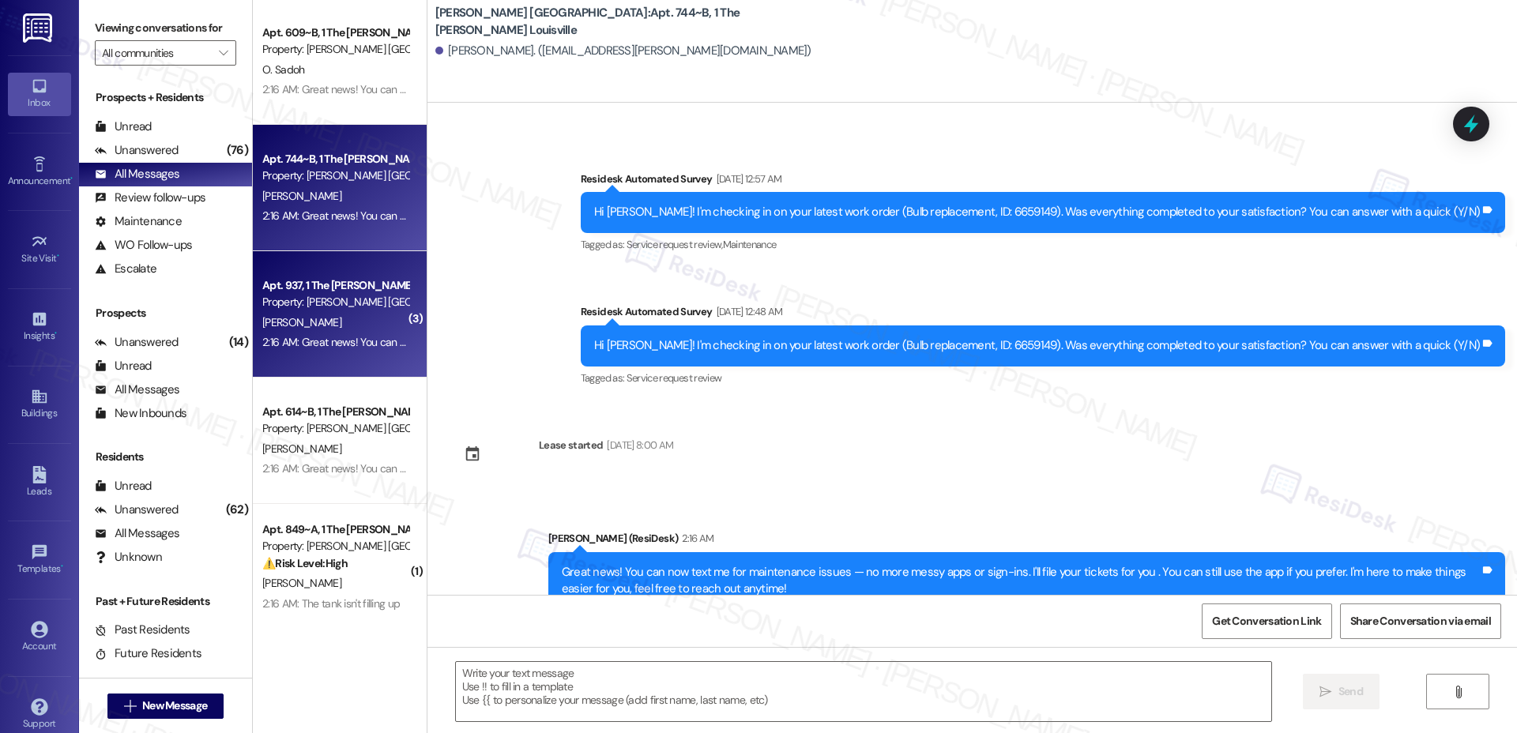
click at [338, 367] on div "Apt. 937, 1 The Marshall Louisville Property: Marshall Louisville S. Mohamed 2:…" at bounding box center [340, 314] width 174 height 126
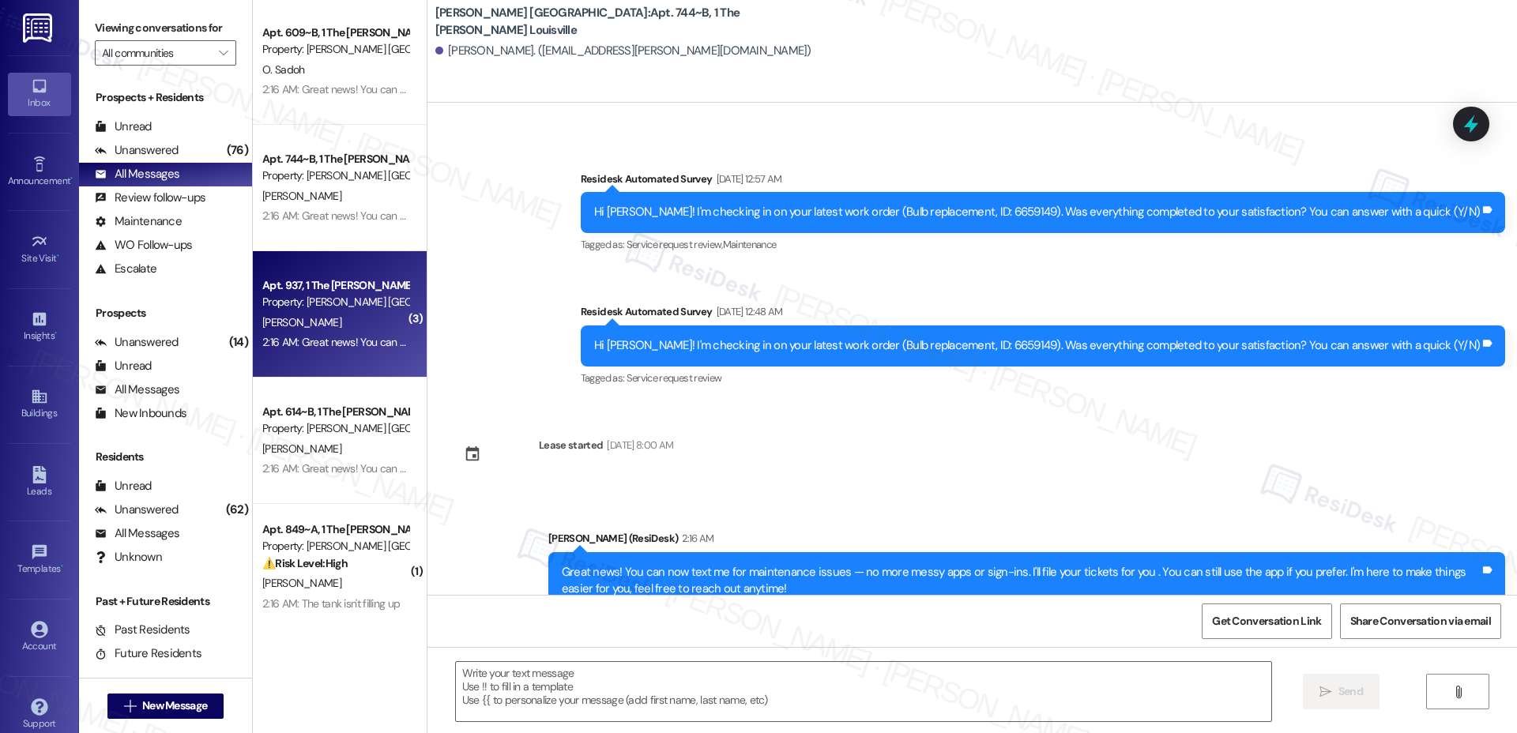
type textarea "Fetching suggested responses. Please feel free to read through the conversation…"
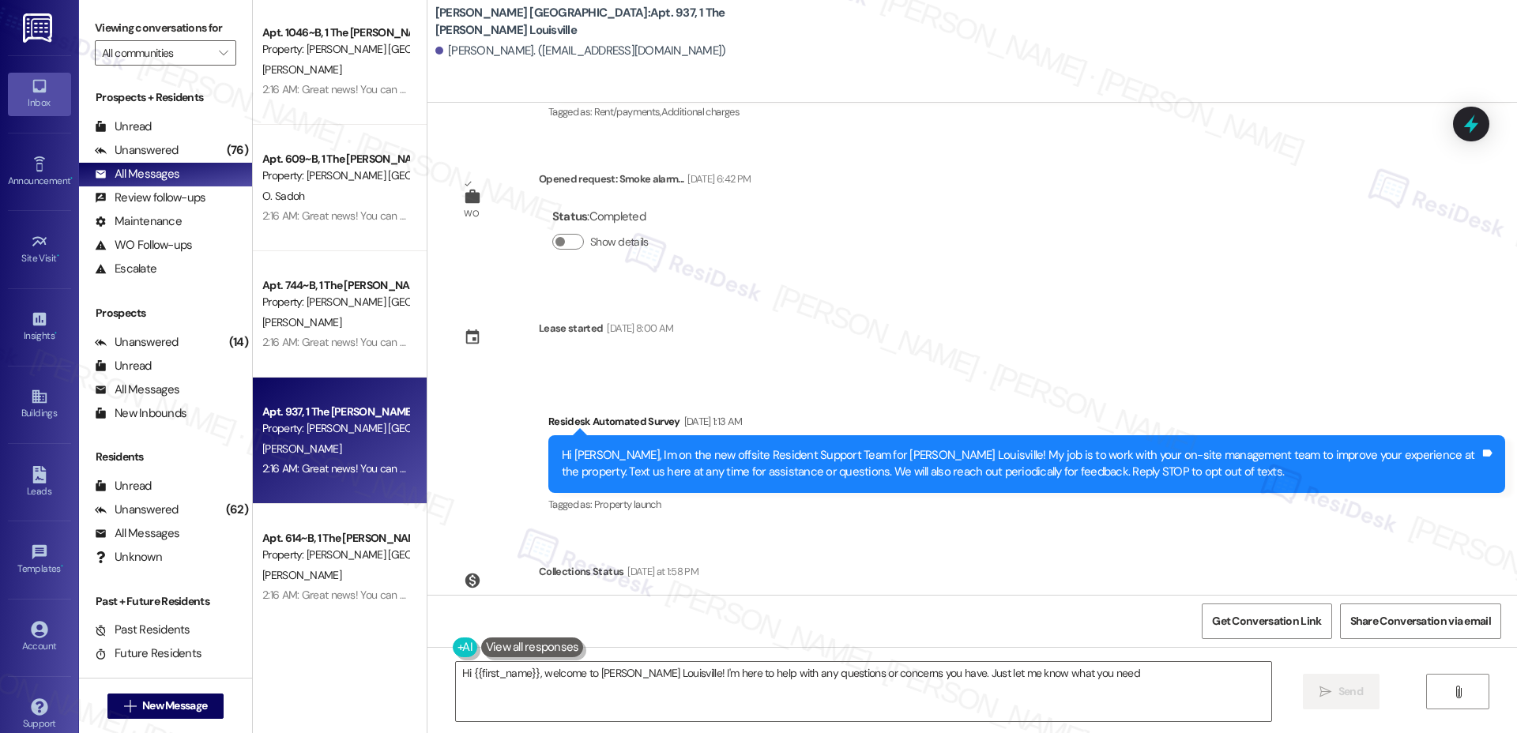
type textarea "Hi {{first_name}}, welcome to Marshall Louisville! I'm here to help with any qu…"
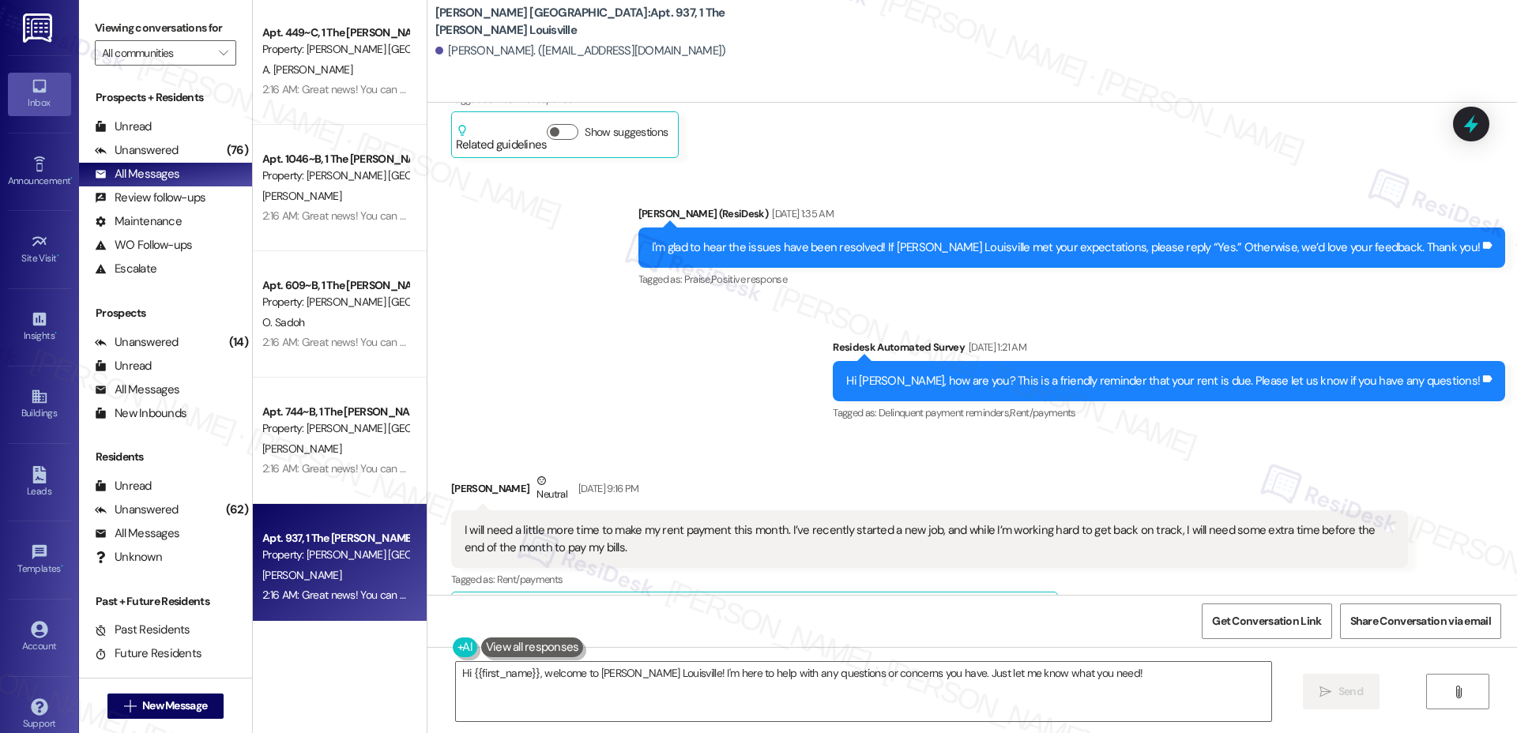
scroll to position [1328, 0]
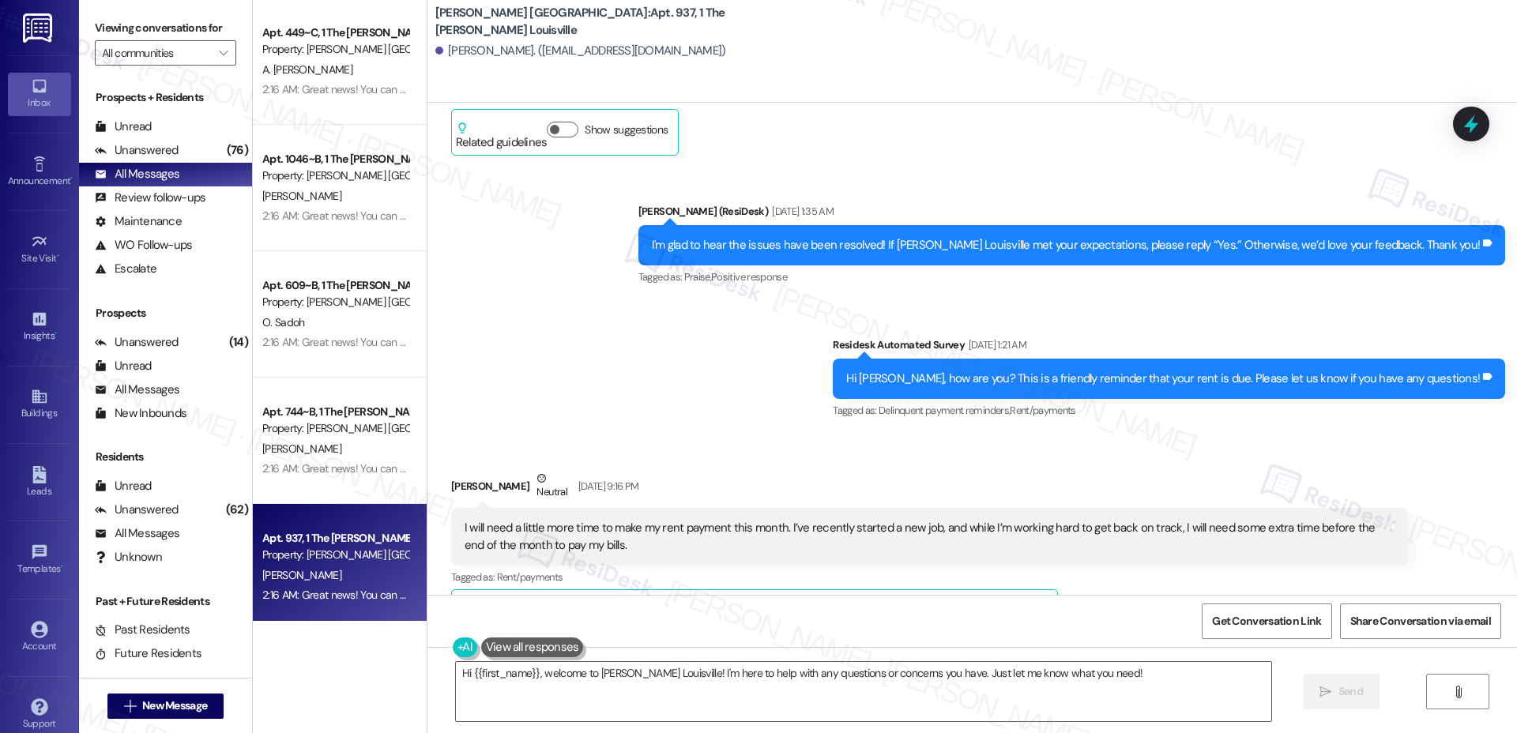
click at [549, 520] on div "I will need a little more time to make my rent payment this month. I’ve recentl…" at bounding box center [924, 537] width 918 height 34
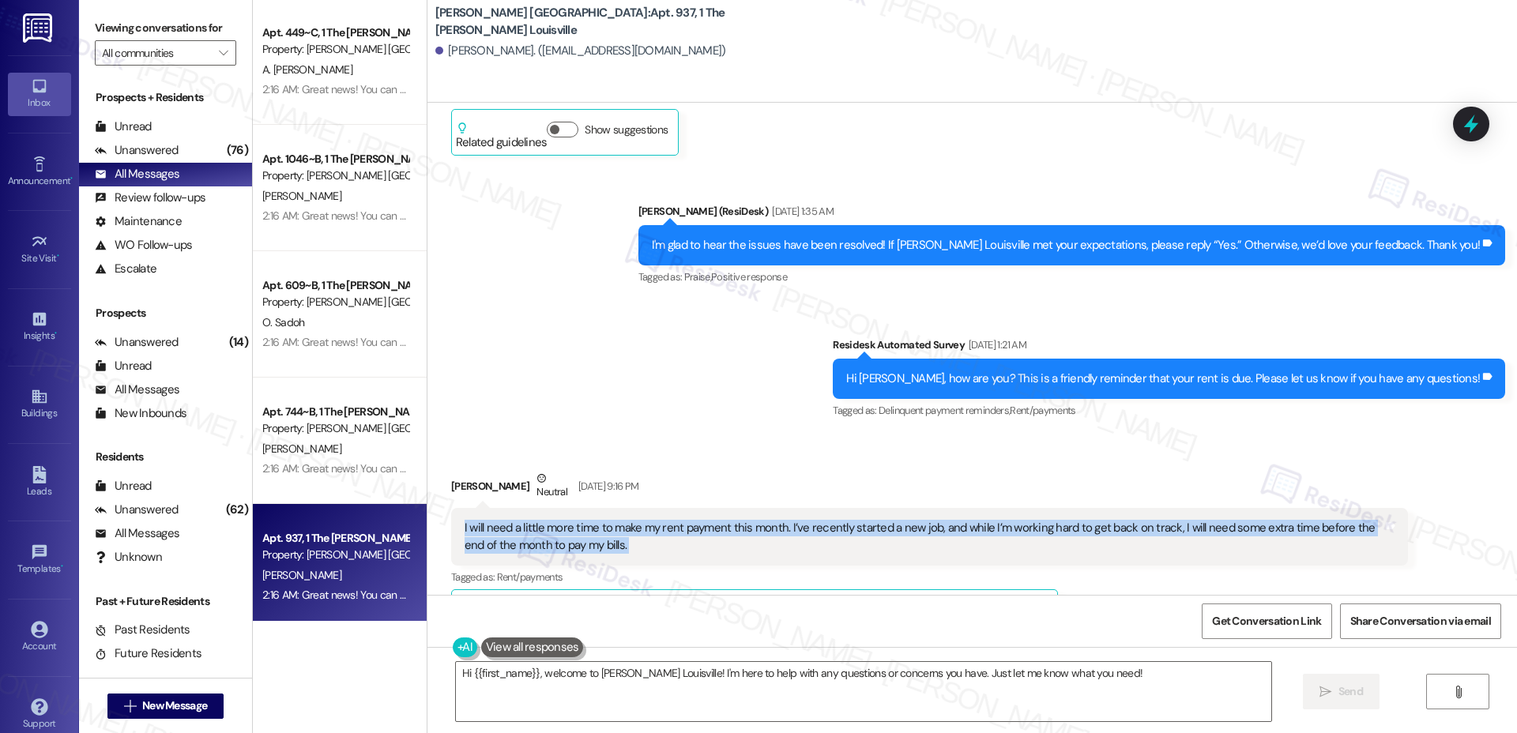
click at [549, 520] on div "I will need a little more time to make my rent payment this month. I’ve recentl…" at bounding box center [924, 537] width 918 height 34
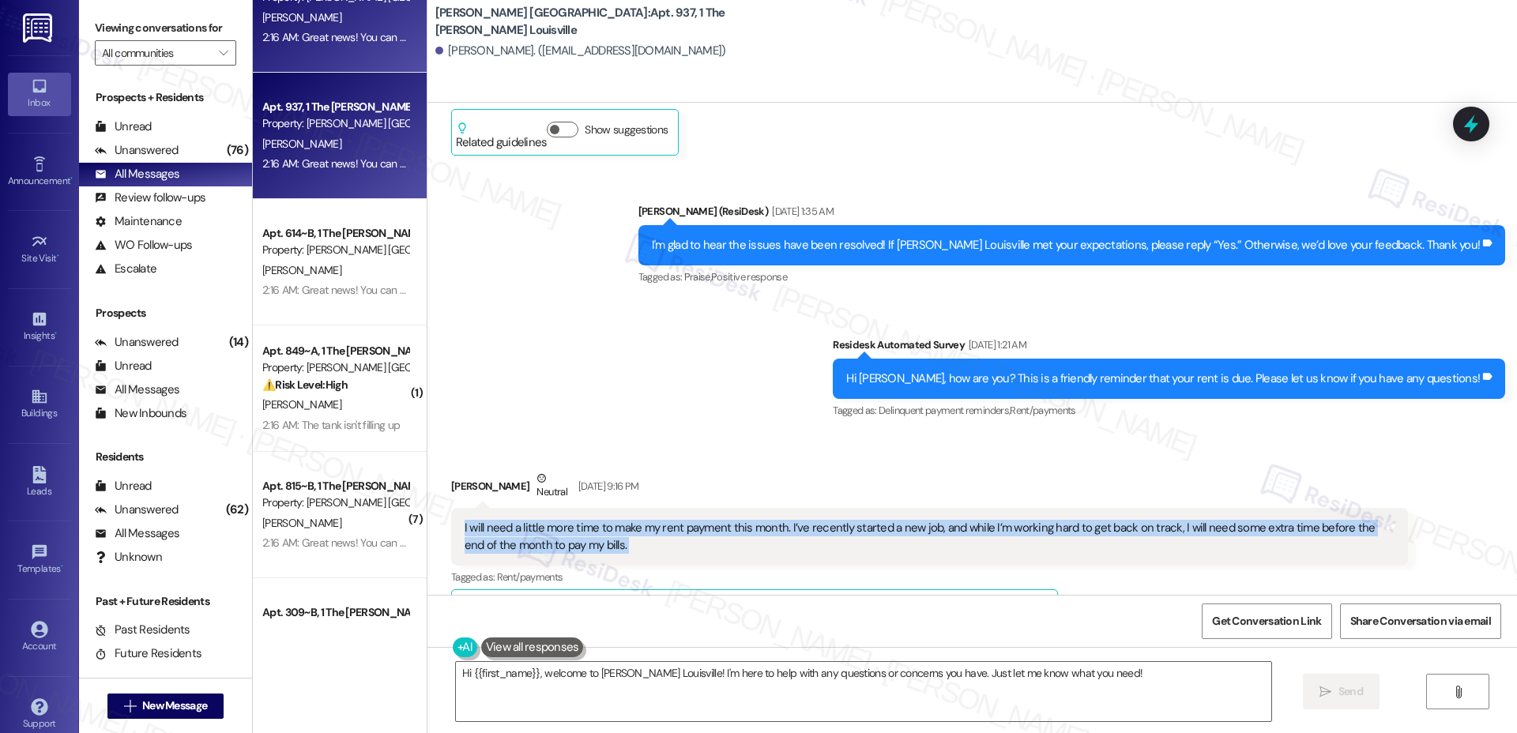
scroll to position [1611, 0]
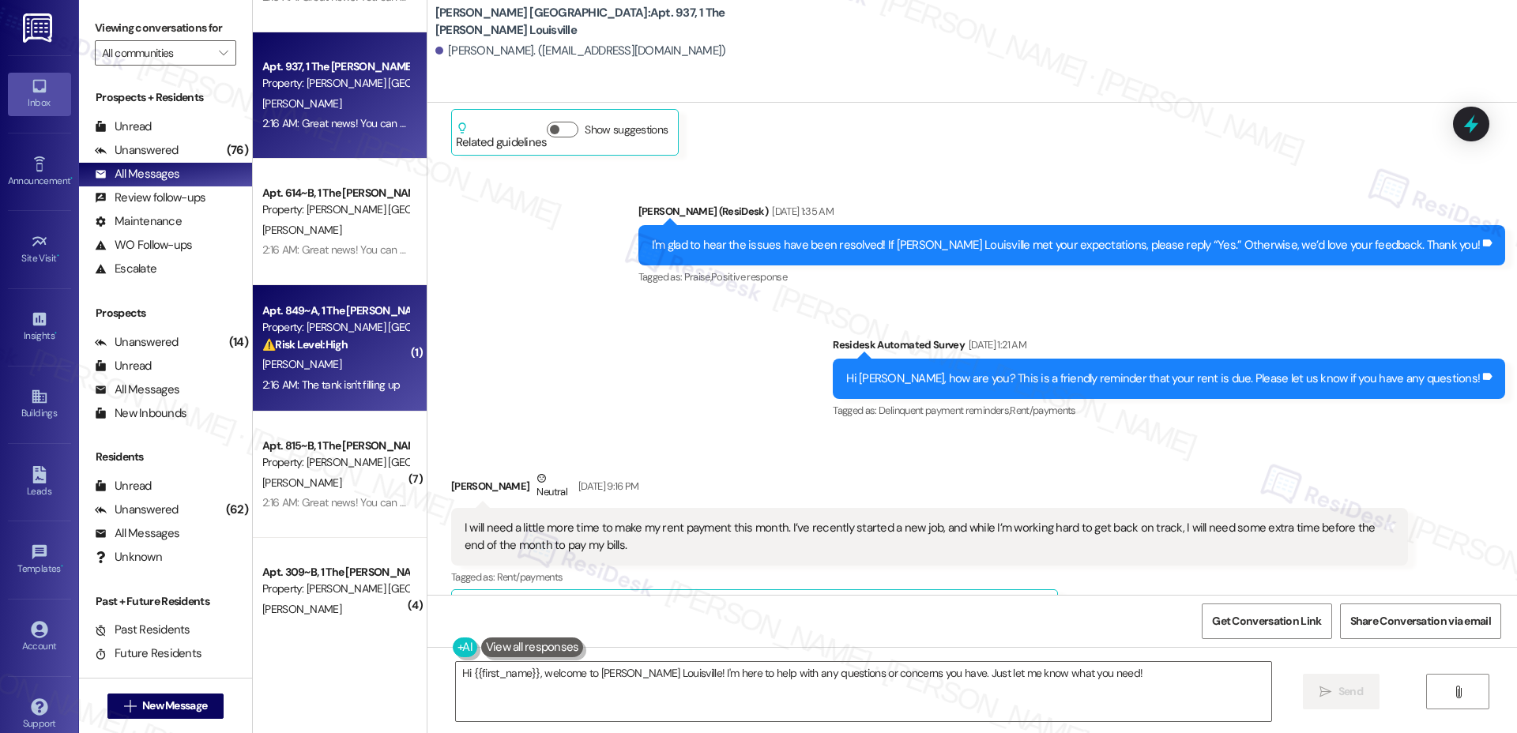
click at [307, 382] on div "2:16 AM: The tank isn't filling up 2:16 AM: The tank isn't filling up" at bounding box center [330, 385] width 137 height 14
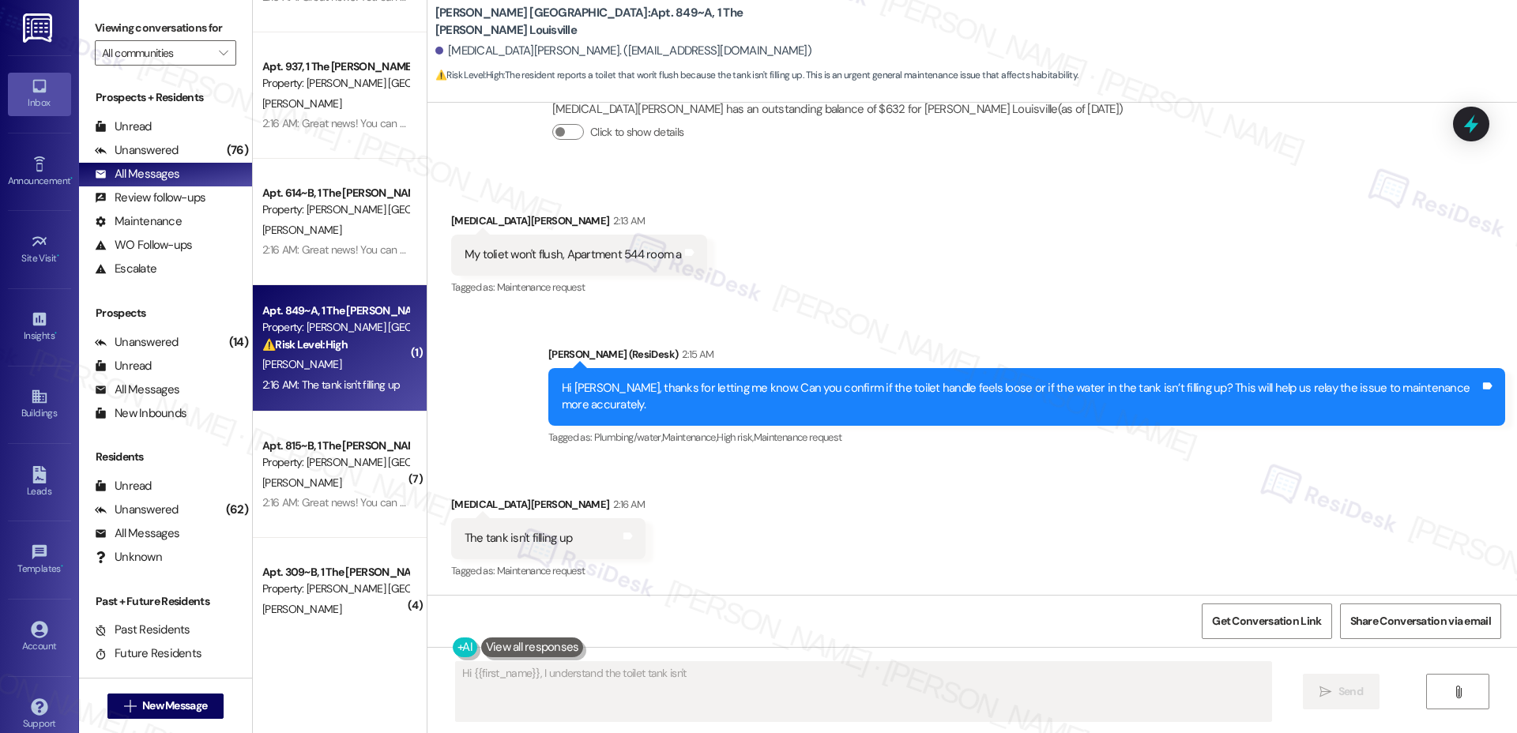
scroll to position [310, 0]
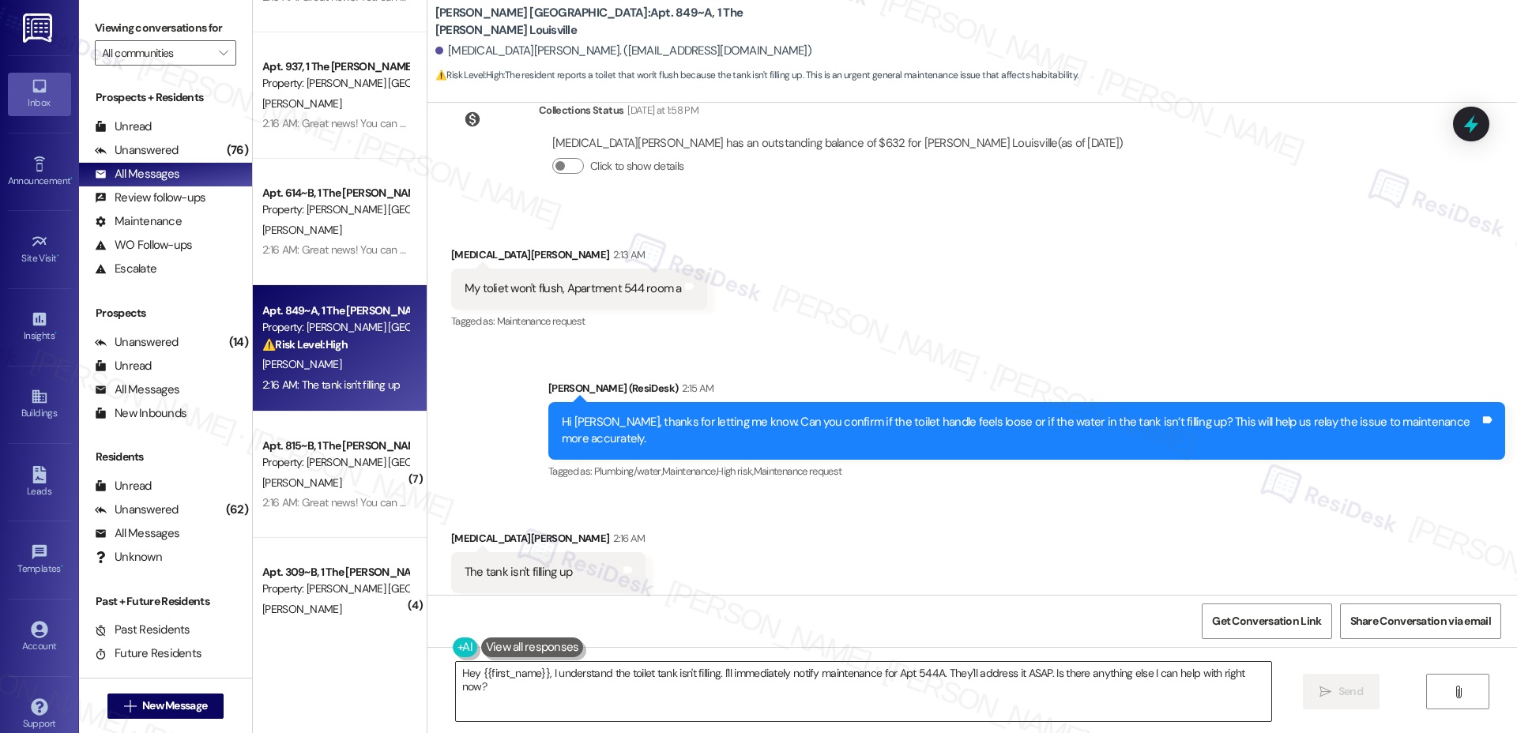
click at [503, 687] on textarea "Hey {{first_name}}, I understand the toilet tank isn't filling. I'll immediatel…" at bounding box center [863, 691] width 815 height 59
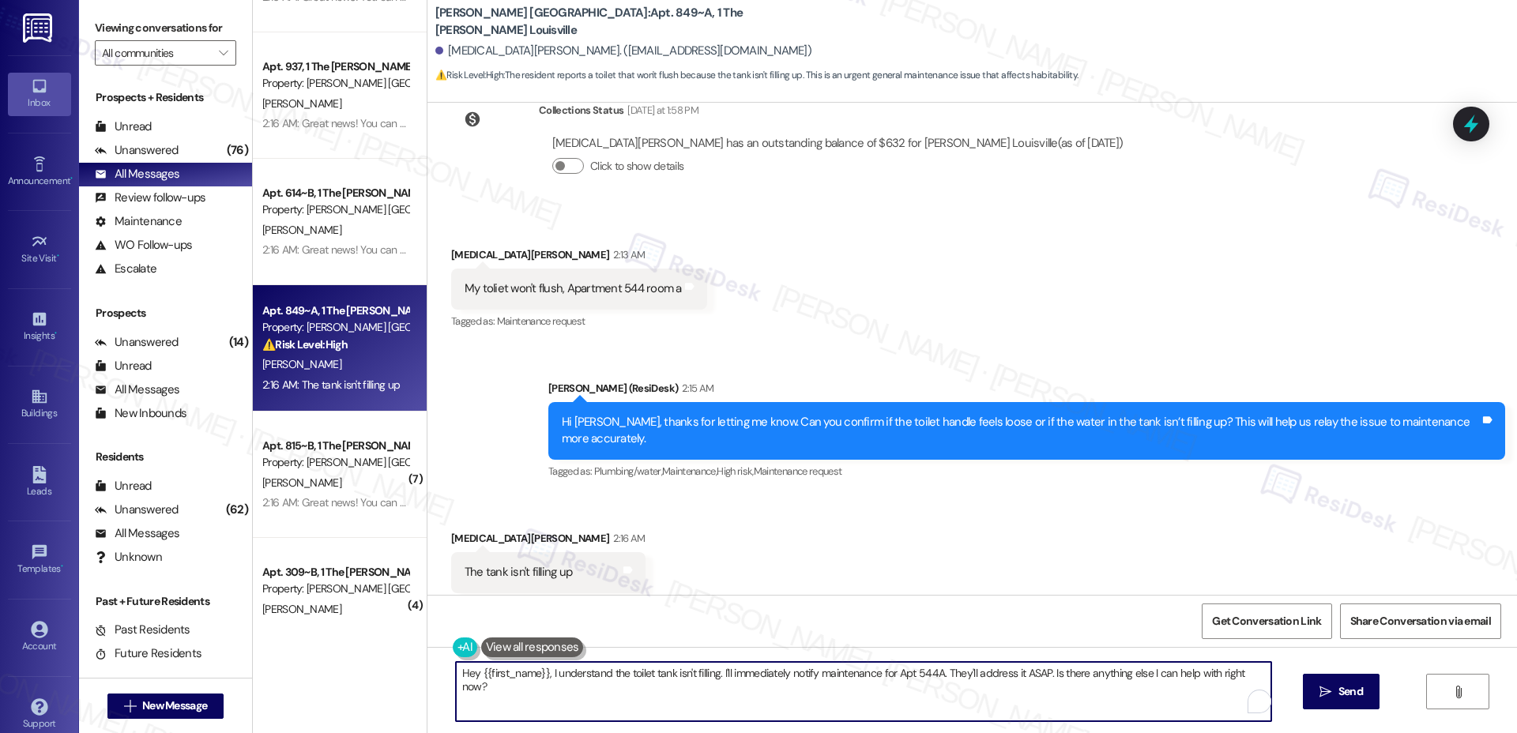
click at [503, 687] on textarea "Hey {{first_name}}, I understand the toilet tank isn't filling. I'll immediatel…" at bounding box center [863, 691] width 815 height 59
type textarea "Let me set up a work order for you. Do we have your permission to enter the uni…"
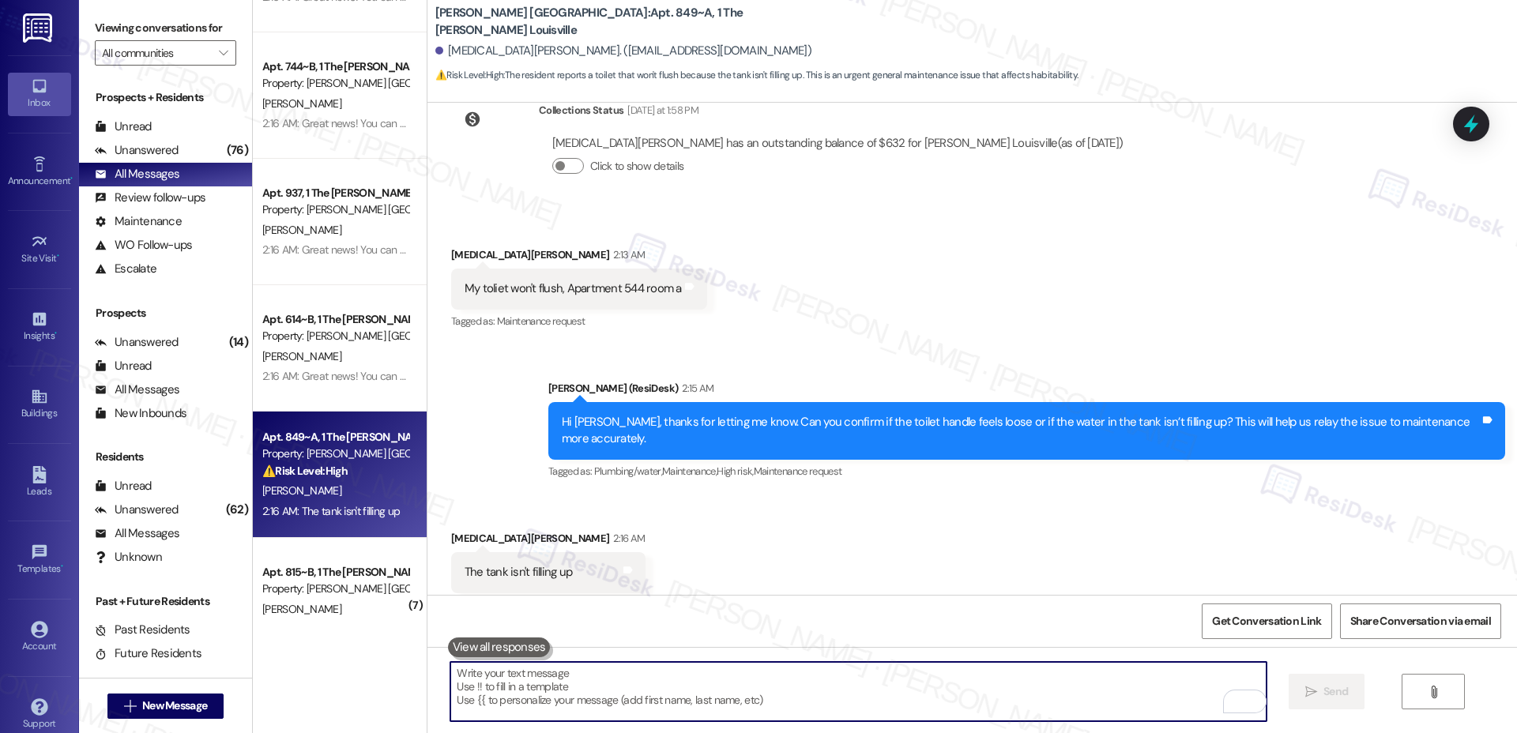
paste textarea "I’ll set up a work order for you. Do we have your permission to enter your unit…"
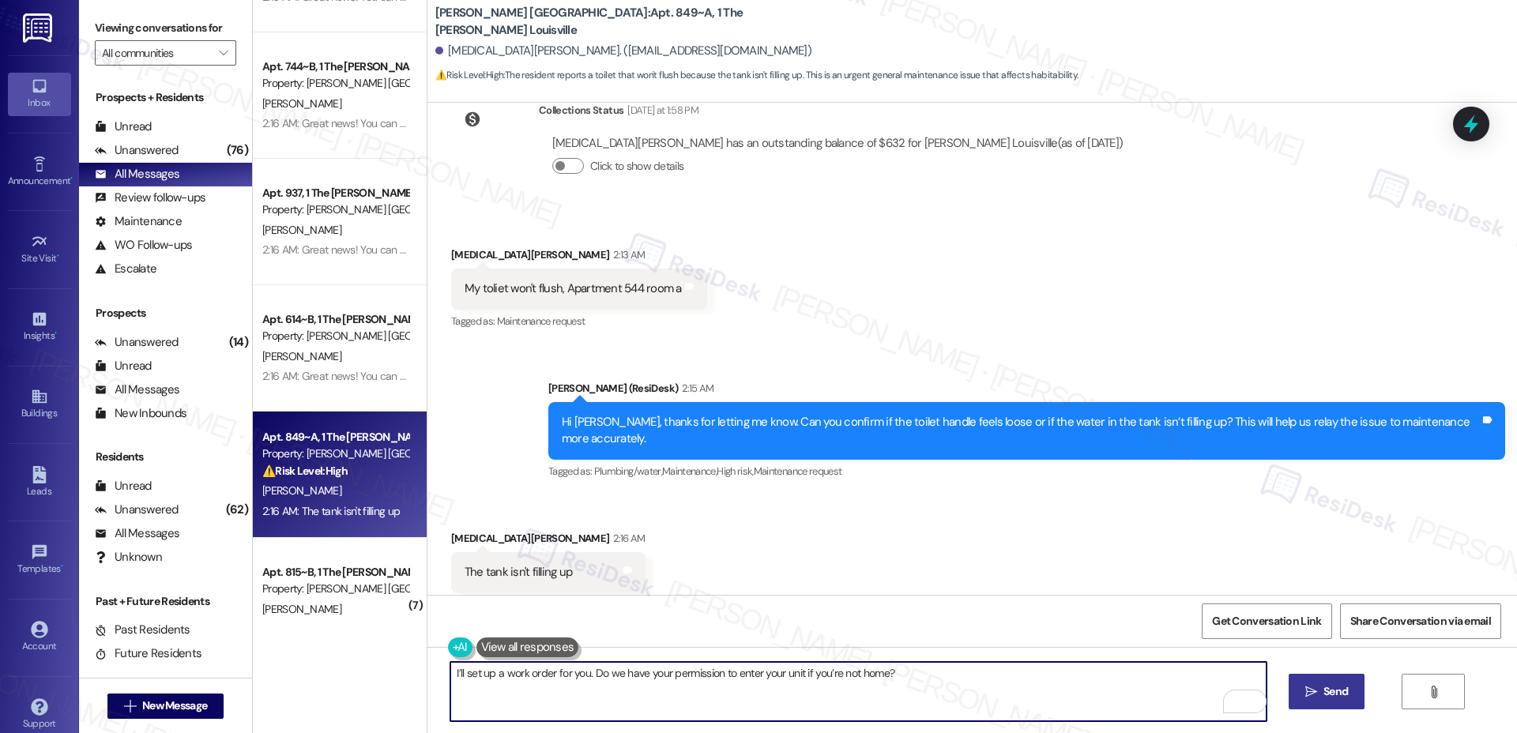
type textarea "I’ll set up a work order for you. Do we have your permission to enter your unit…"
click at [1189, 692] on button " Send" at bounding box center [1327, 692] width 77 height 36
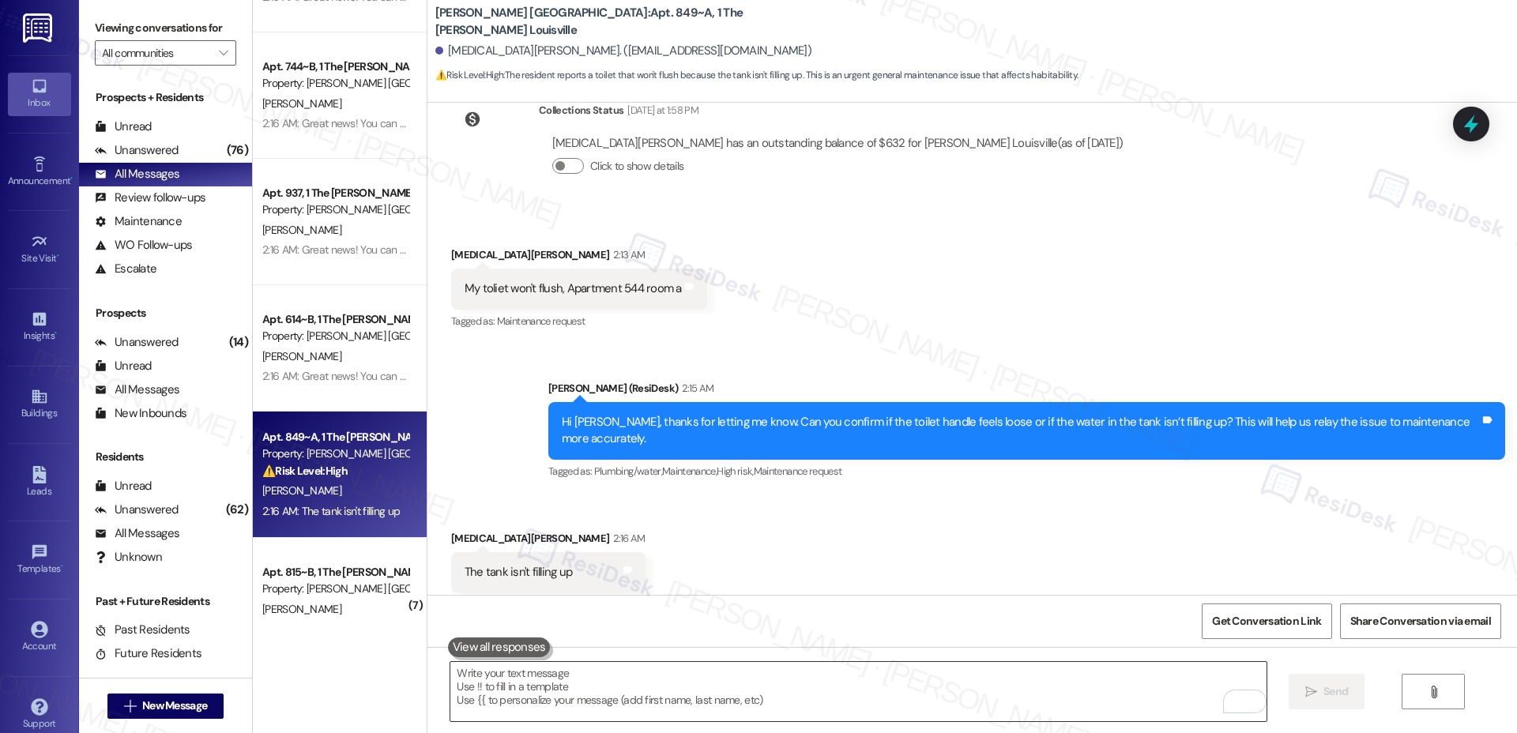
click at [659, 676] on textarea "To enrich screen reader interactions, please activate Accessibility in Grammarl…" at bounding box center [857, 691] width 815 height 59
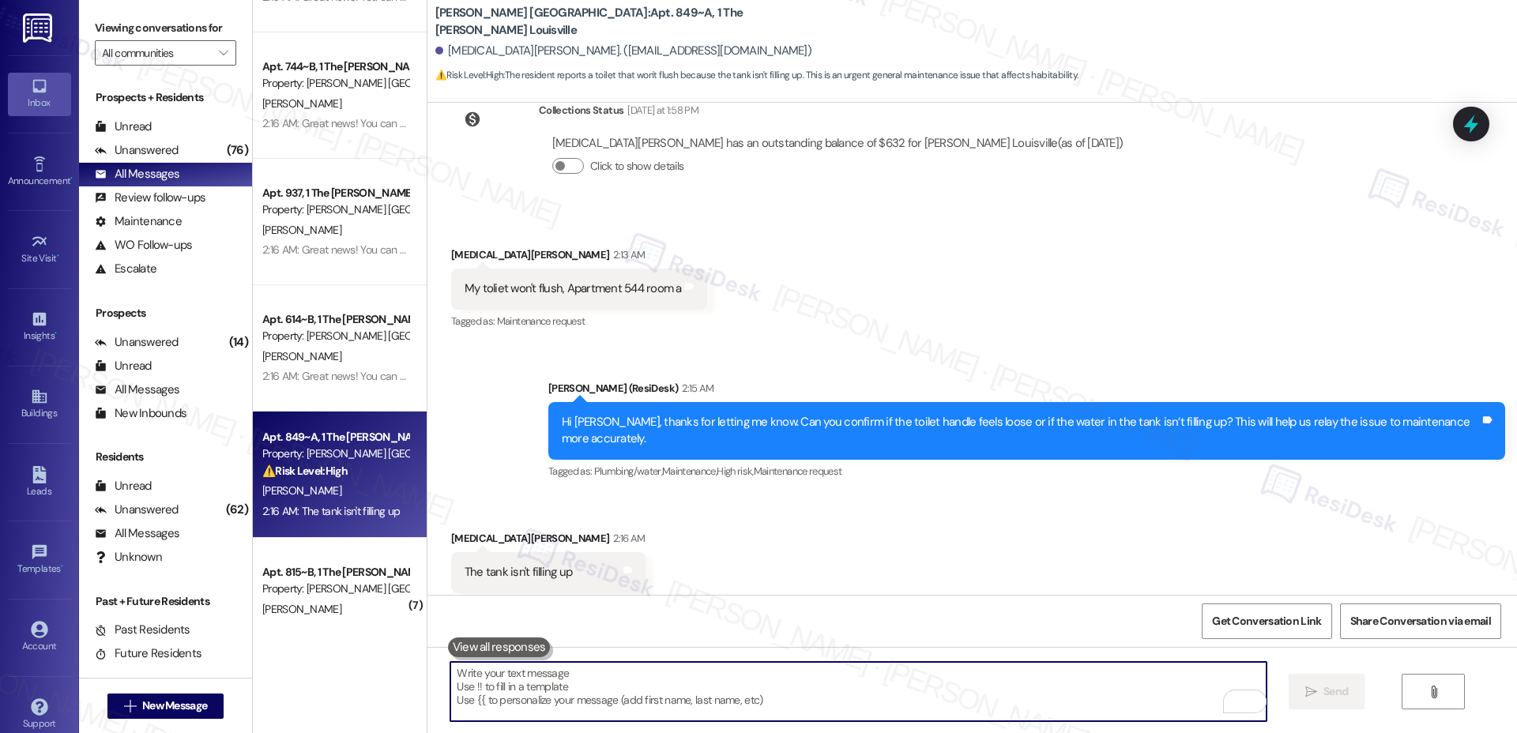
paste textarea "Let me set up a work order for you. Do we have your permission to enter the uni…"
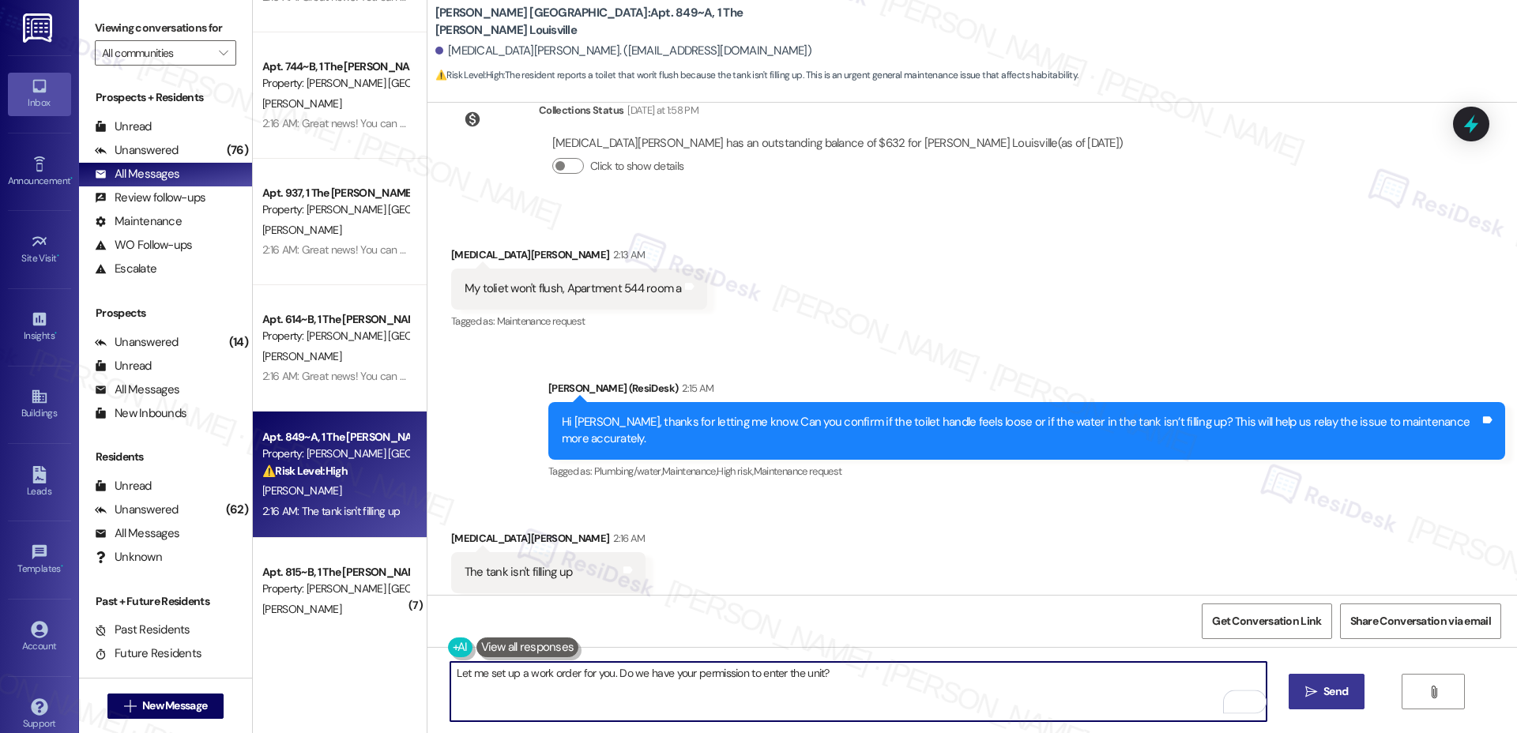
click at [1189, 679] on button " Send" at bounding box center [1327, 692] width 77 height 36
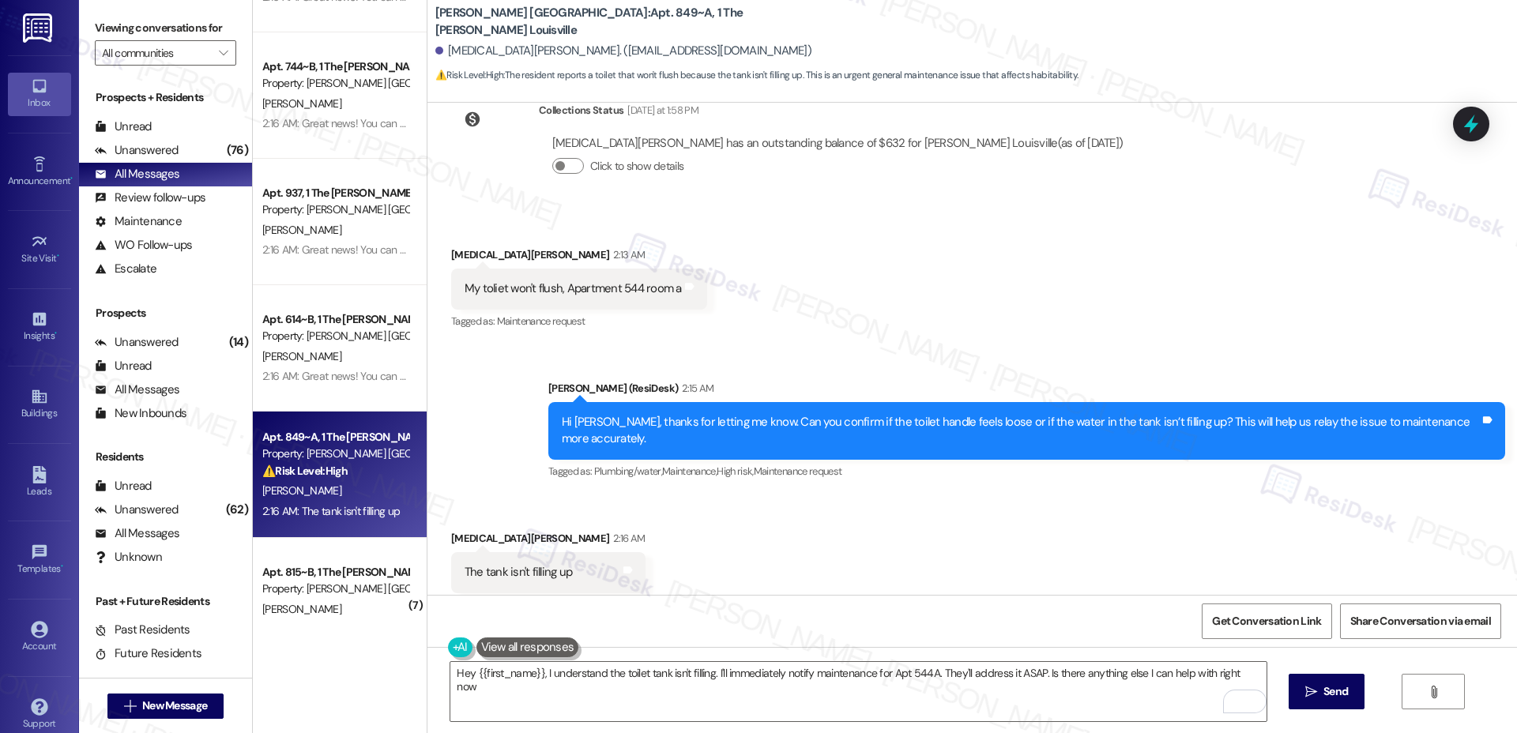
type textarea "Hey {{first_name}}, I understand the toilet tank isn't filling. I'll immediatel…"
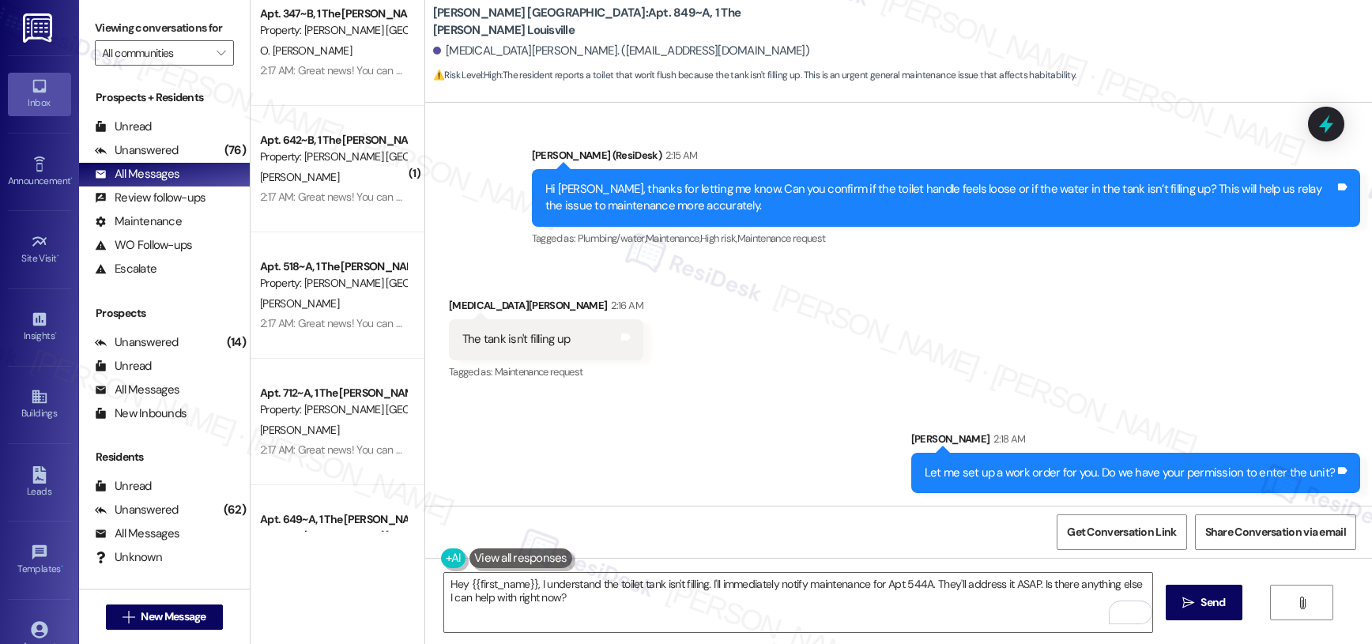
scroll to position [397, 0]
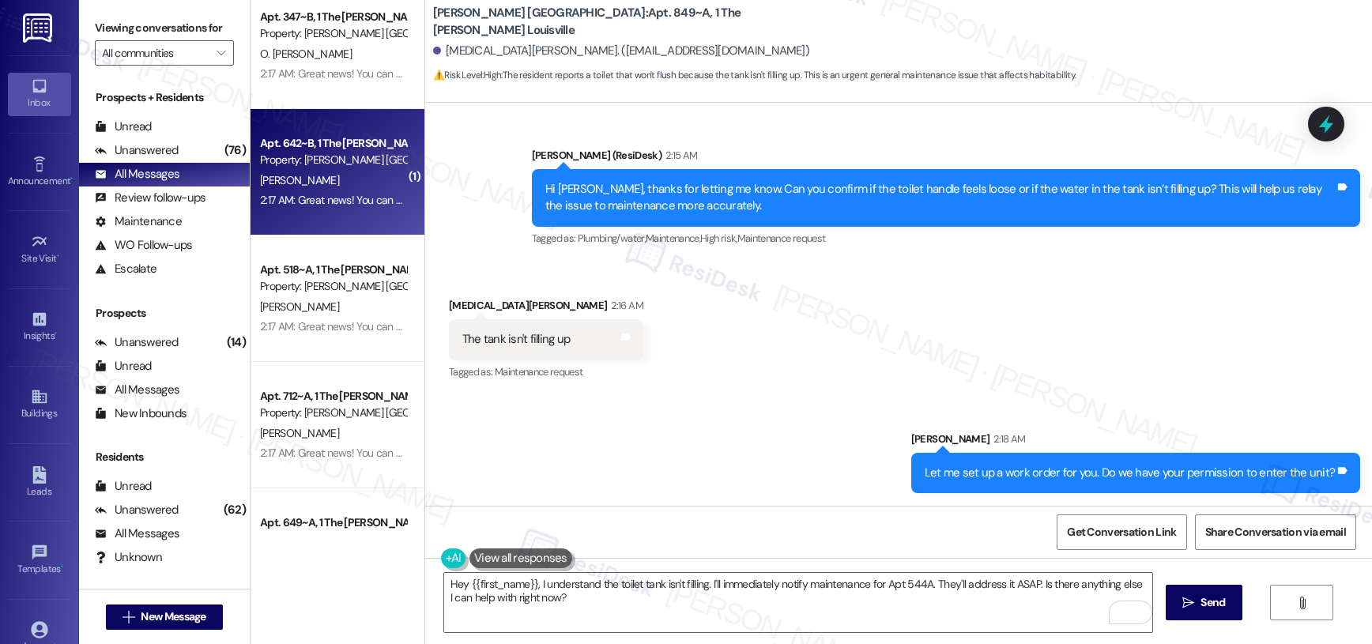
click at [322, 204] on div "2:17 AM: Great news! You can now text me for maintenance issues — no more messy…" at bounding box center [795, 200] width 1071 height 14
type textarea "Fetching suggested responses. Please feel free to read through the conversation…"
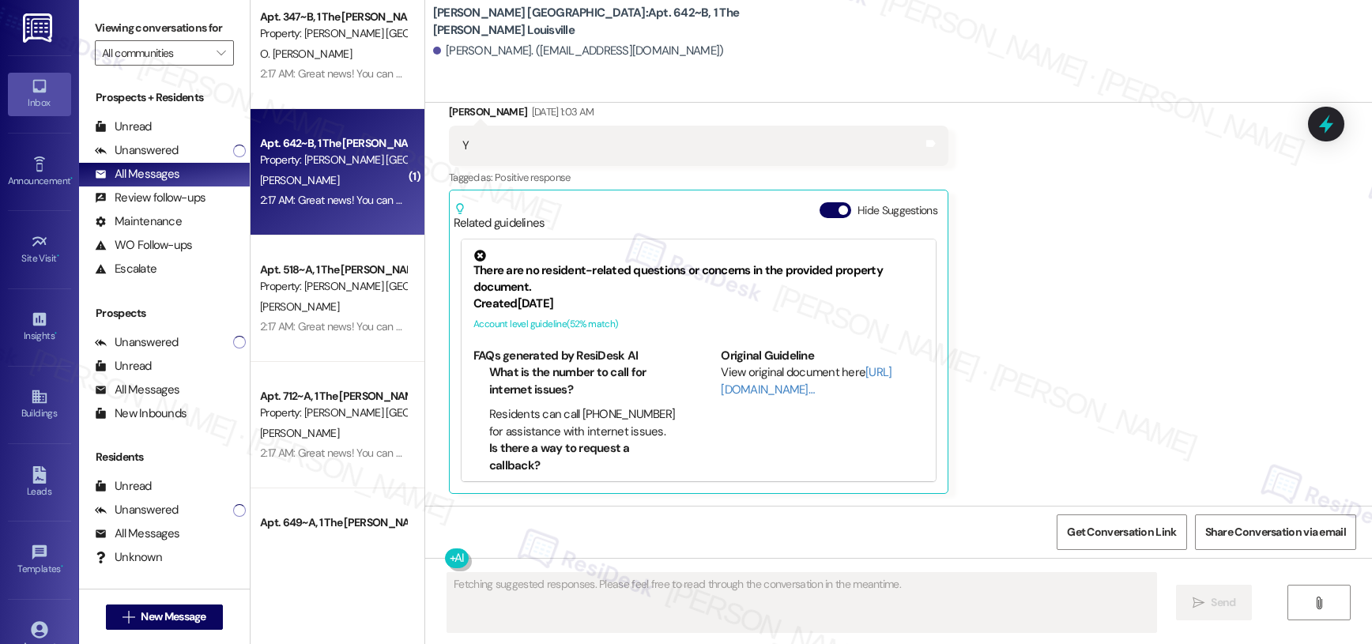
scroll to position [1188, 0]
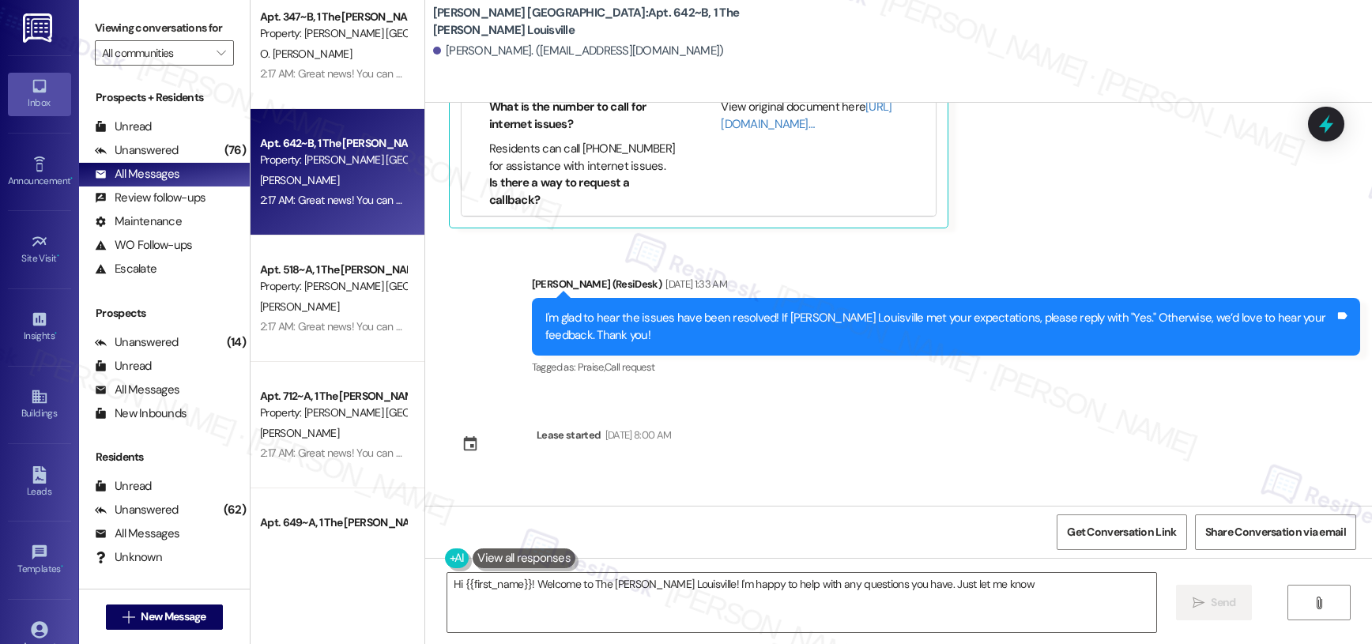
type textarea "Hi {{first_name}}! Welcome to The Marshall Louisville! I'm happy to help with a…"
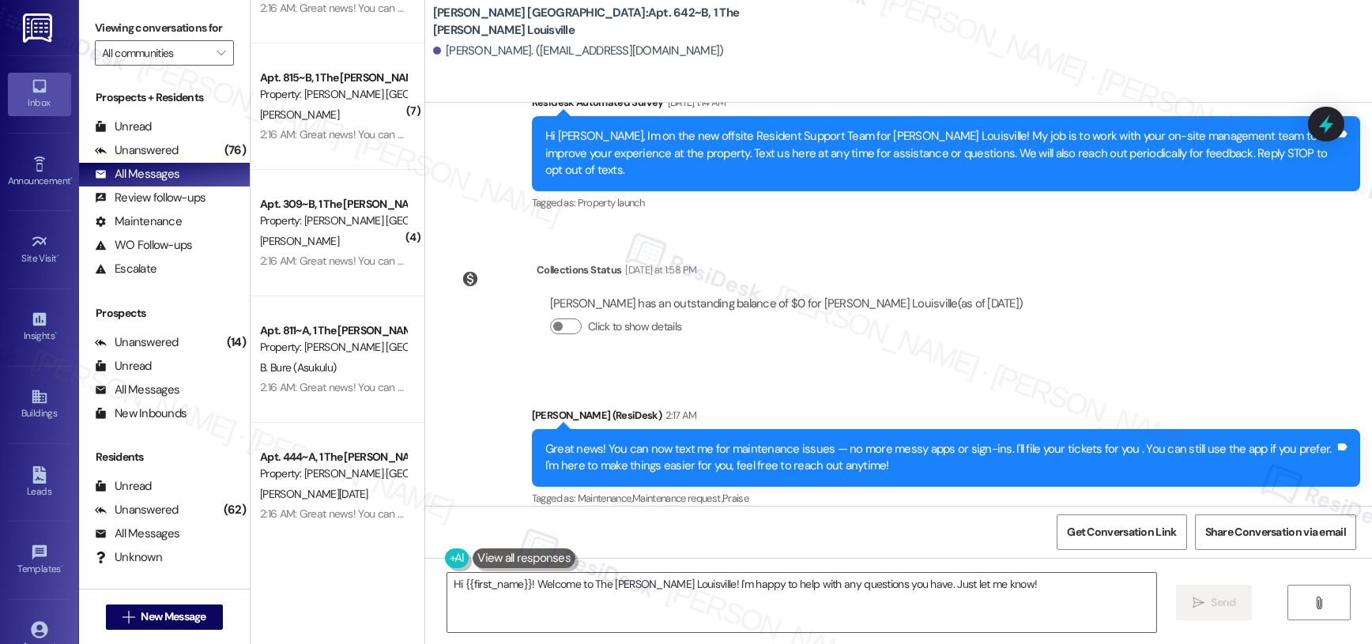
scroll to position [2127, 0]
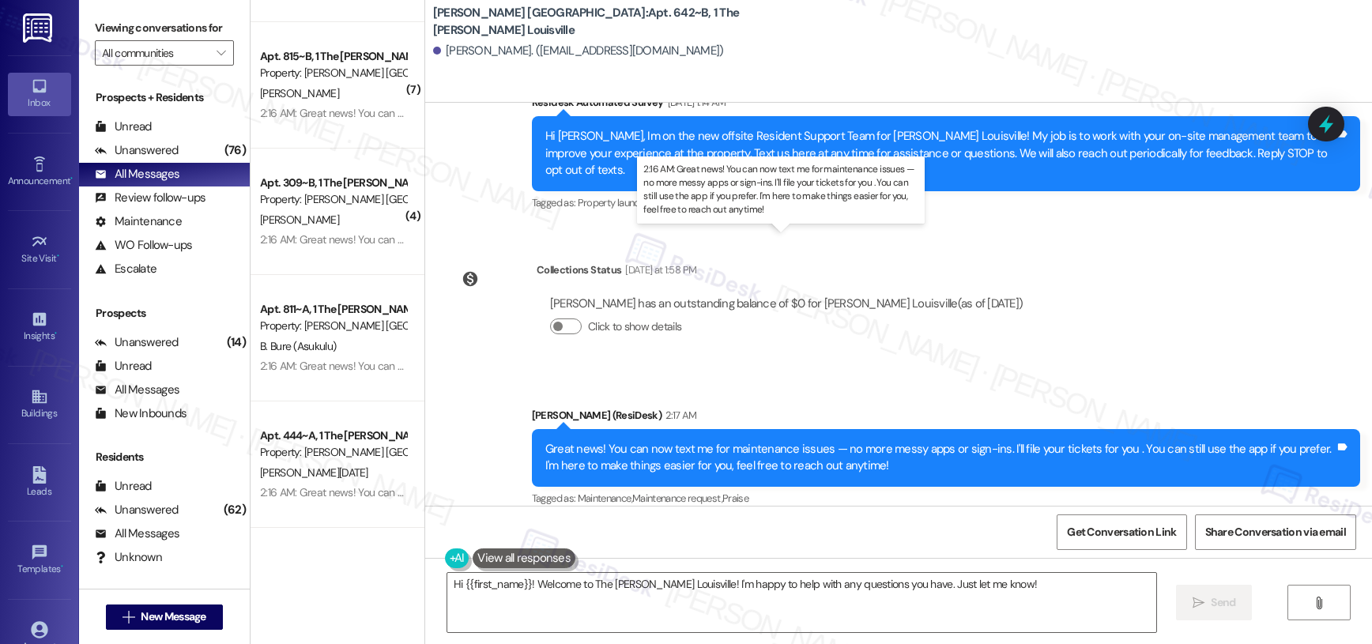
click at [338, 233] on div "2:16 AM: Great news! You can now text me for maintenance issues — no more messy…" at bounding box center [796, 239] width 1072 height 14
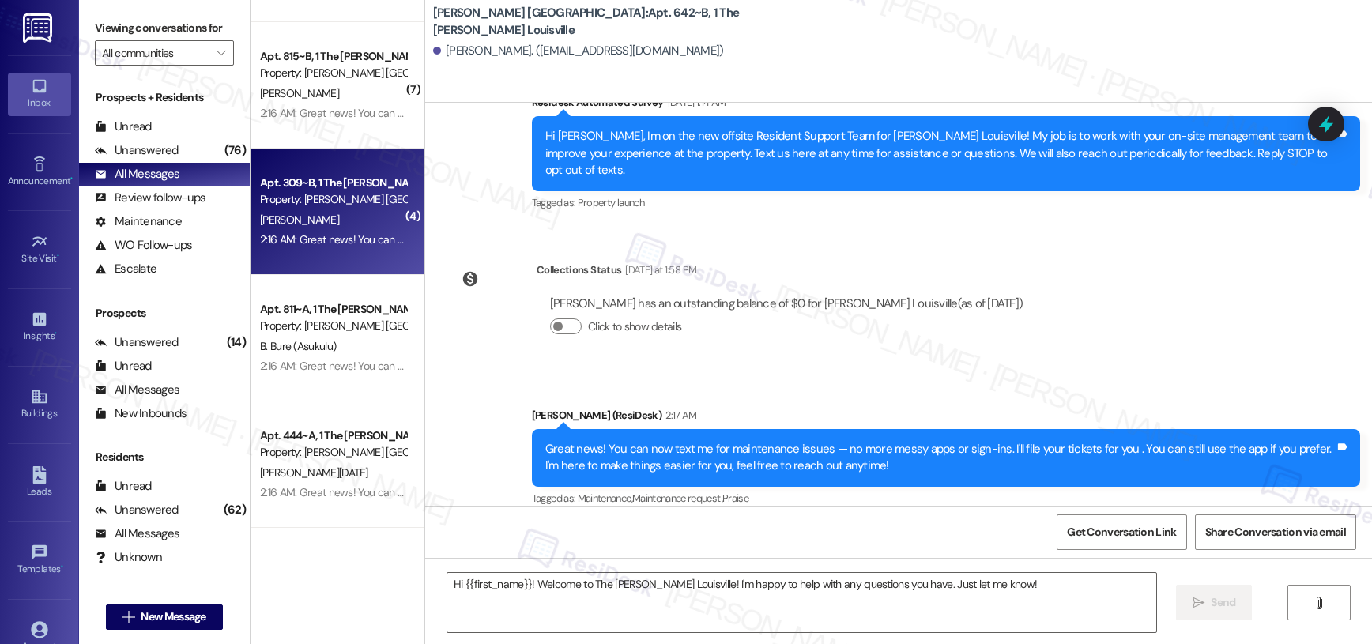
type textarea "Fetching suggested responses. Please feel free to read through the conversation…"
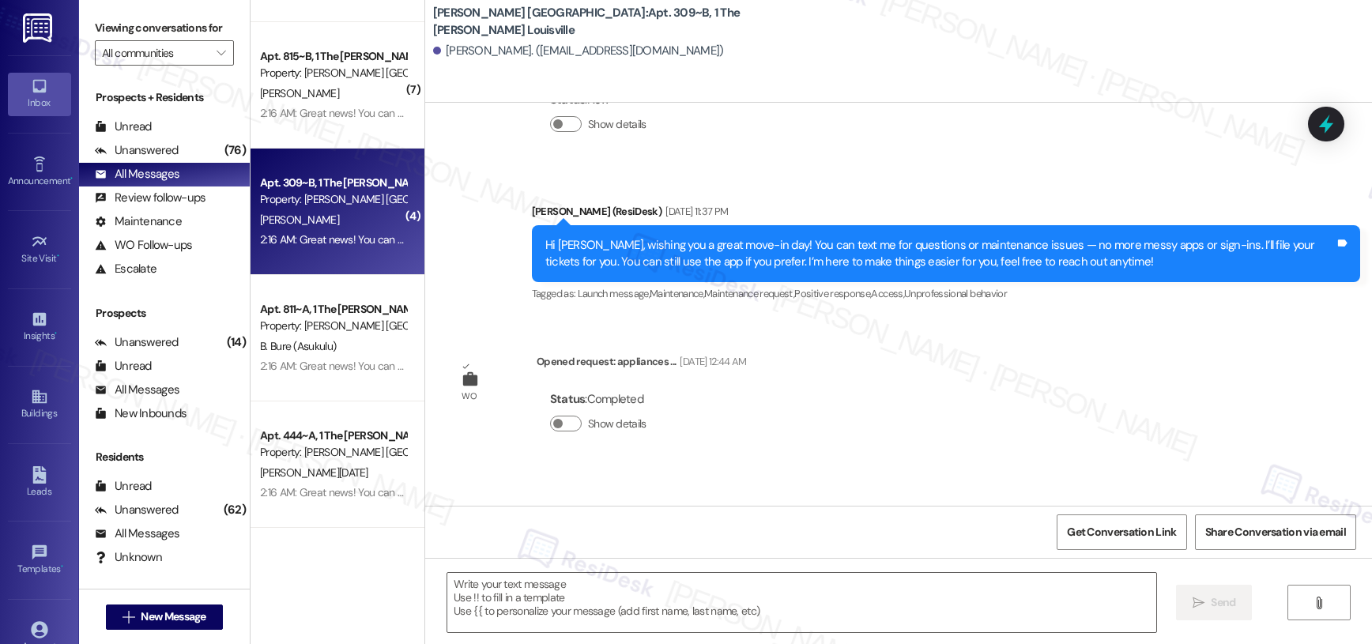
type textarea "Fetching suggested responses. Please feel free to read through the conversation…"
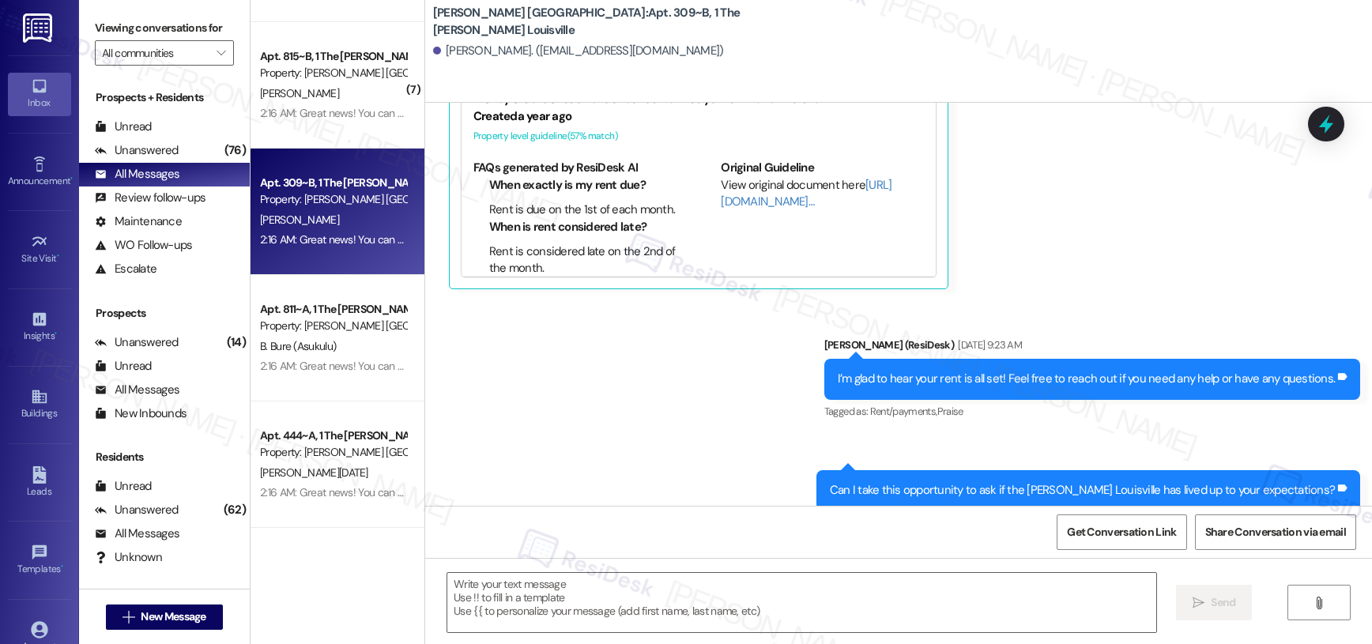
scroll to position [3682, 0]
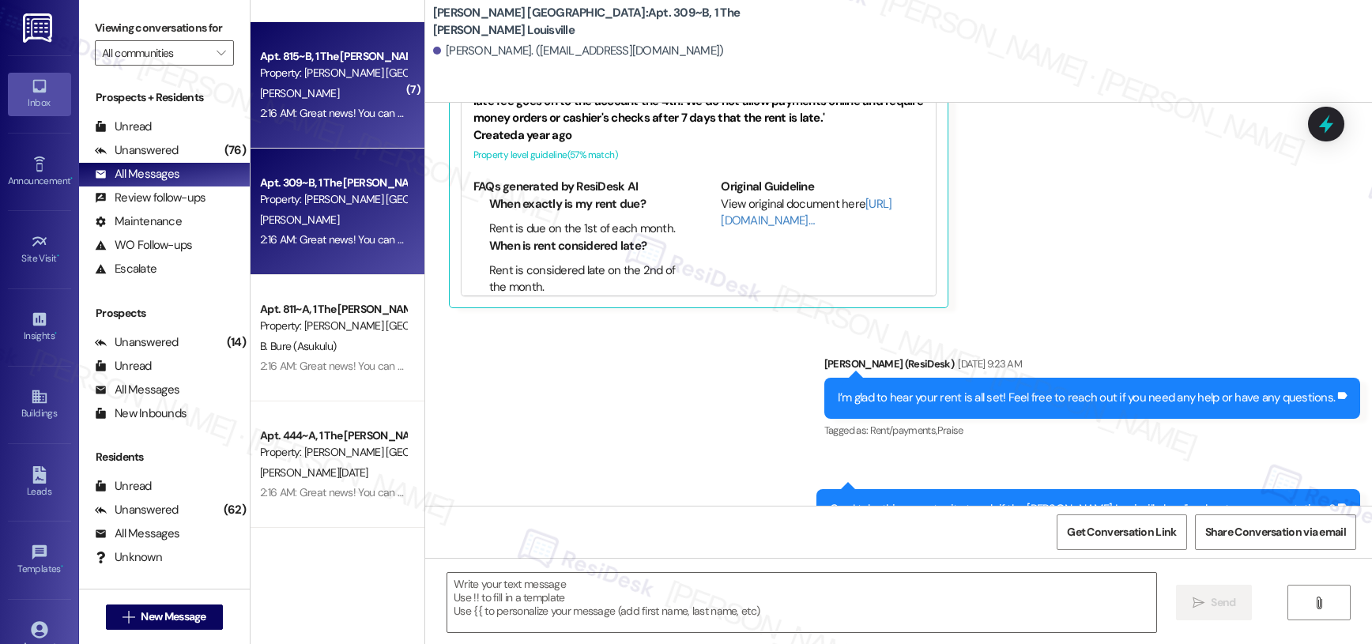
click at [252, 127] on div "Apt. 815~B, 1 The Marshall Louisville Property: Marshall Louisville A. Jones 2:…" at bounding box center [337, 85] width 174 height 126
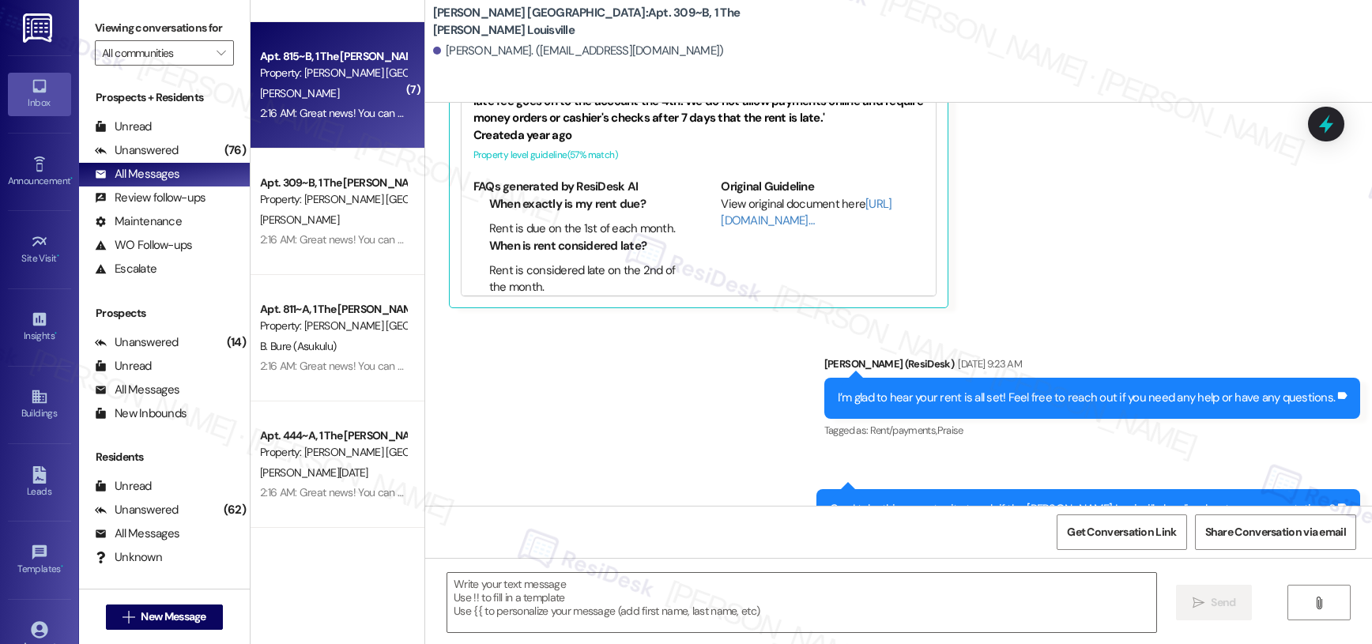
type textarea "Fetching suggested responses. Please feel free to read through the conversation…"
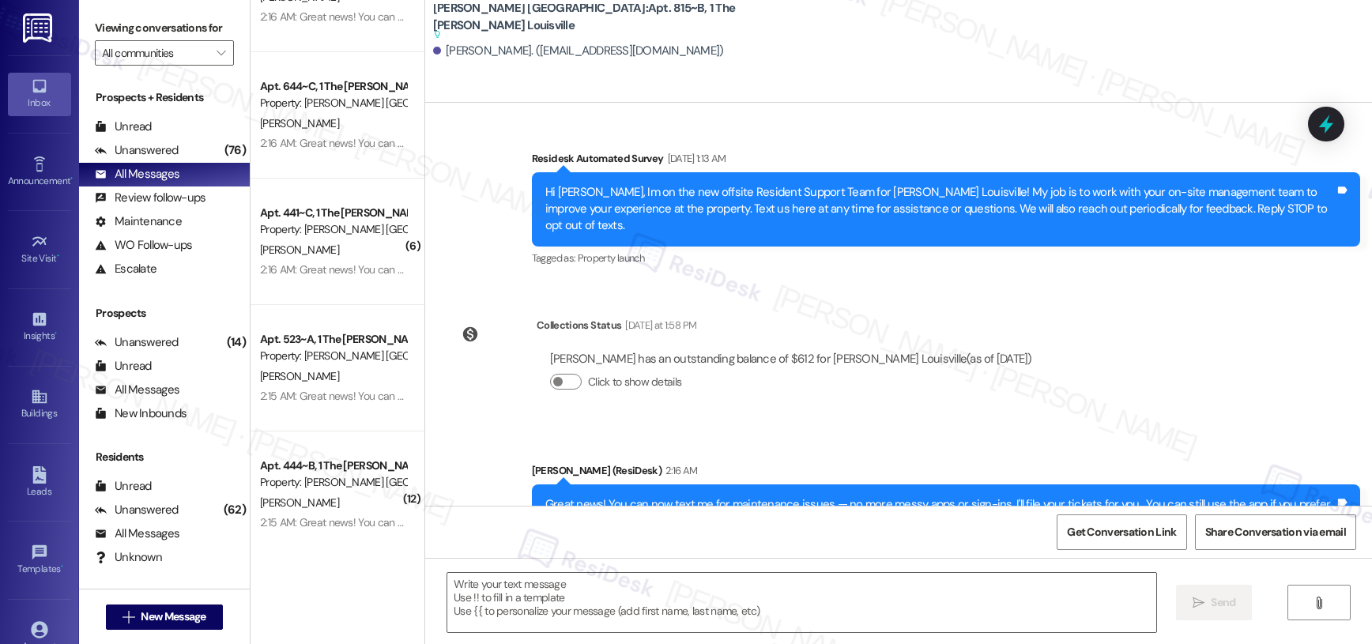
scroll to position [3502, 0]
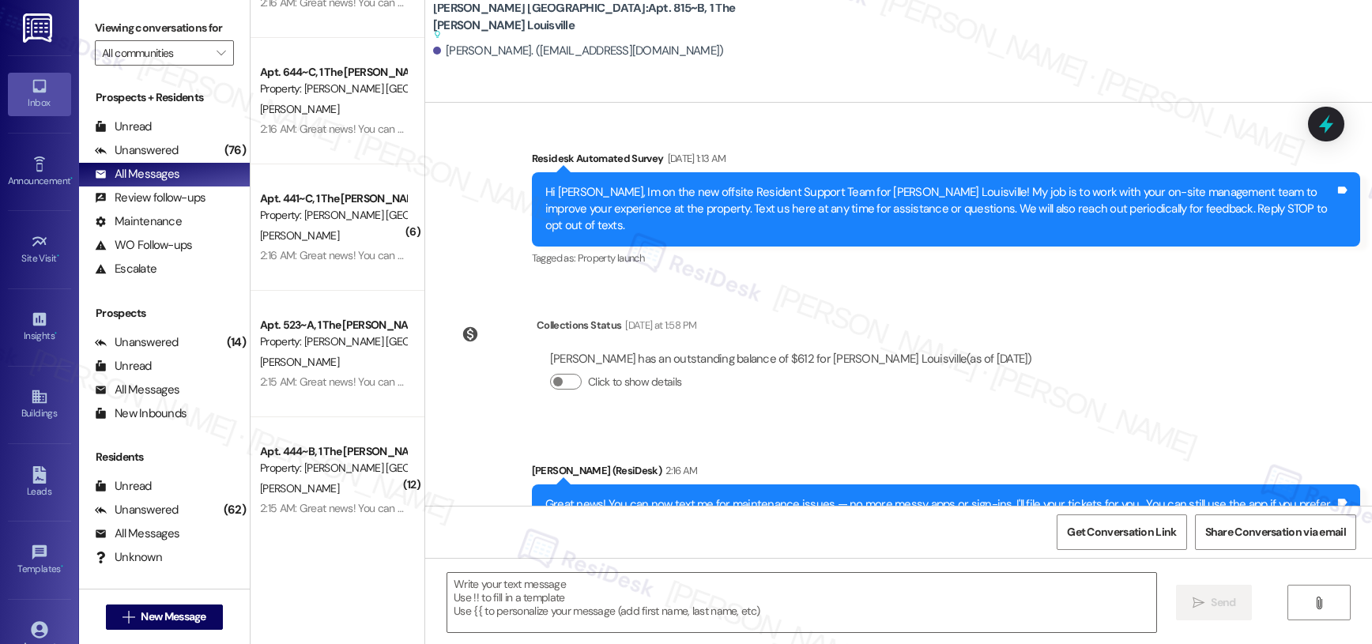
click at [371, 260] on div "2:16 AM: Great news! You can now text me for maintenance issues — no more messy…" at bounding box center [796, 255] width 1072 height 14
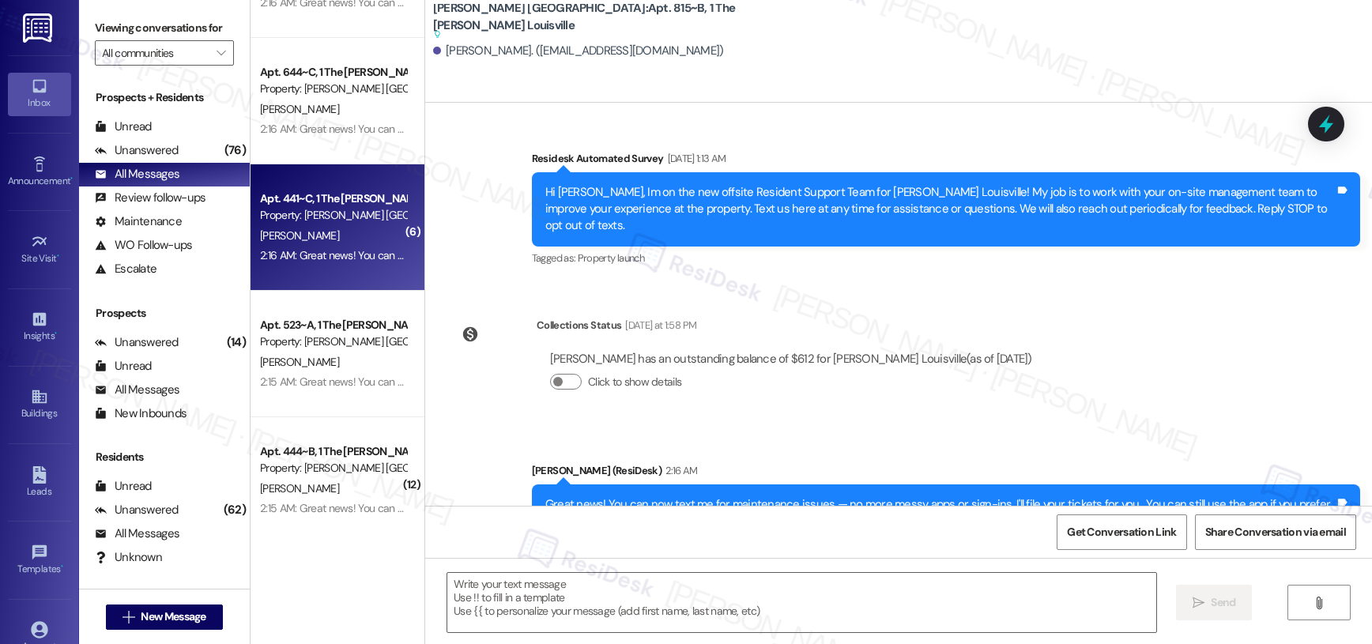
type textarea "Fetching suggested responses. Please feel free to read through the conversation…"
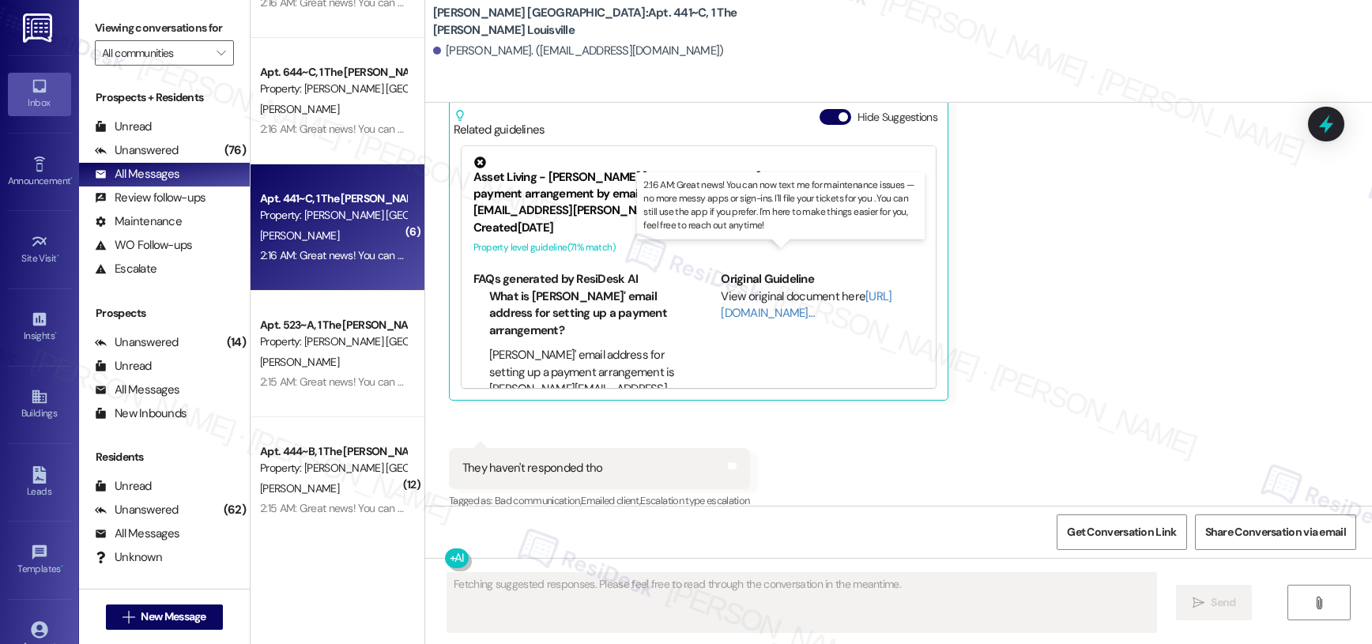
scroll to position [4830, 0]
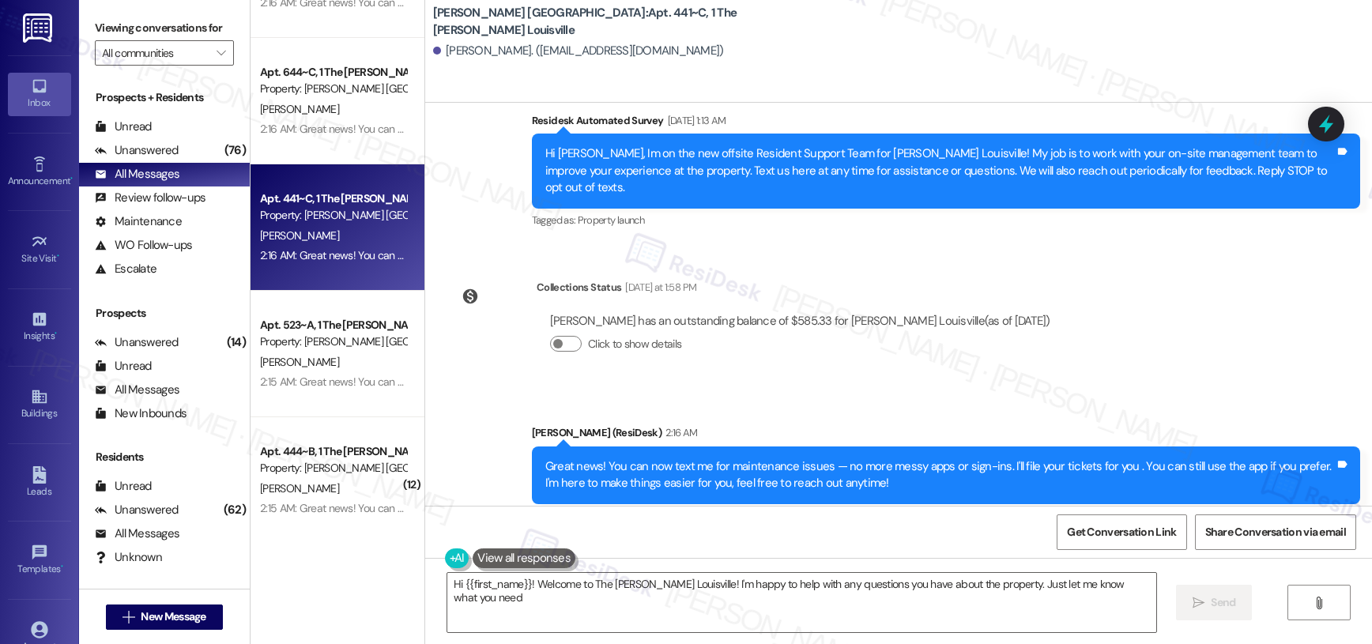
type textarea "Hi {{first_name}}! Welcome to The Marshall Louisville! I'm happy to help with a…"
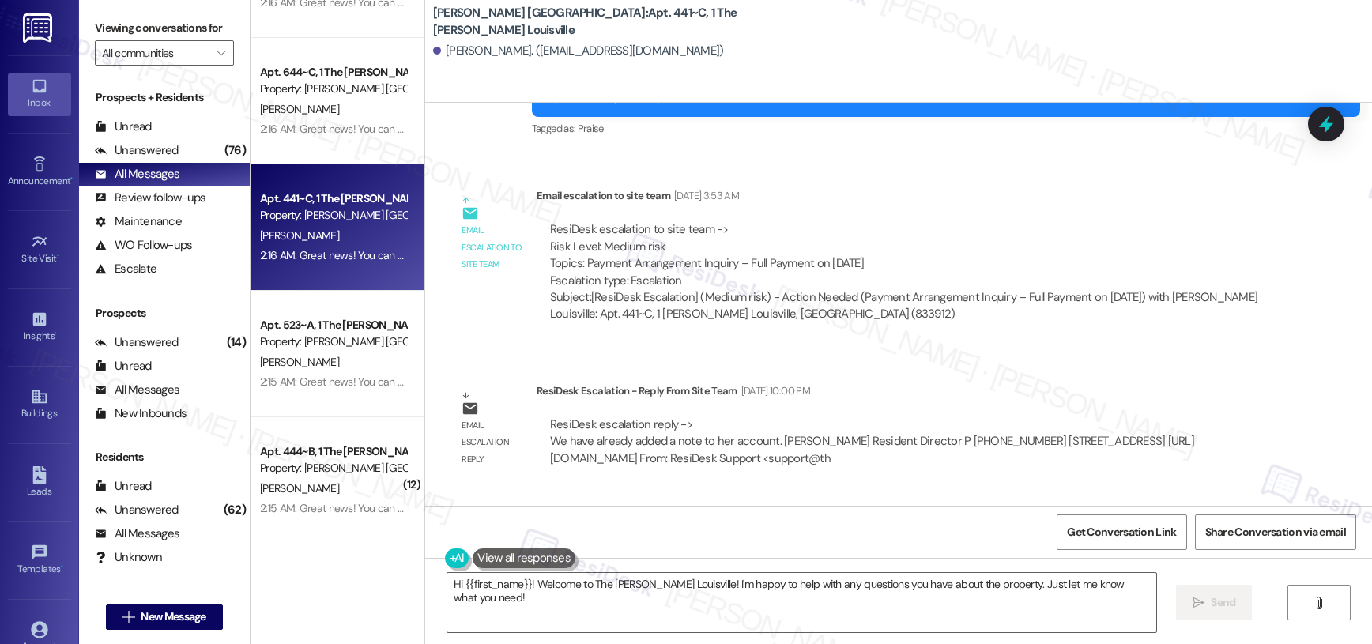
scroll to position [5321, 0]
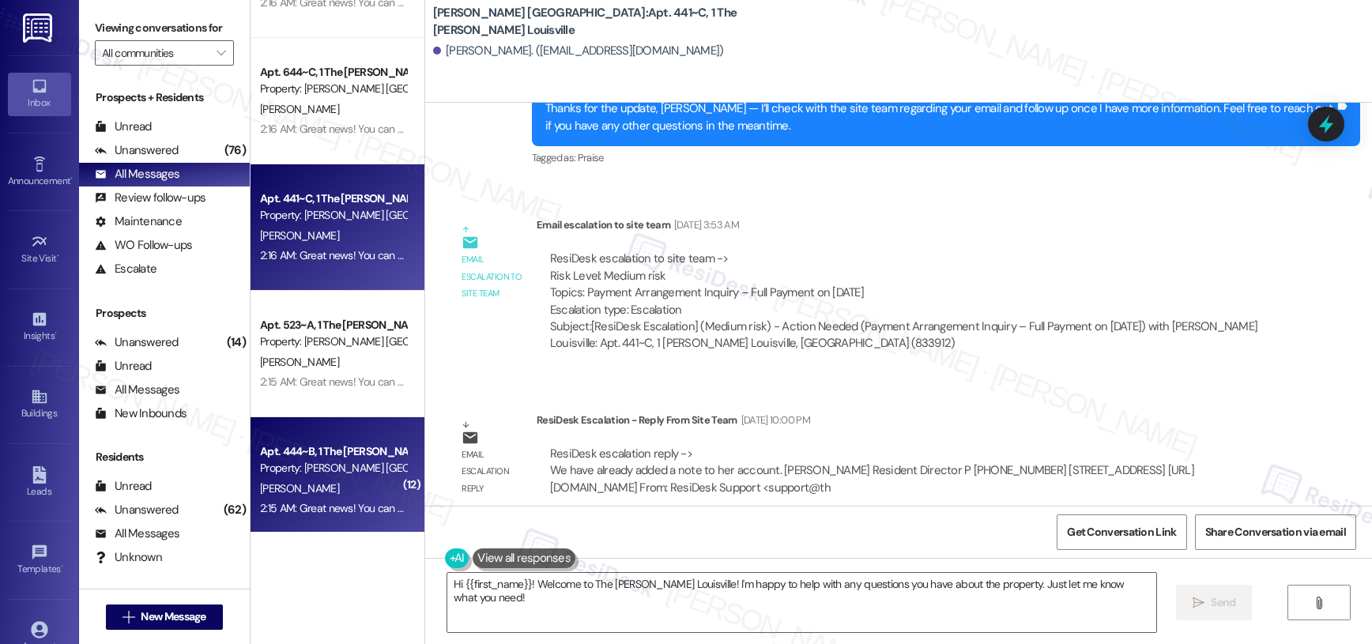
click at [340, 480] on div "N. Douglas" at bounding box center [332, 489] width 149 height 20
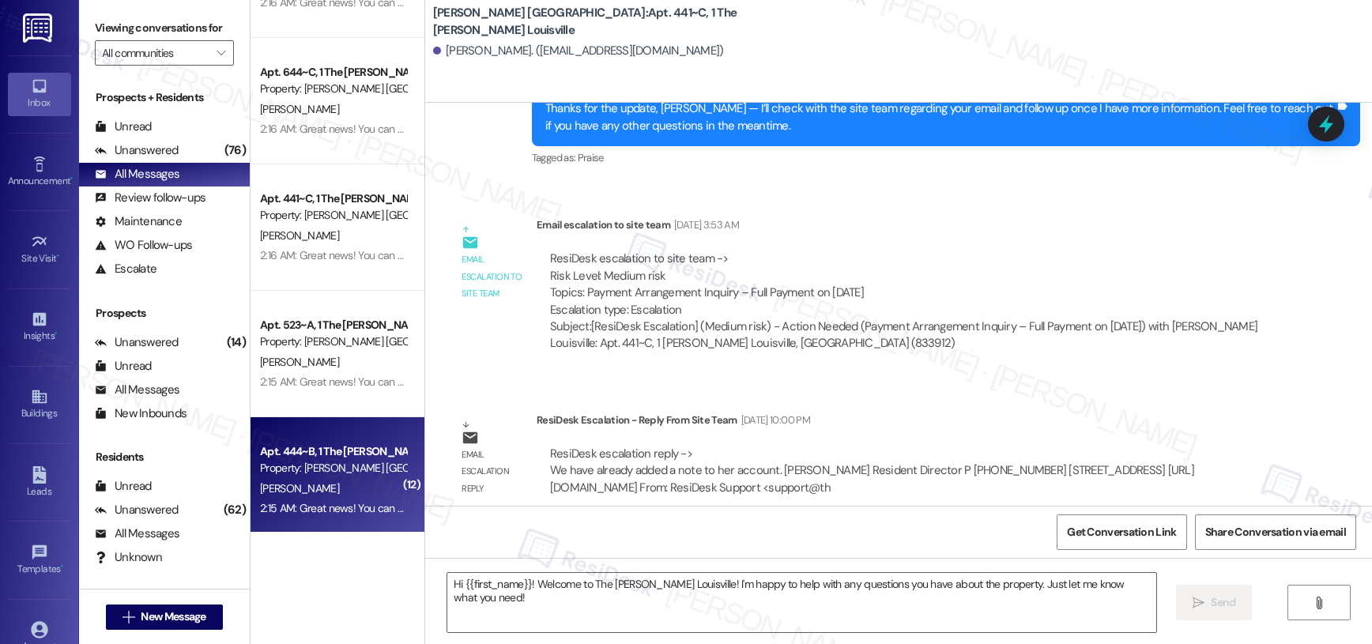
type textarea "Fetching suggested responses. Please feel free to read through the conversation…"
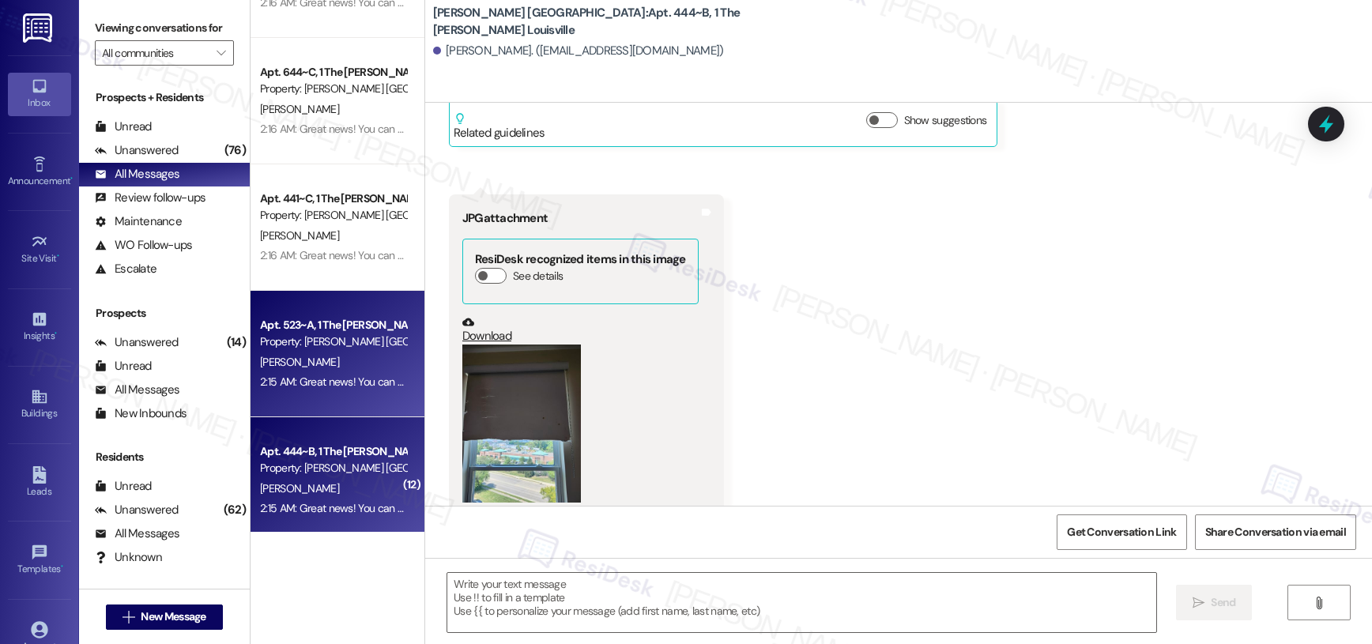
type textarea "Fetching suggested responses. Please feel free to read through the conversation…"
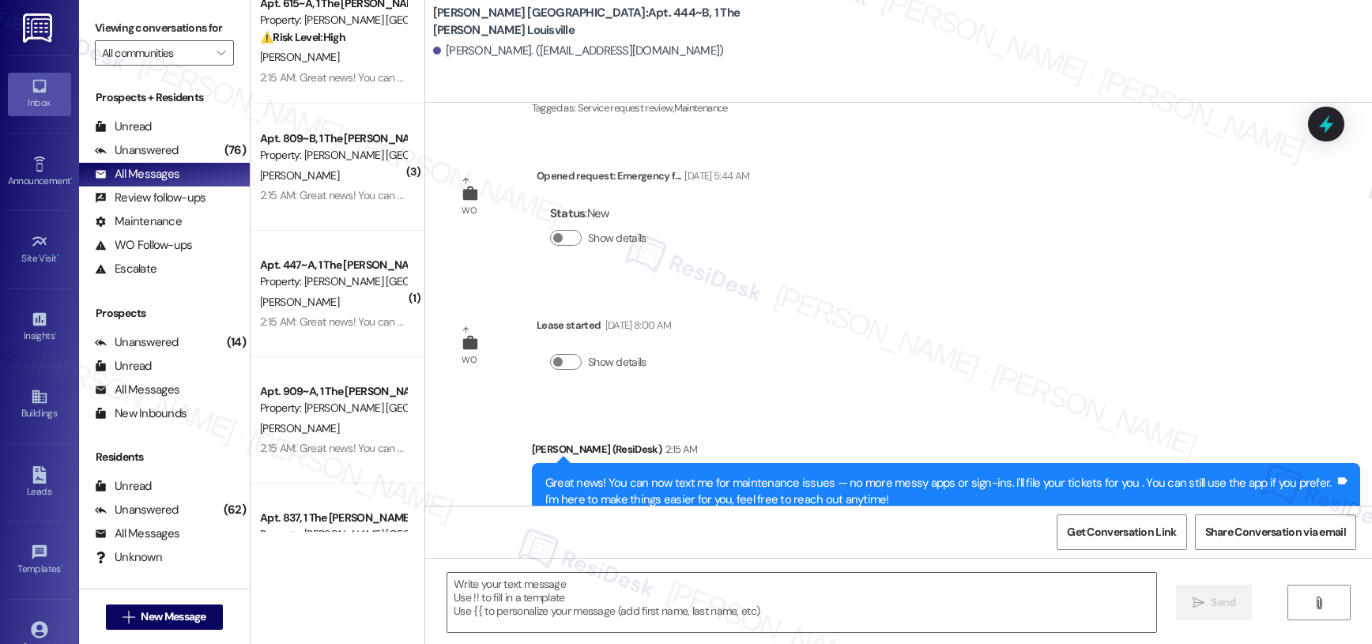
scroll to position [5313, 0]
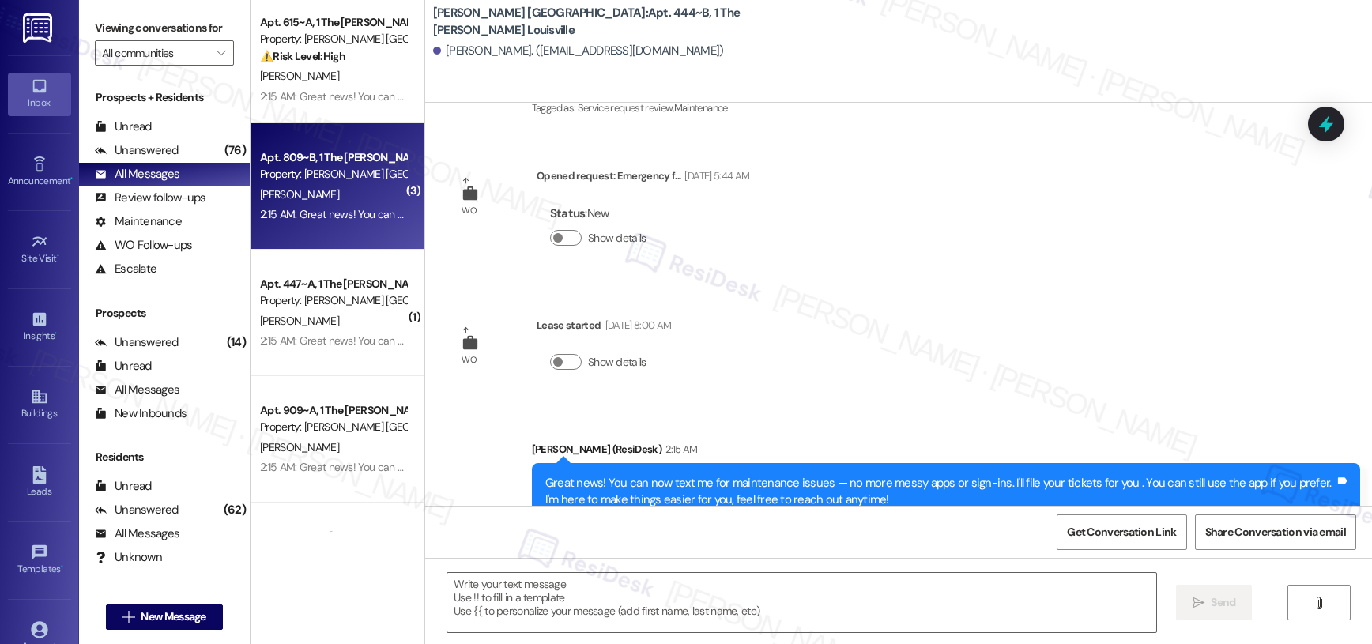
click at [314, 195] on div "S. Patrick" at bounding box center [332, 195] width 149 height 20
type textarea "Fetching suggested responses. Please feel free to read through the conversation…"
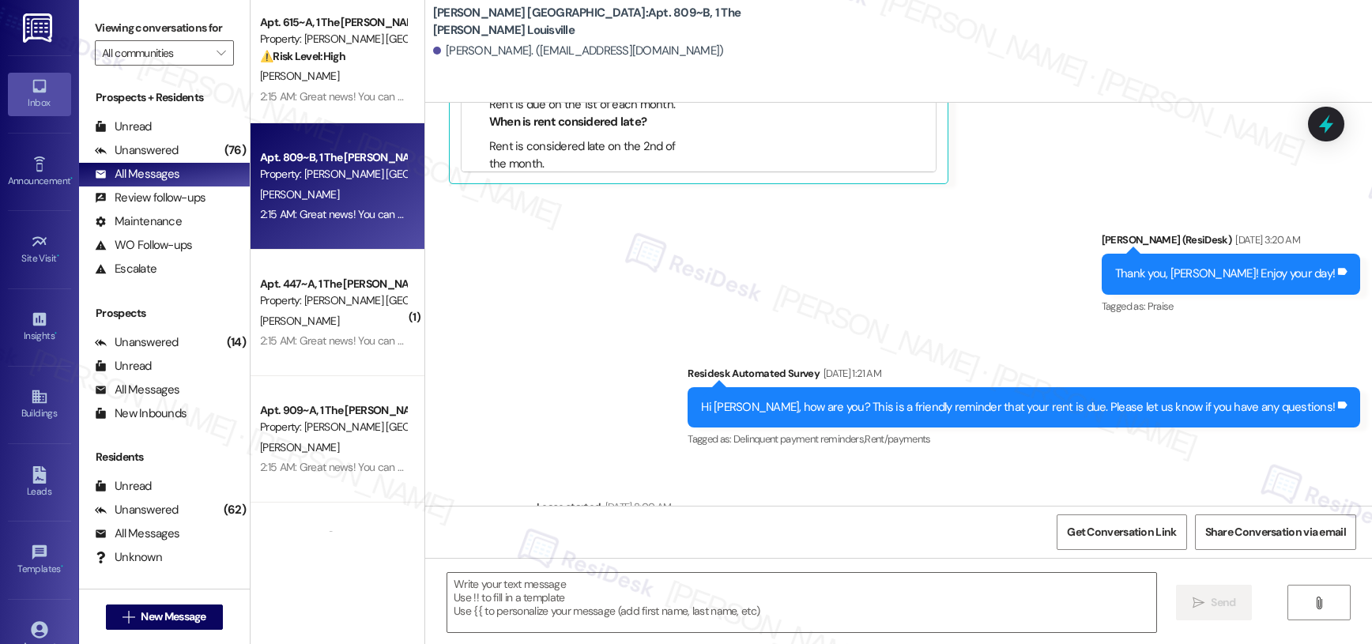
scroll to position [4704, 0]
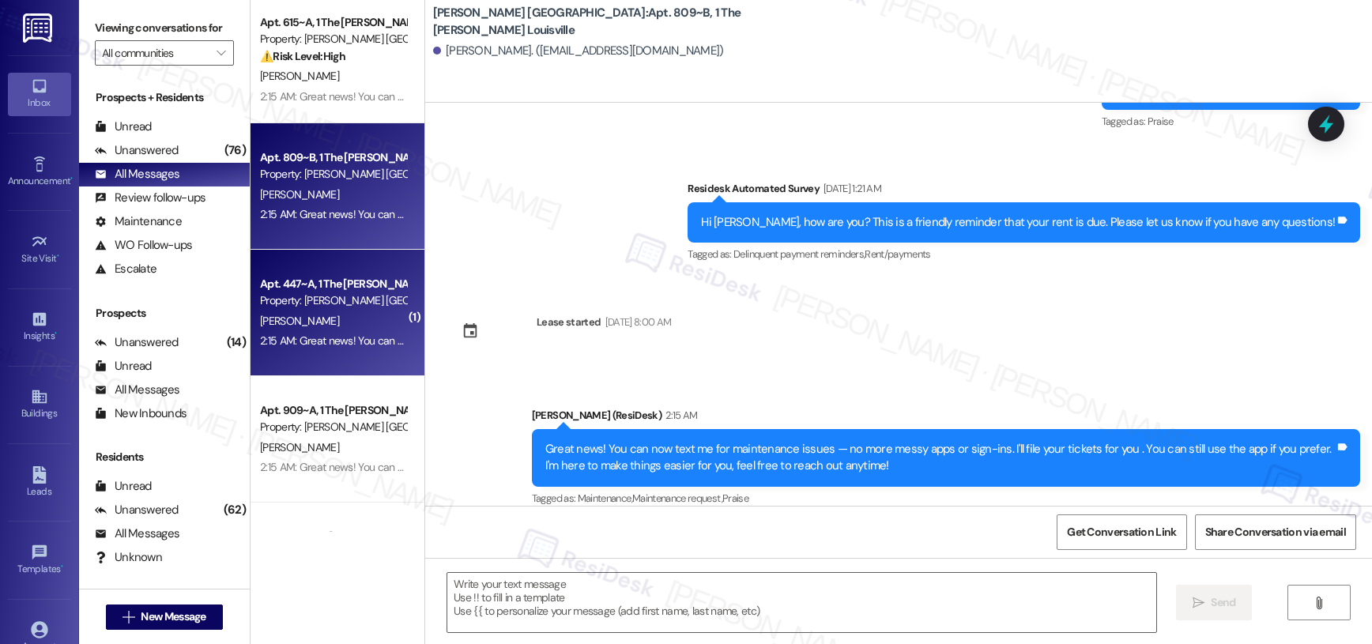
click at [266, 331] on div "2:15 AM: Great news! You can now text me for maintenance issues — no more messy…" at bounding box center [332, 341] width 149 height 20
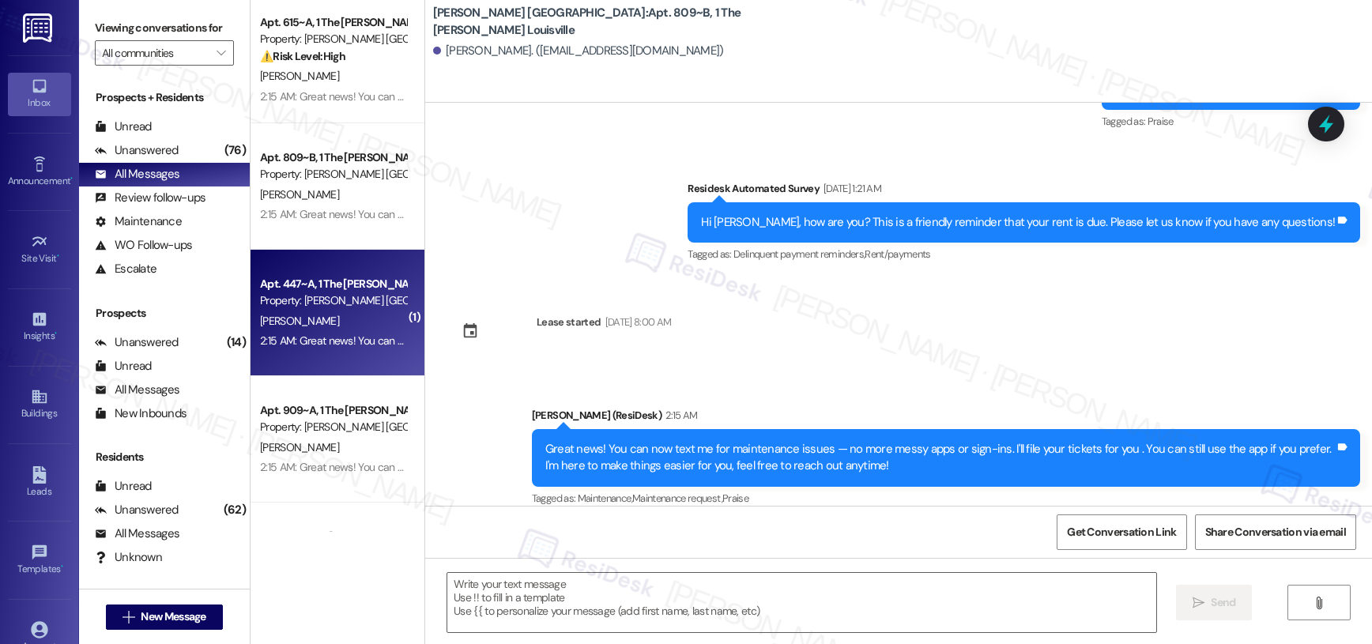
type textarea "Fetching suggested responses. Please feel free to read through the conversation…"
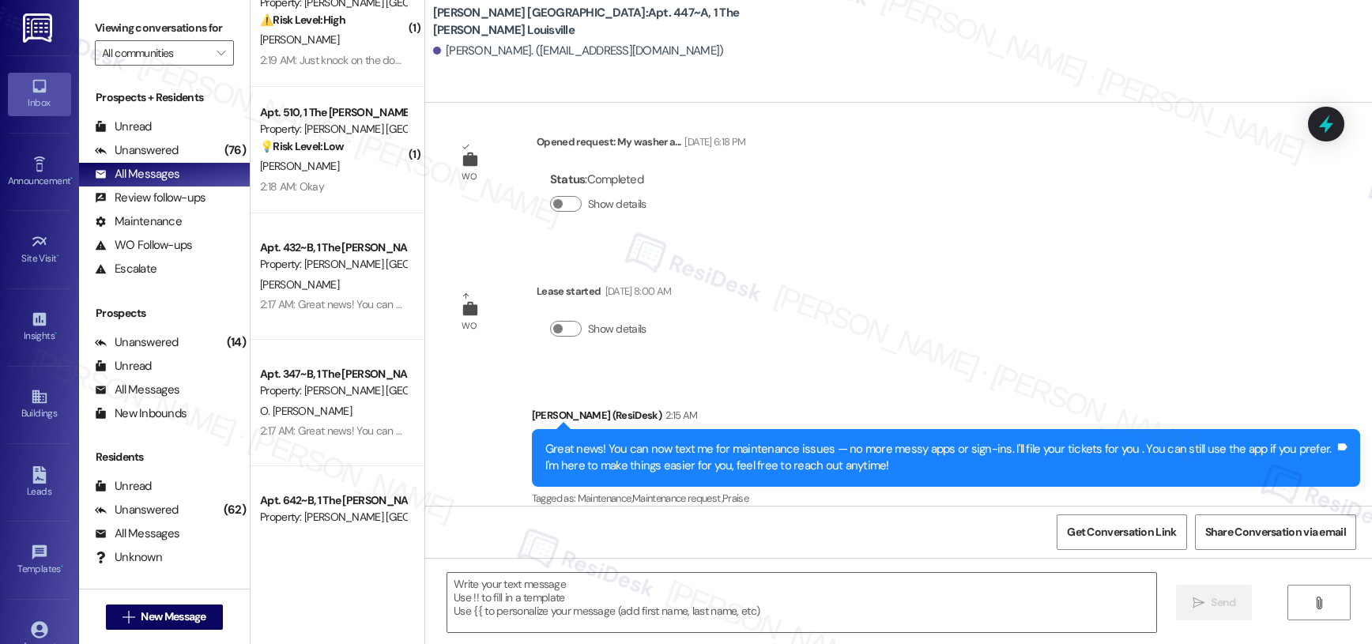
scroll to position [0, 0]
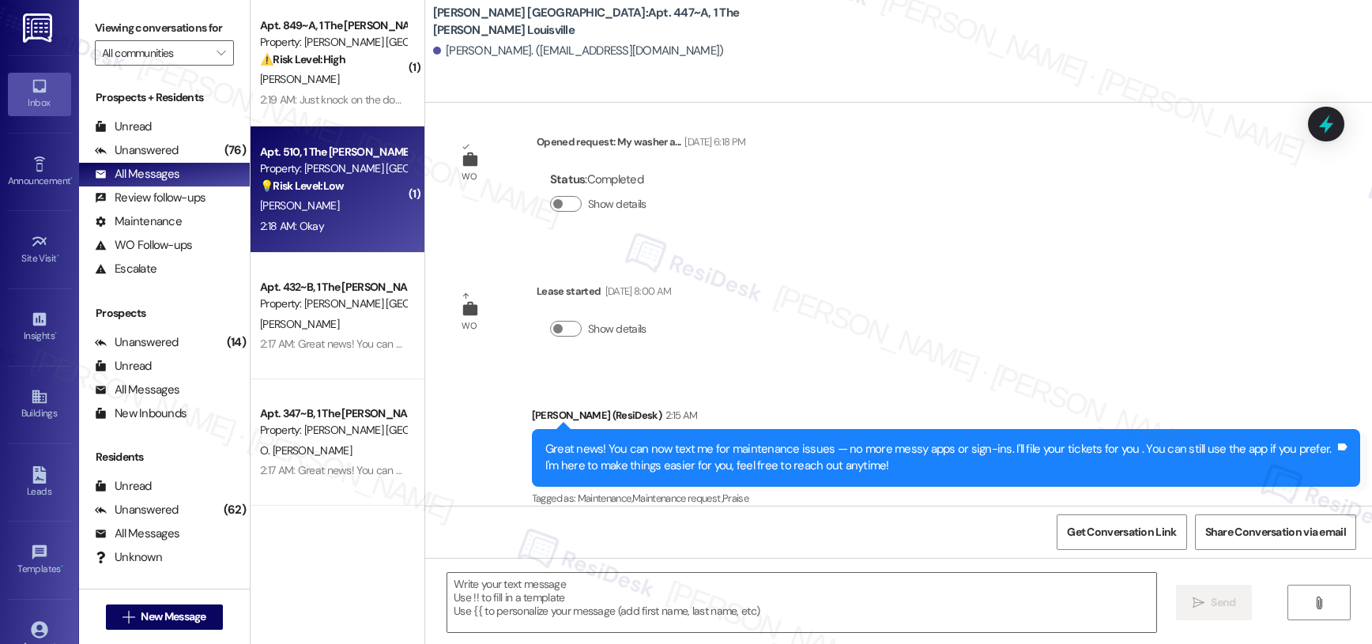
click at [361, 210] on div "S. Weathers" at bounding box center [332, 206] width 149 height 20
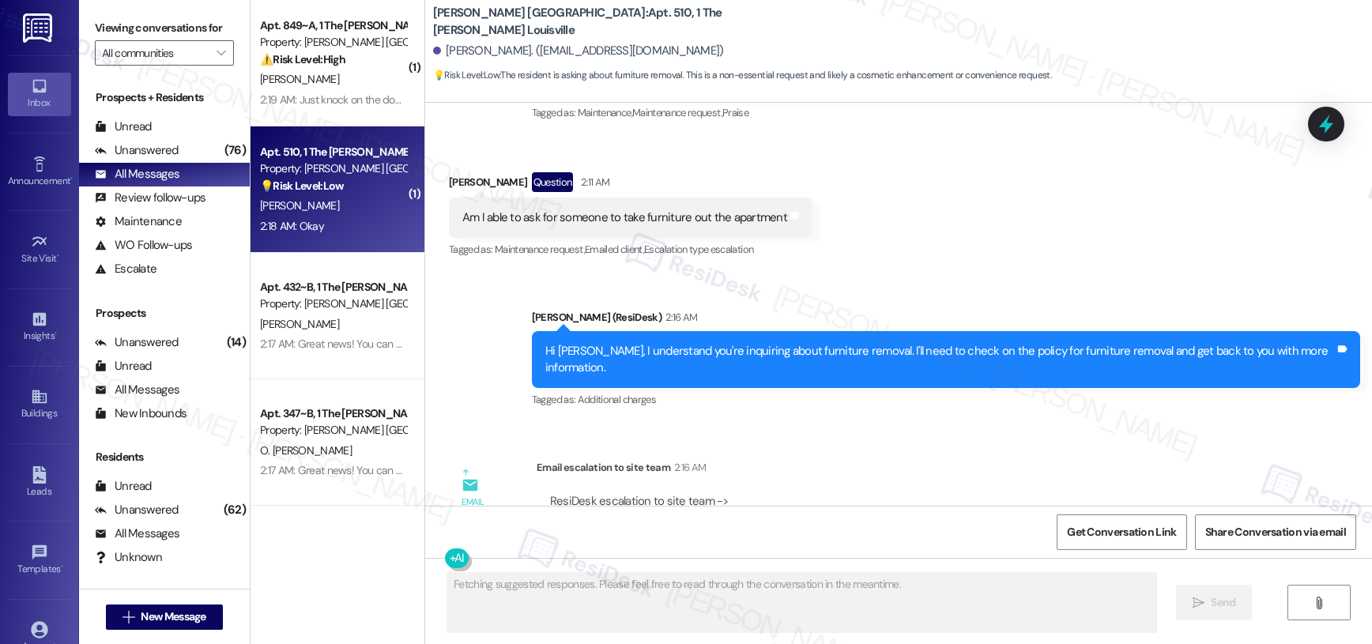
scroll to position [1227, 0]
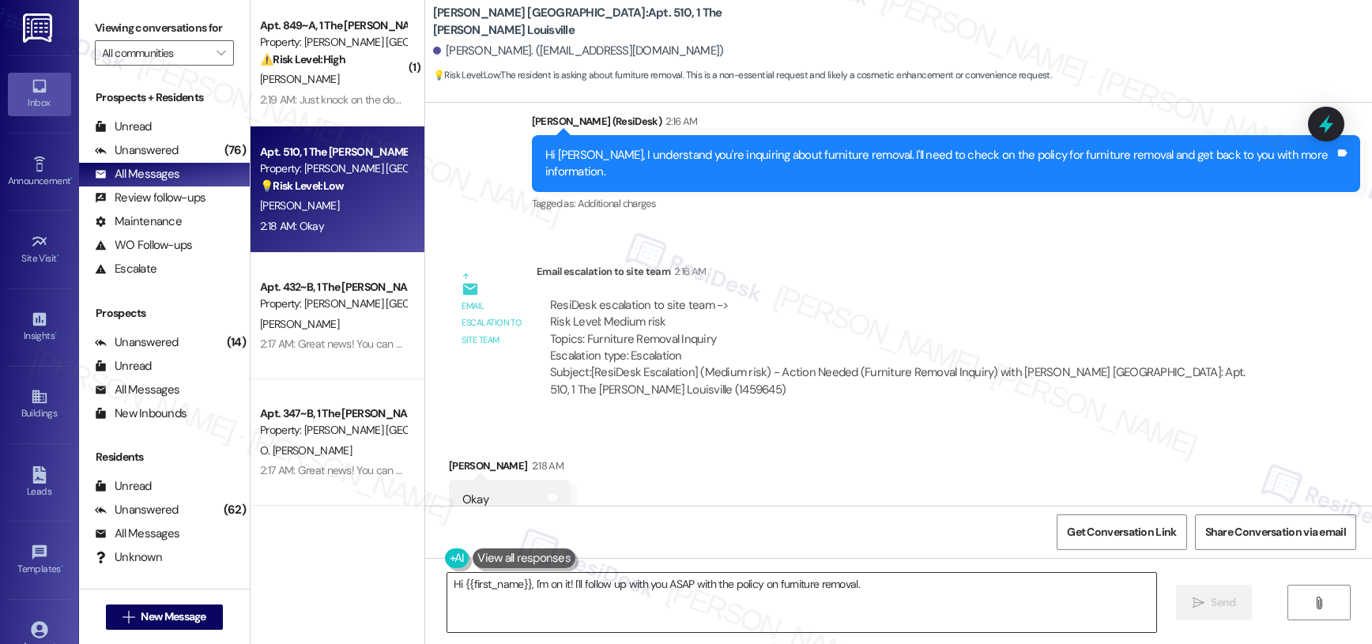
click at [577, 590] on textarea "Hi {{first_name}}, I'm on it! I'll follow up with you ASAP with the policy on f…" at bounding box center [801, 602] width 709 height 59
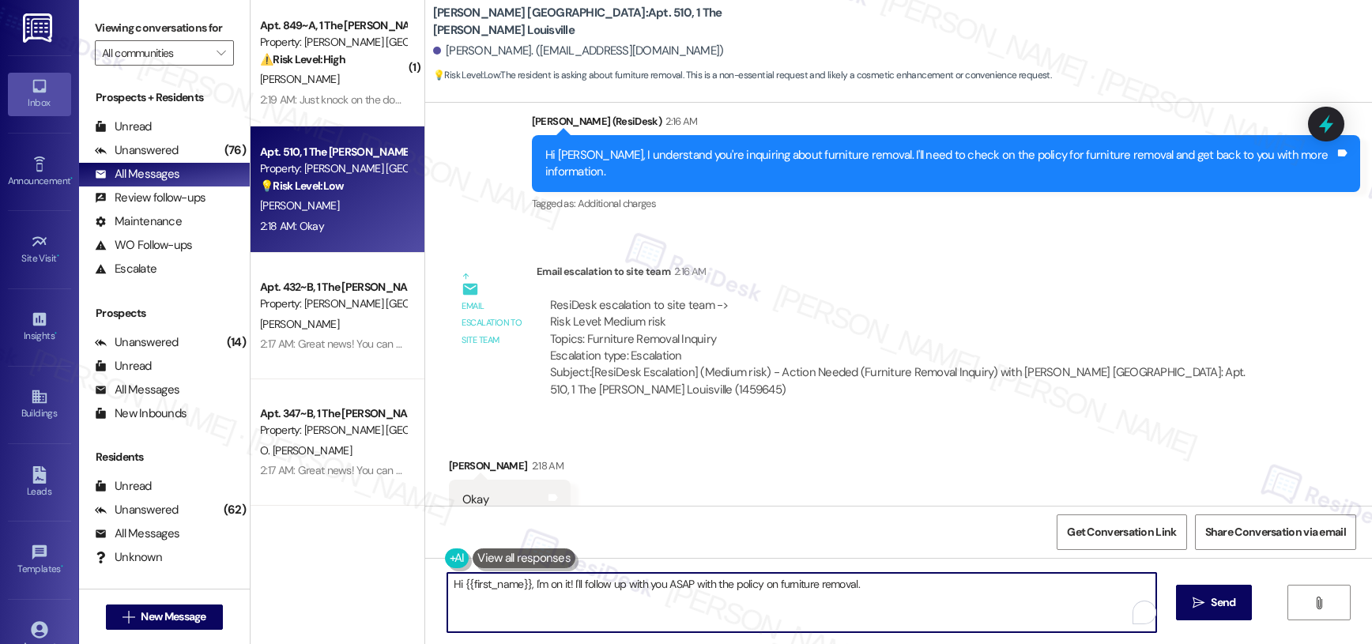
click at [577, 590] on textarea "Hi {{first_name}}, I'm on it! I'll follow up with you ASAP with the policy on f…" at bounding box center [801, 602] width 709 height 59
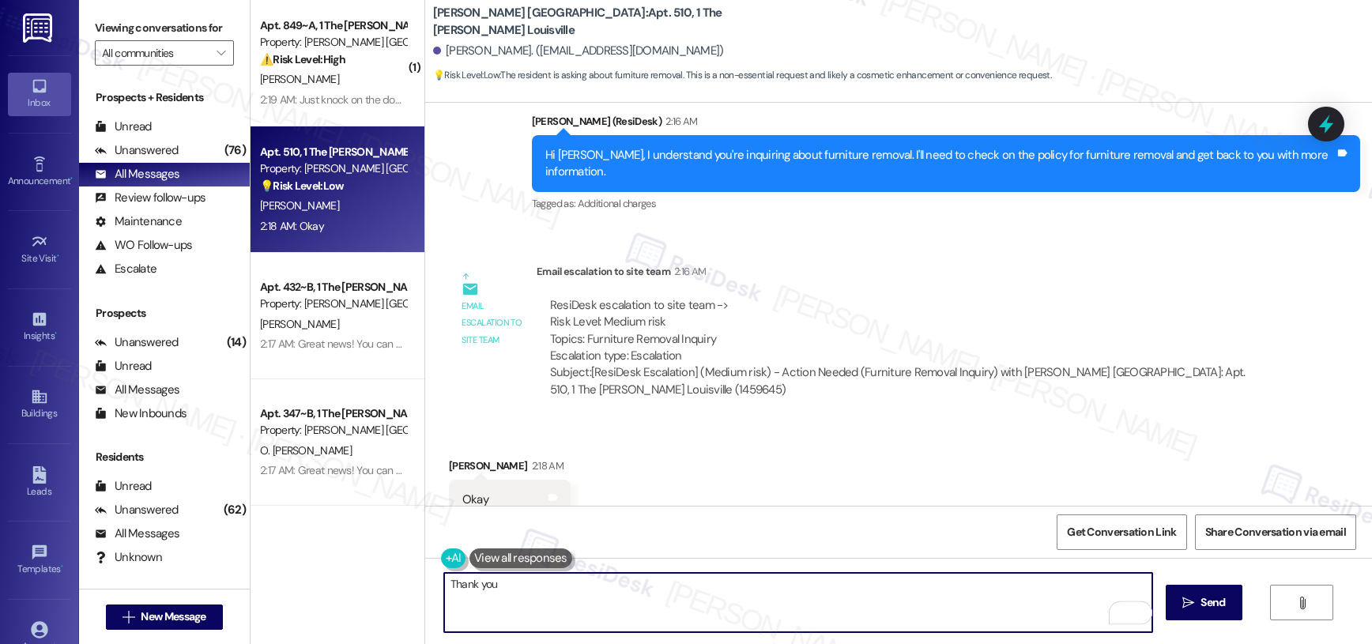
type textarea "Thank you!"
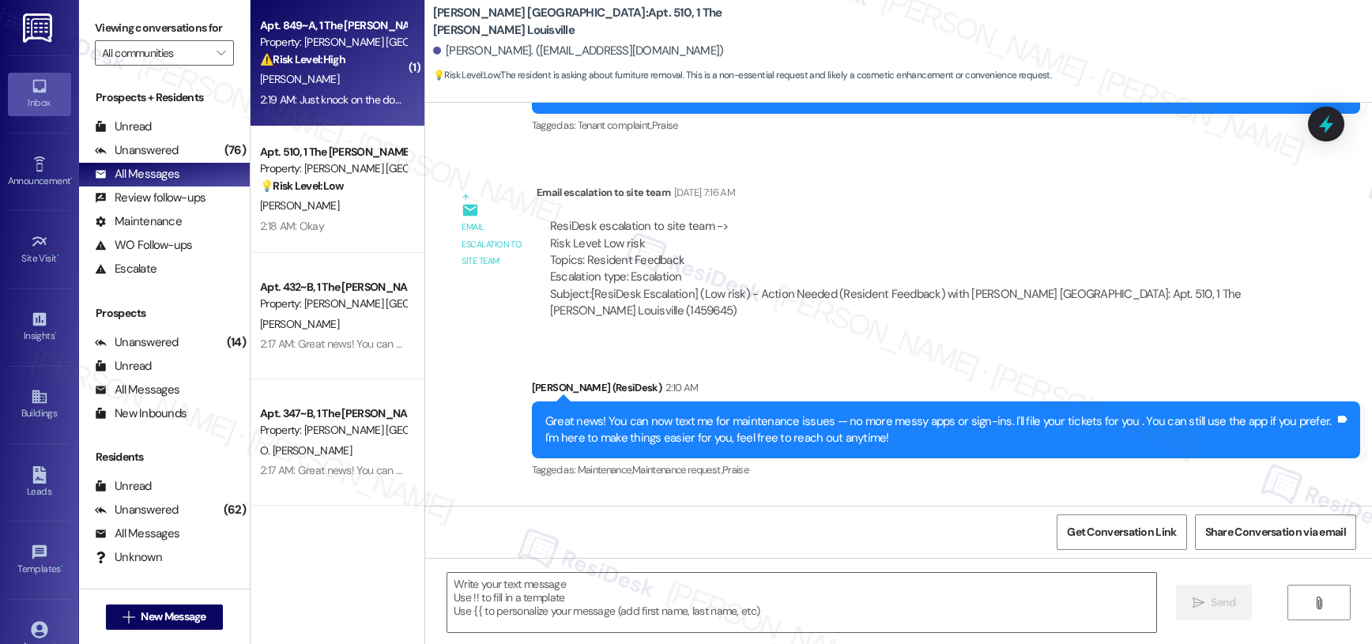
type textarea "Fetching suggested responses. Please feel free to read through the conversation…"
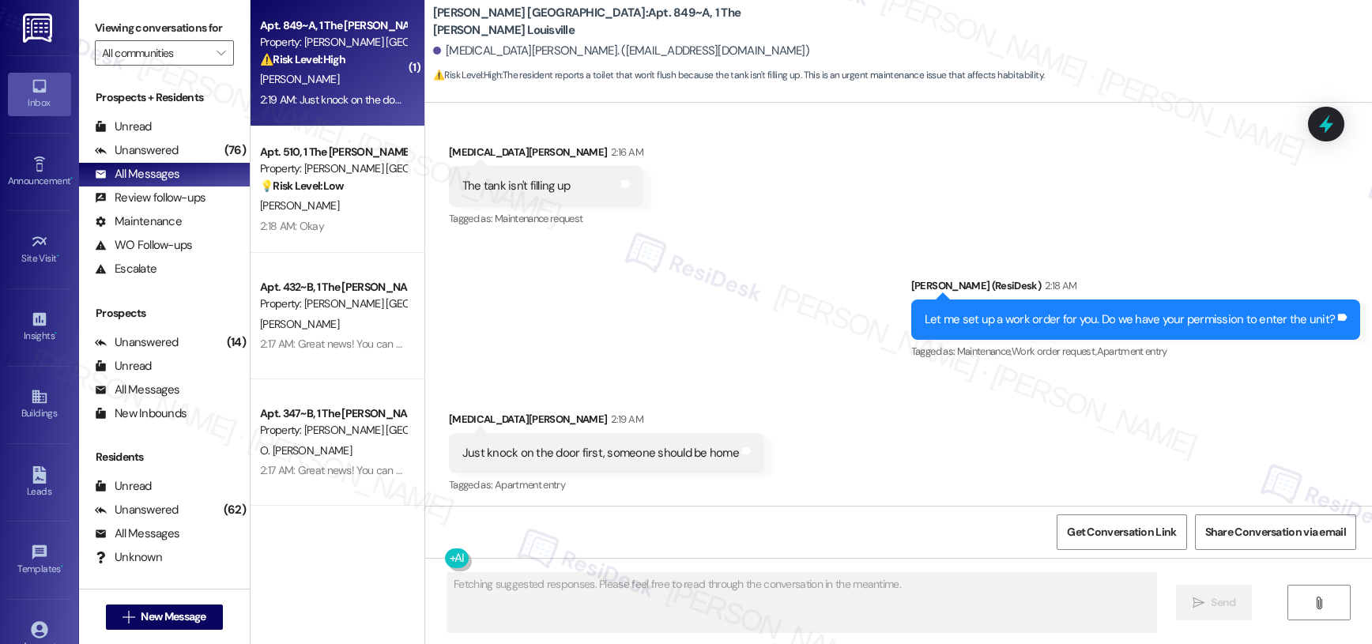
scroll to position [700, 0]
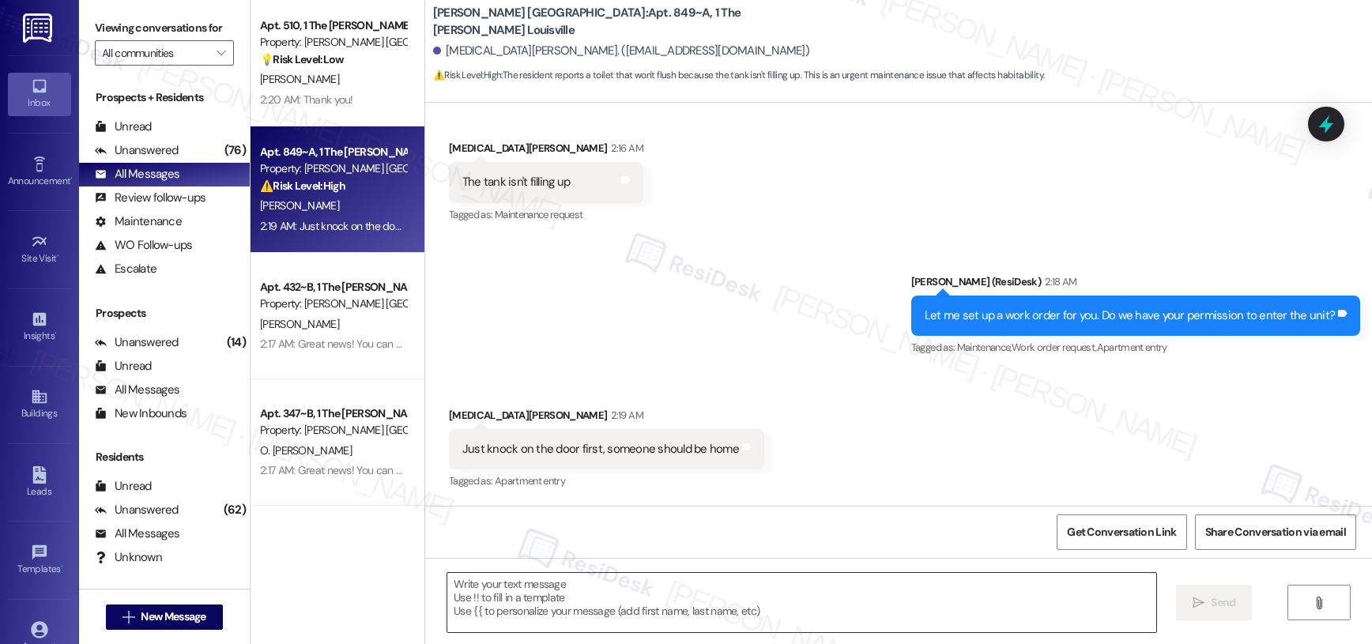
click at [578, 598] on textarea at bounding box center [801, 602] width 709 height 59
click at [578, 598] on textarea "To enrich screen reader interactions, please activate Accessibility in Grammarl…" at bounding box center [801, 602] width 709 height 59
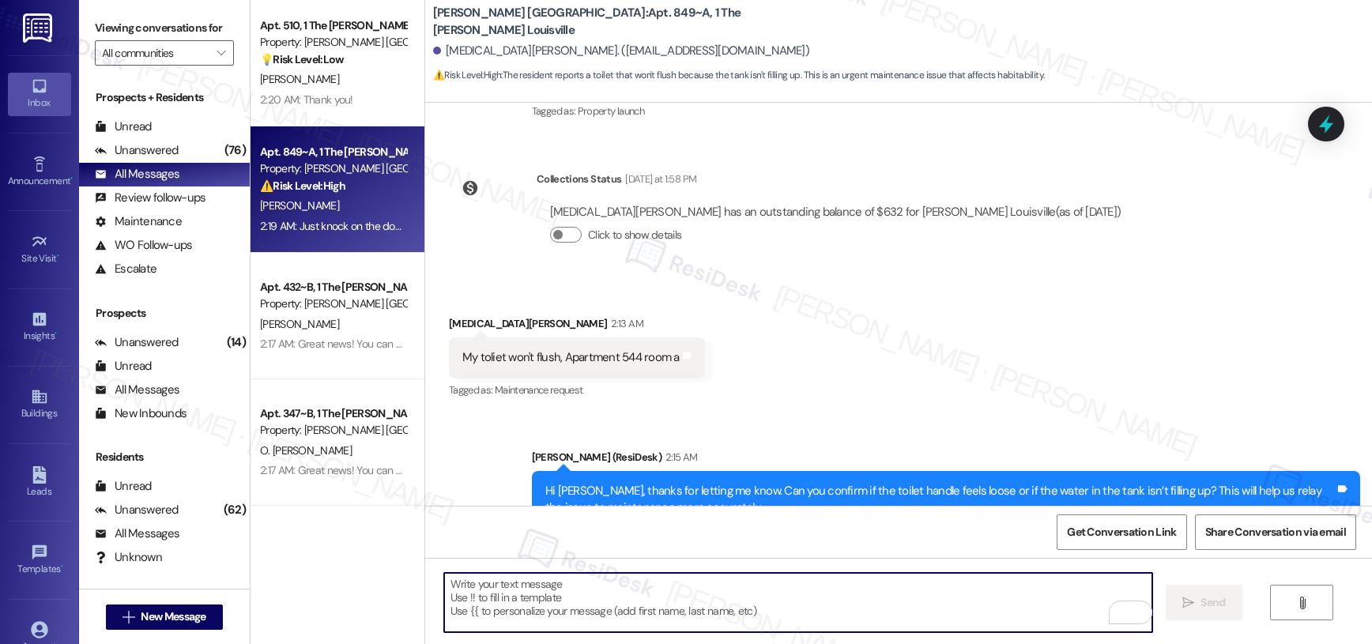
scroll to position [228, 0]
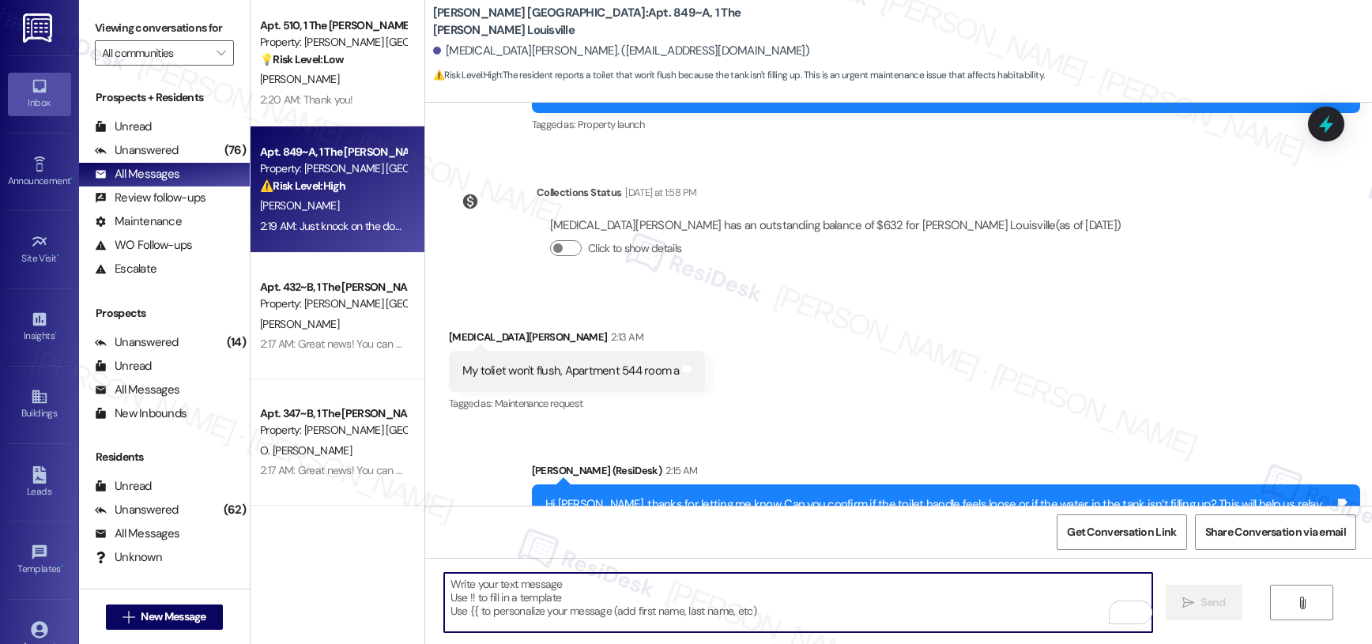
click at [594, 370] on div "My toliet won't flush, Apartment 544 room a" at bounding box center [570, 371] width 217 height 17
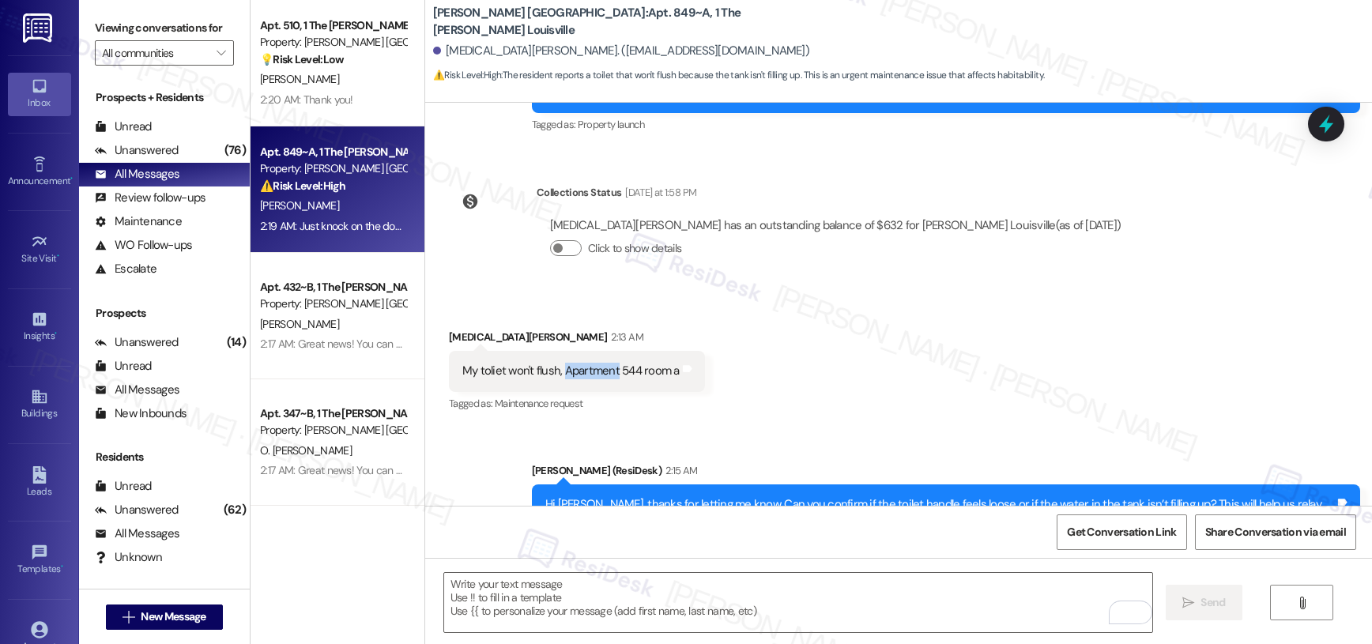
click at [594, 370] on div "My toliet won't flush, Apartment 544 room a" at bounding box center [570, 371] width 217 height 17
copy div "My toliet won't flush, Apartment 544 room a Tags and notes"
click at [589, 420] on div "Received via SMS Kyra Campbell 2:13 AM My toliet won't flush, Apartment 544 roo…" at bounding box center [577, 372] width 280 height 110
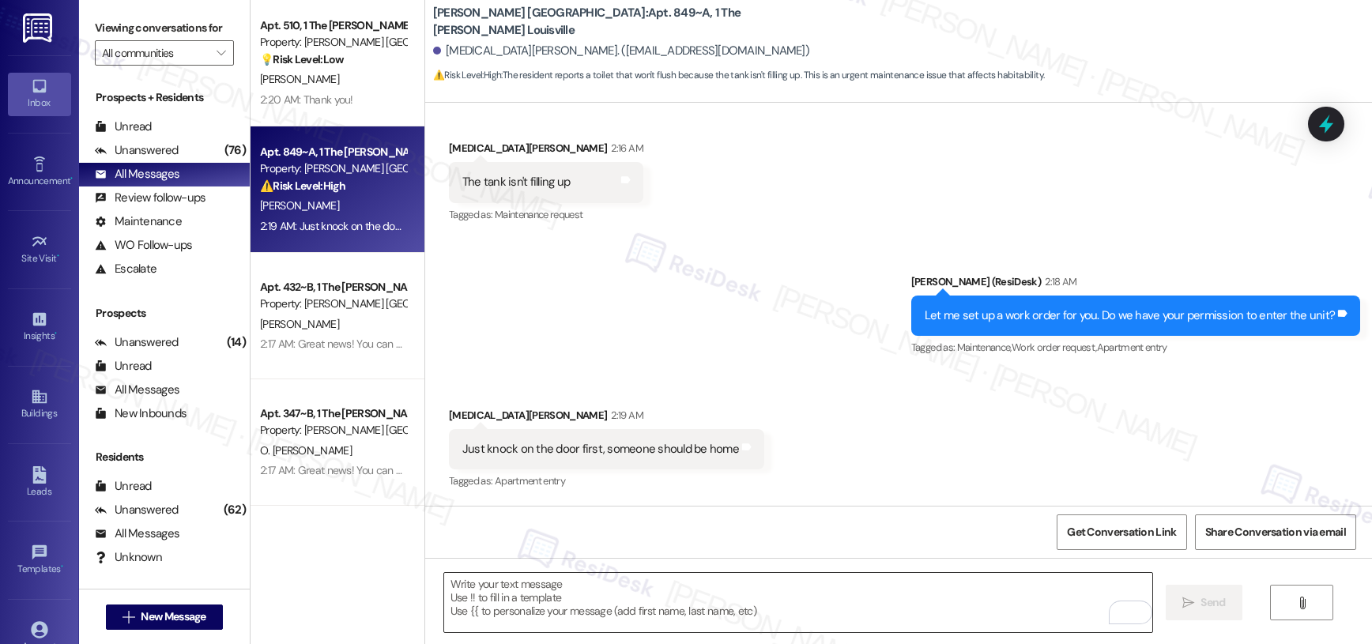
click at [616, 593] on textarea "To enrich screen reader interactions, please activate Accessibility in Grammarl…" at bounding box center [798, 602] width 709 height 59
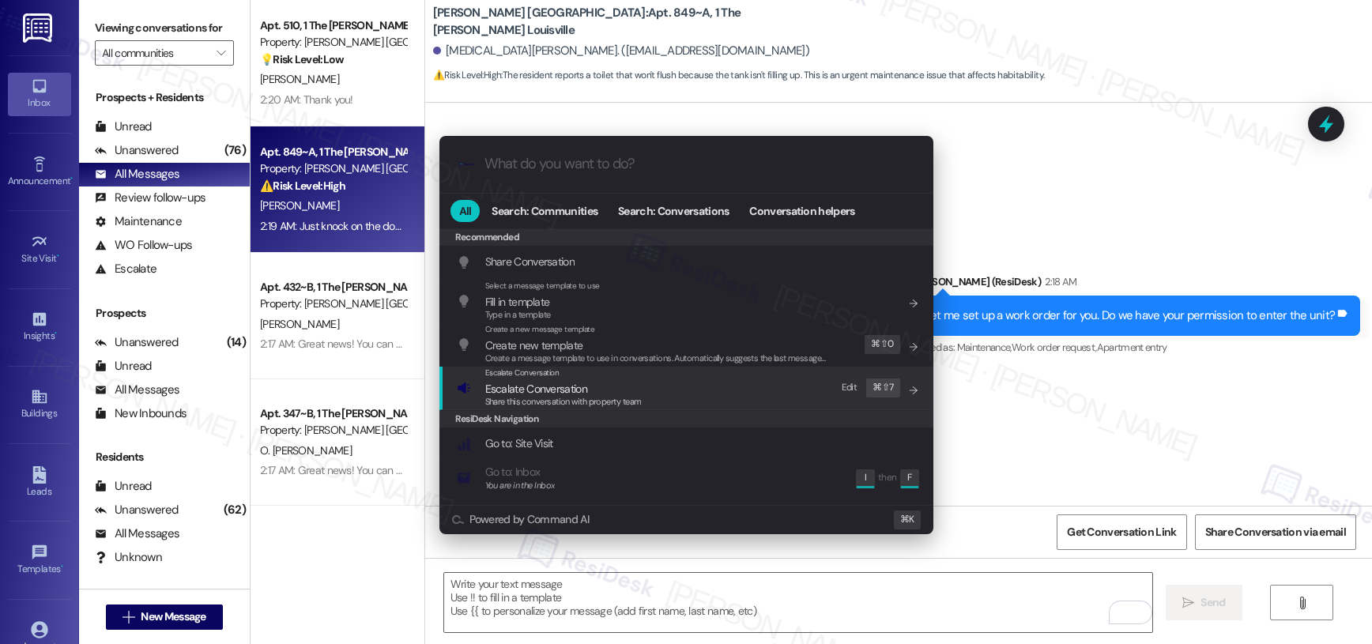
click at [597, 390] on span "Escalate Conversation" at bounding box center [563, 388] width 156 height 17
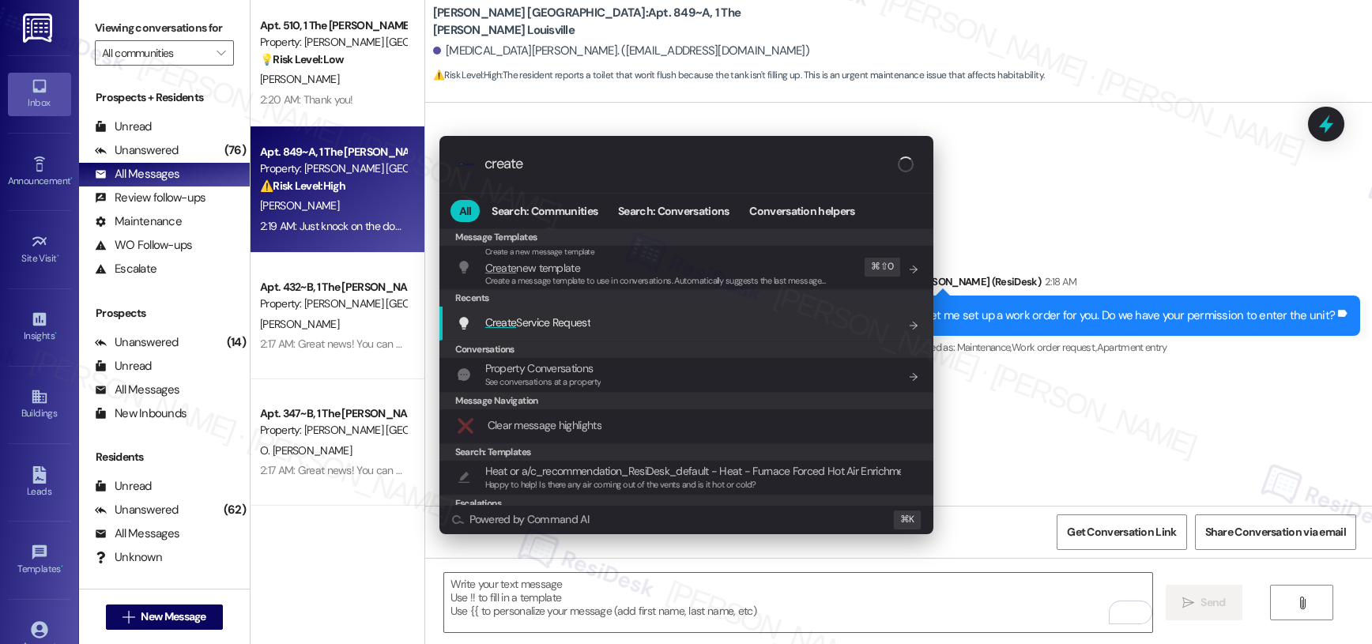
type input "create"
click at [603, 326] on div "Create Service Request Add shortcut" at bounding box center [688, 322] width 462 height 17
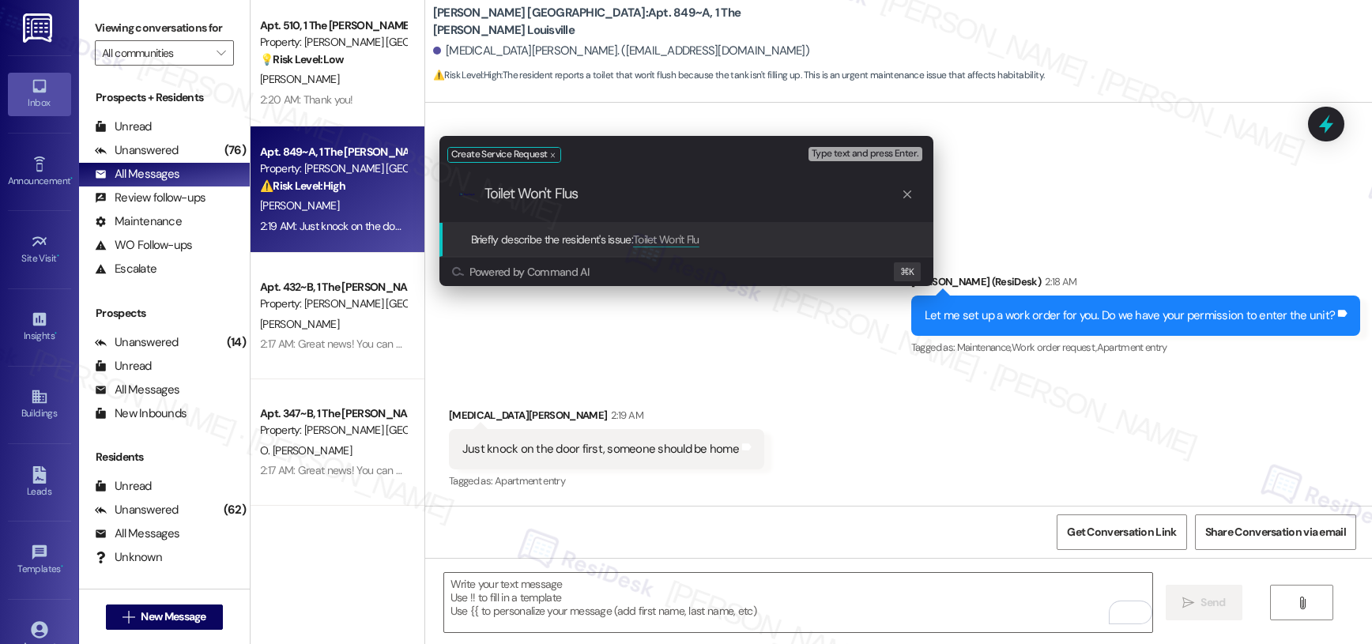
type input "Toilet Won't Flush"
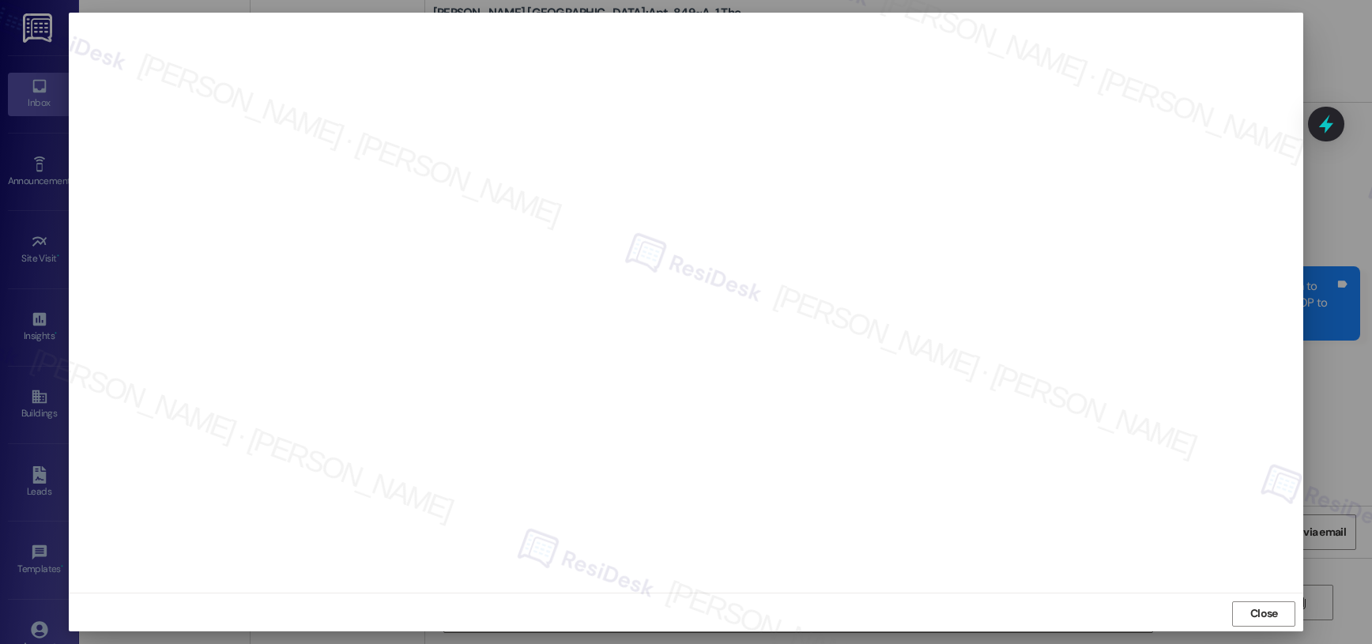
scroll to position [700, 0]
click at [1271, 617] on span "Close" at bounding box center [1264, 613] width 28 height 17
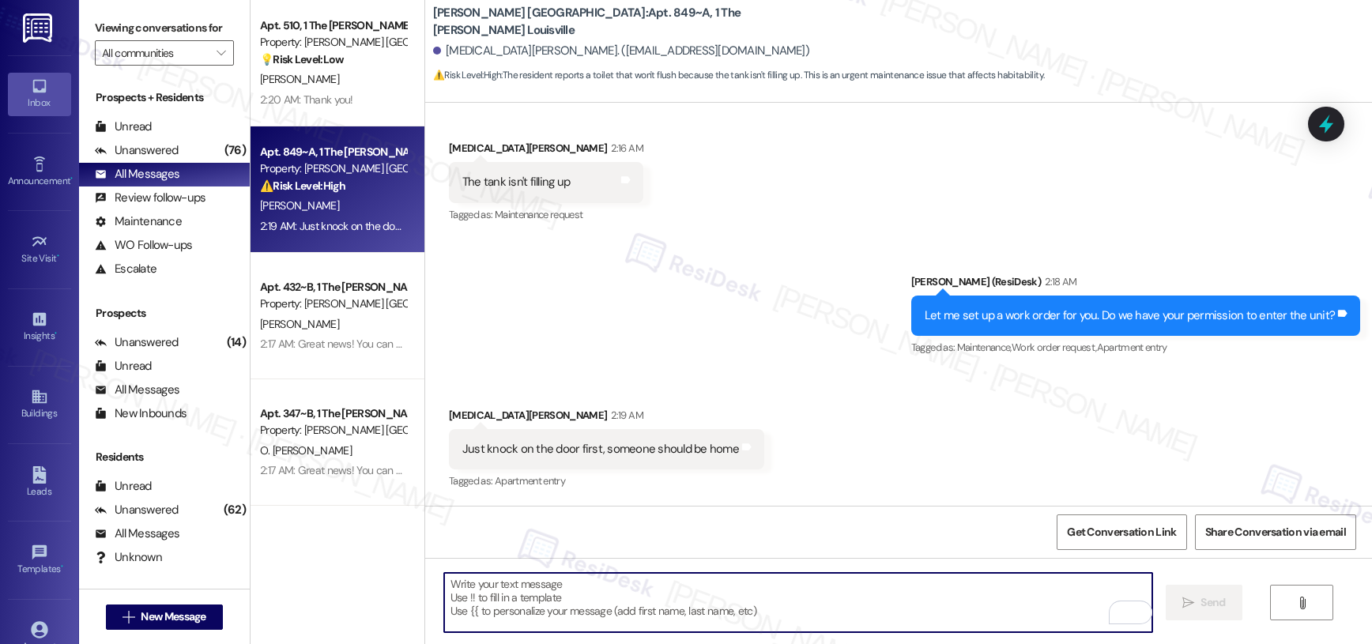
click at [722, 593] on textarea "To enrich screen reader interactions, please activate Accessibility in Grammarl…" at bounding box center [798, 602] width 709 height 59
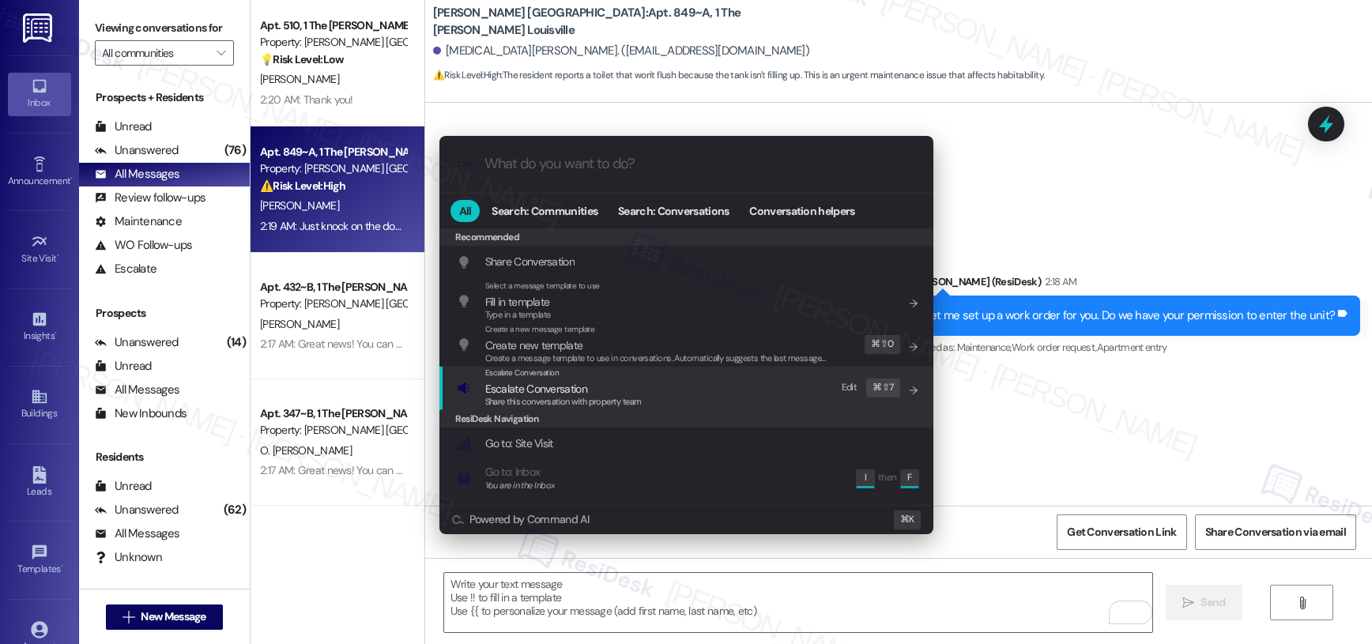
click at [638, 392] on span "Escalate Conversation" at bounding box center [563, 388] width 156 height 17
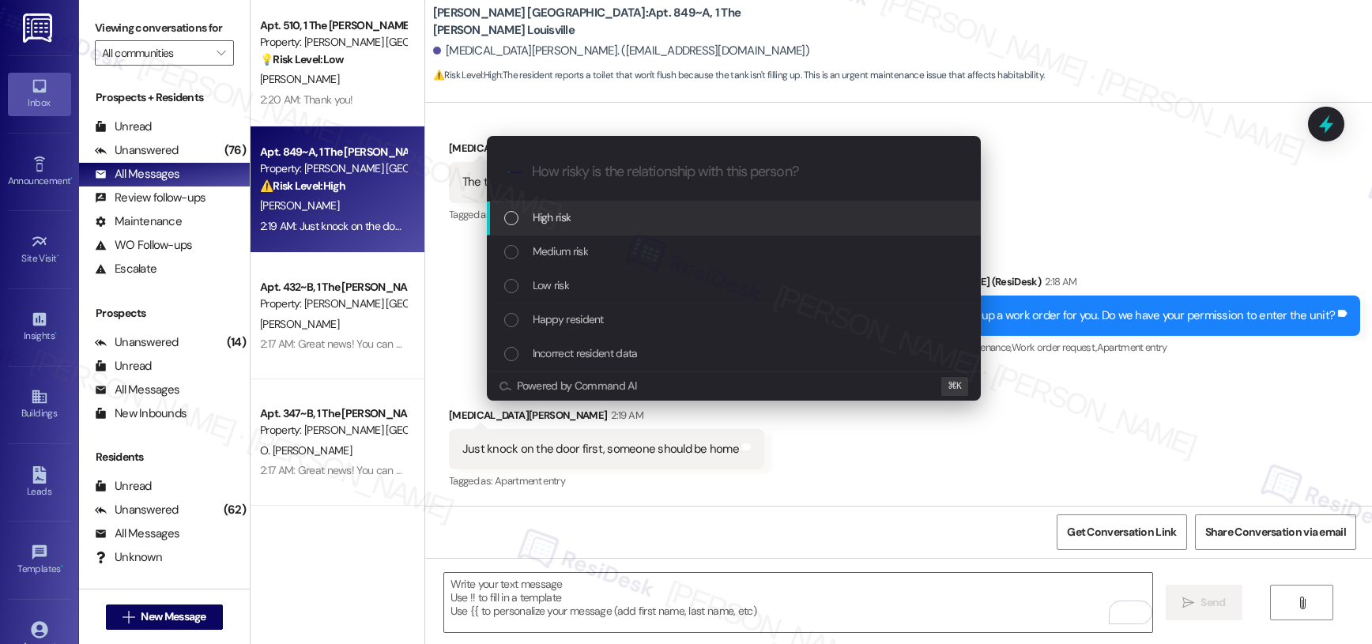
click at [649, 220] on div "High risk" at bounding box center [735, 217] width 462 height 17
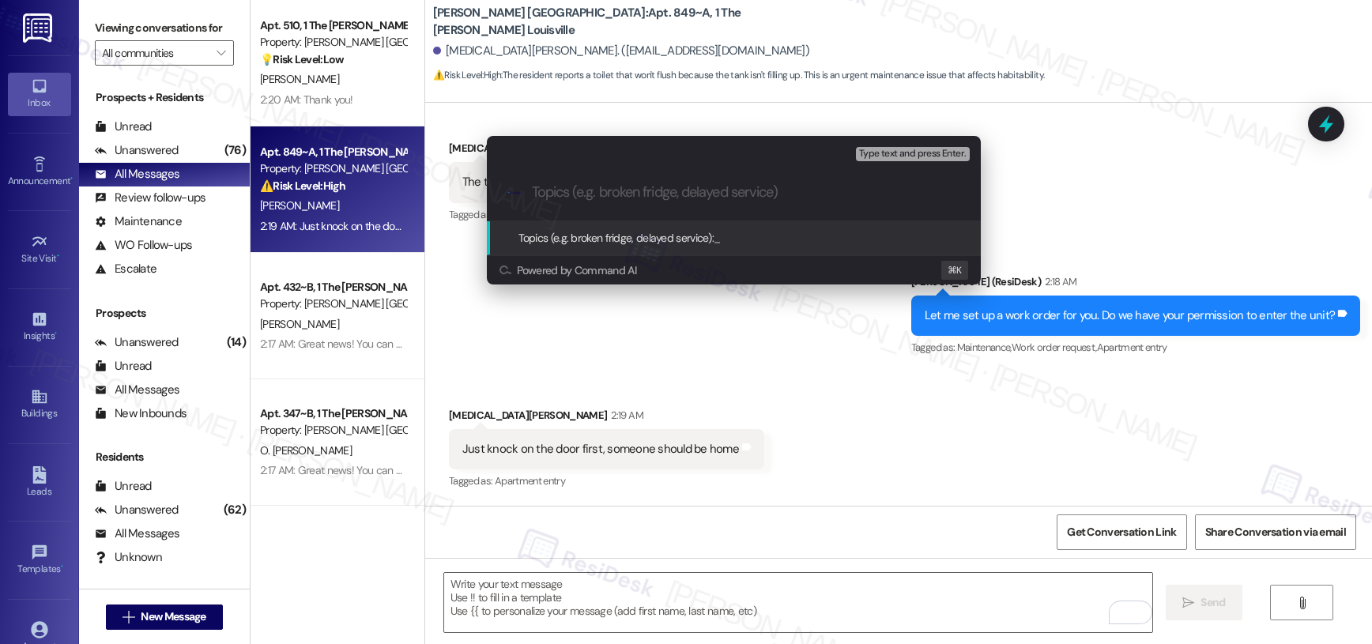
paste input "Work order submitted by Residesk | Work Order# 12926532"
type input "Work order submitted by Residesk | Work Order# 12926532"
click at [680, 195] on input "Topics (e.g. broken fridge, delayed service)" at bounding box center [746, 192] width 429 height 17
paste input "Work order submitted by Residesk | Work Order# 12926532"
type input "Work order submitted by Residesk | Work Order# 12926532 - Toilet Issue"
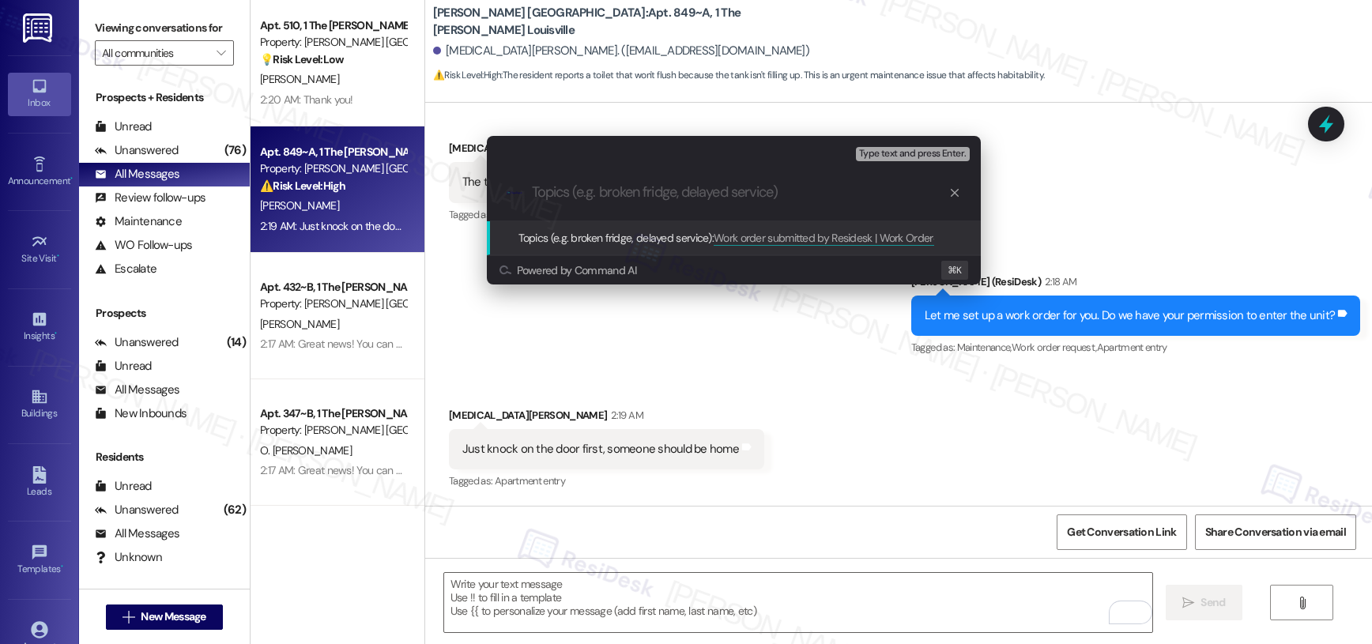
scroll to position [0, 0]
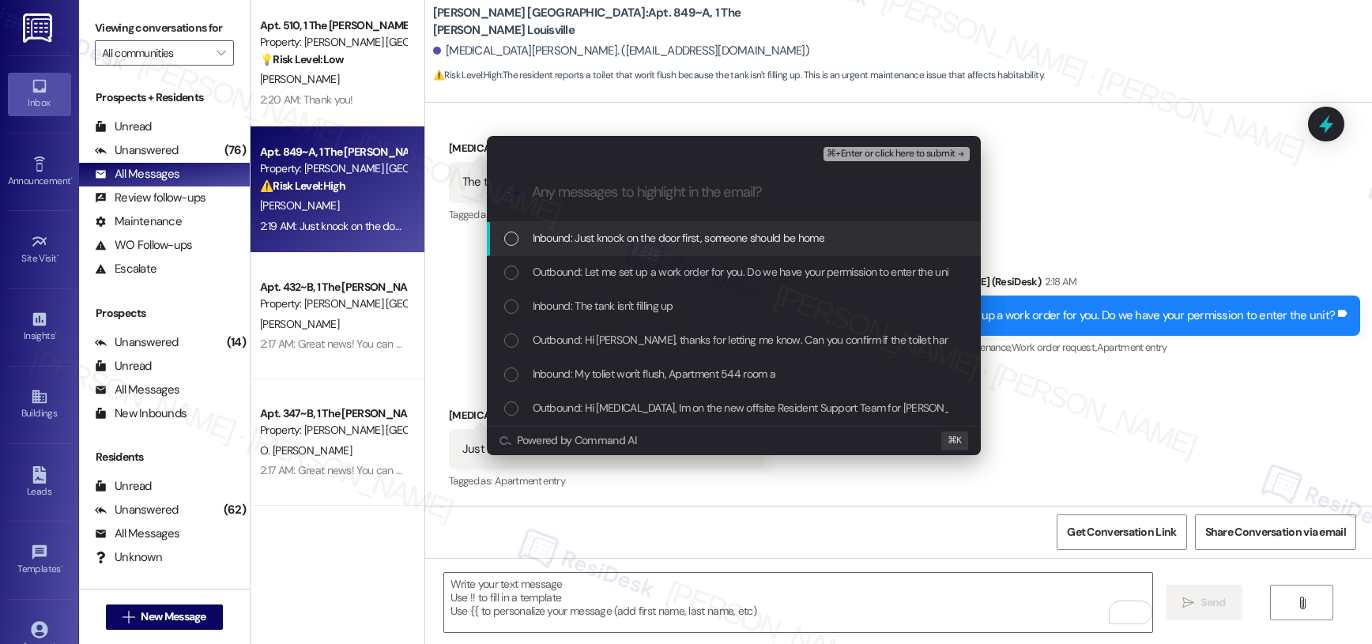
click at [638, 236] on span "Inbound: Just knock on the door first, someone should be home" at bounding box center [679, 237] width 292 height 17
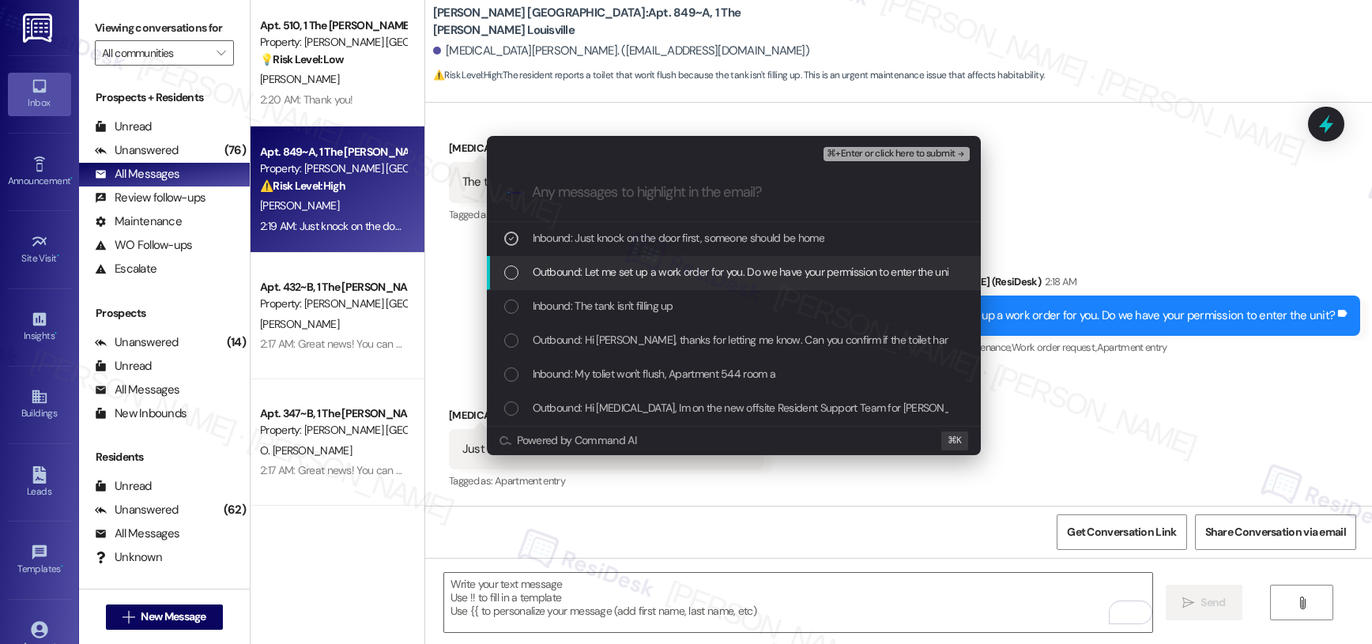
click at [628, 266] on span "Outbound: Let me set up a work order for you. Do we have your permission to ent…" at bounding box center [745, 271] width 424 height 17
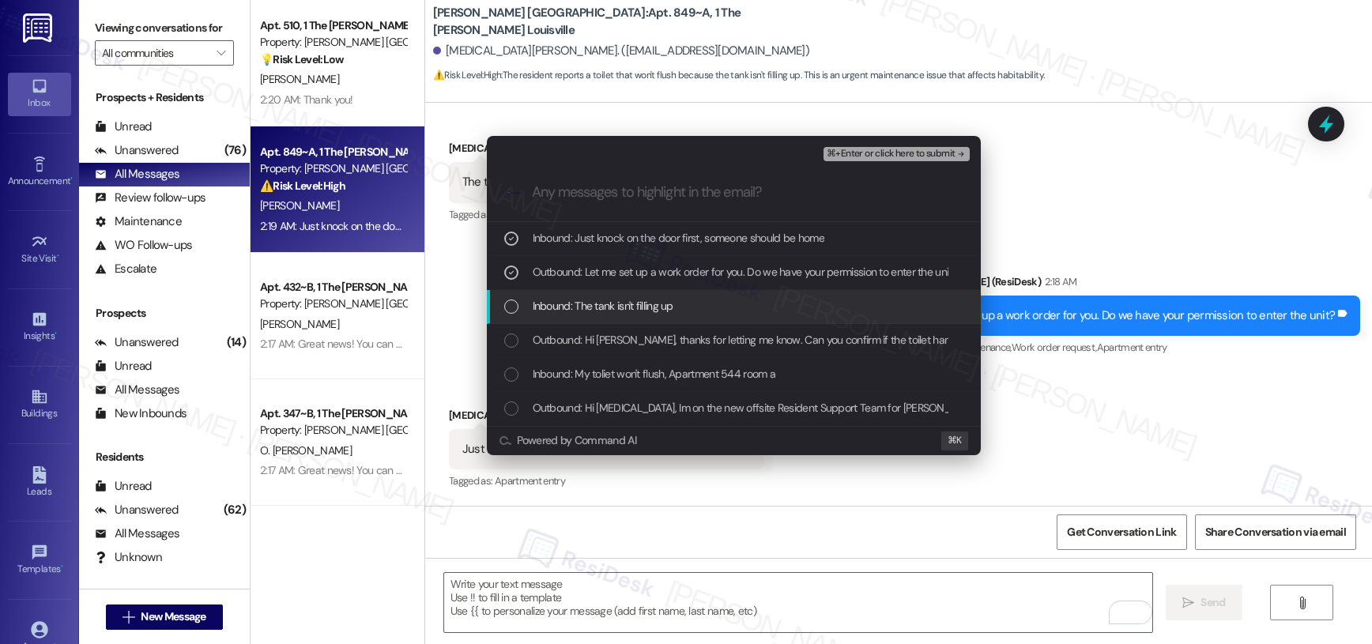
click at [612, 299] on span "Inbound: The tank isn't filling up" at bounding box center [603, 305] width 141 height 17
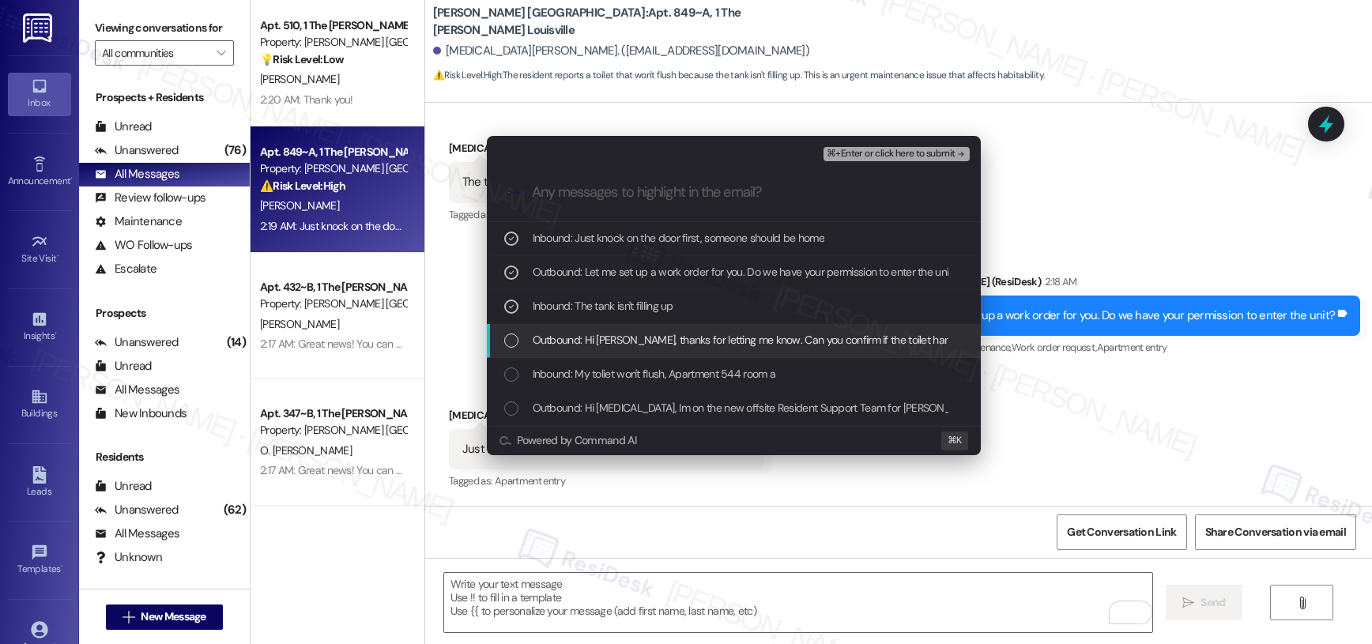
click at [593, 341] on span "Outbound: Hi Kyra, thanks for letting me know. Can you confirm if the toilet ha…" at bounding box center [1013, 339] width 960 height 17
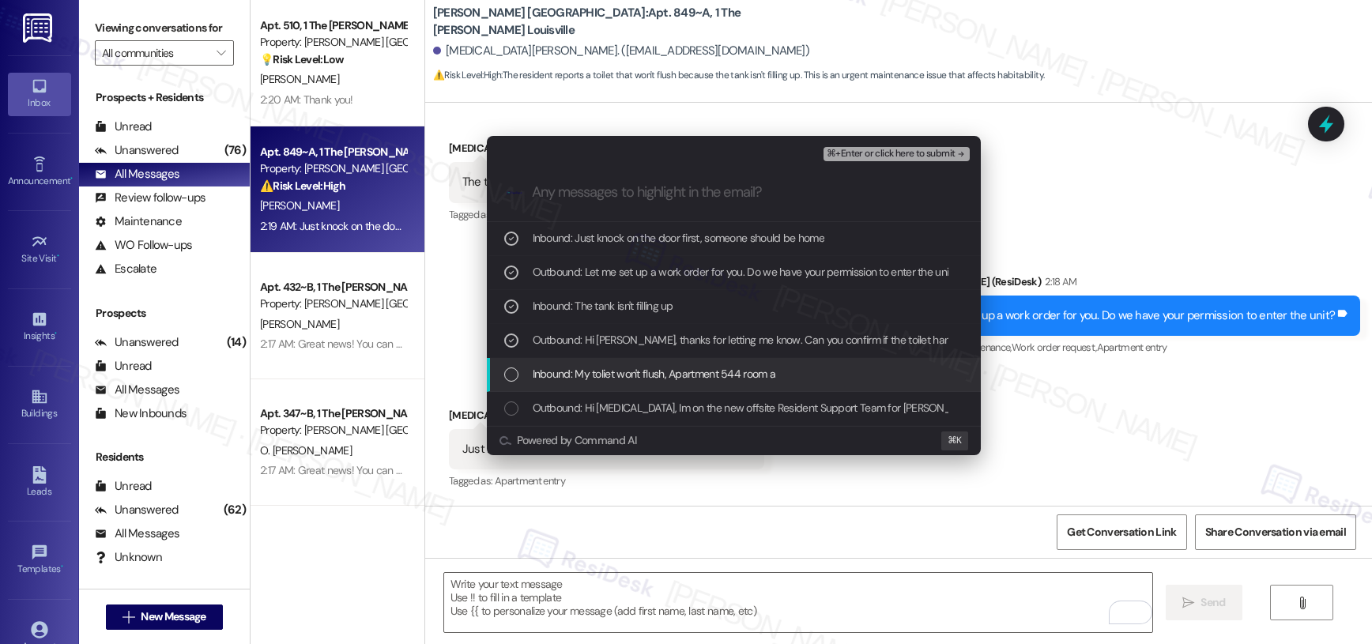
click at [589, 375] on span "Inbound: My toliet won't flush, Apartment 544 room a" at bounding box center [654, 373] width 243 height 17
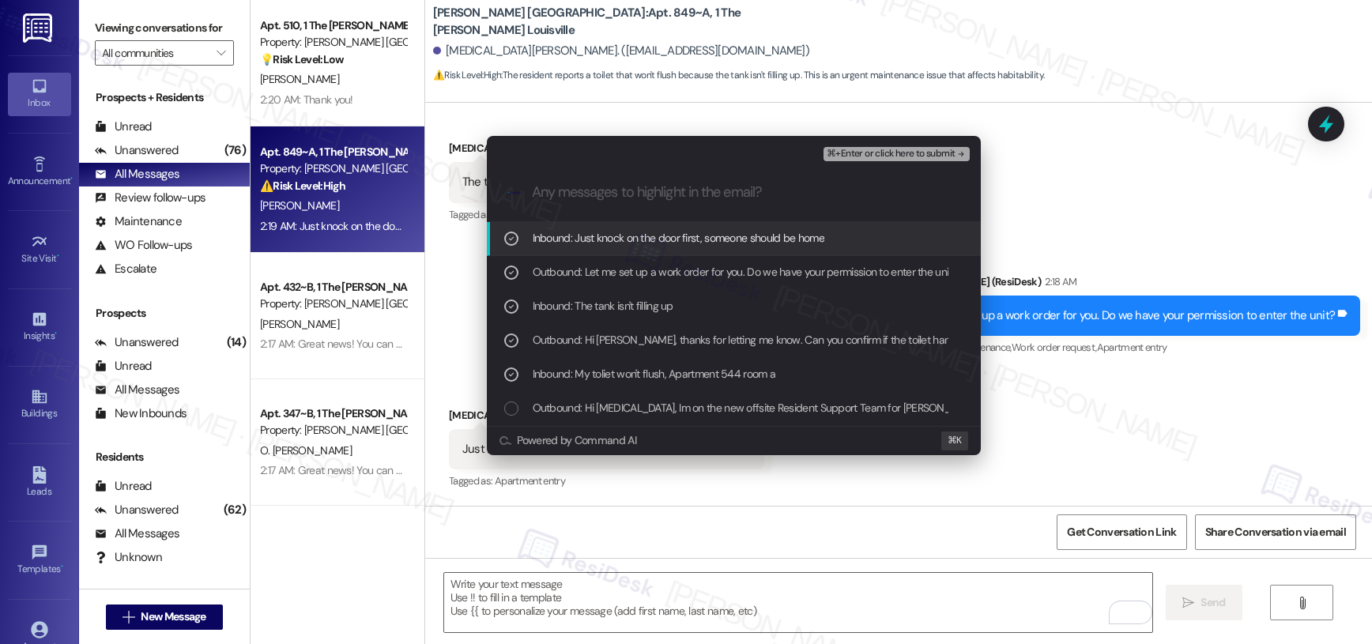
click at [917, 156] on span "⌘+Enter or click here to submit" at bounding box center [891, 154] width 128 height 11
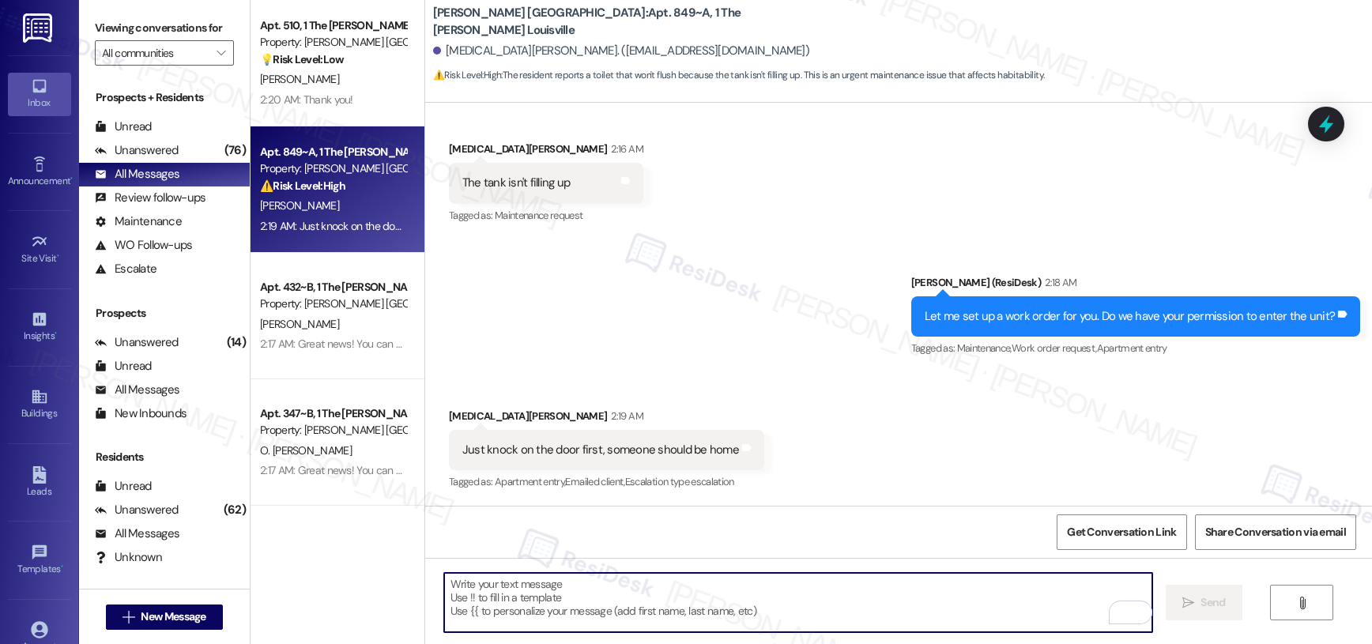
scroll to position [700, 0]
click at [567, 608] on textarea "To enrich screen reader interactions, please activate Accessibility in Grammarl…" at bounding box center [798, 602] width 709 height 59
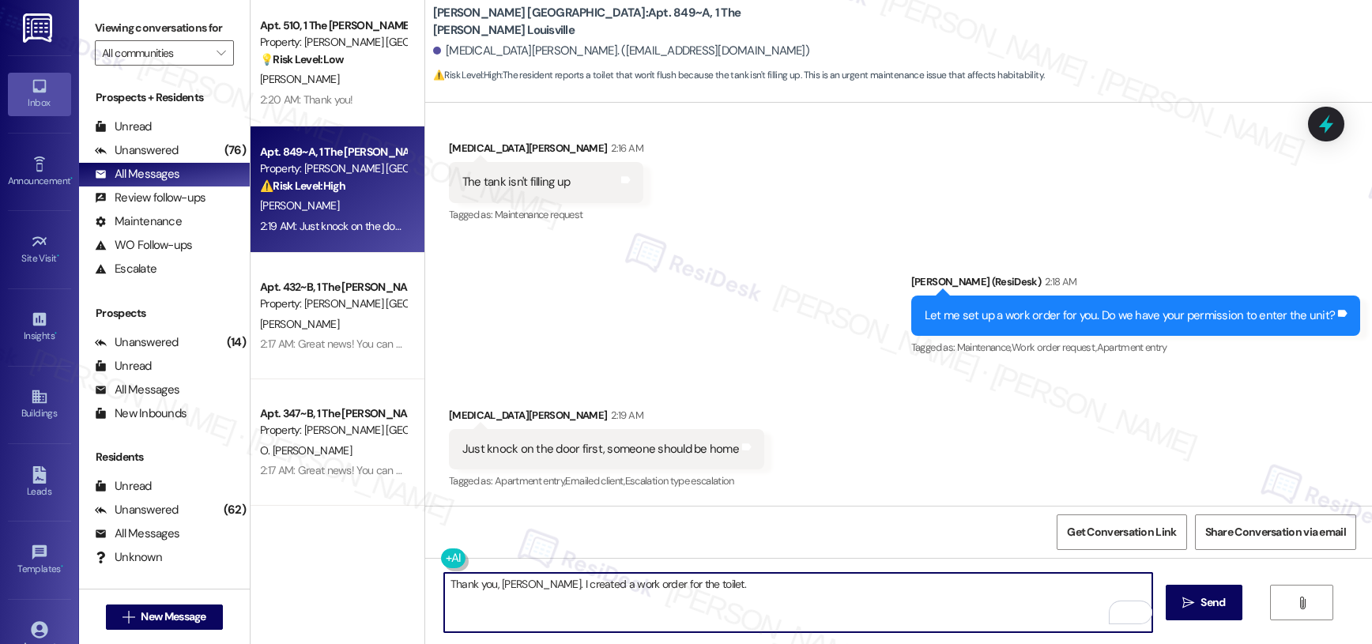
click at [544, 588] on textarea "Thank you, Kyra. I created a work order for the toilet." at bounding box center [798, 602] width 709 height 59
paste textarea "{{first_name}}. The request has been submitted. Our maintenance team will be in…"
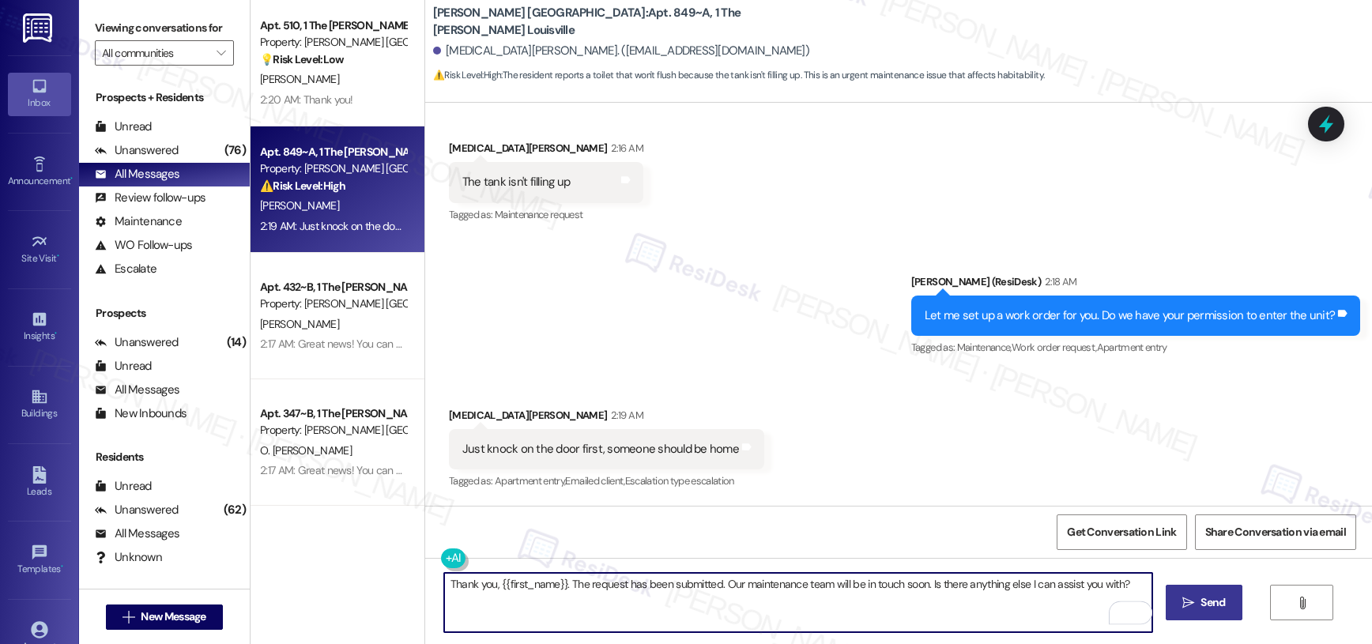
type textarea "Thank you, {{first_name}}. The request has been submitted. Our maintenance team…"
click at [1215, 605] on span "Send" at bounding box center [1212, 602] width 24 height 17
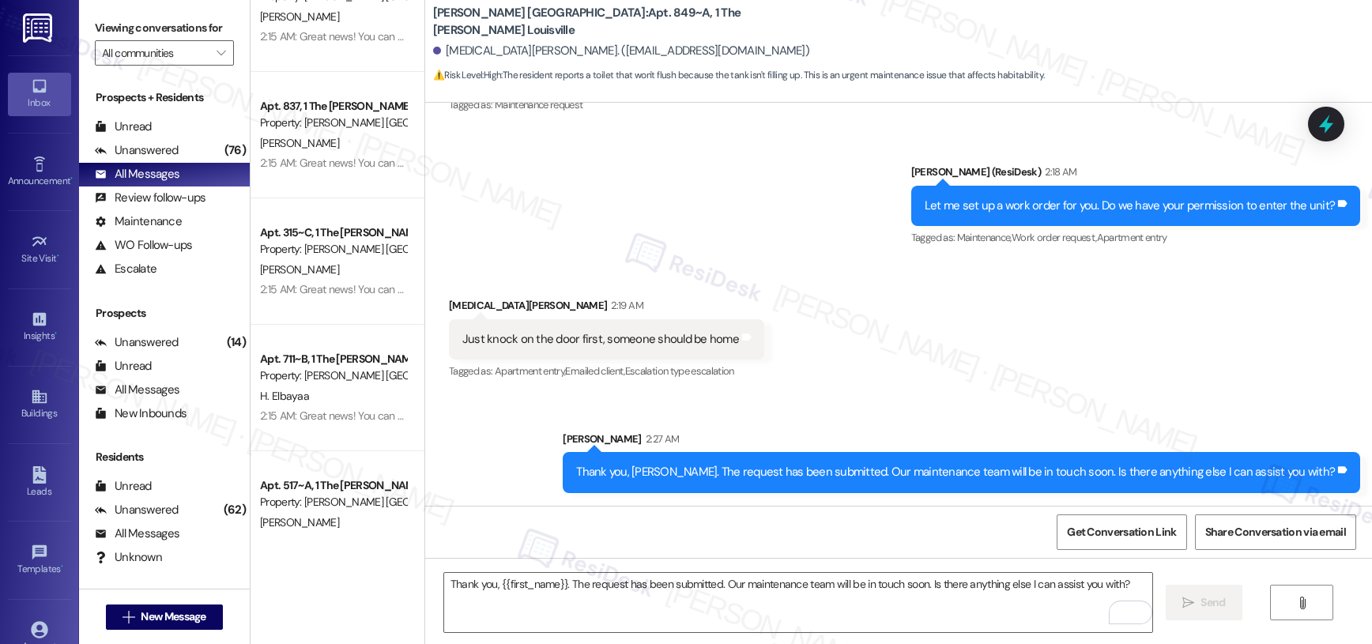
scroll to position [5790, 0]
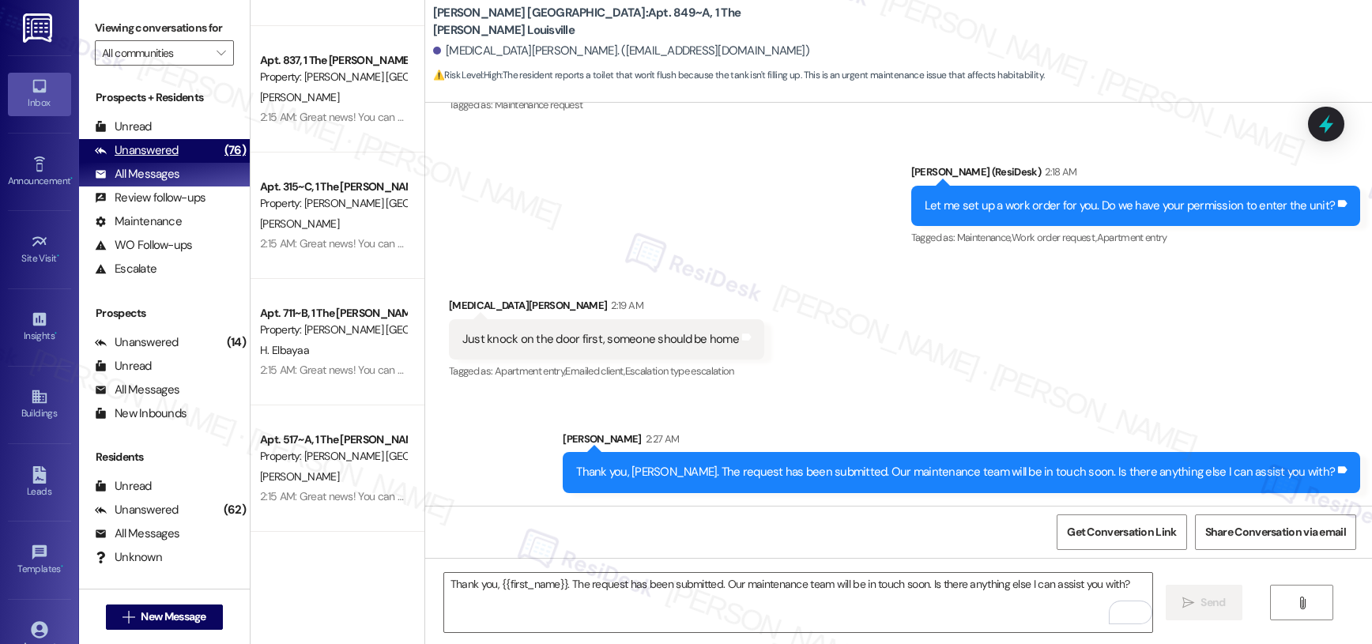
click at [160, 142] on div "Unanswered" at bounding box center [137, 150] width 84 height 17
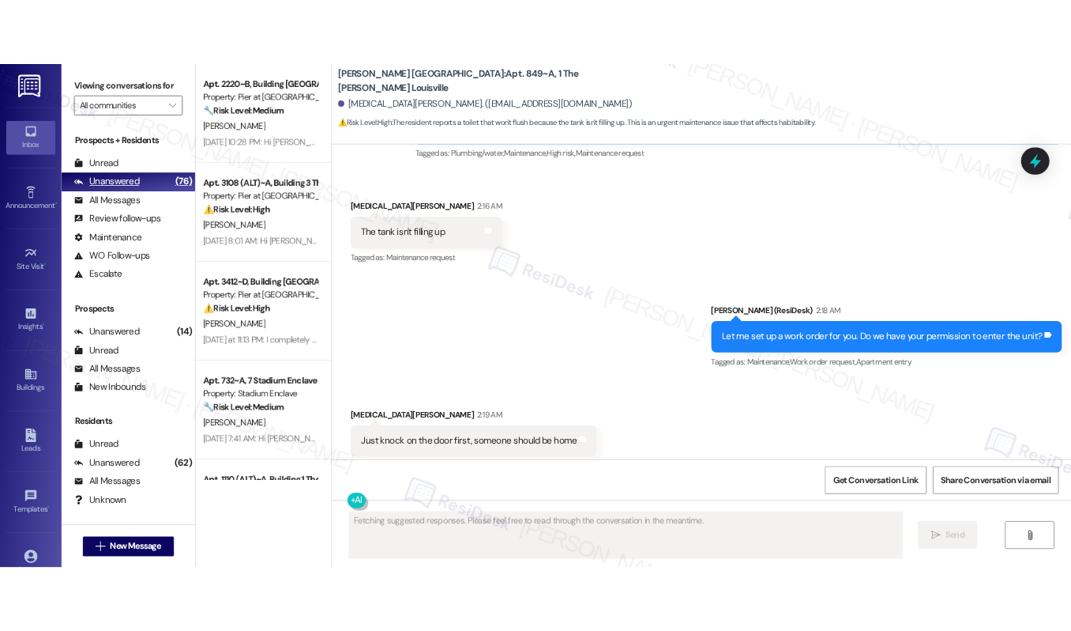
scroll to position [699, 0]
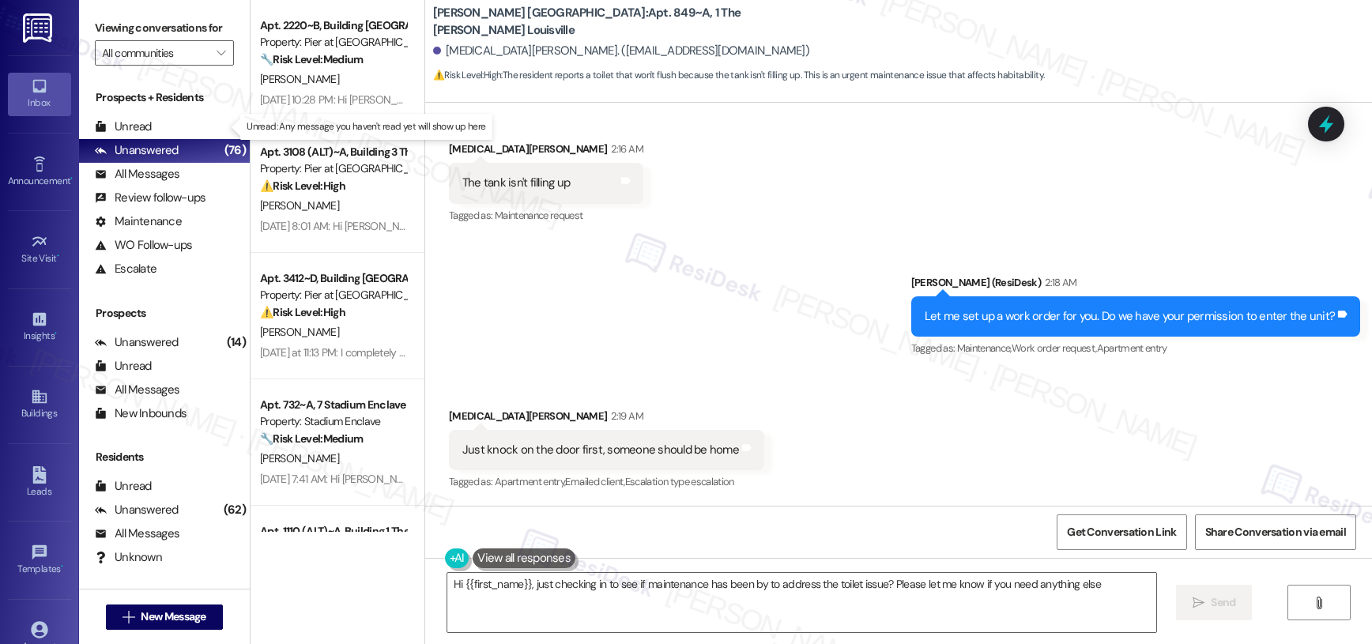
type textarea "Hi {{first_name}}, just checking in to see if maintenance has been by to addres…"
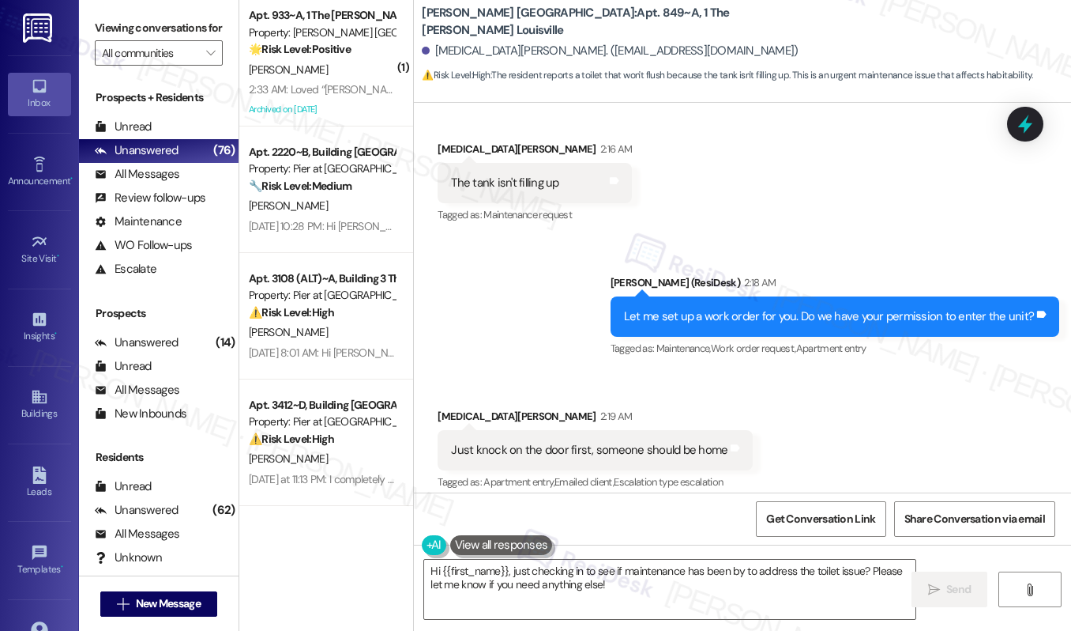
scroll to position [1109, 0]
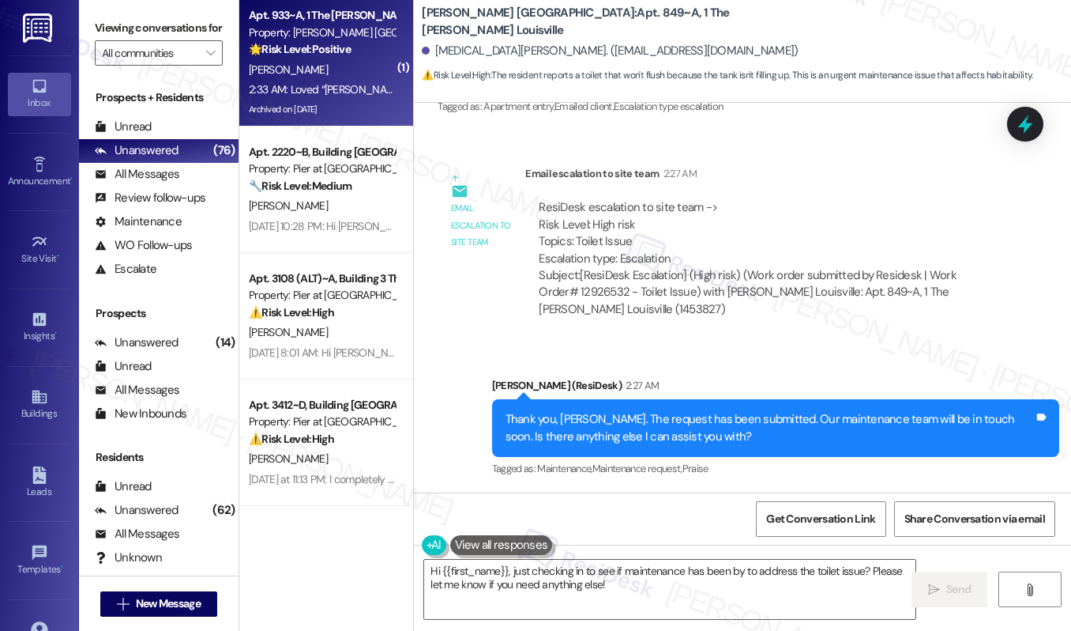
click at [330, 64] on div "J. Thames" at bounding box center [321, 70] width 149 height 20
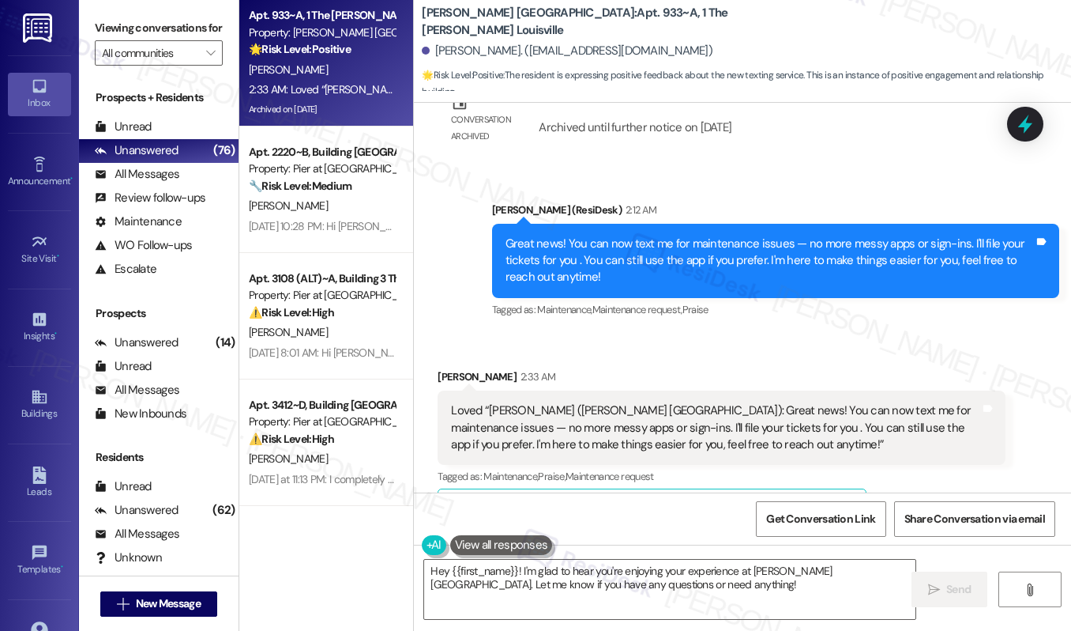
scroll to position [12943, 0]
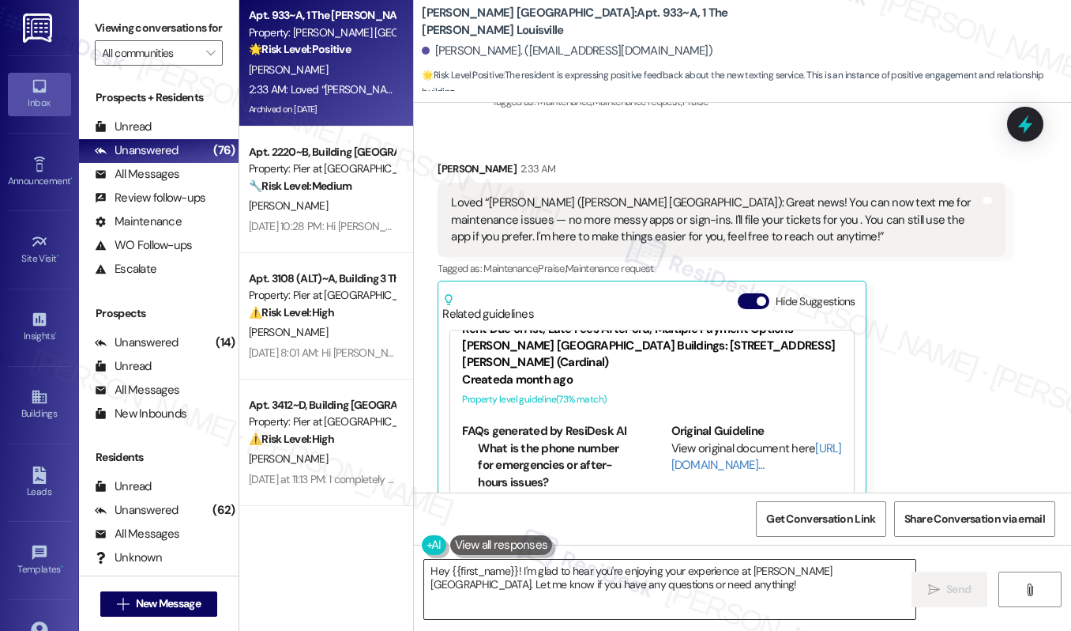
click at [553, 574] on textarea "Hey {{first_name}}! I'm glad to hear you're enjoying your experience at Marshal…" at bounding box center [669, 588] width 491 height 59
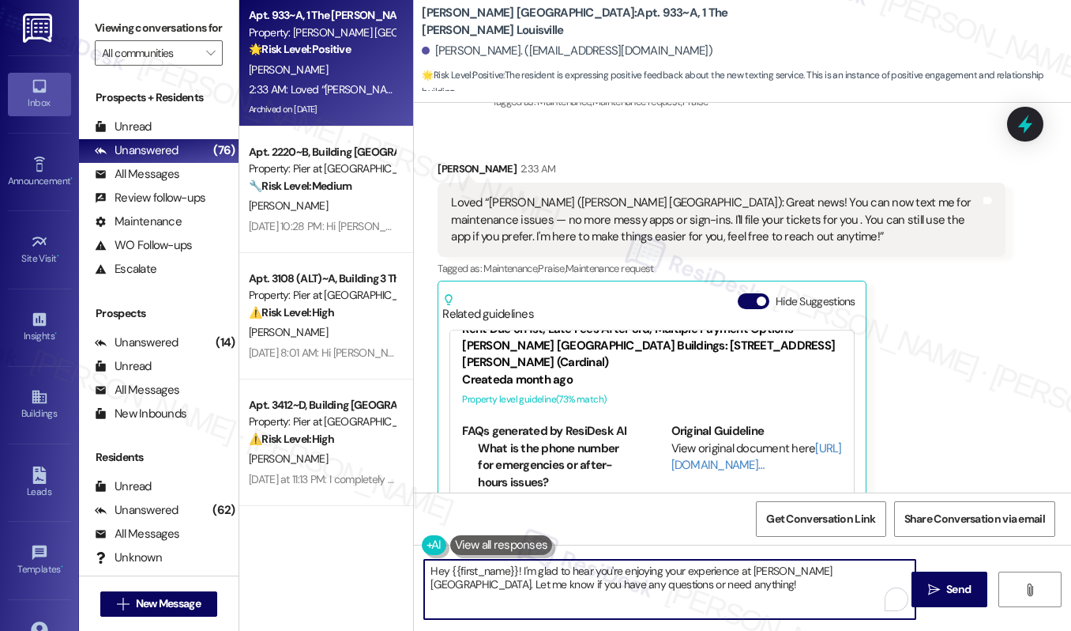
click at [553, 574] on textarea "Hey {{first_name}}! I'm glad to hear you're enjoying your experience at Marshal…" at bounding box center [669, 588] width 491 height 59
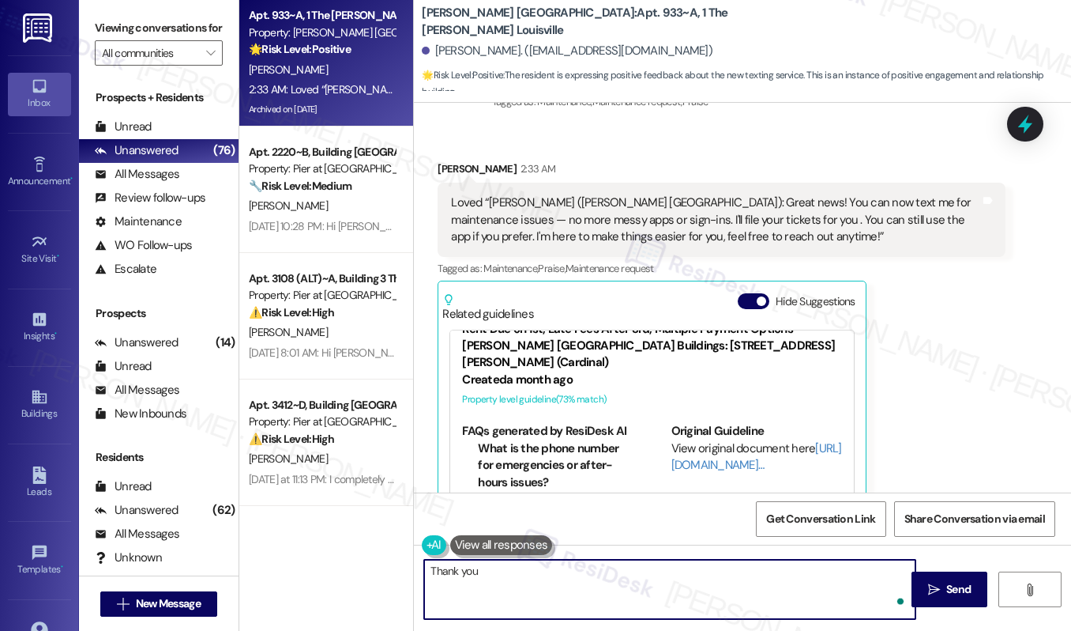
type textarea "Thank you!"
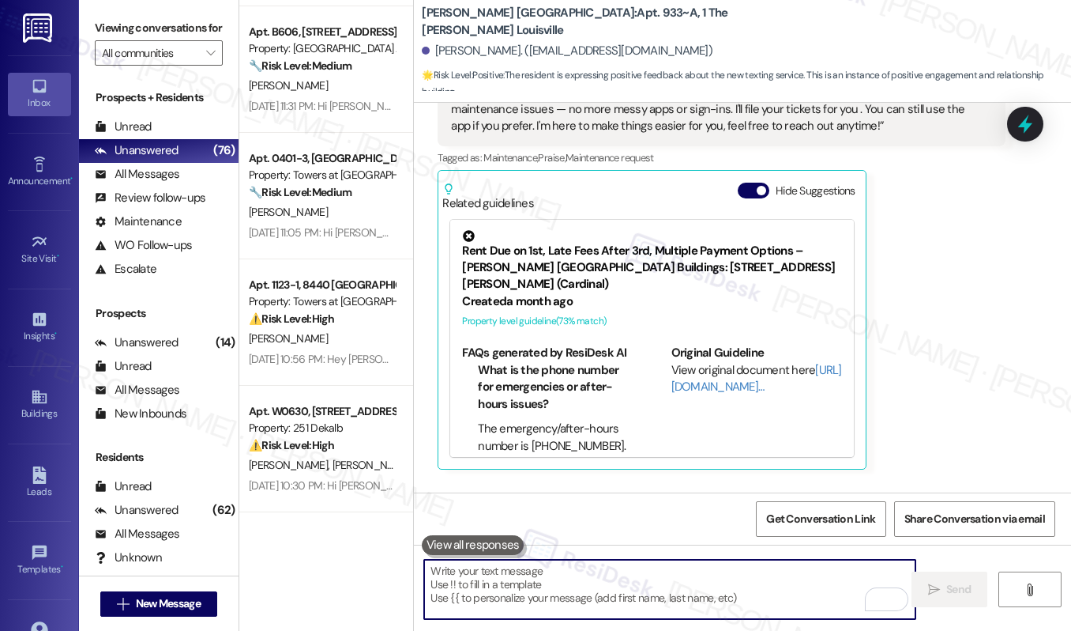
scroll to position [1218, 0]
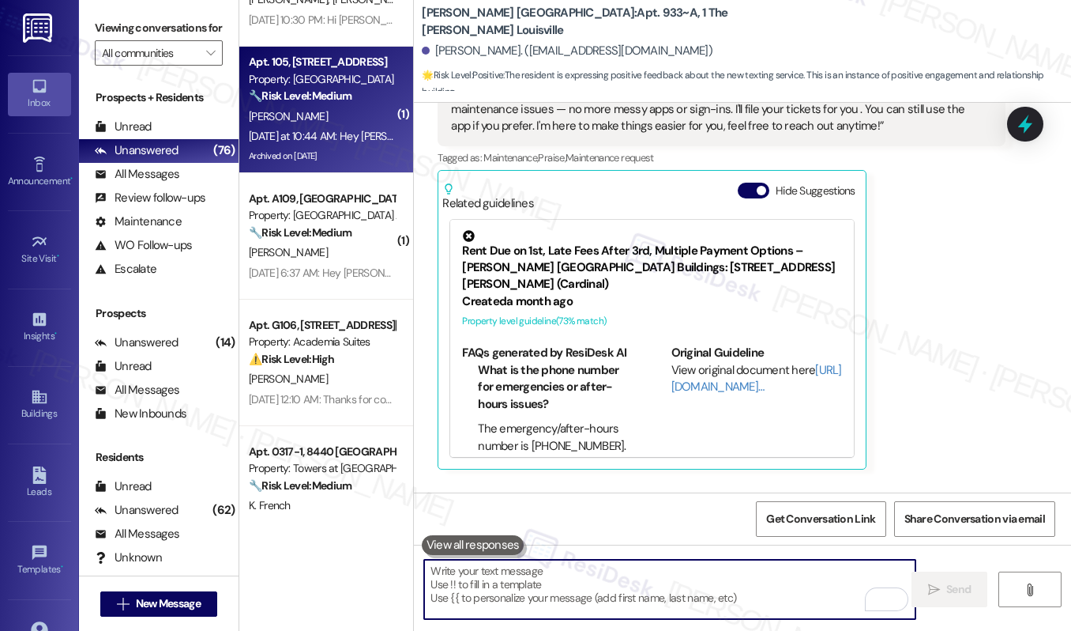
click at [323, 126] on div "Yesterday at 10:44 AM: Hey Olufunke, we appreciate your text! We'll be back at …" at bounding box center [321, 136] width 149 height 20
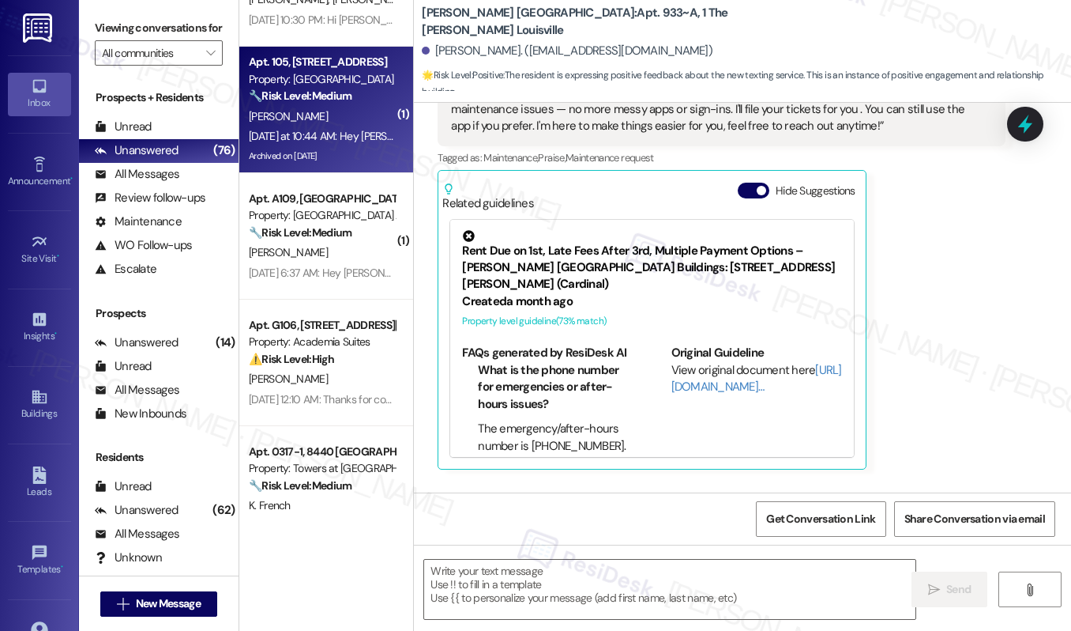
type textarea "Fetching suggested responses. Please feel free to read through the conversation…"
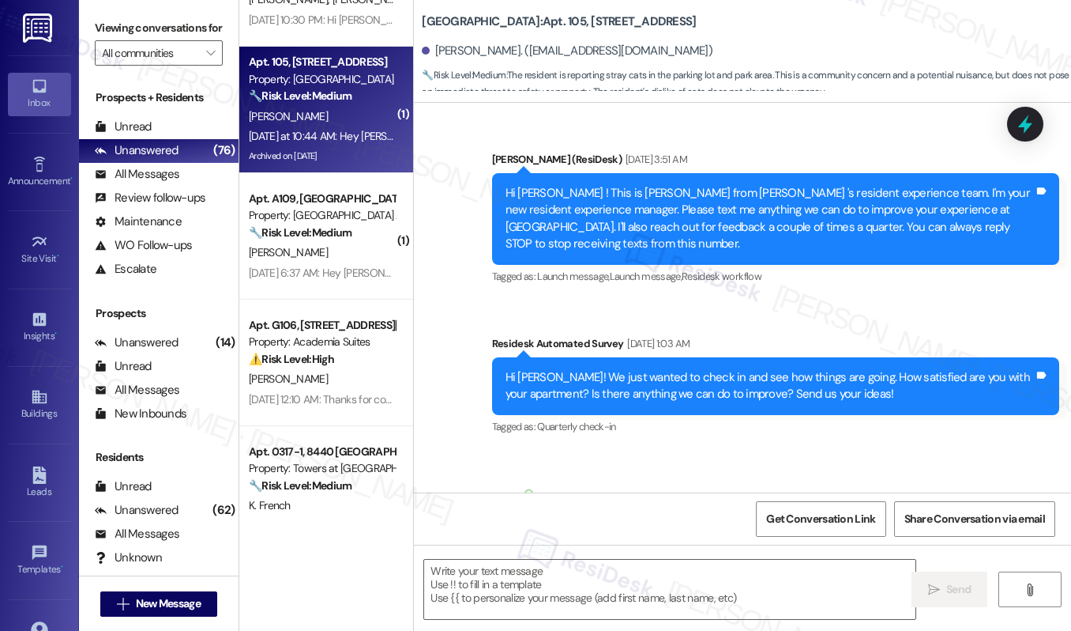
scroll to position [32247, 0]
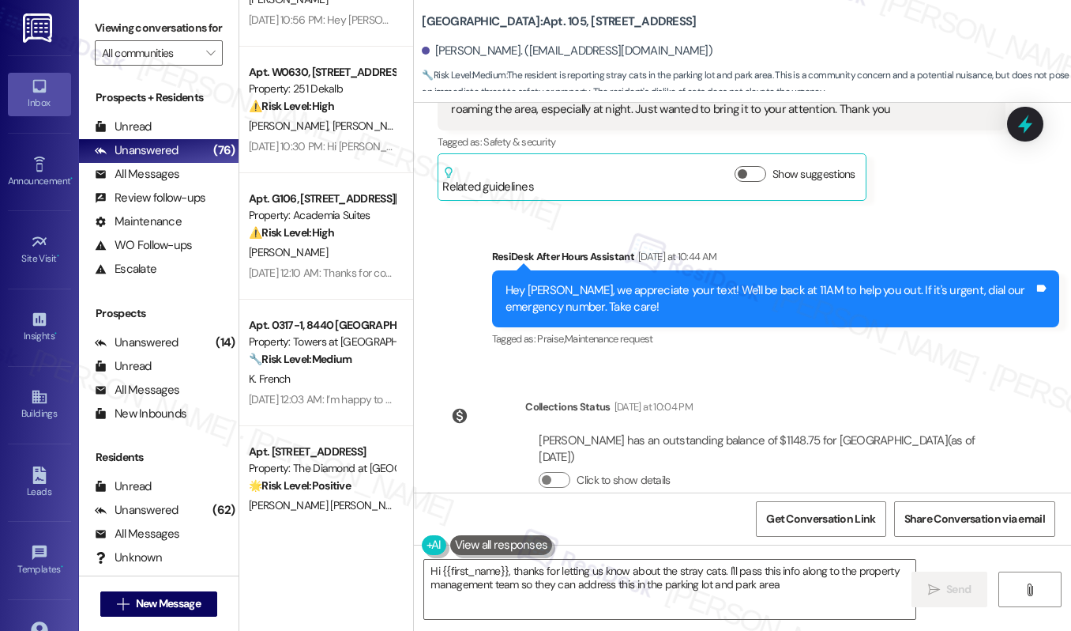
type textarea "Hi {{first_name}}, thanks for letting us know about the stray cats. I'll pass t…"
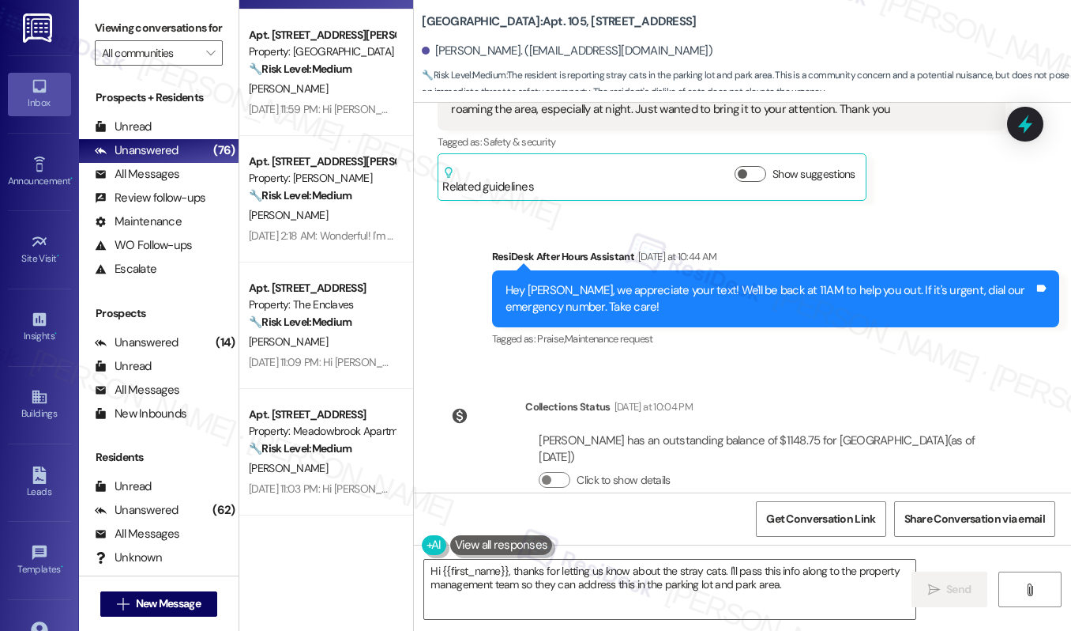
scroll to position [0, 0]
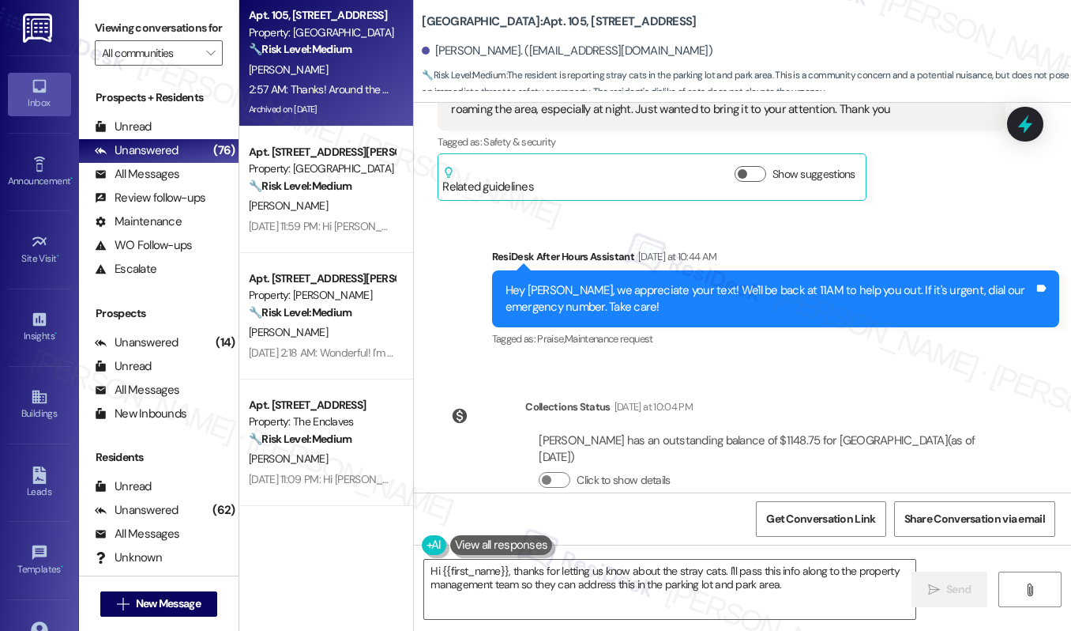
click at [214, 66] on span "" at bounding box center [210, 52] width 15 height 25
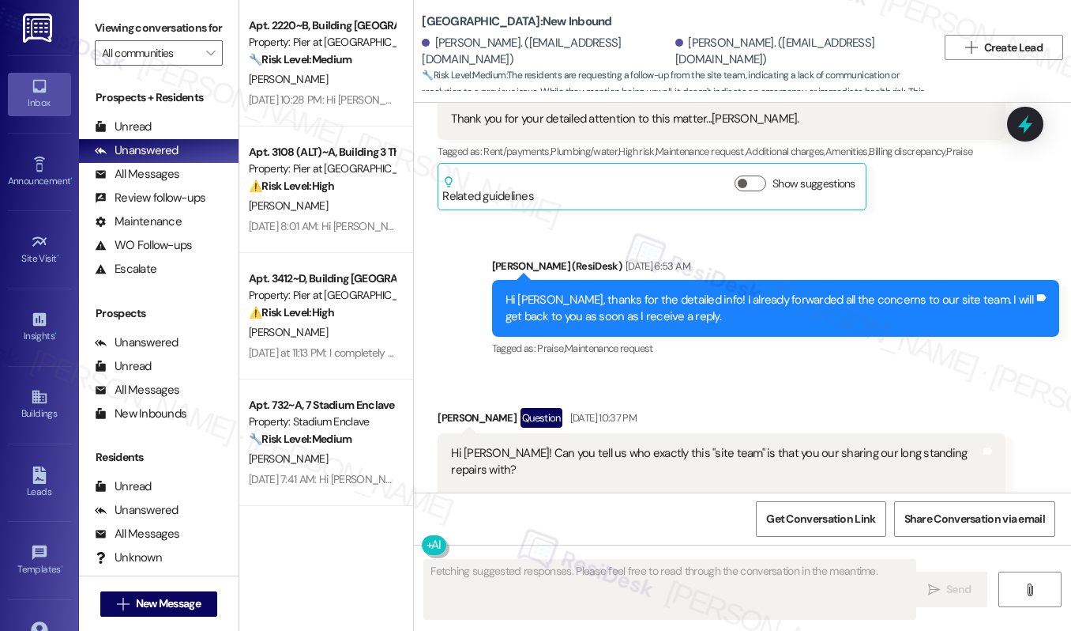
scroll to position [17273, 0]
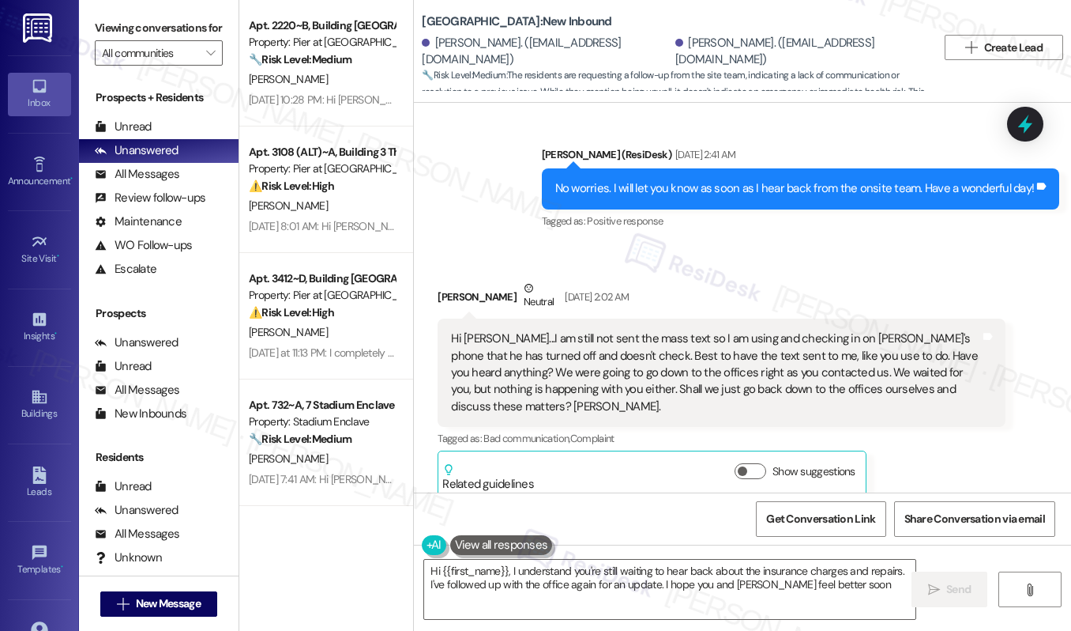
type textarea "Hi {{first_name}}, I understand you're still waiting to hear back about the ins…"
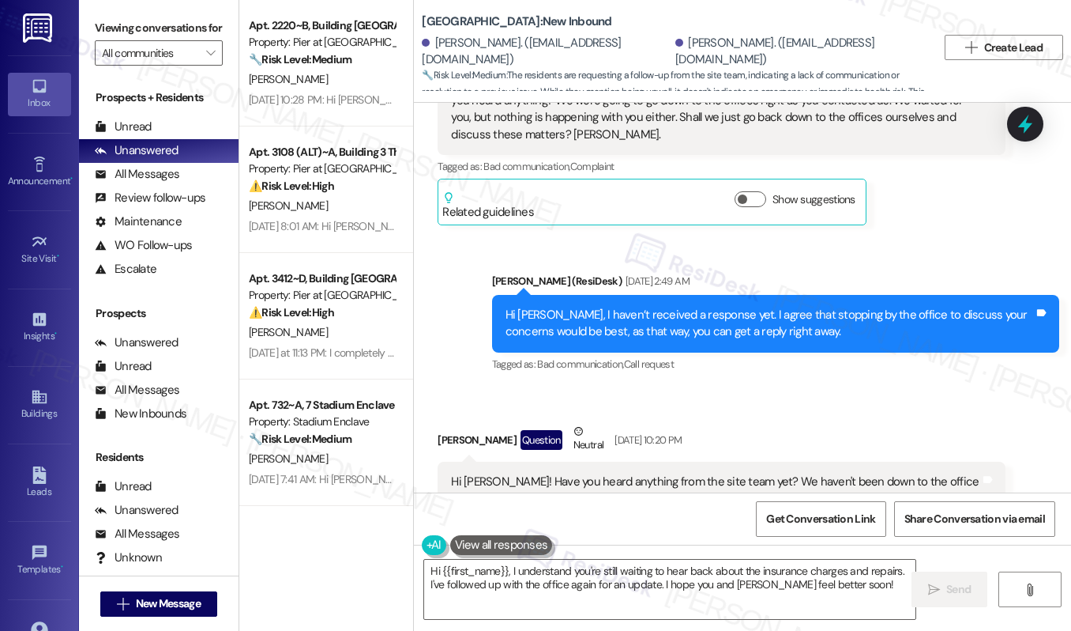
scroll to position [17103, 0]
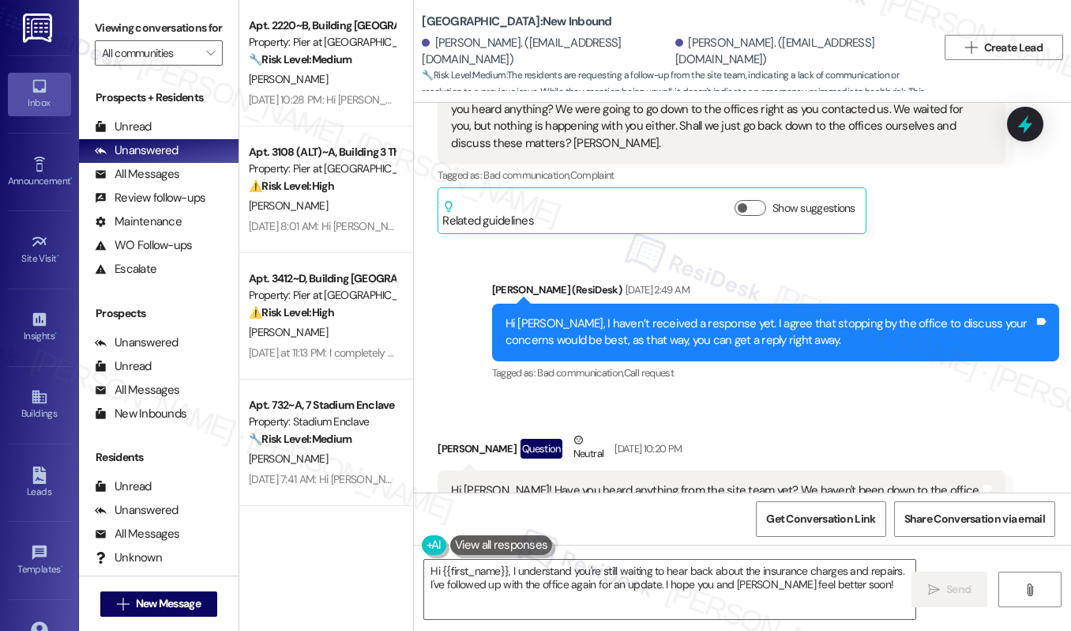
click at [546, 482] on div "Hi Emily! Have you heard anything from the site team yet? We haven't been down …" at bounding box center [715, 507] width 529 height 51
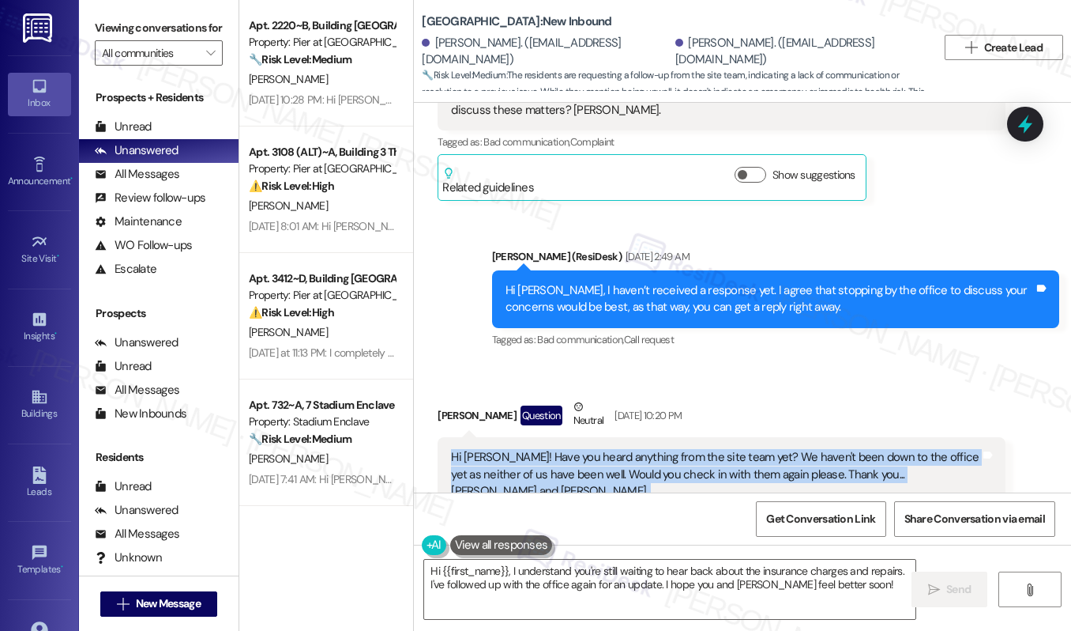
scroll to position [17803, 0]
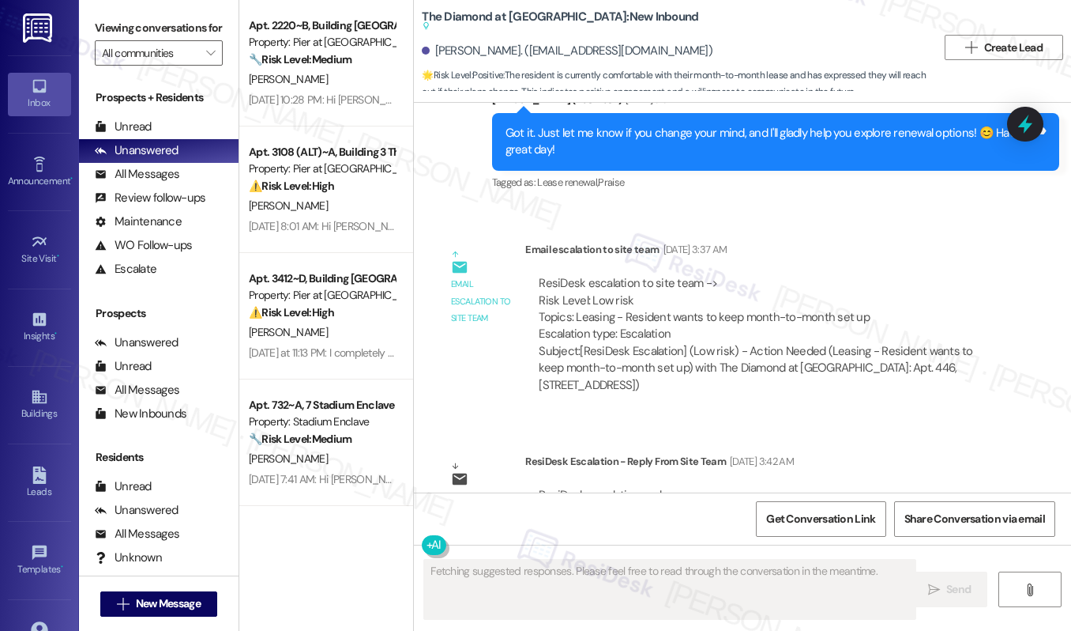
scroll to position [3900, 0]
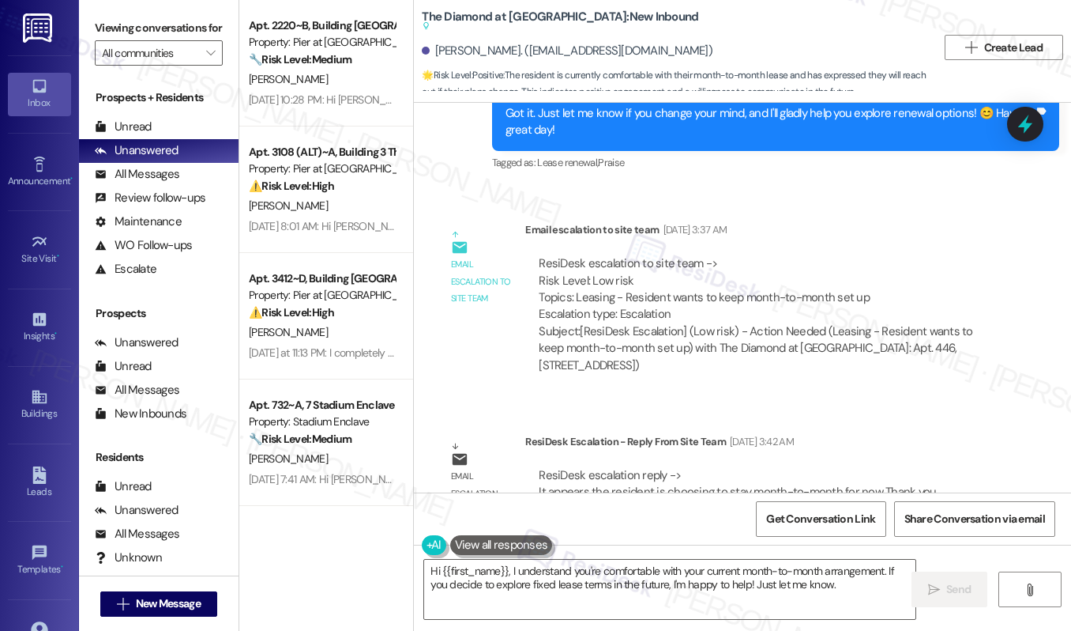
type textarea "Hi {{first_name}}, I understand you're comfortable with your current month-to-m…"
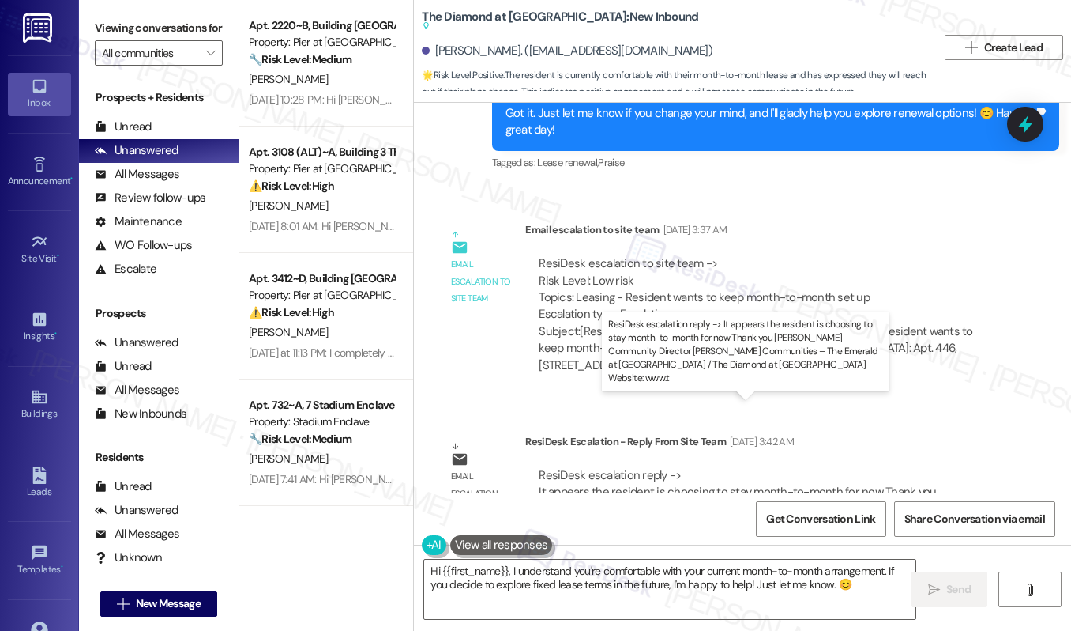
click at [714, 467] on div "ResiDesk escalation reply -> It appears the resident is choosing to stay month-…" at bounding box center [762, 500] width 447 height 66
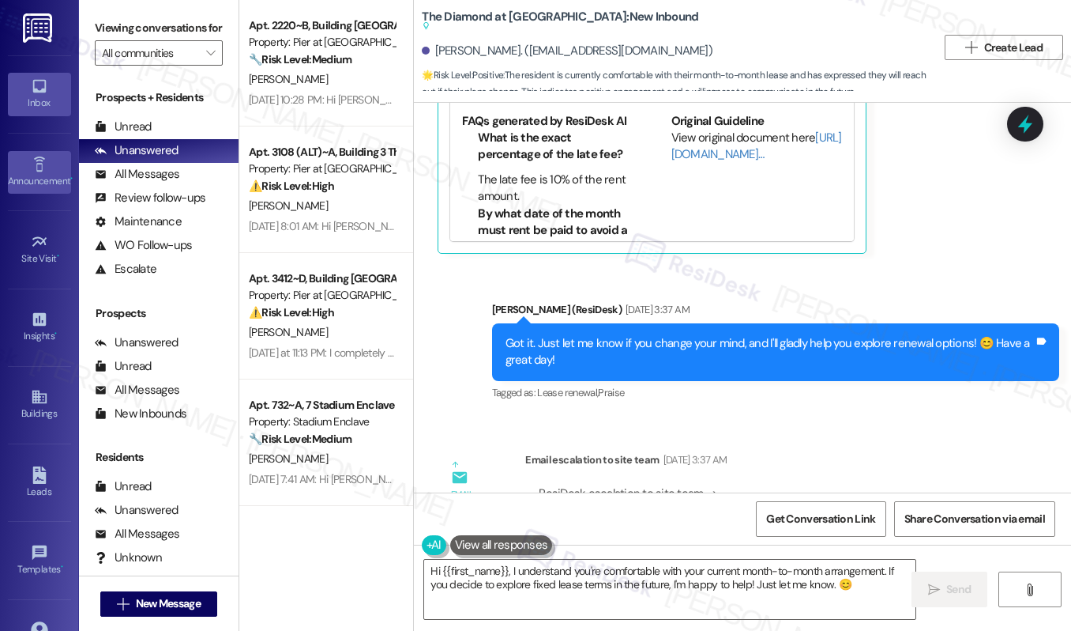
scroll to position [123, 0]
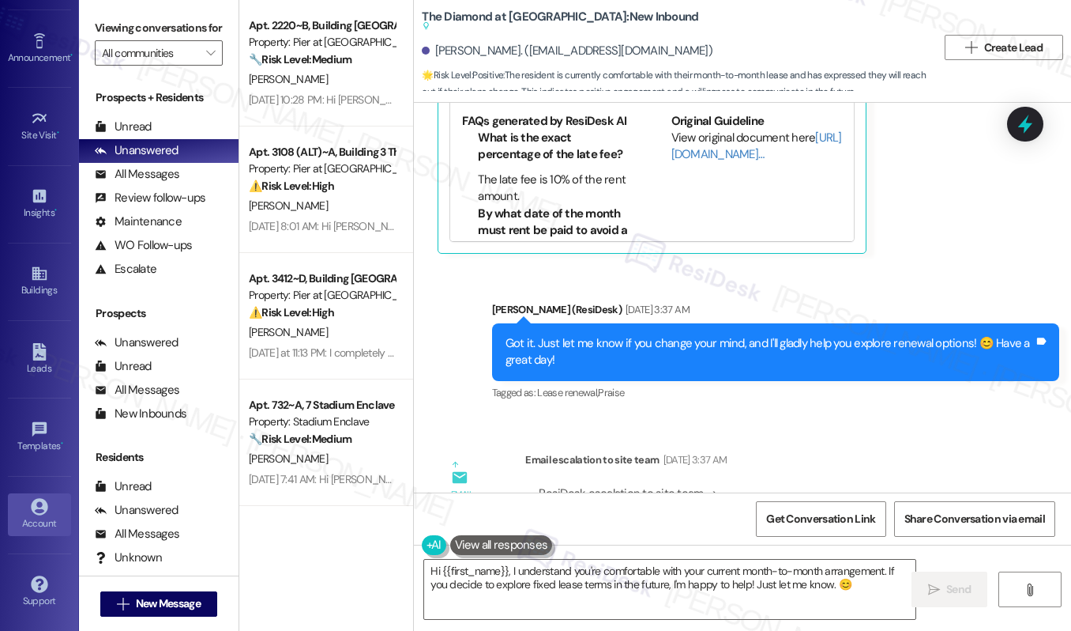
click at [36, 522] on div "Account" at bounding box center [39, 523] width 79 height 16
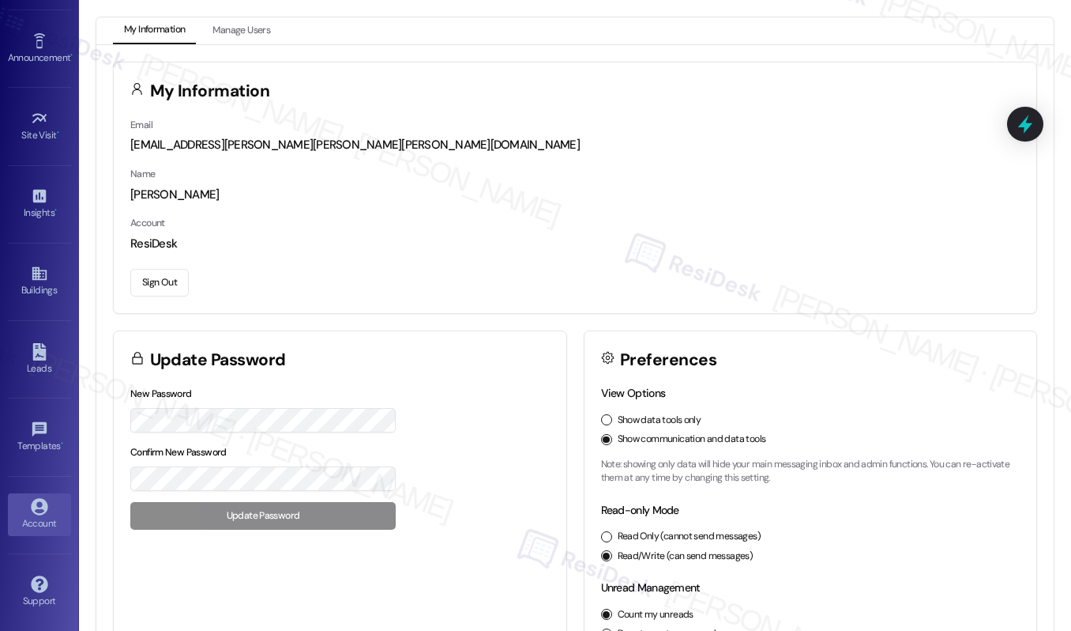
click at [163, 273] on button "Sign Out" at bounding box center [159, 283] width 58 height 28
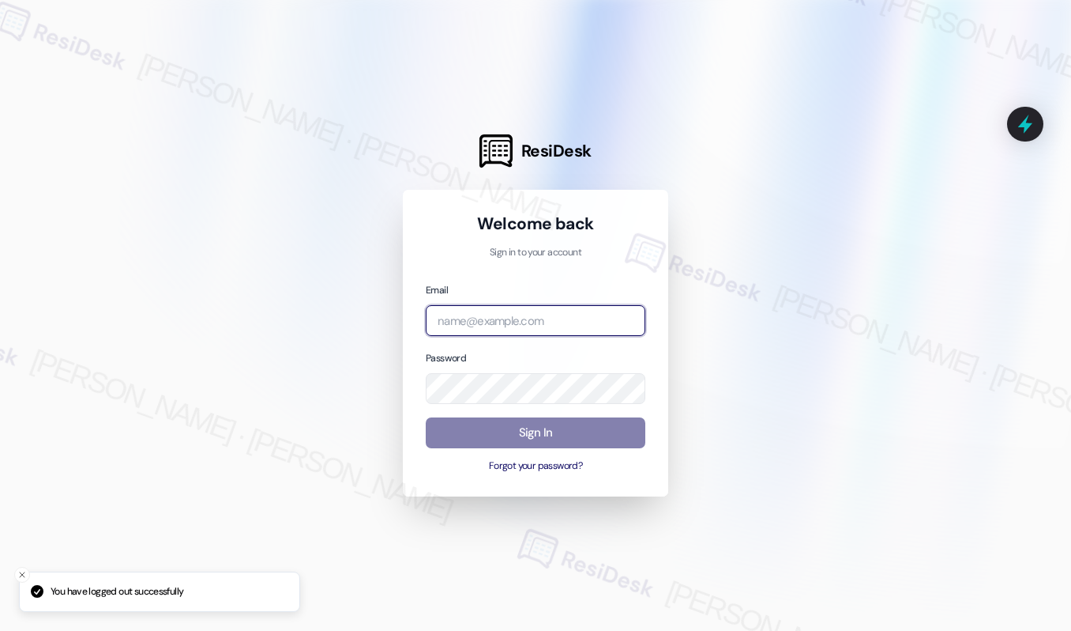
click at [597, 320] on input "email" at bounding box center [536, 320] width 220 height 31
type input "[EMAIL_ADDRESS][PERSON_NAME][PERSON_NAME][PERSON_NAME][PERSON_NAME][DOMAIN_NAME]"
